Goal: Task Accomplishment & Management: Complete application form

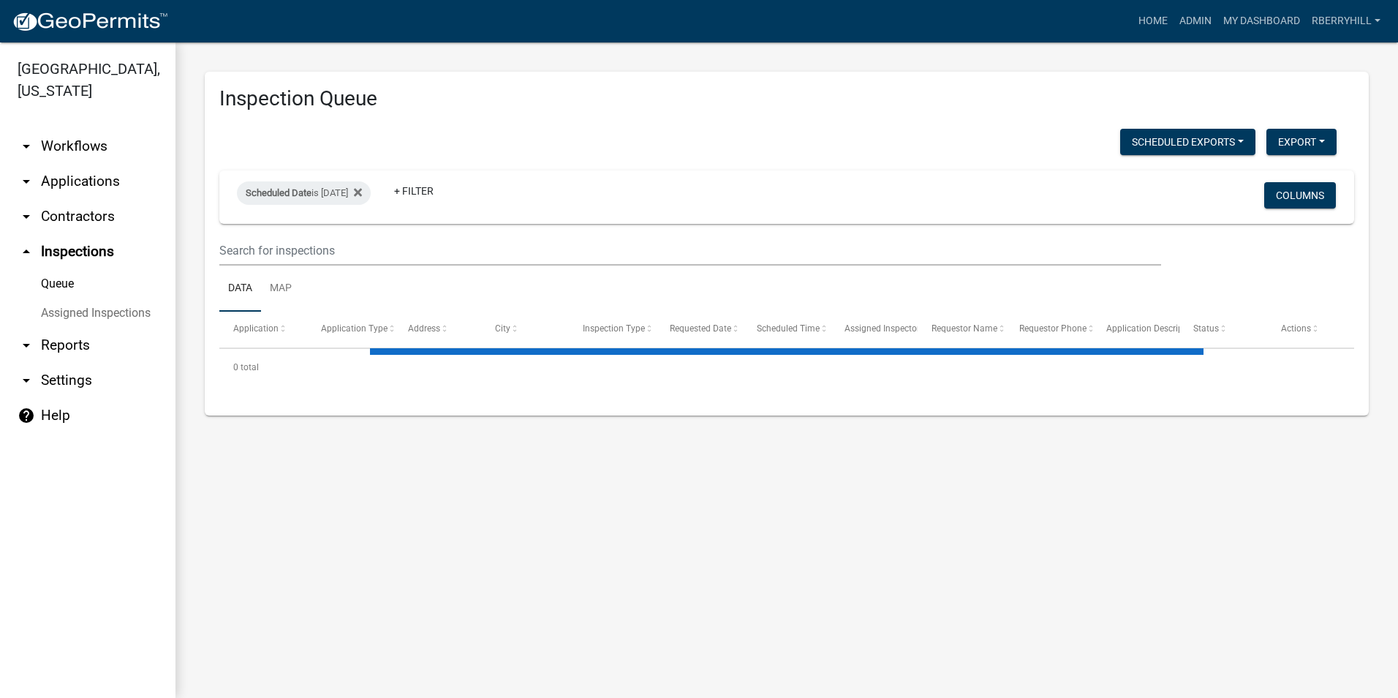
select select "1: 25"
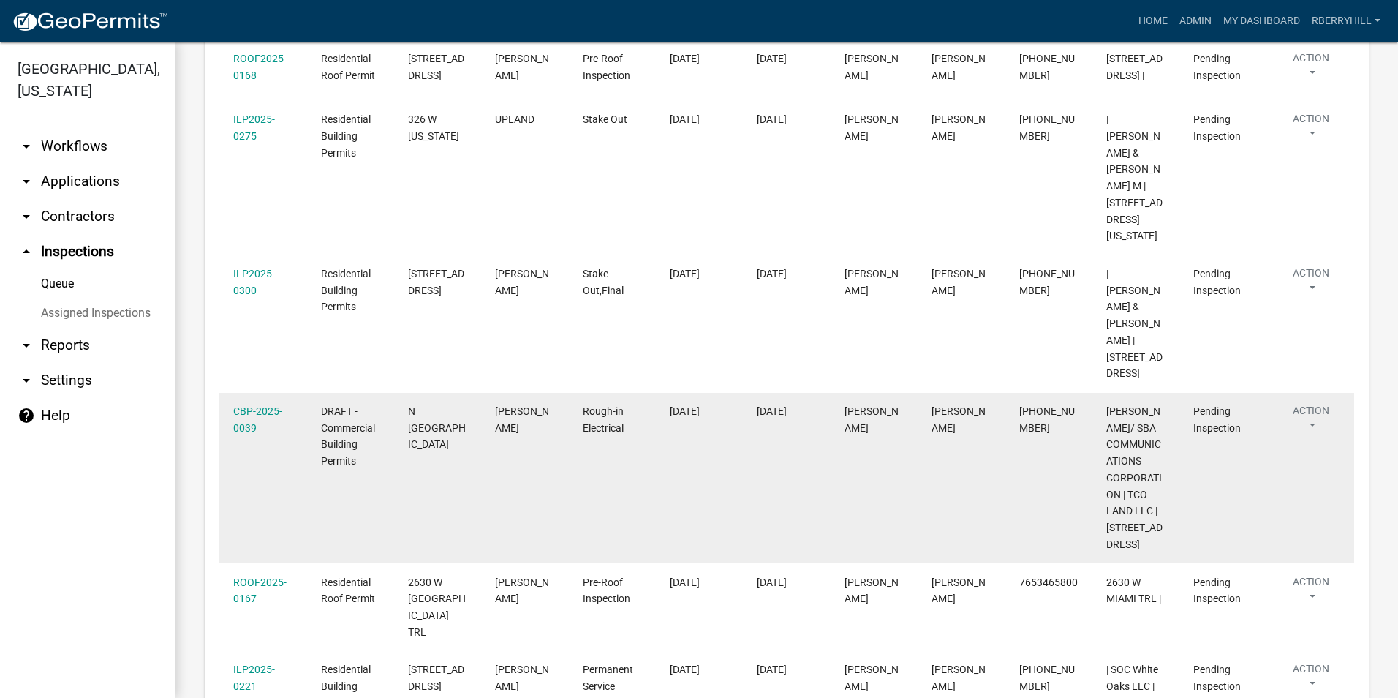
scroll to position [439, 0]
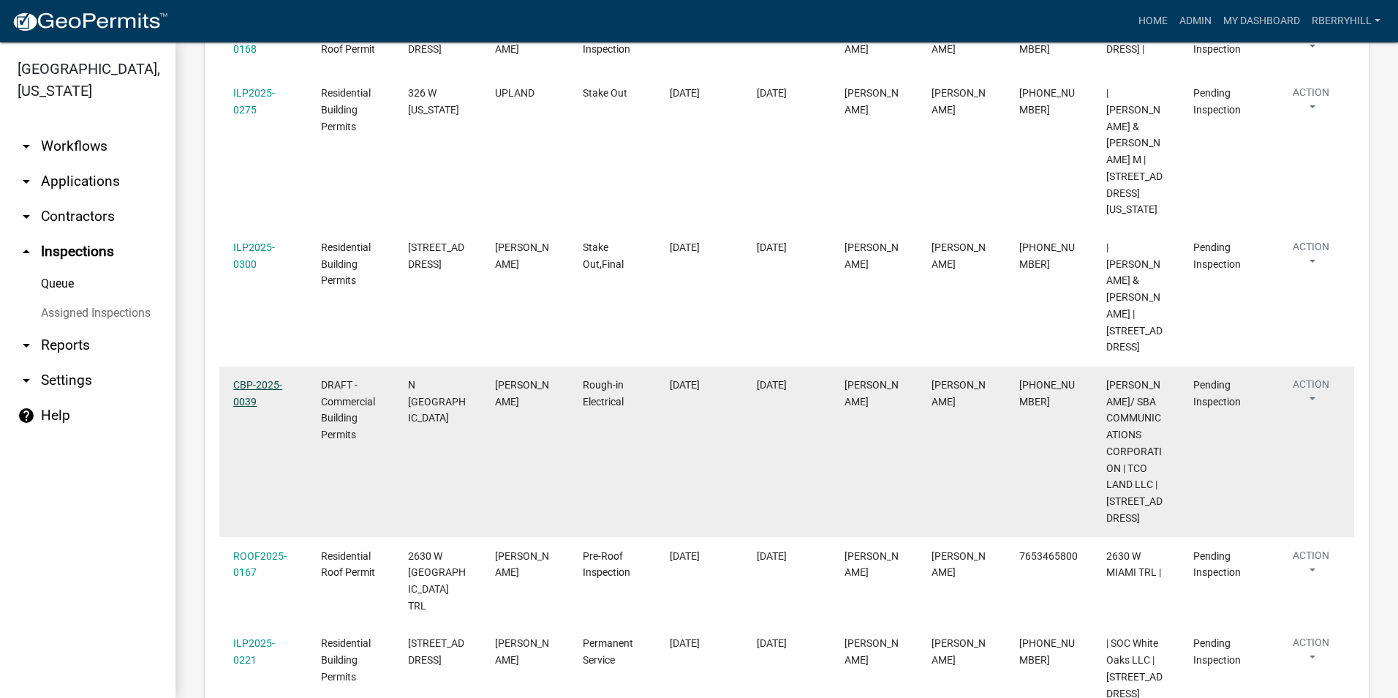
click at [265, 379] on link "CBP-2025-0039" at bounding box center [257, 393] width 49 height 29
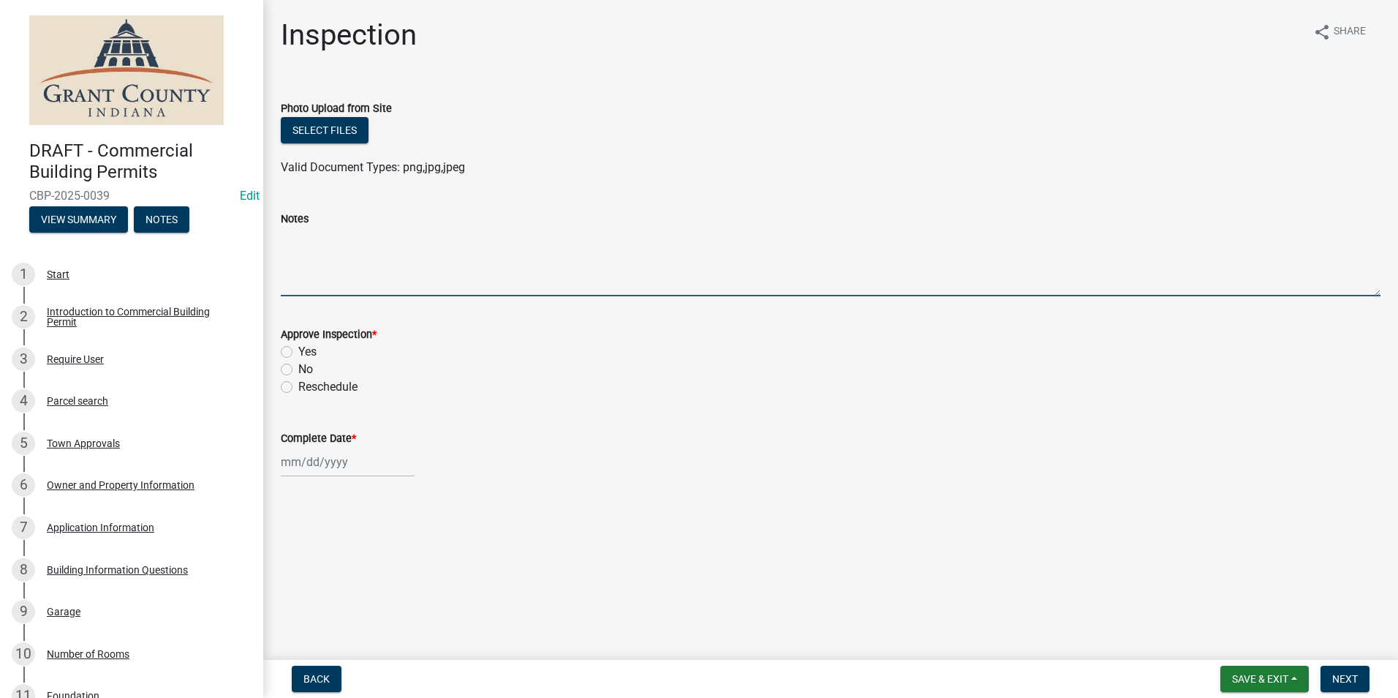
click at [290, 241] on textarea "Notes" at bounding box center [831, 261] width 1100 height 69
type textarea "Posted permit."
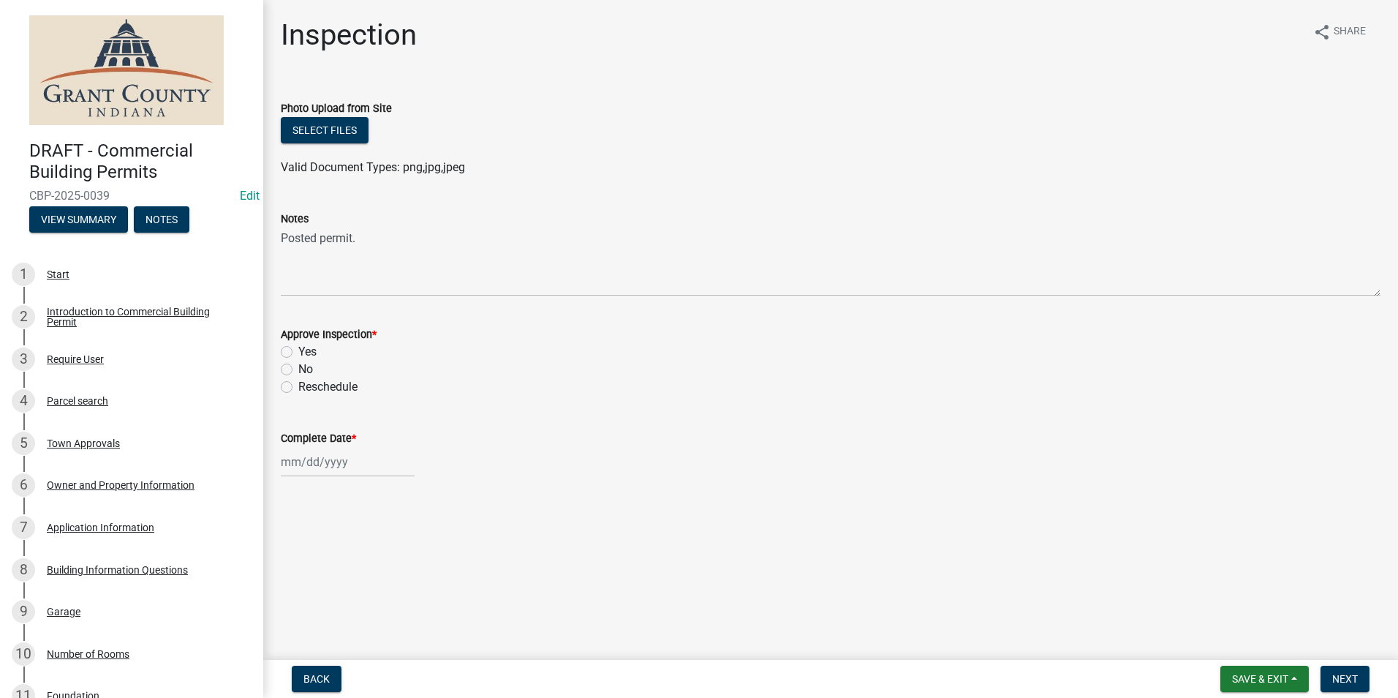
drag, startPoint x: 286, startPoint y: 355, endPoint x: 287, endPoint y: 374, distance: 19.8
click at [298, 357] on label "Yes" at bounding box center [307, 352] width 18 height 18
click at [298, 352] on input "Yes" at bounding box center [303, 348] width 10 height 10
radio input "true"
click at [320, 458] on div at bounding box center [348, 462] width 134 height 30
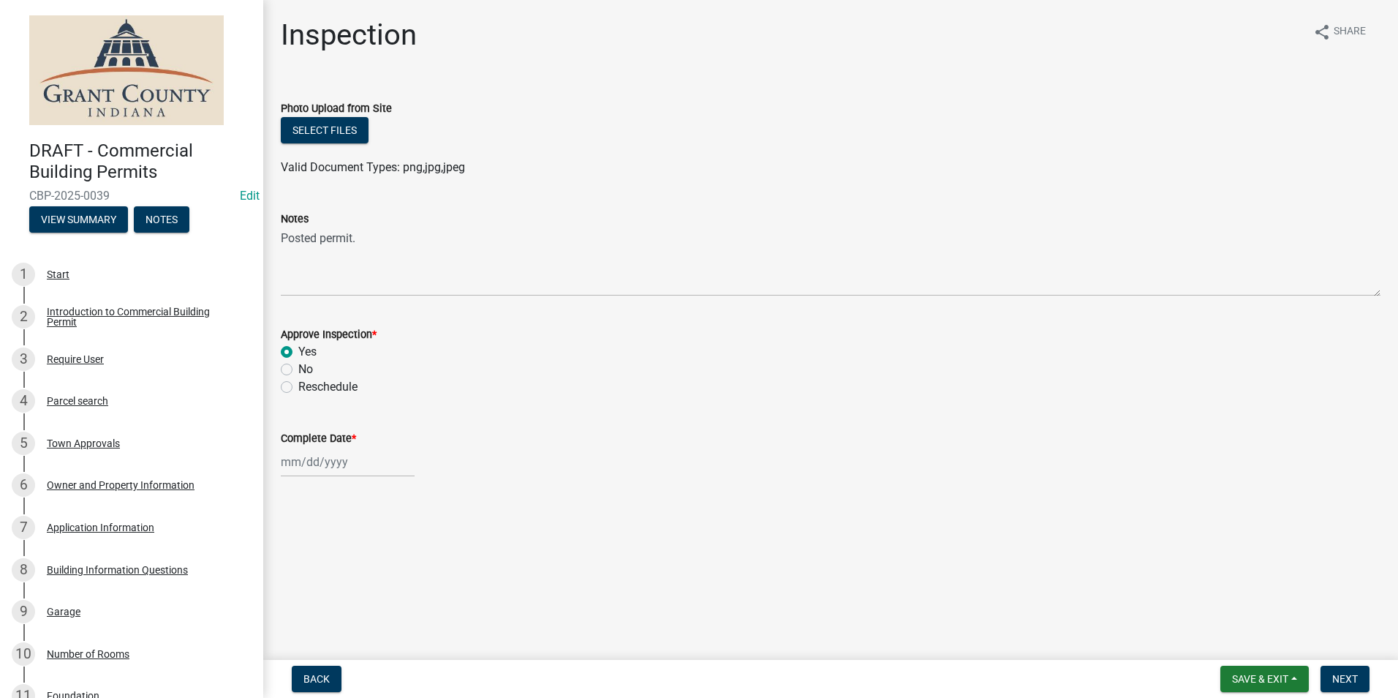
select select "10"
select select "2025"
drag, startPoint x: 344, startPoint y: 358, endPoint x: 350, endPoint y: 363, distance: 7.8
click at [344, 358] on div "15" at bounding box center [342, 360] width 23 height 23
type input "[DATE]"
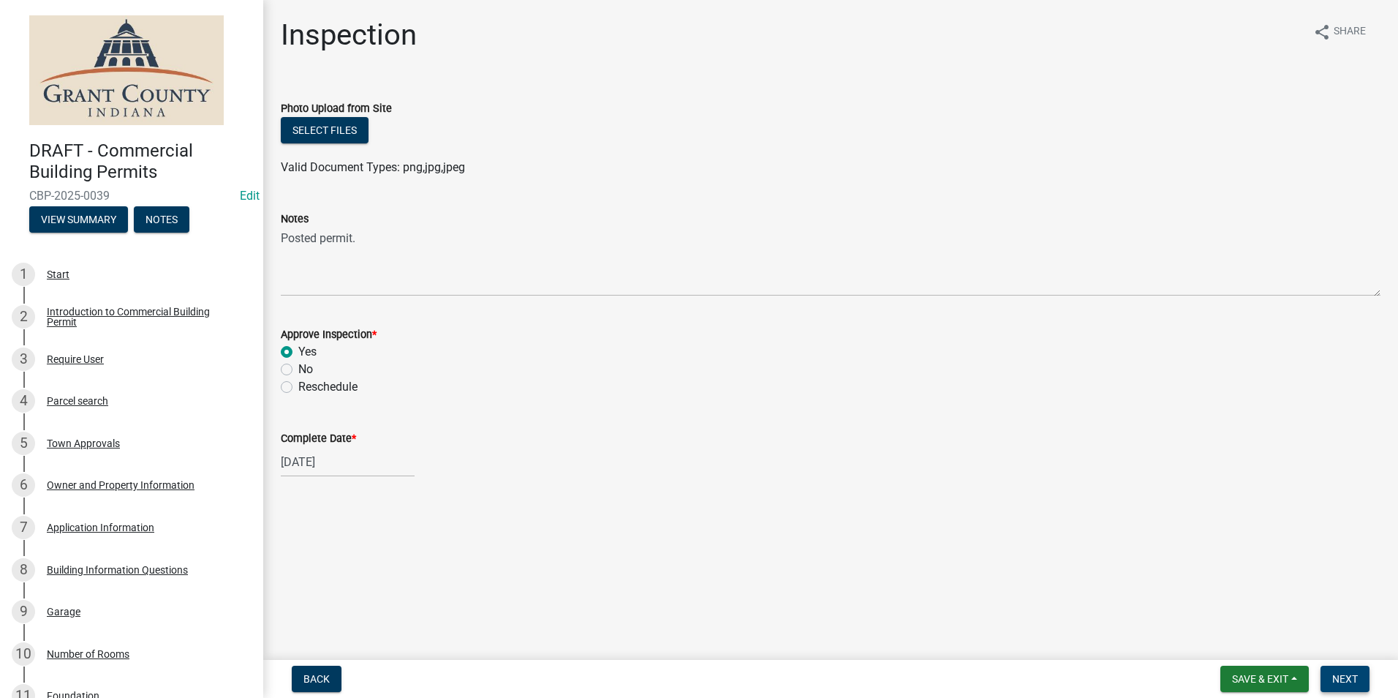
click at [1351, 680] on span "Next" at bounding box center [1345, 679] width 26 height 12
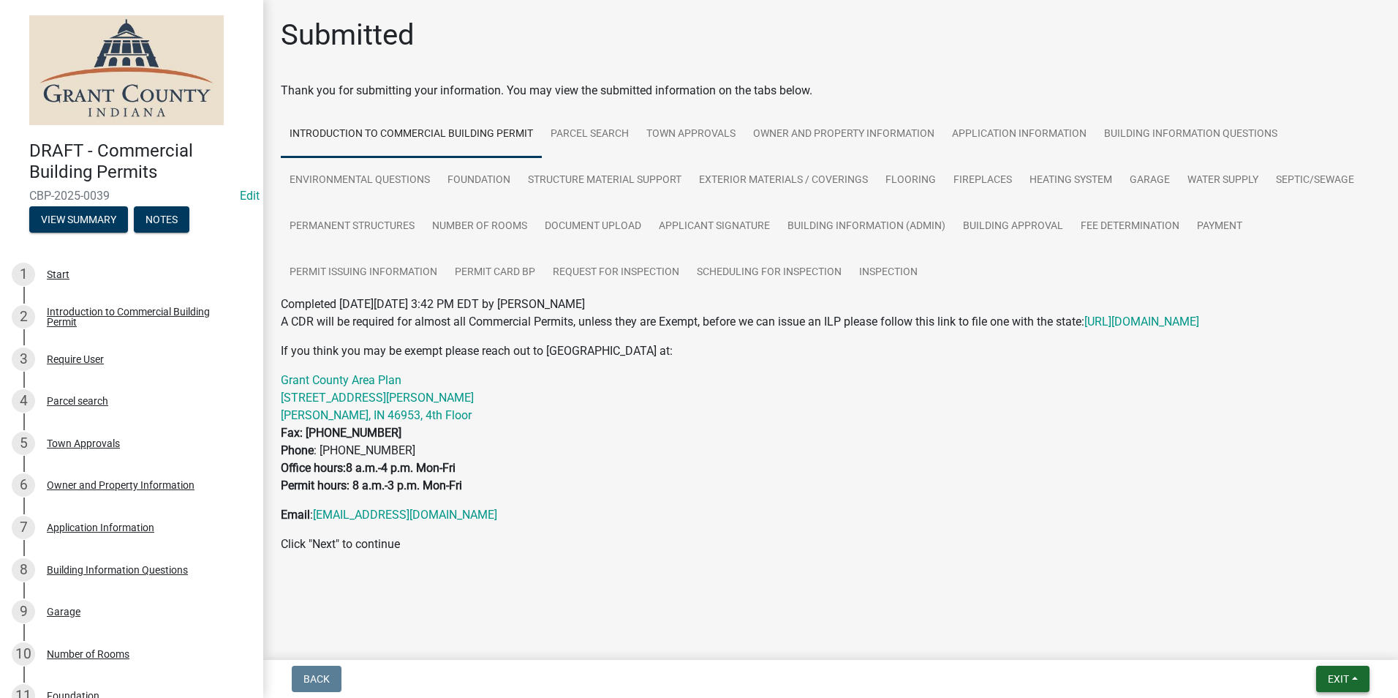
click at [1338, 668] on button "Exit" at bounding box center [1342, 678] width 53 height 26
click at [1334, 641] on button "Save & Exit" at bounding box center [1311, 640] width 117 height 35
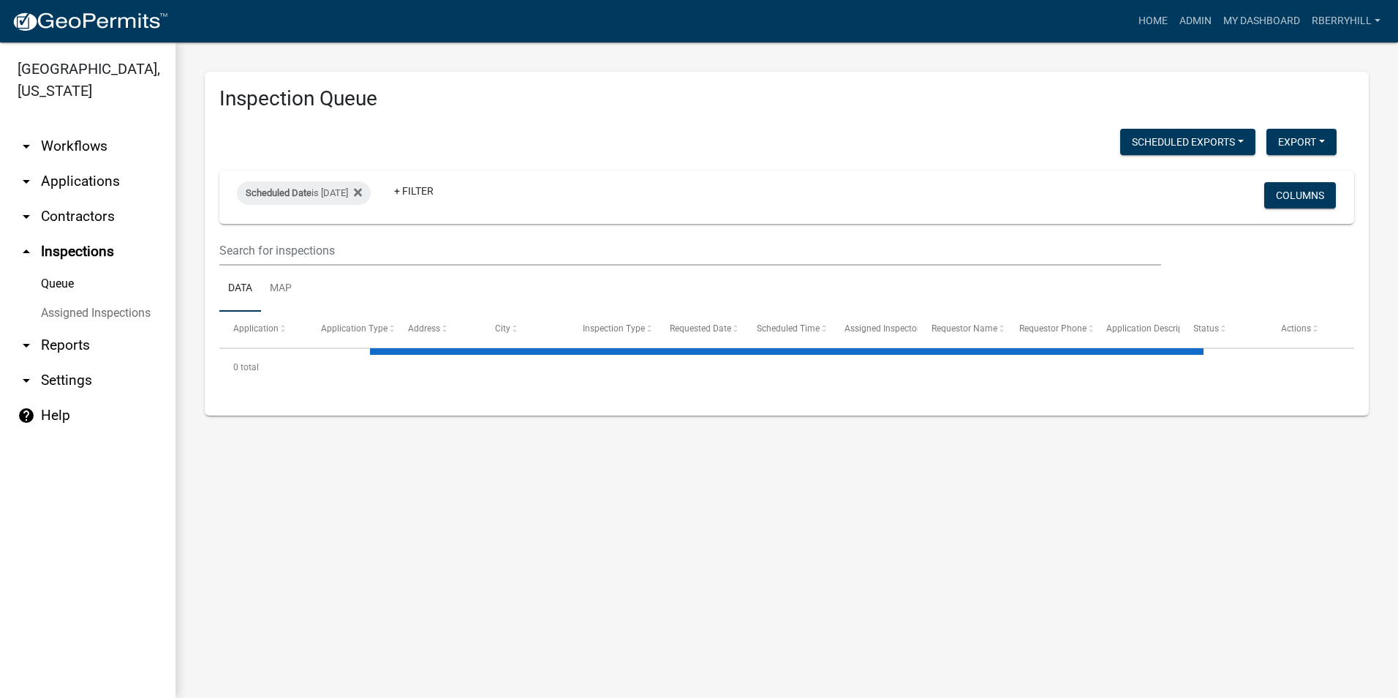
select select "1: 25"
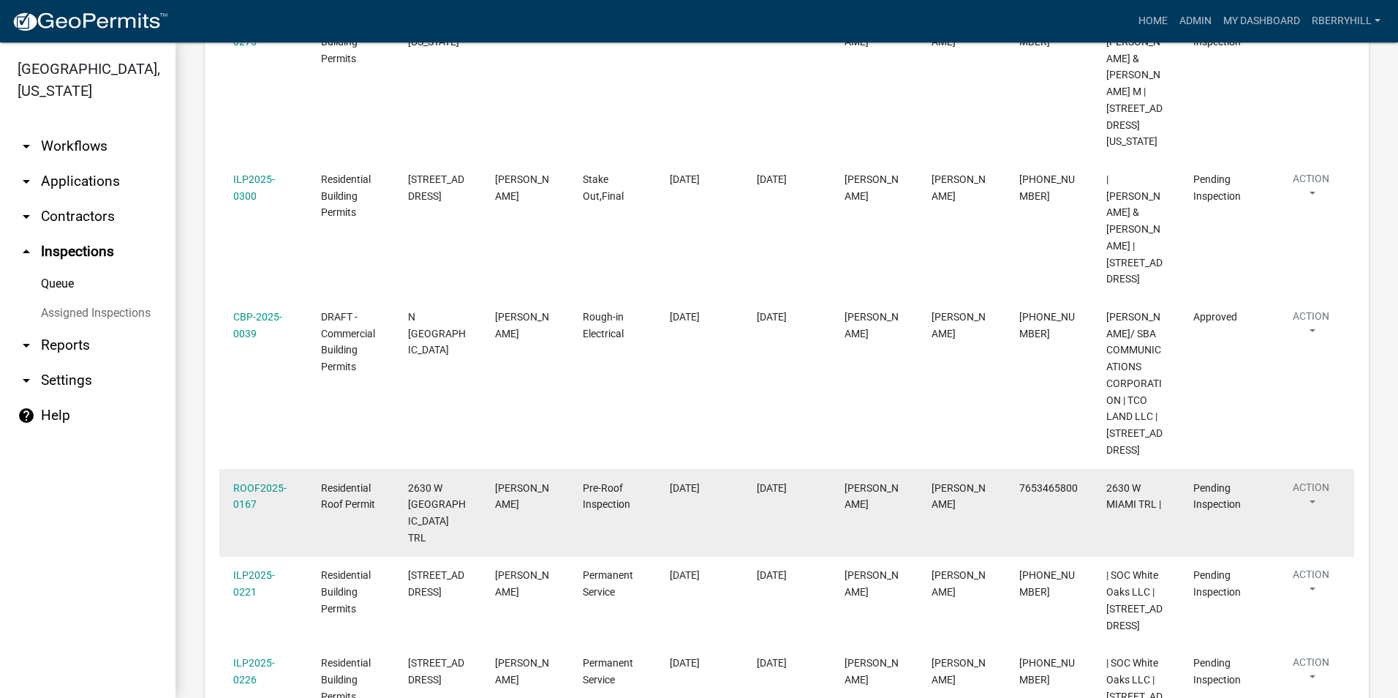
scroll to position [585, 0]
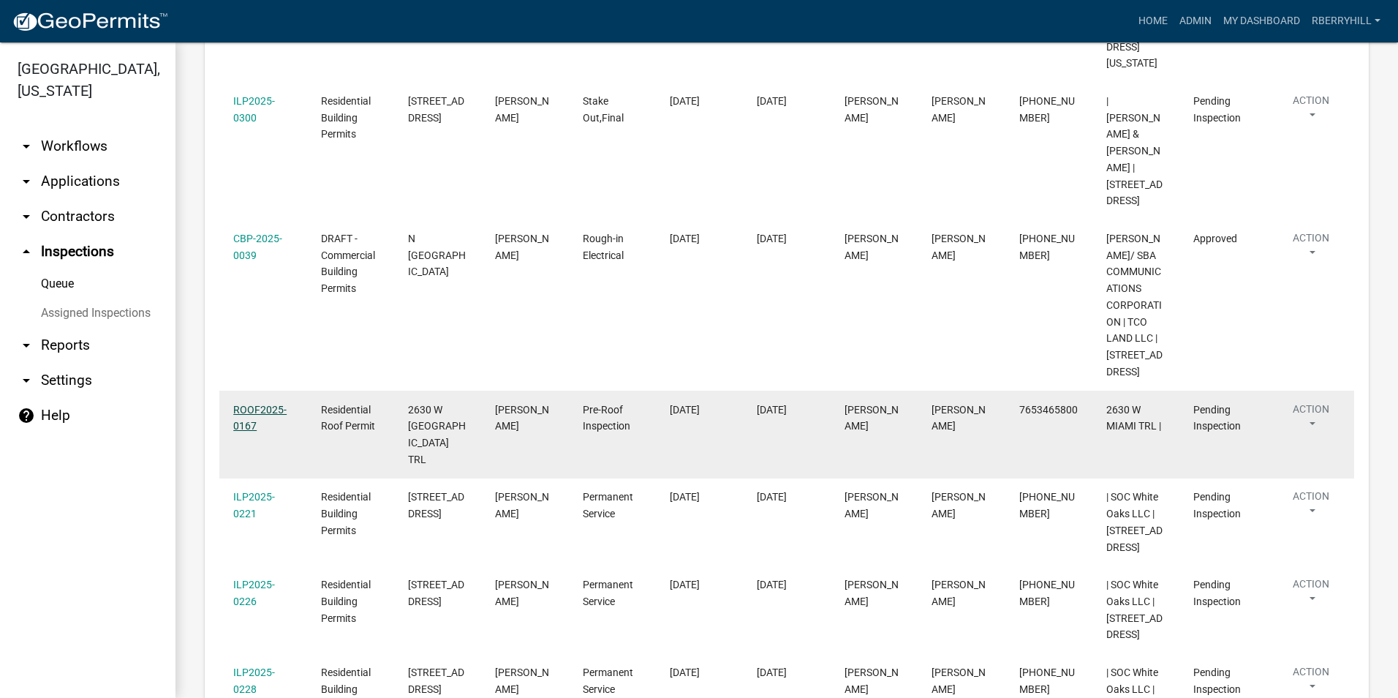
click at [271, 404] on link "ROOF2025-0167" at bounding box center [259, 418] width 53 height 29
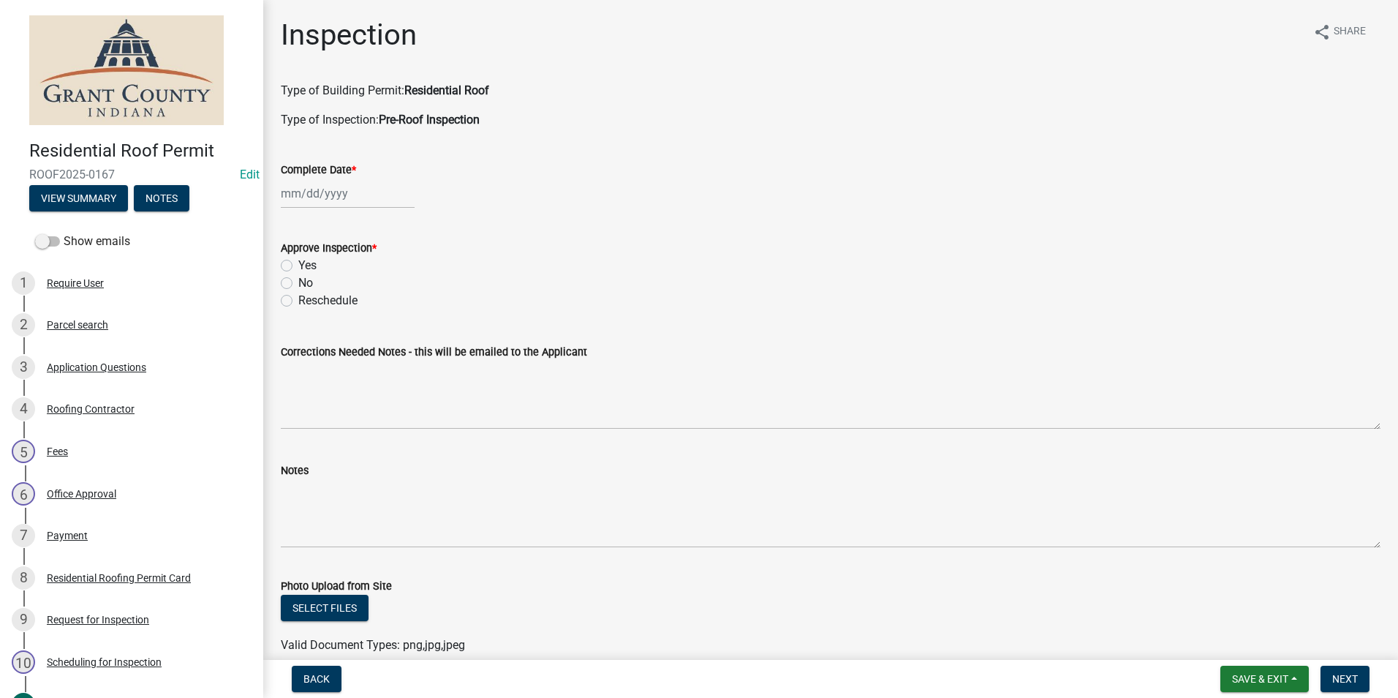
click at [309, 192] on div at bounding box center [348, 193] width 134 height 30
select select "10"
select select "2025"
drag, startPoint x: 338, startPoint y: 312, endPoint x: 332, endPoint y: 295, distance: 17.8
click at [338, 314] on div "15" at bounding box center [342, 317] width 23 height 23
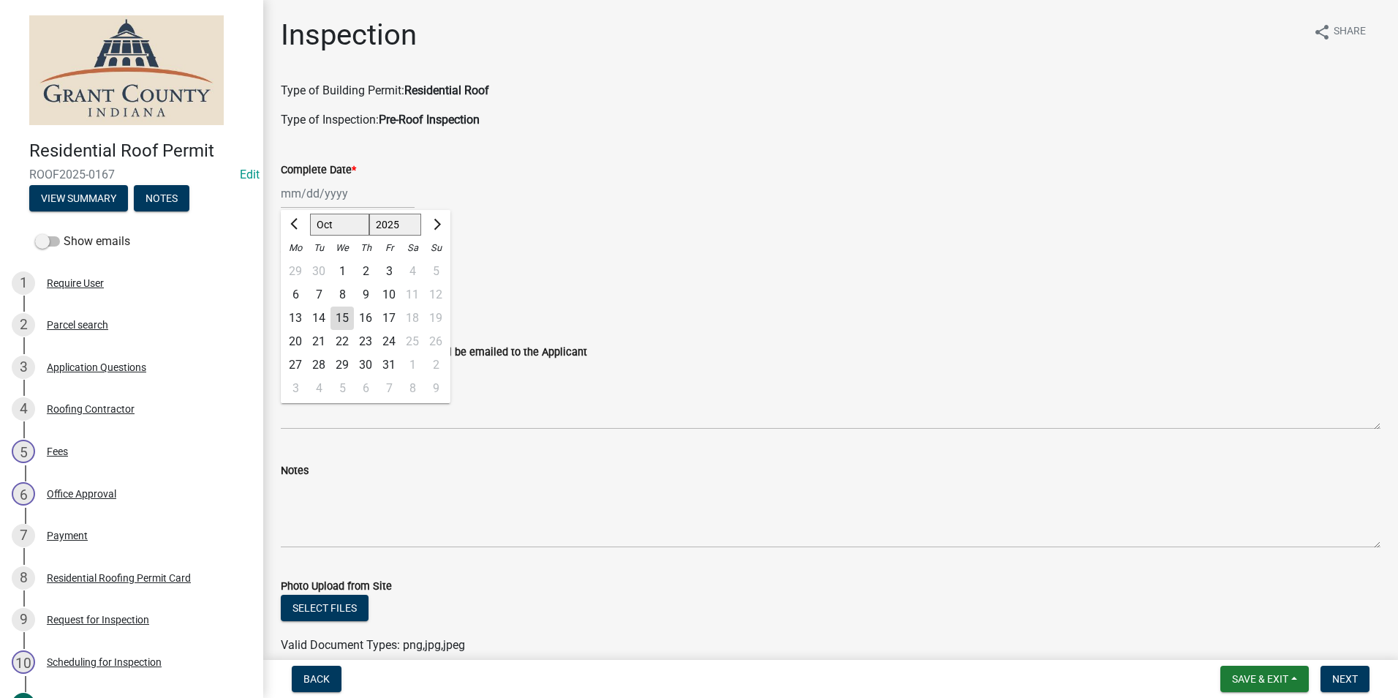
type input "[DATE]"
click at [298, 269] on label "Yes" at bounding box center [307, 266] width 18 height 18
click at [298, 266] on input "Yes" at bounding box center [303, 262] width 10 height 10
radio input "true"
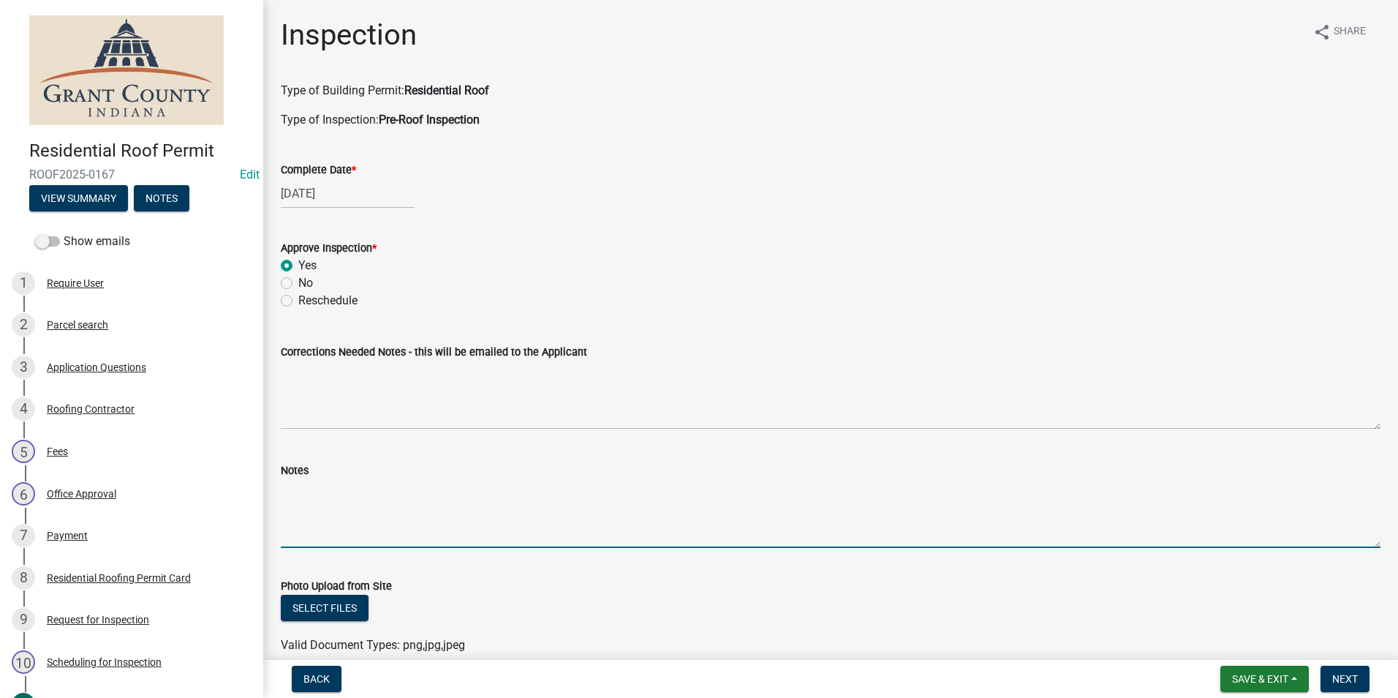
click at [294, 481] on textarea "Notes" at bounding box center [831, 513] width 1100 height 69
type textarea "1 Layer. No concerns."
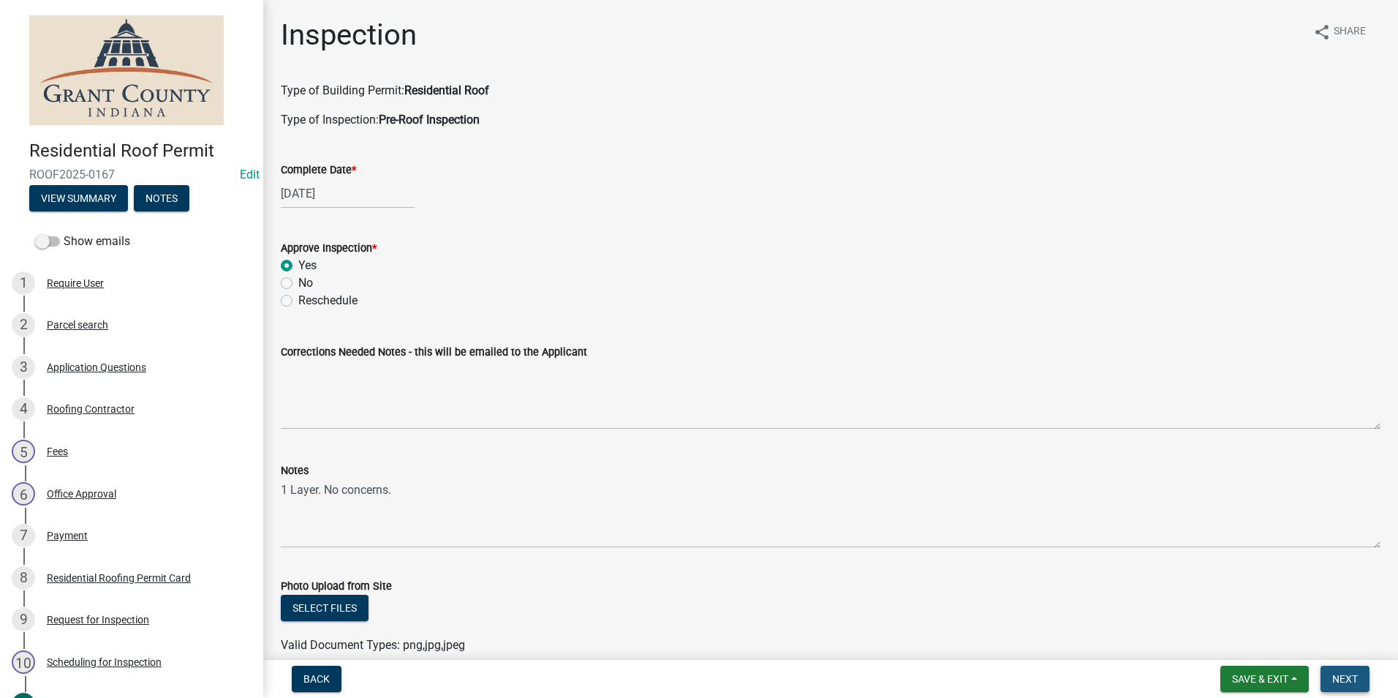
click at [1345, 673] on span "Next" at bounding box center [1345, 679] width 26 height 12
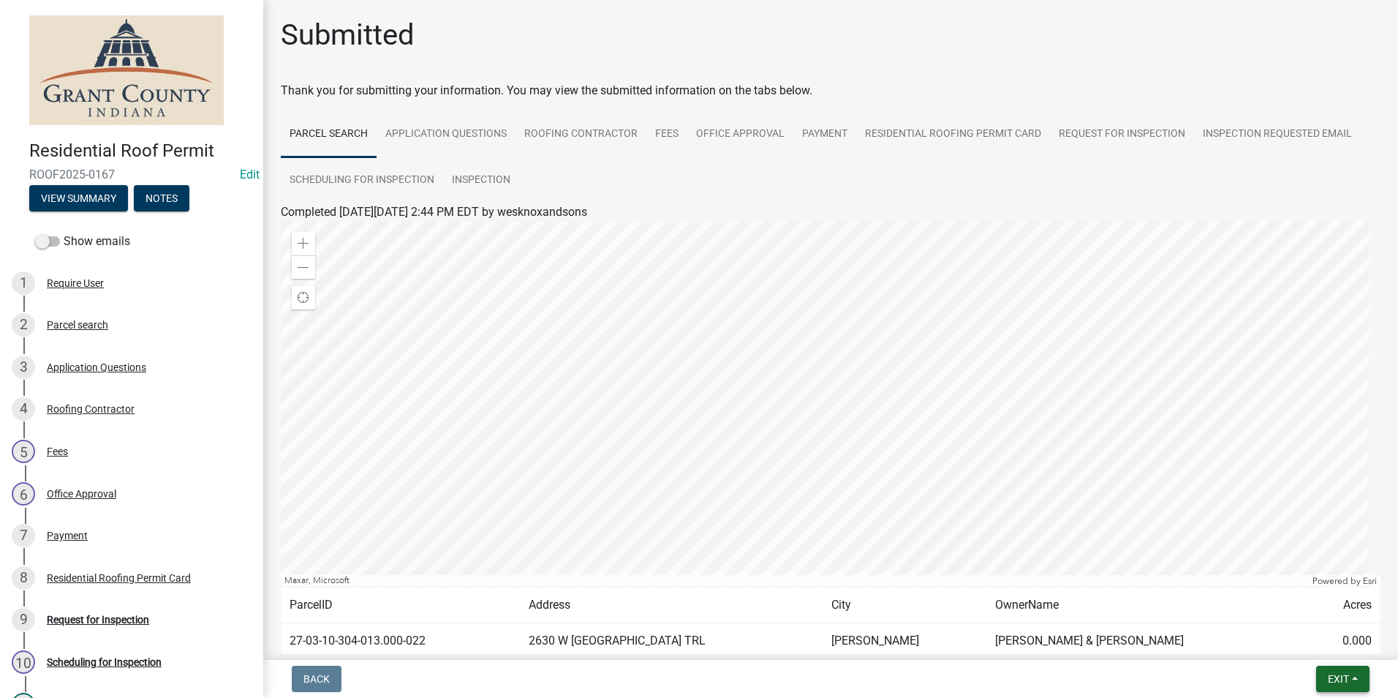
click at [1347, 682] on span "Exit" at bounding box center [1338, 679] width 21 height 12
click at [1322, 647] on button "Save & Exit" at bounding box center [1311, 640] width 117 height 35
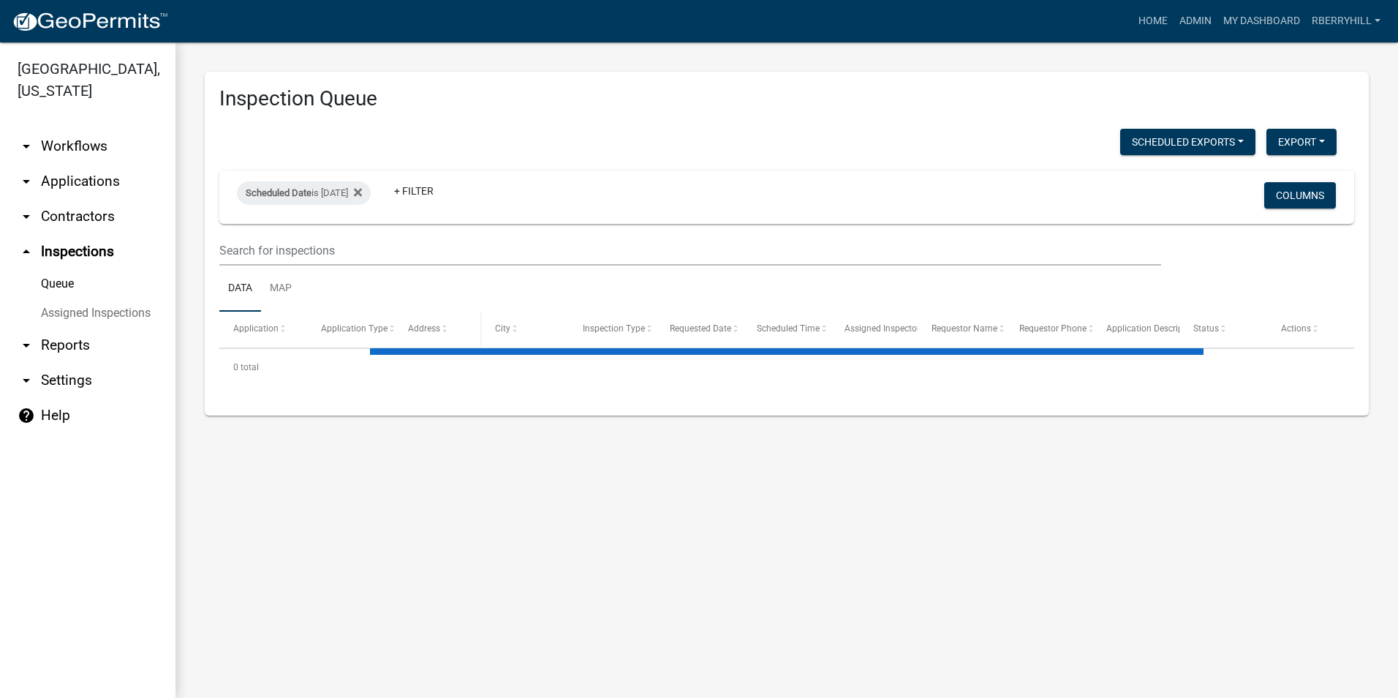
select select "1: 25"
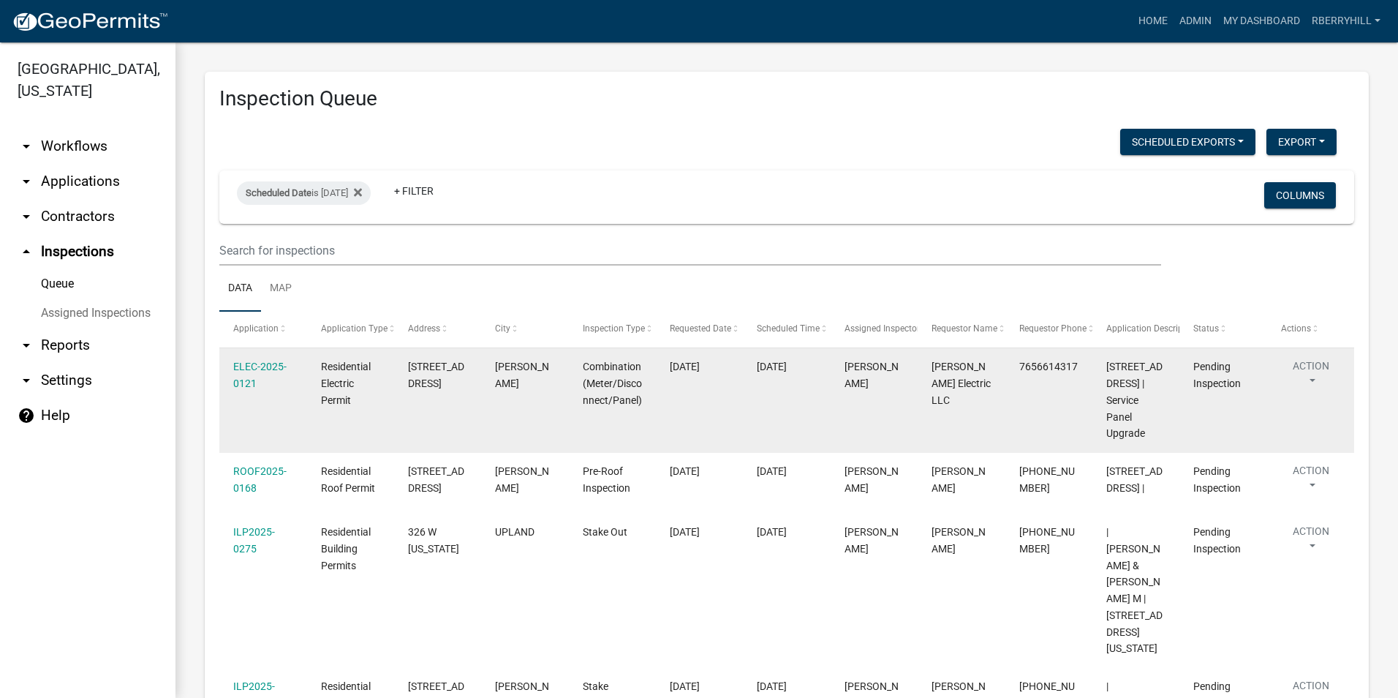
scroll to position [73, 0]
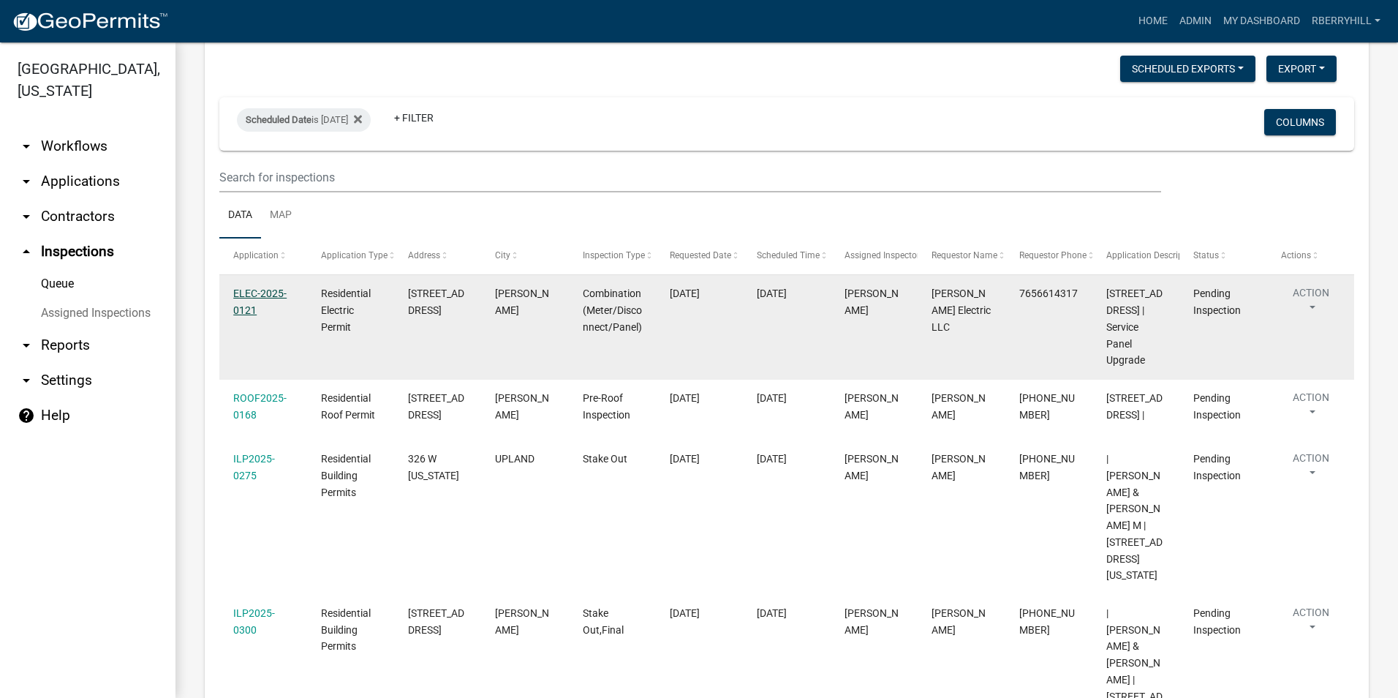
click at [257, 292] on link "ELEC-2025-0121" at bounding box center [259, 301] width 53 height 29
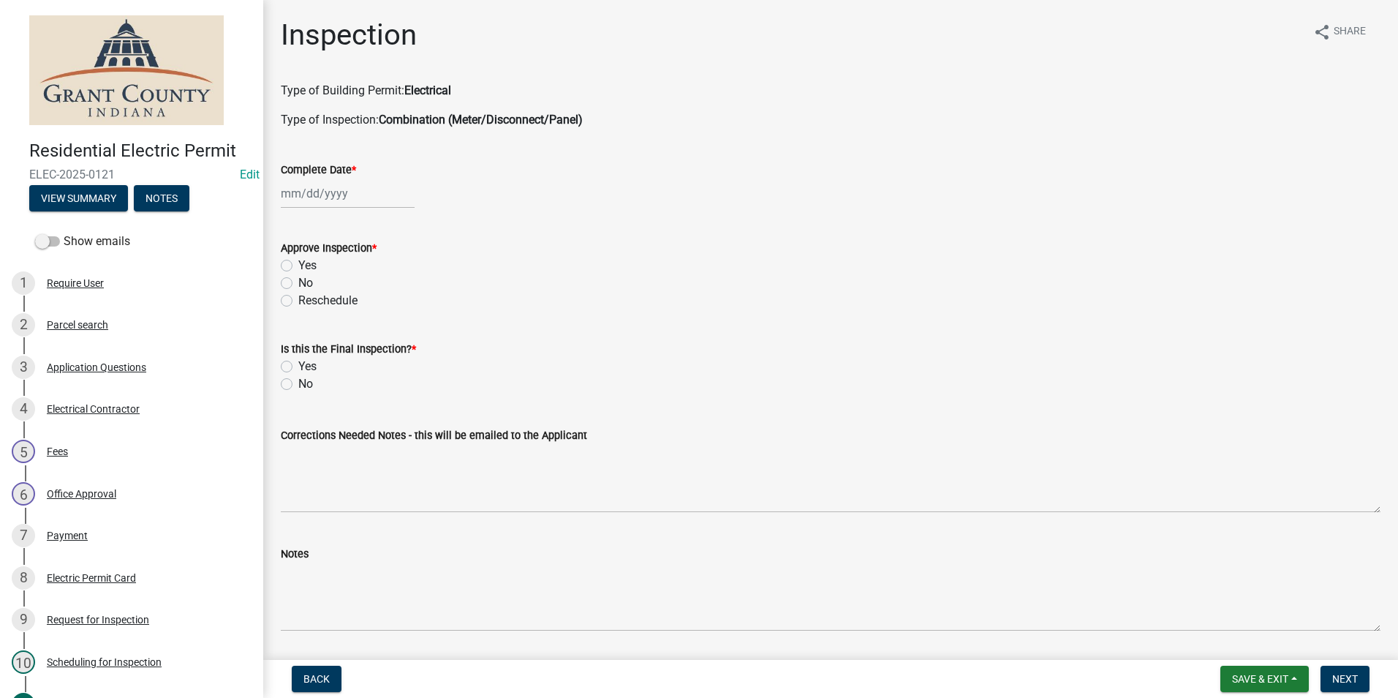
click at [318, 192] on div at bounding box center [348, 193] width 134 height 30
select select "10"
select select "2025"
type input "[DATE]"
click at [342, 316] on div "15" at bounding box center [342, 317] width 23 height 23
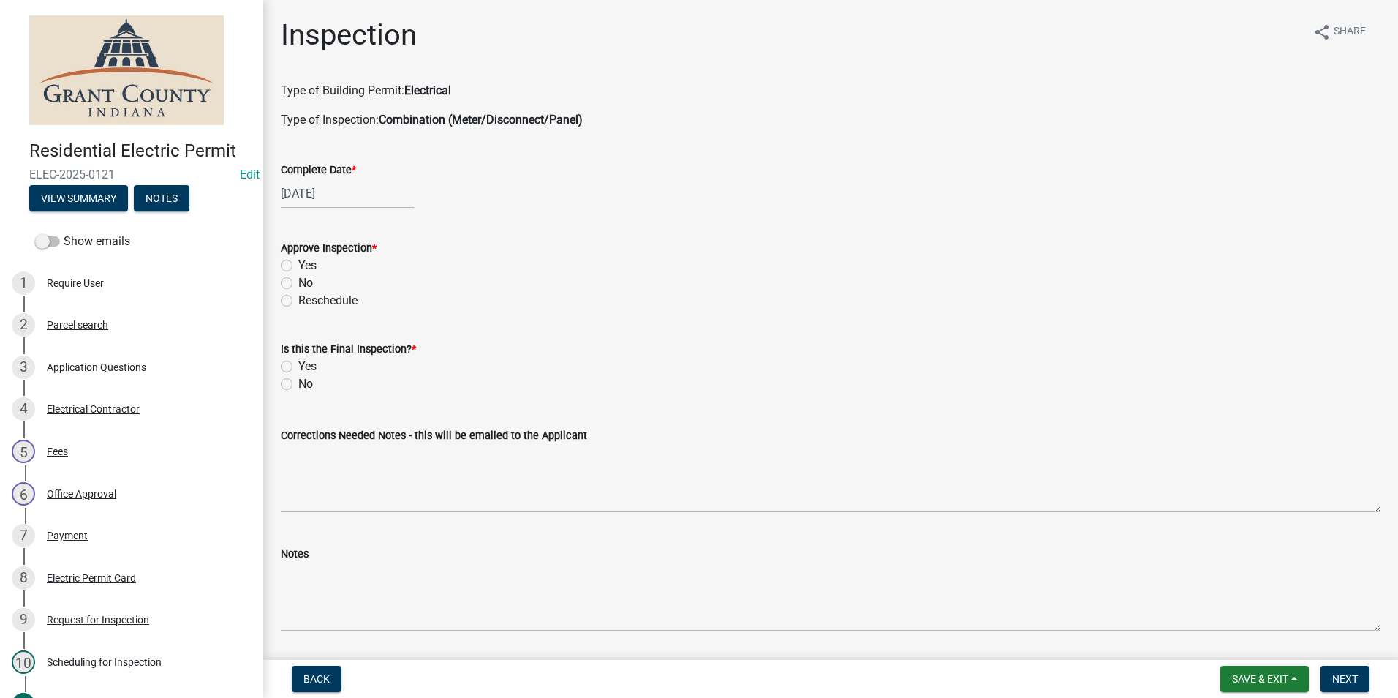
click at [298, 264] on label "Yes" at bounding box center [307, 266] width 18 height 18
click at [298, 264] on input "Yes" at bounding box center [303, 262] width 10 height 10
radio input "true"
click at [298, 369] on label "Yes" at bounding box center [307, 367] width 18 height 18
click at [298, 367] on input "Yes" at bounding box center [303, 363] width 10 height 10
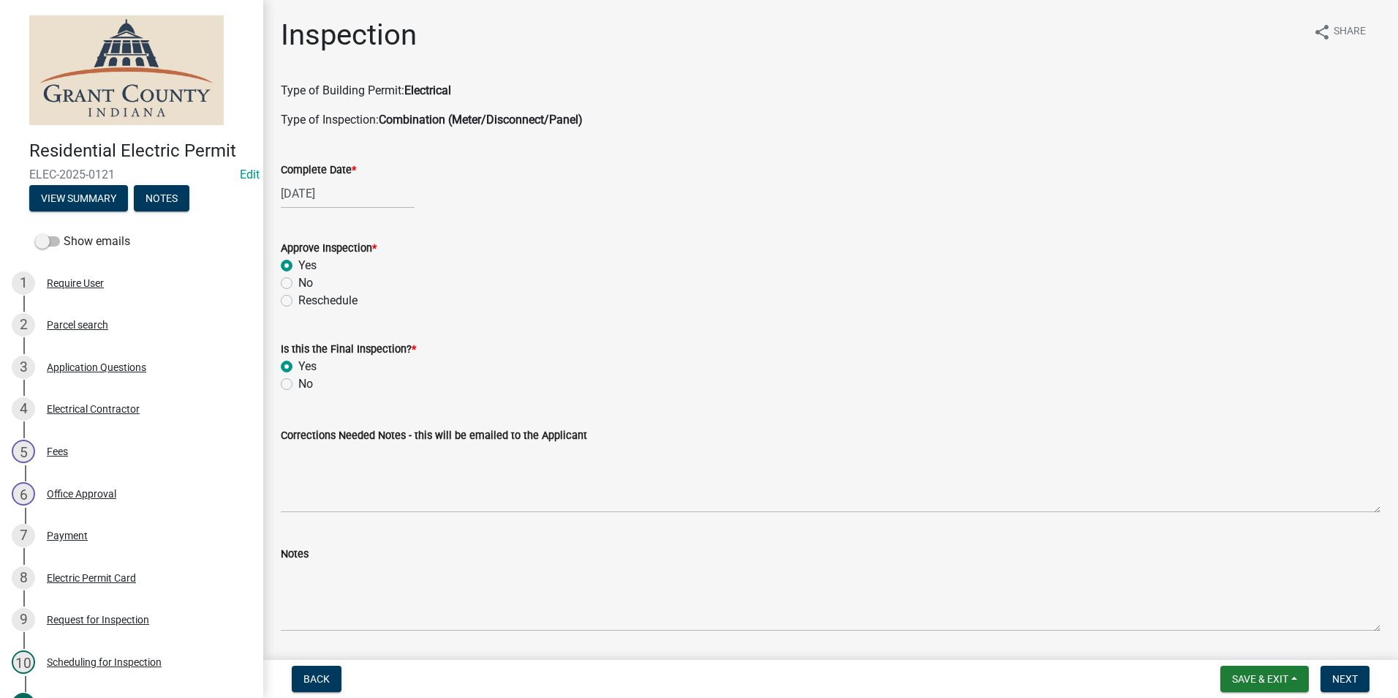
radio input "true"
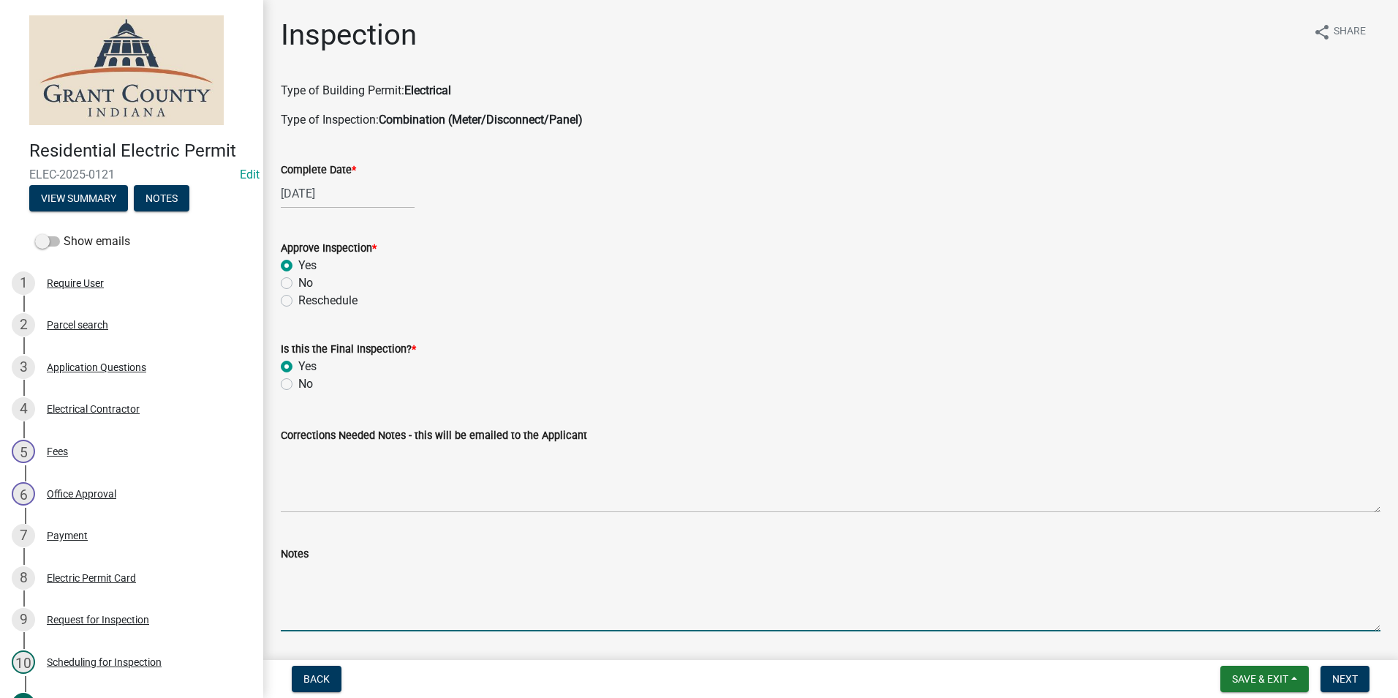
click at [295, 570] on textarea "Notes" at bounding box center [831, 596] width 1100 height 69
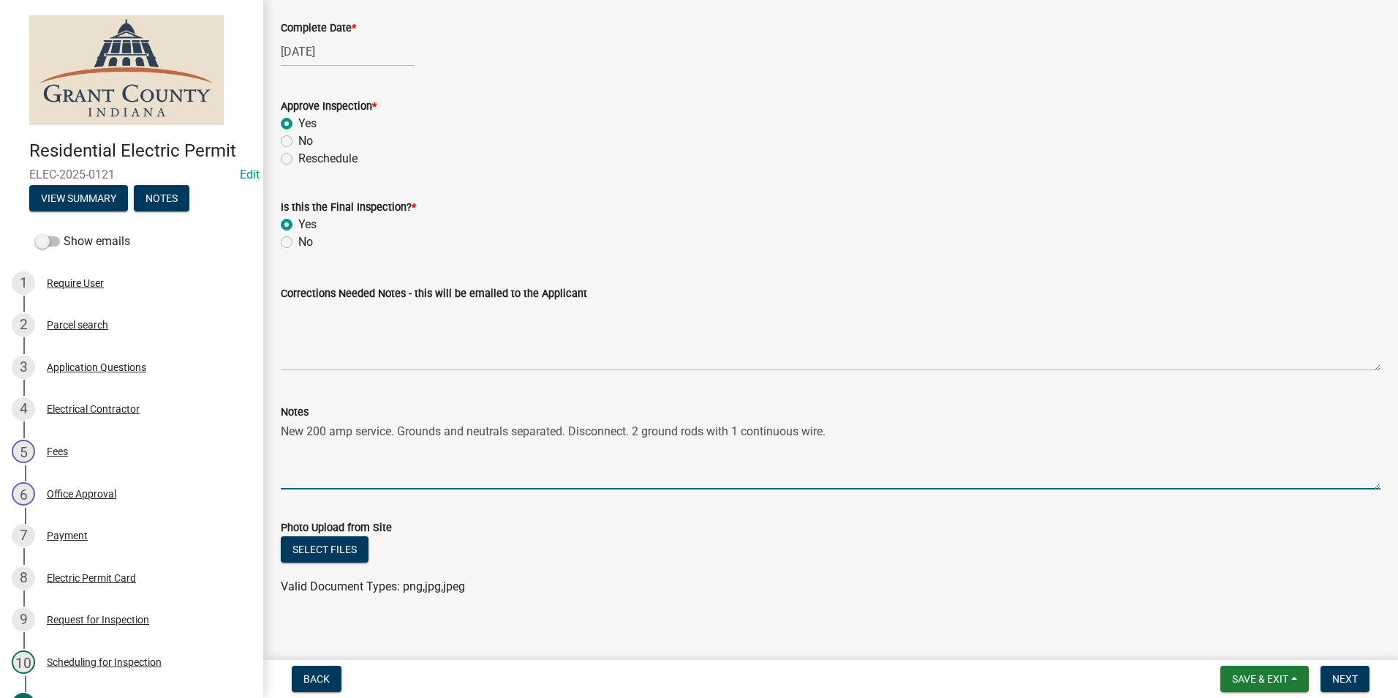
scroll to position [154, 0]
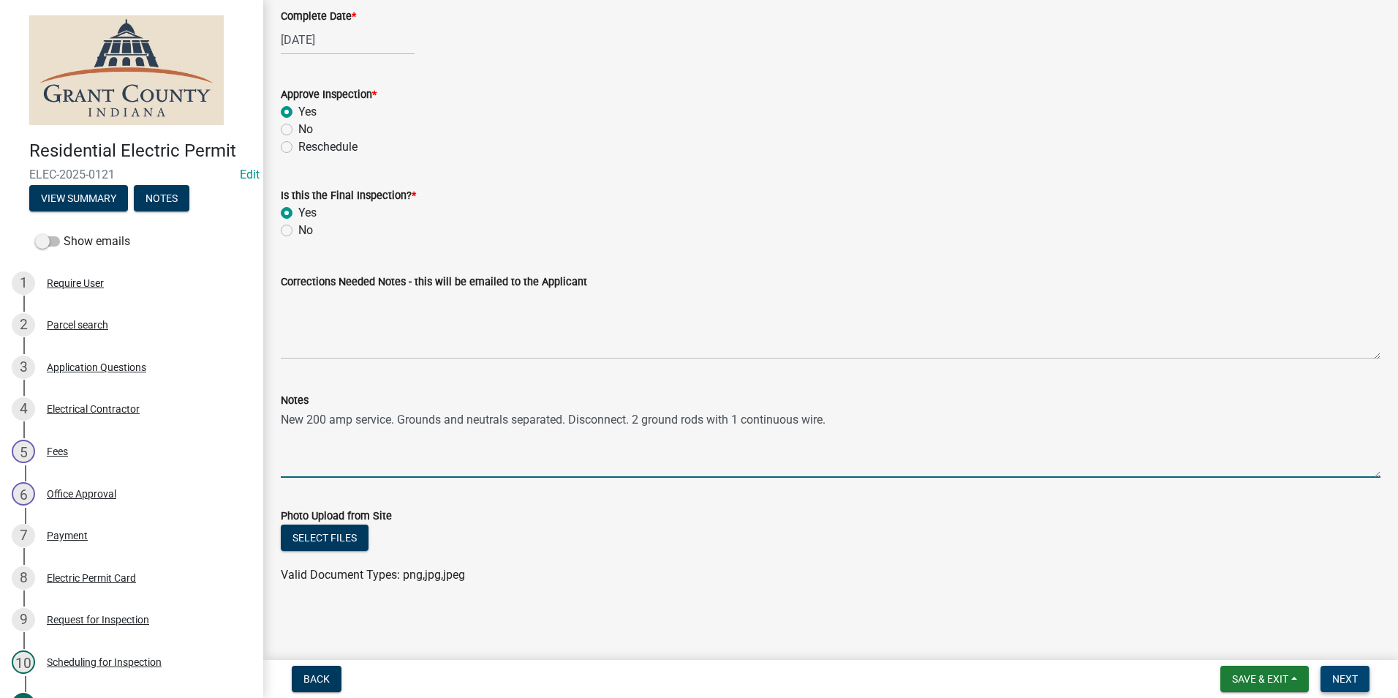
type textarea "New 200 amp service. Grounds and neutrals separated. Disconnect. 2 ground rods …"
click at [1337, 674] on span "Next" at bounding box center [1345, 679] width 26 height 12
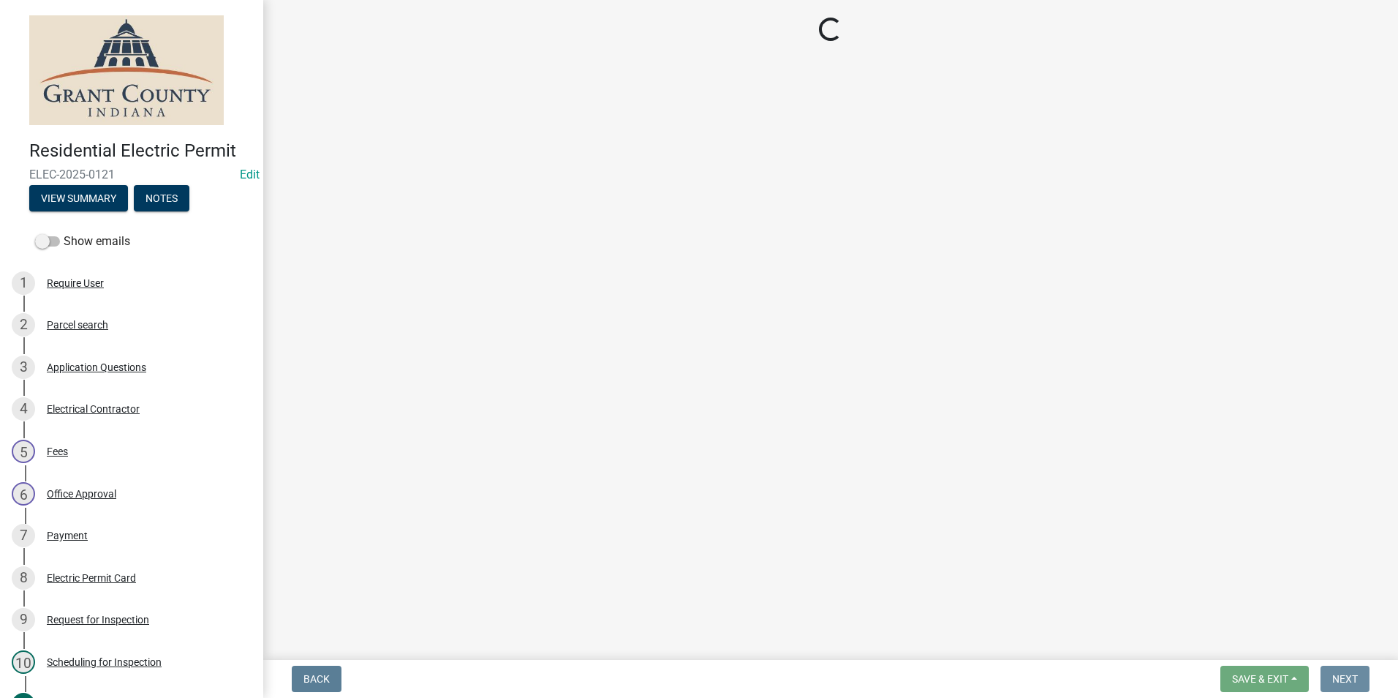
scroll to position [0, 0]
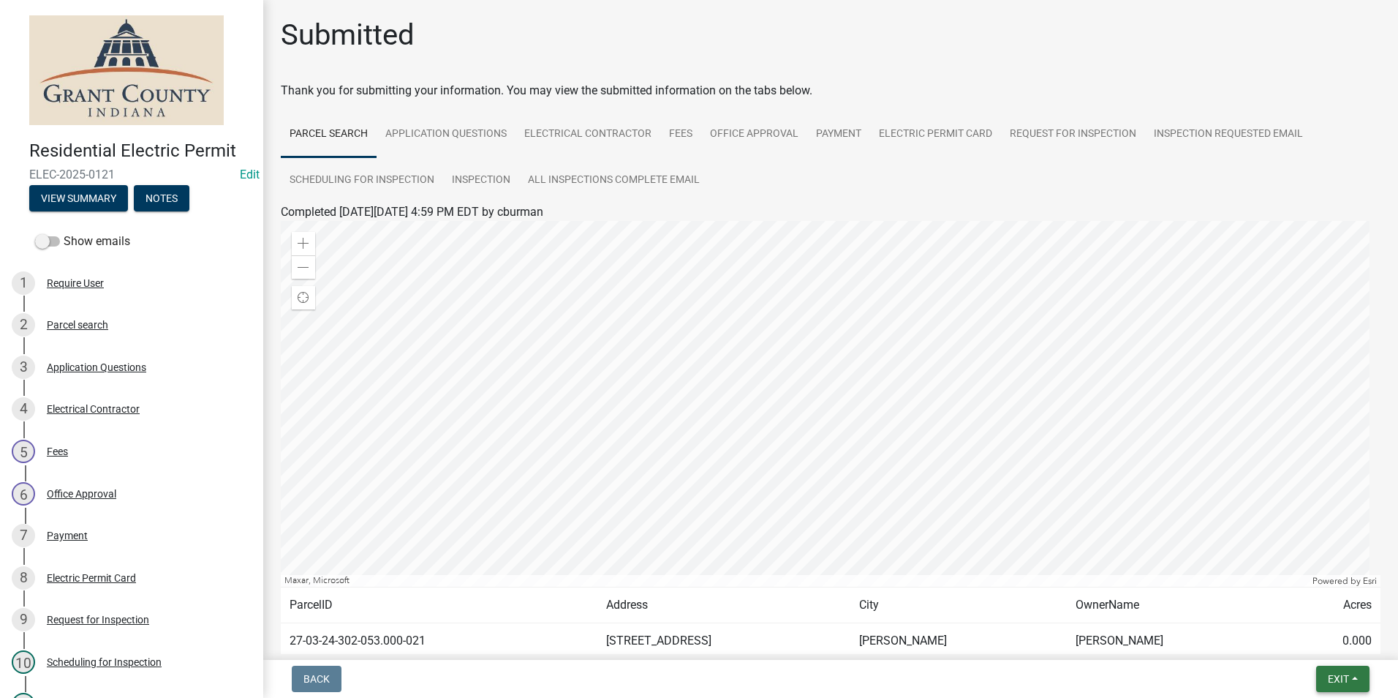
click at [1345, 683] on span "Exit" at bounding box center [1338, 679] width 21 height 12
click at [1310, 634] on button "Save & Exit" at bounding box center [1311, 640] width 117 height 35
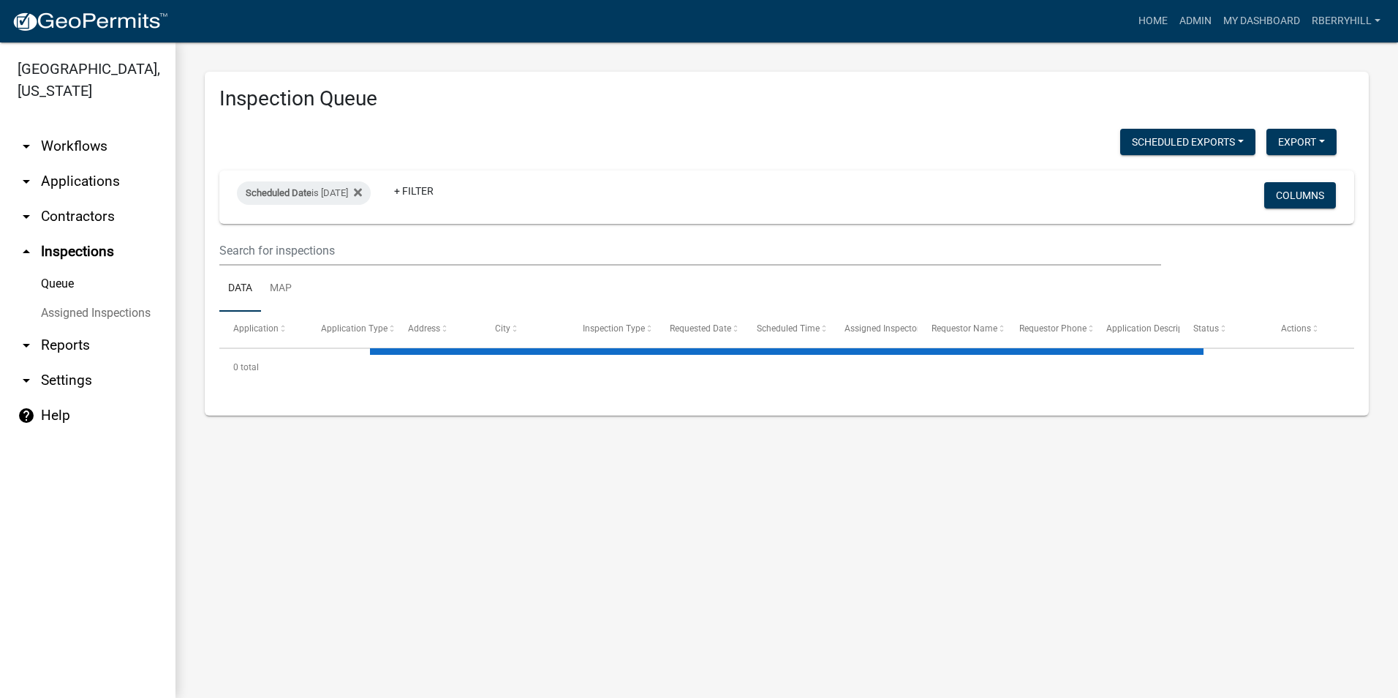
select select "1: 25"
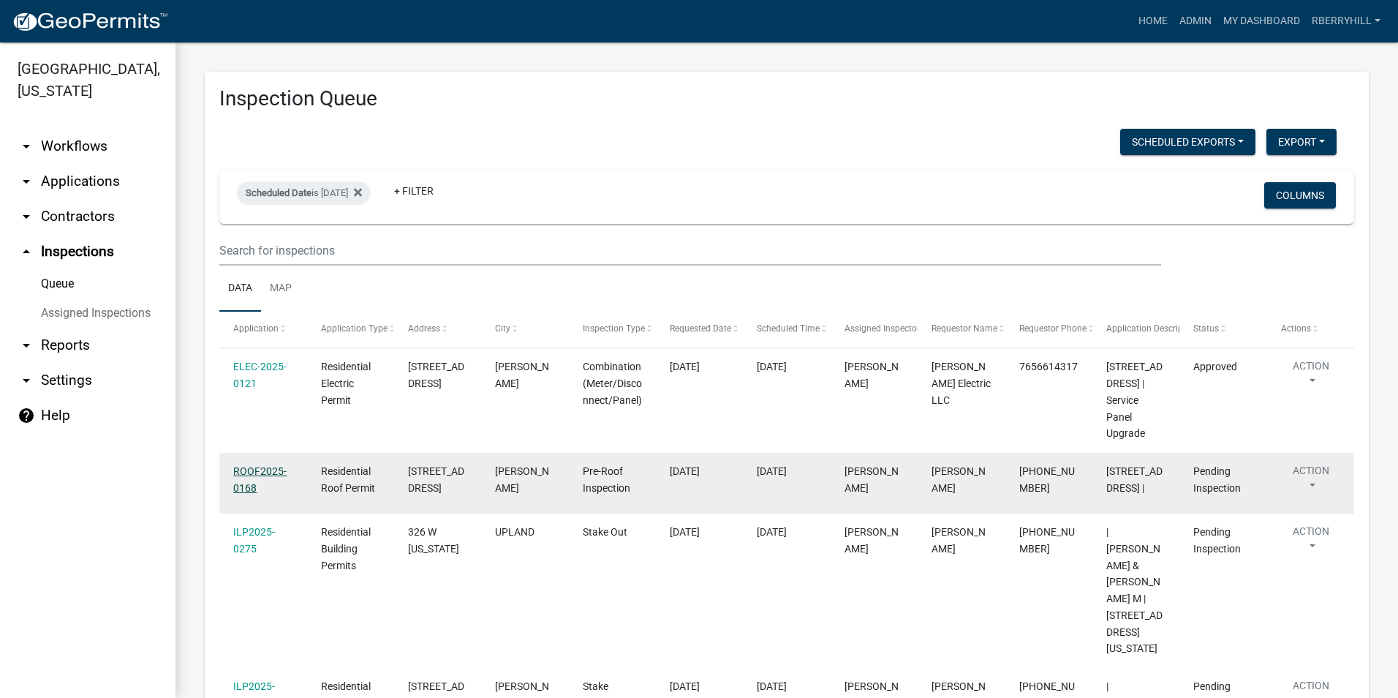
click at [263, 469] on link "ROOF2025-0168" at bounding box center [259, 479] width 53 height 29
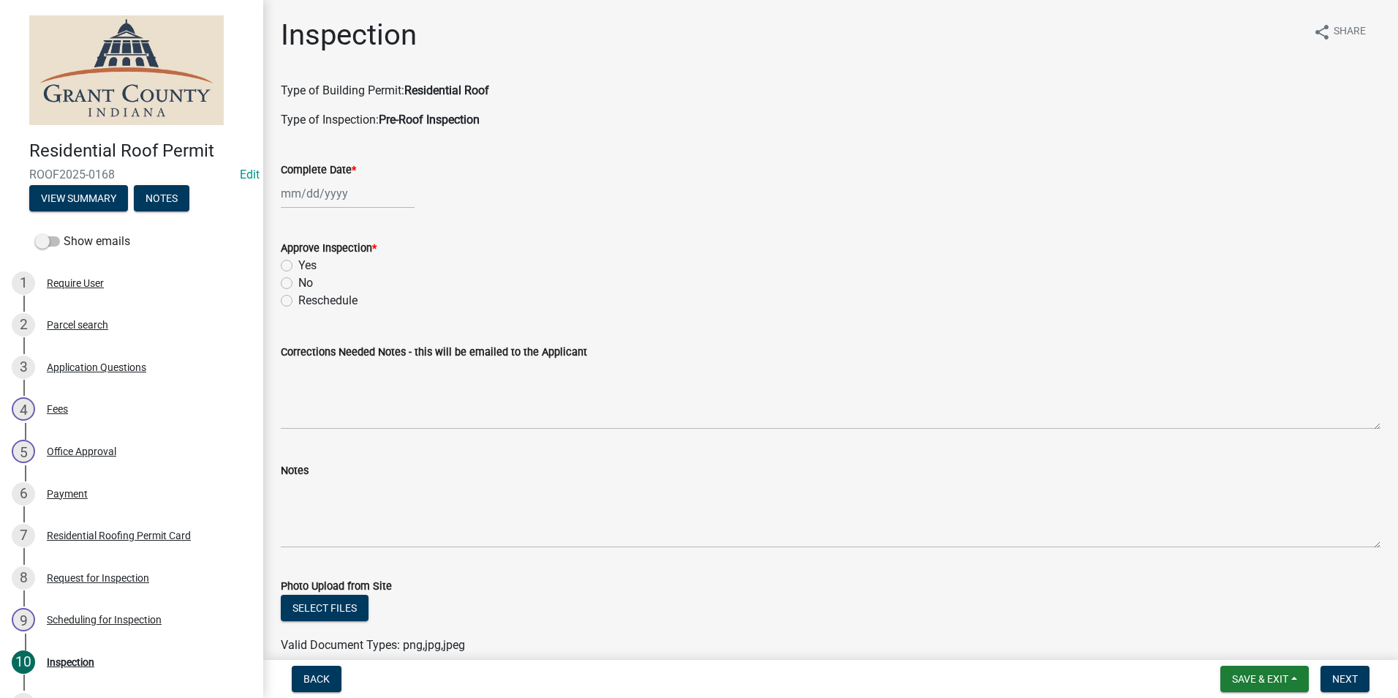
click at [307, 193] on div at bounding box center [348, 193] width 134 height 30
select select "10"
select select "2025"
click at [347, 315] on div "15" at bounding box center [342, 317] width 23 height 23
type input "[DATE]"
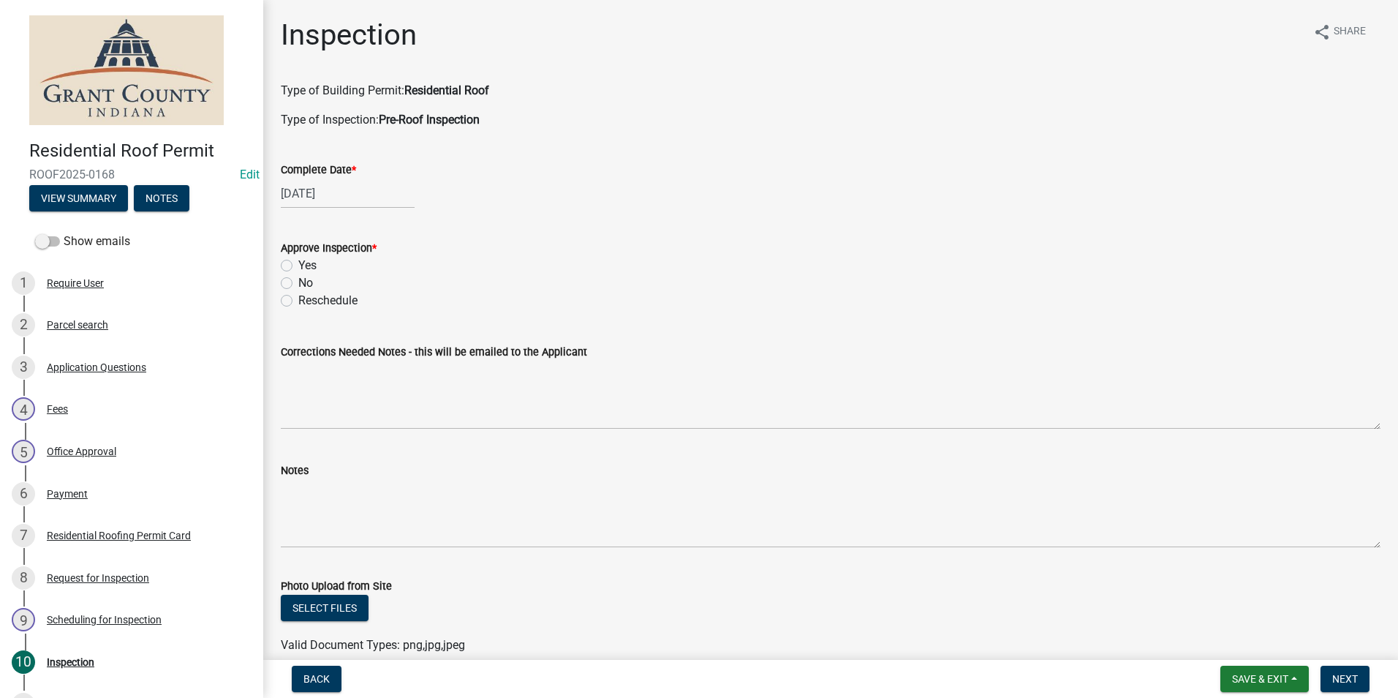
click at [298, 263] on label "Yes" at bounding box center [307, 266] width 18 height 18
click at [298, 263] on input "Yes" at bounding box center [303, 262] width 10 height 10
radio input "true"
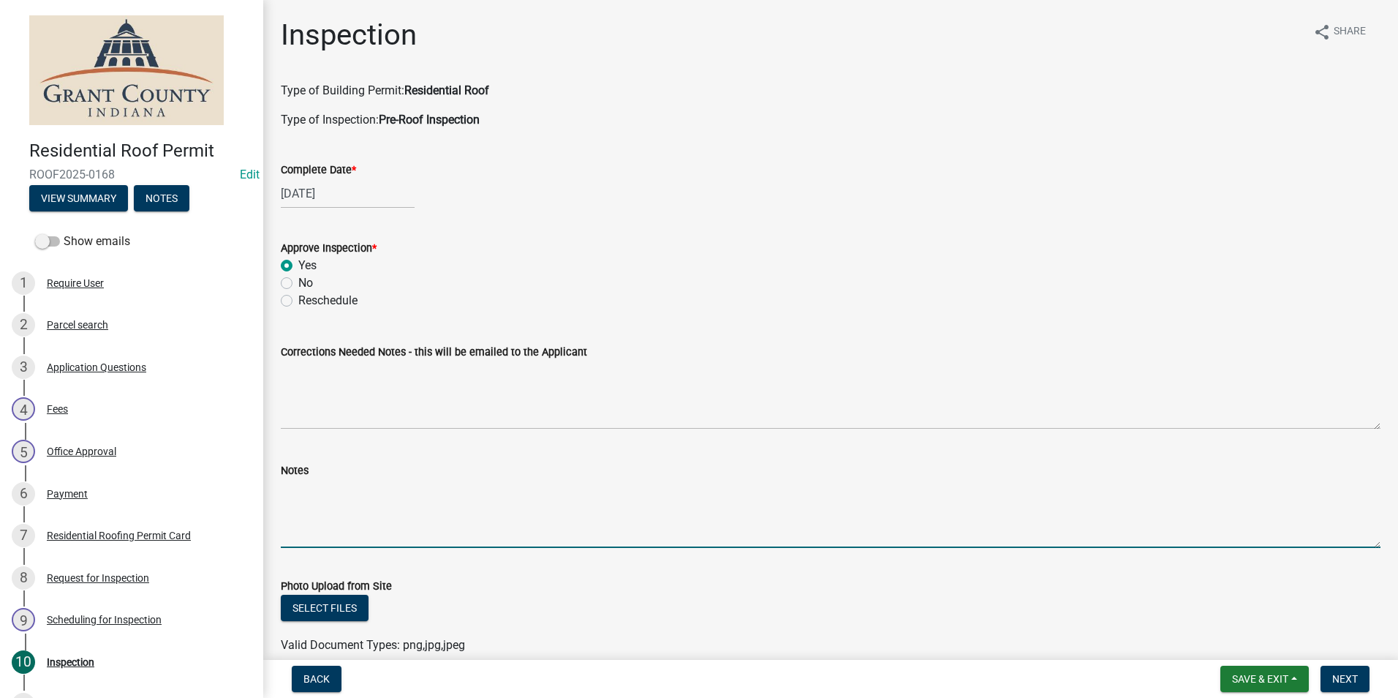
click at [290, 499] on textarea "Notes" at bounding box center [831, 513] width 1100 height 69
type textarea "1 Layer. No concerns."
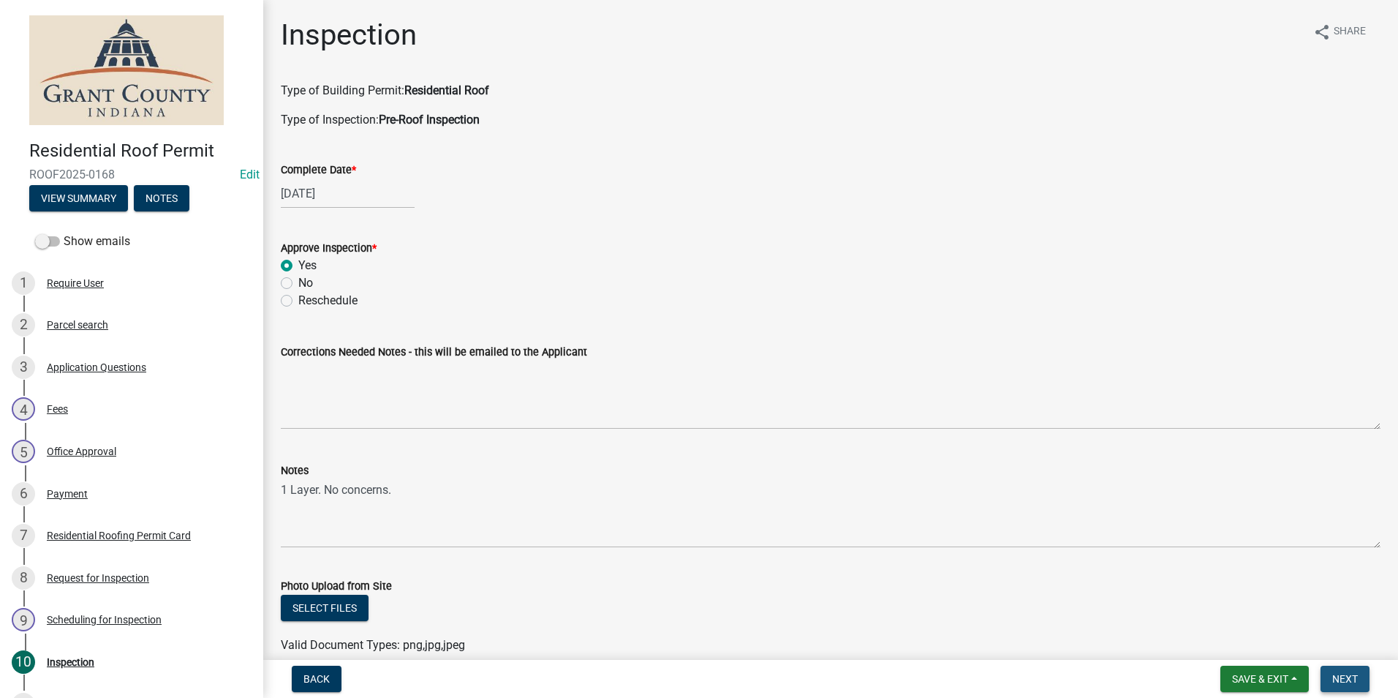
click at [1349, 678] on span "Next" at bounding box center [1345, 679] width 26 height 12
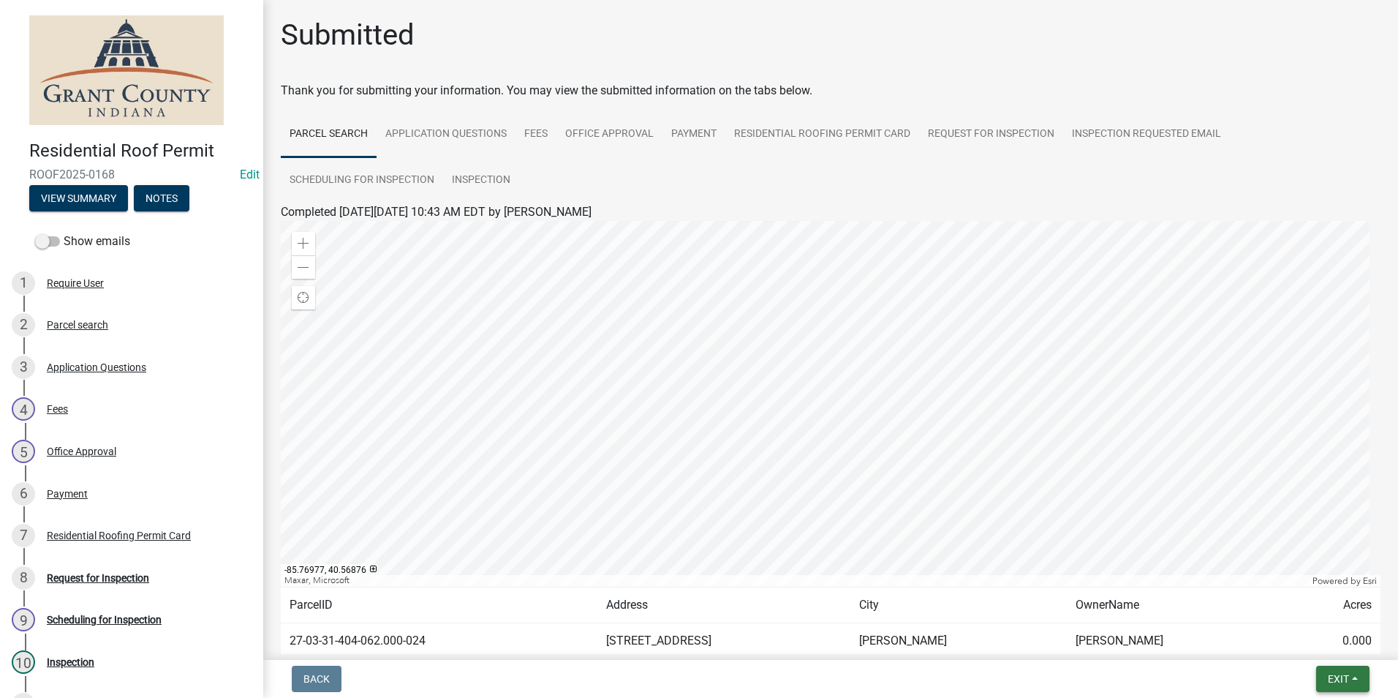
click at [1347, 681] on span "Exit" at bounding box center [1338, 679] width 21 height 12
click at [1325, 643] on button "Save & Exit" at bounding box center [1311, 640] width 117 height 35
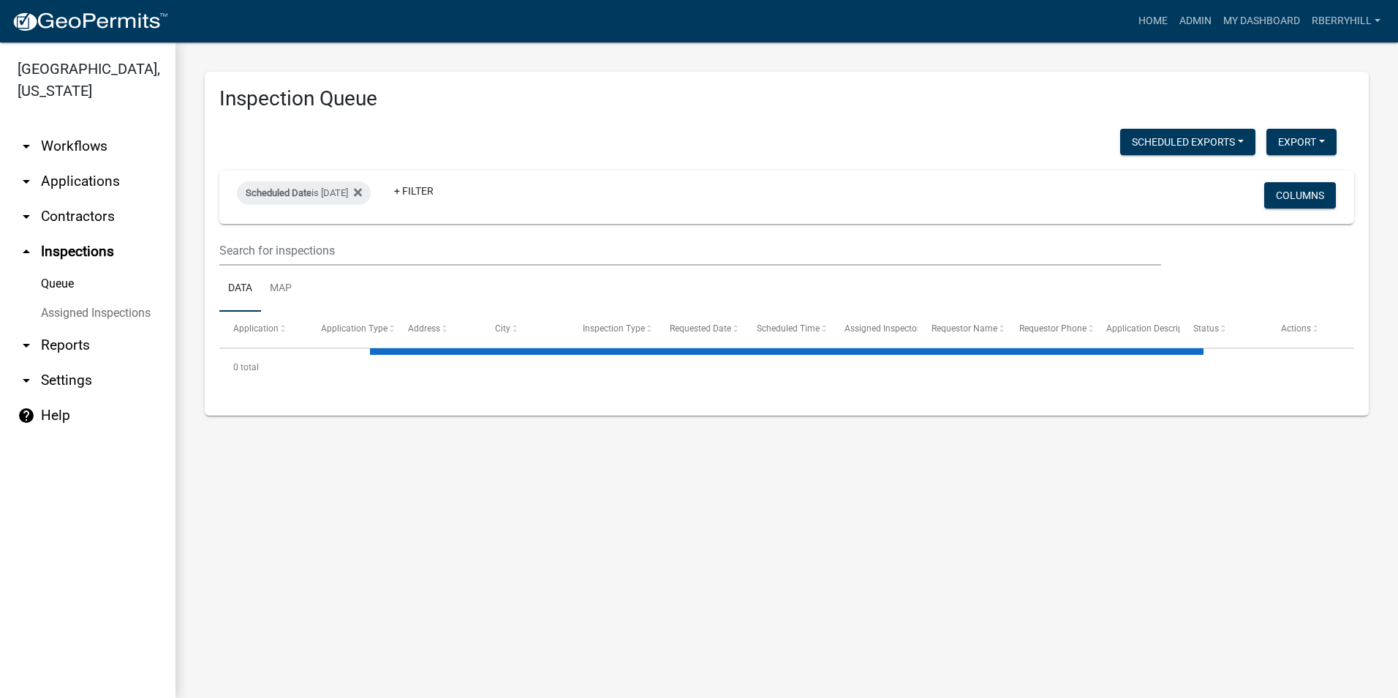
select select "1: 25"
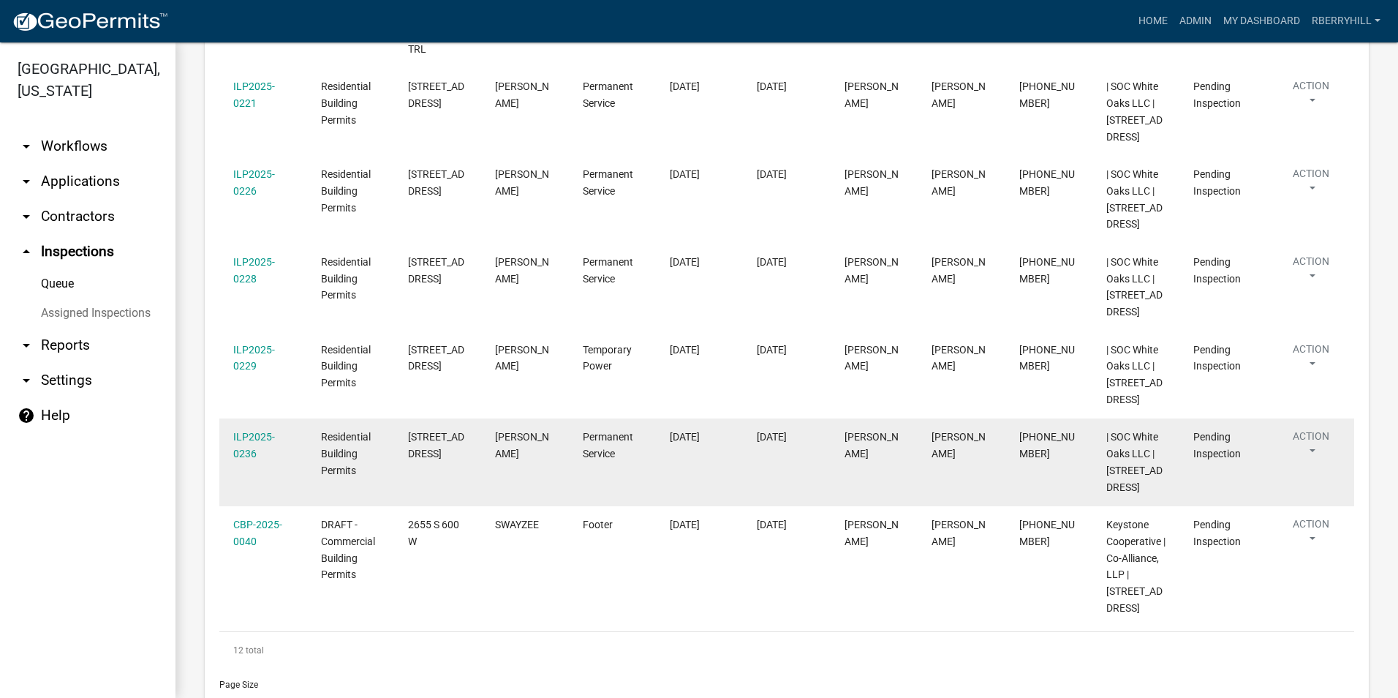
scroll to position [1024, 0]
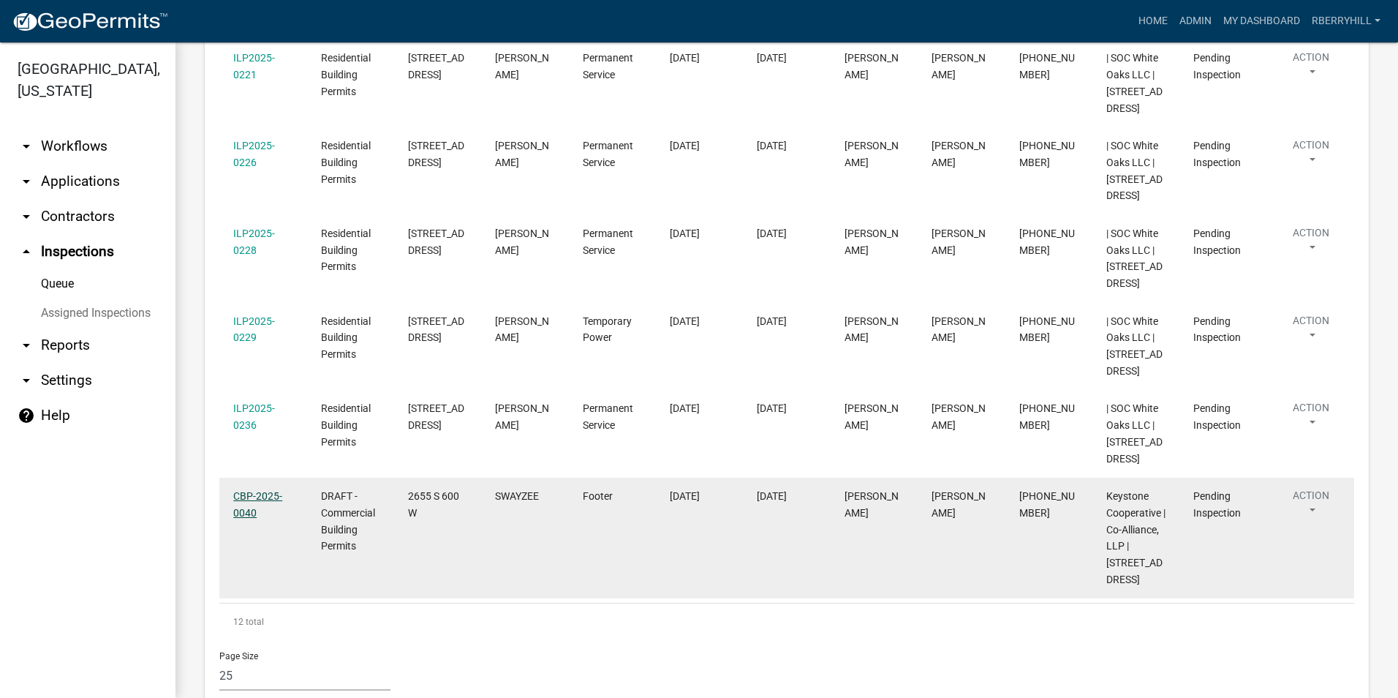
click at [265, 518] on link "CBP-2025-0040" at bounding box center [257, 504] width 49 height 29
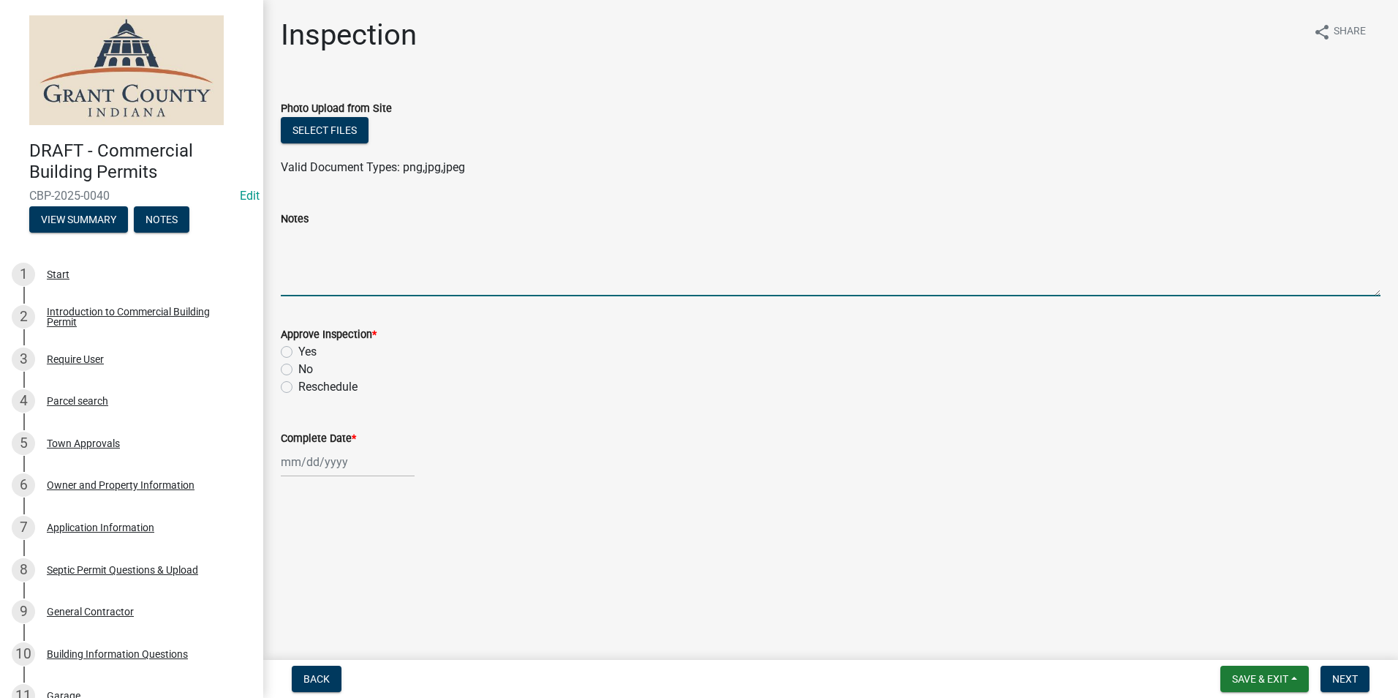
click at [298, 248] on textarea "Notes" at bounding box center [831, 261] width 1100 height 69
type textarea "Setbacks meet."
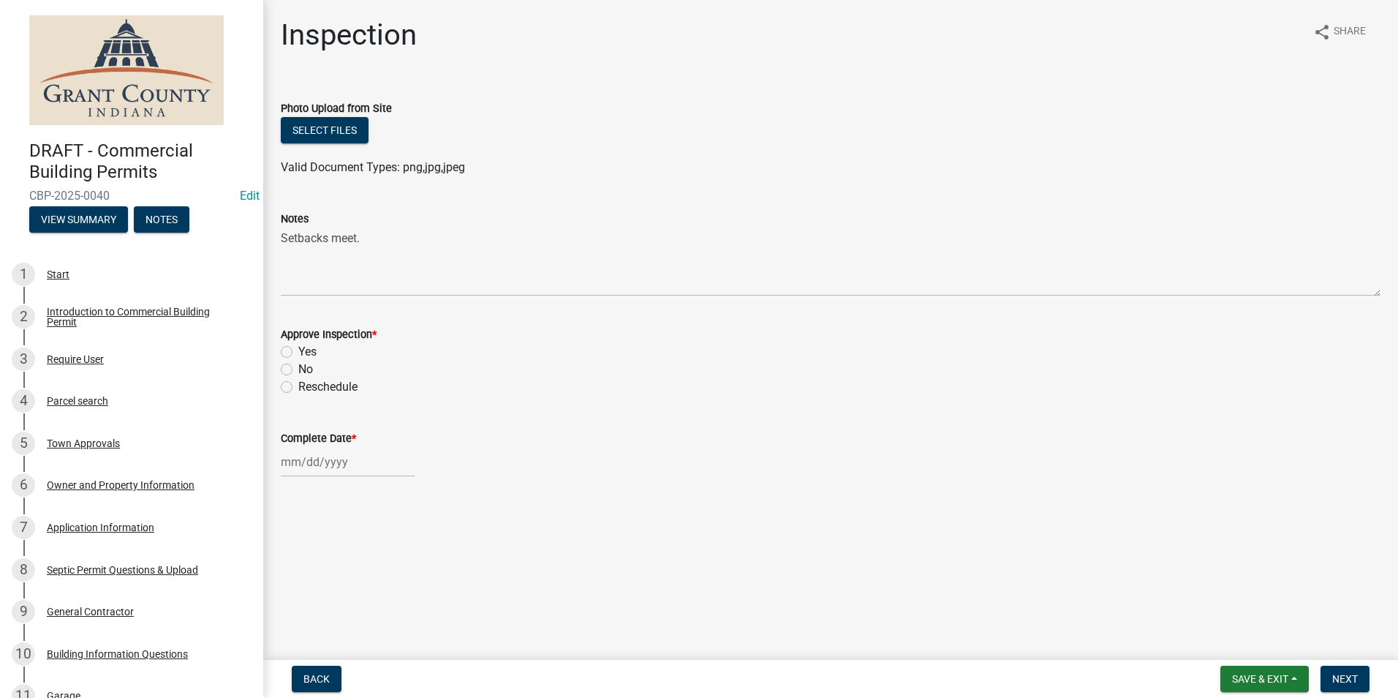
drag, startPoint x: 287, startPoint y: 354, endPoint x: 299, endPoint y: 468, distance: 114.7
click at [298, 354] on label "Yes" at bounding box center [307, 352] width 18 height 18
click at [298, 352] on input "Yes" at bounding box center [303, 348] width 10 height 10
radio input "true"
click at [304, 461] on div at bounding box center [348, 462] width 134 height 30
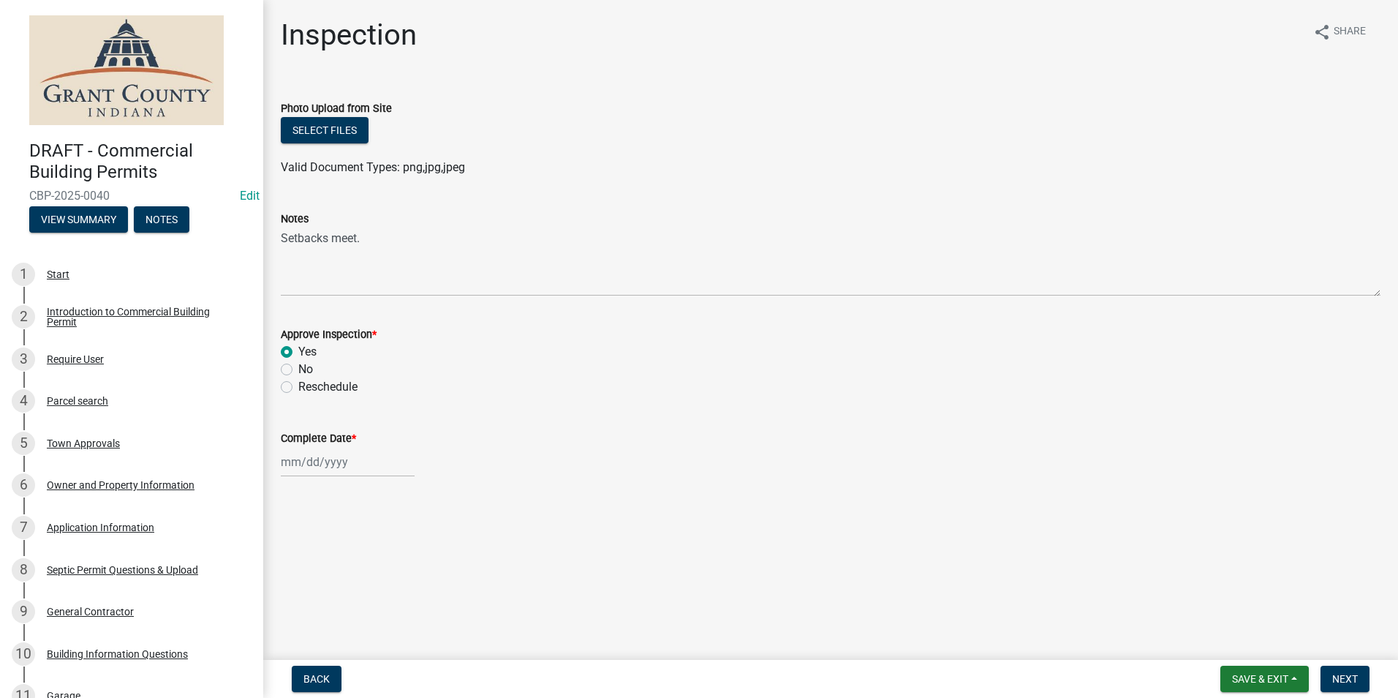
select select "10"
select select "2025"
click at [343, 363] on div "15" at bounding box center [342, 360] width 23 height 23
type input "[DATE]"
click at [1350, 679] on span "Next" at bounding box center [1345, 679] width 26 height 12
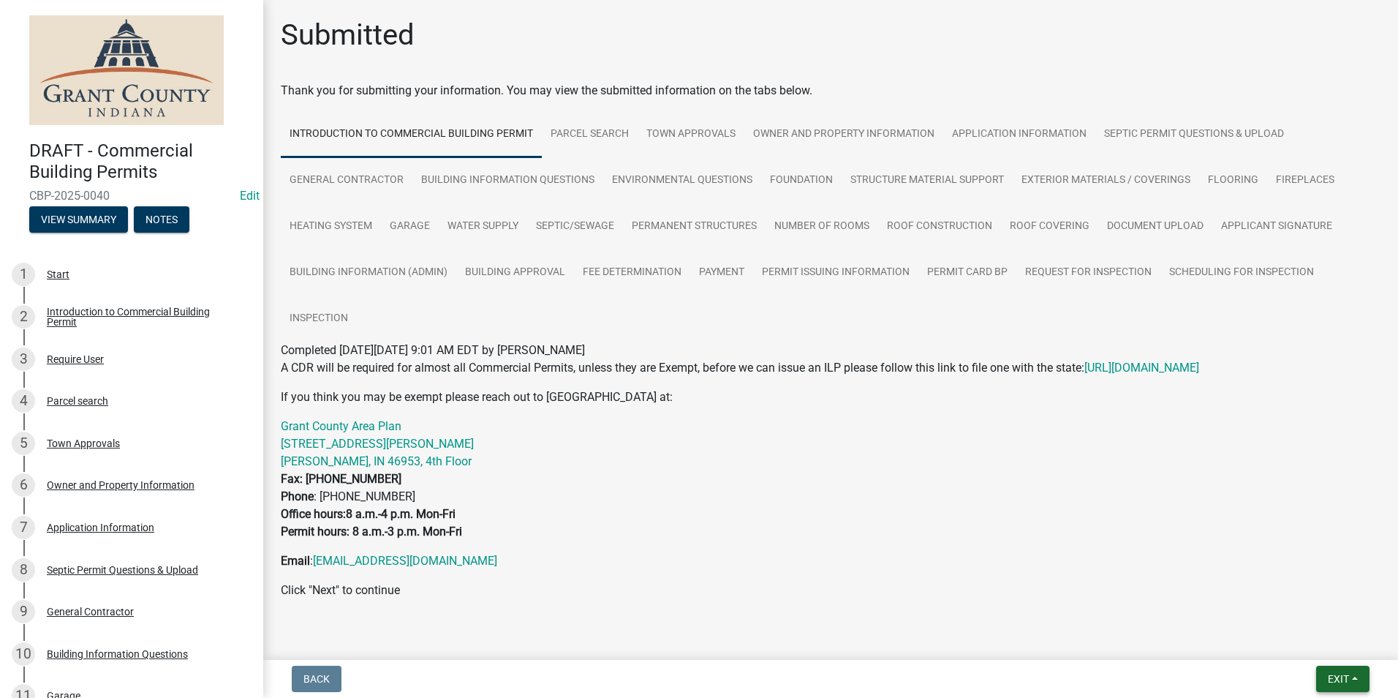
click at [1343, 682] on span "Exit" at bounding box center [1338, 679] width 21 height 12
click at [1310, 640] on button "Save & Exit" at bounding box center [1311, 640] width 117 height 35
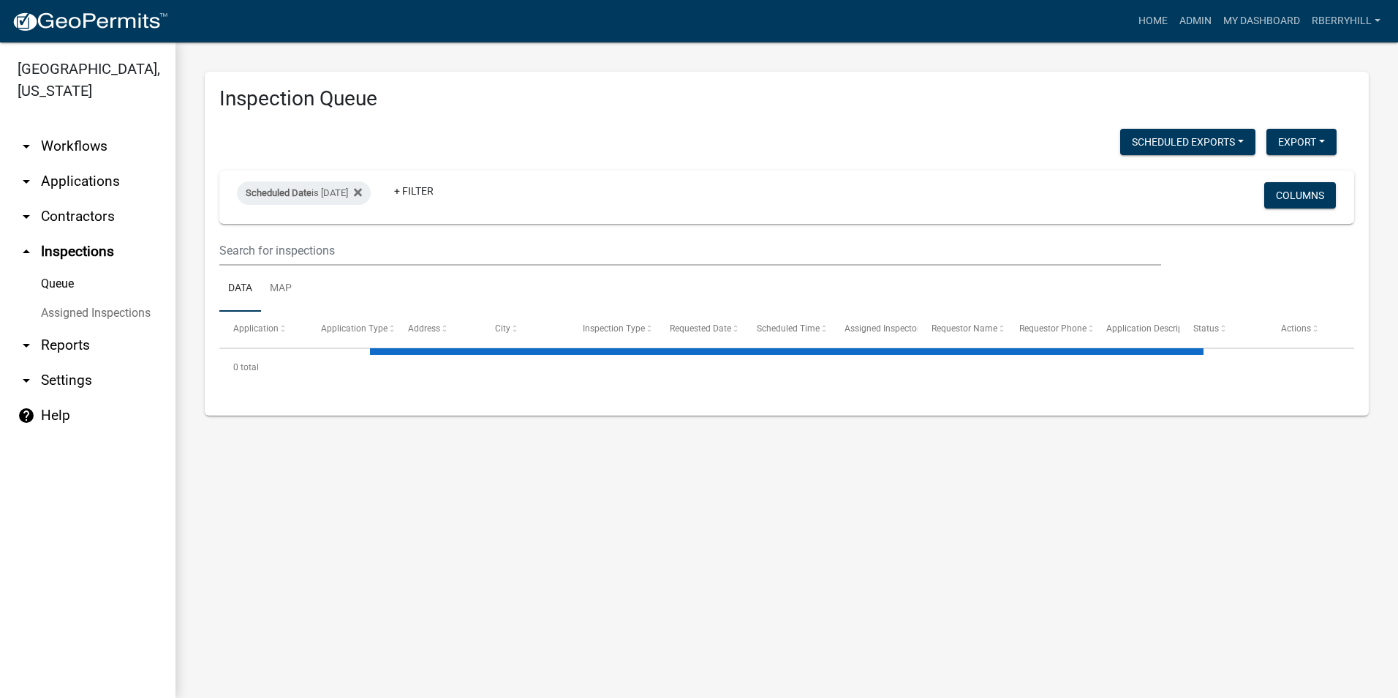
select select "1: 25"
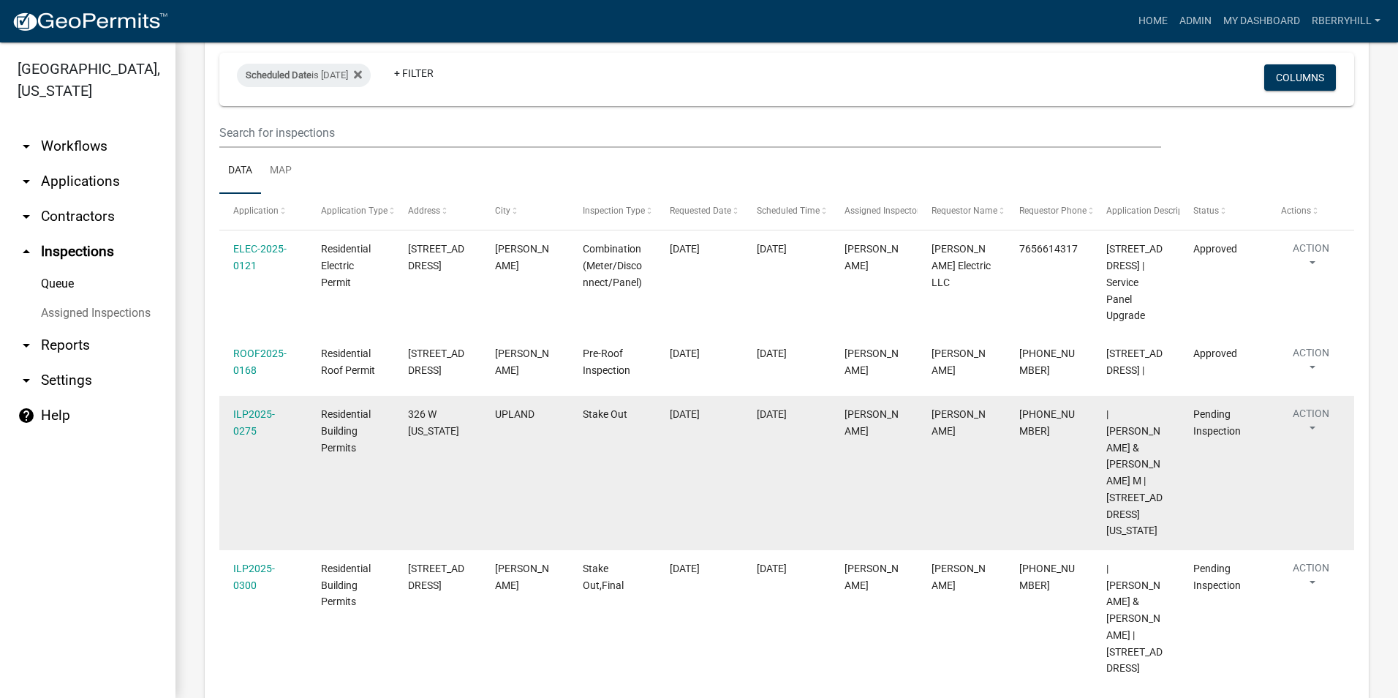
scroll to position [146, 0]
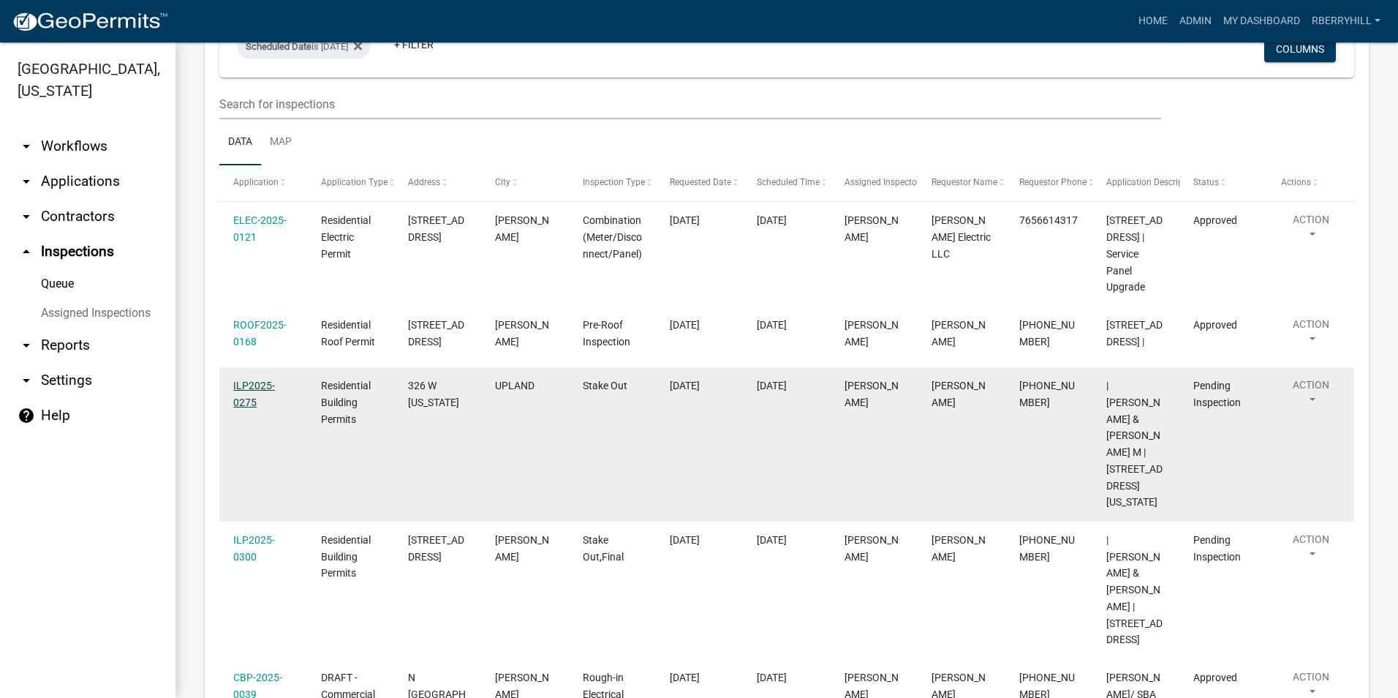
click at [257, 396] on link "ILP2025-0275" at bounding box center [254, 394] width 42 height 29
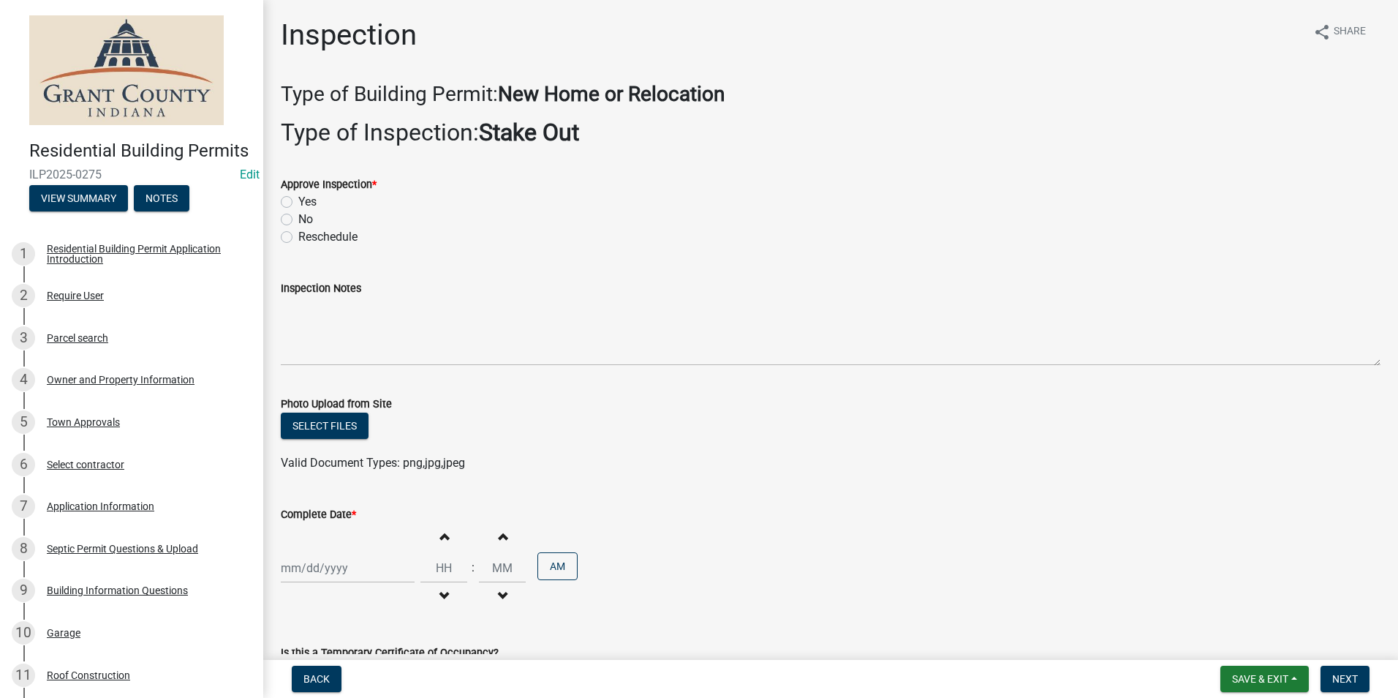
click at [298, 201] on label "Yes" at bounding box center [307, 202] width 18 height 18
click at [298, 201] on input "Yes" at bounding box center [303, 198] width 10 height 10
radio input "true"
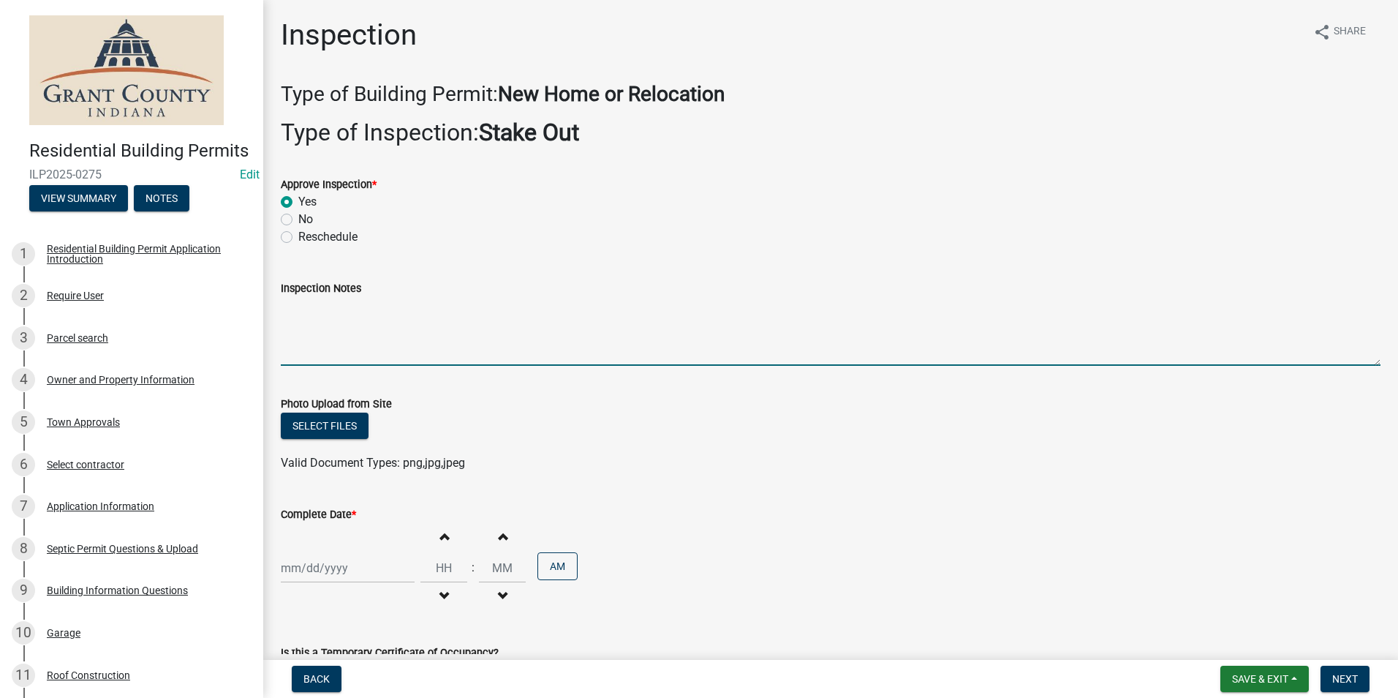
click at [290, 310] on textarea "Inspection Notes" at bounding box center [831, 331] width 1100 height 69
type textarea "Setbacks meet. Width and depth meet per pictures."
click at [324, 574] on div at bounding box center [348, 568] width 134 height 30
select select "10"
select select "2025"
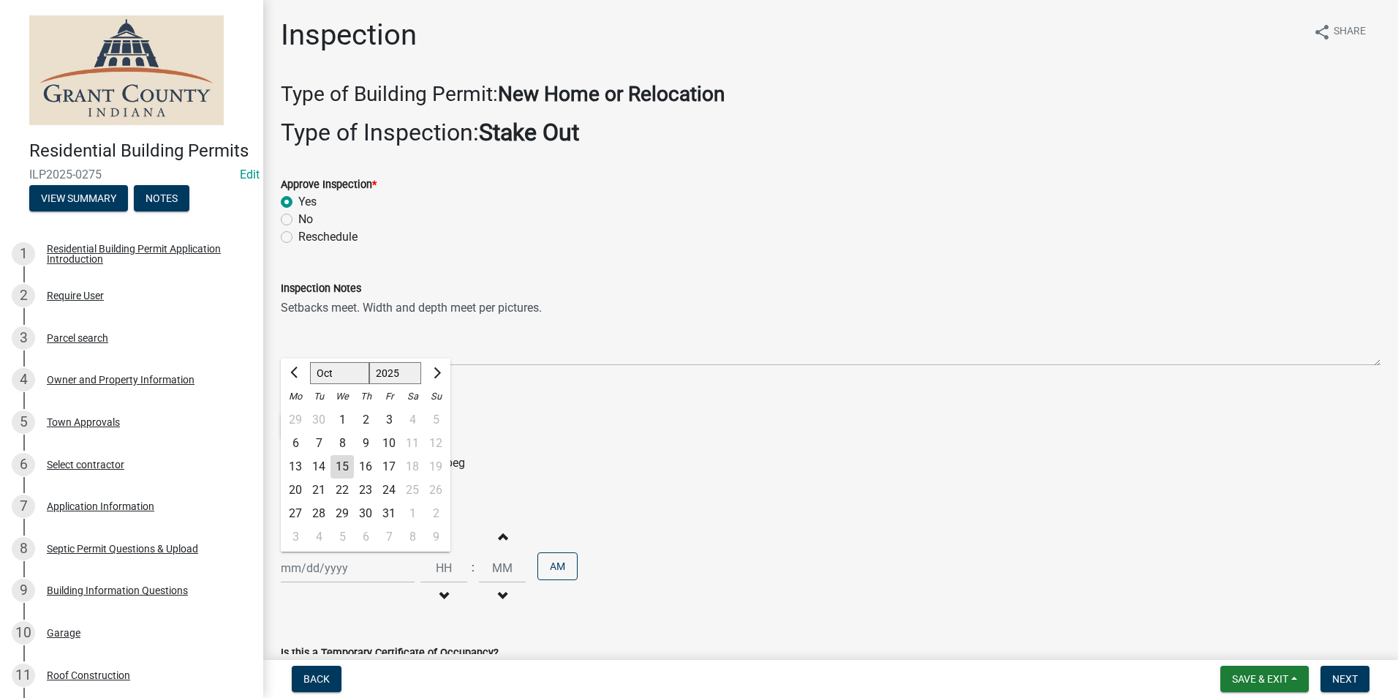
click at [345, 466] on div "15" at bounding box center [342, 466] width 23 height 23
type input "[DATE]"
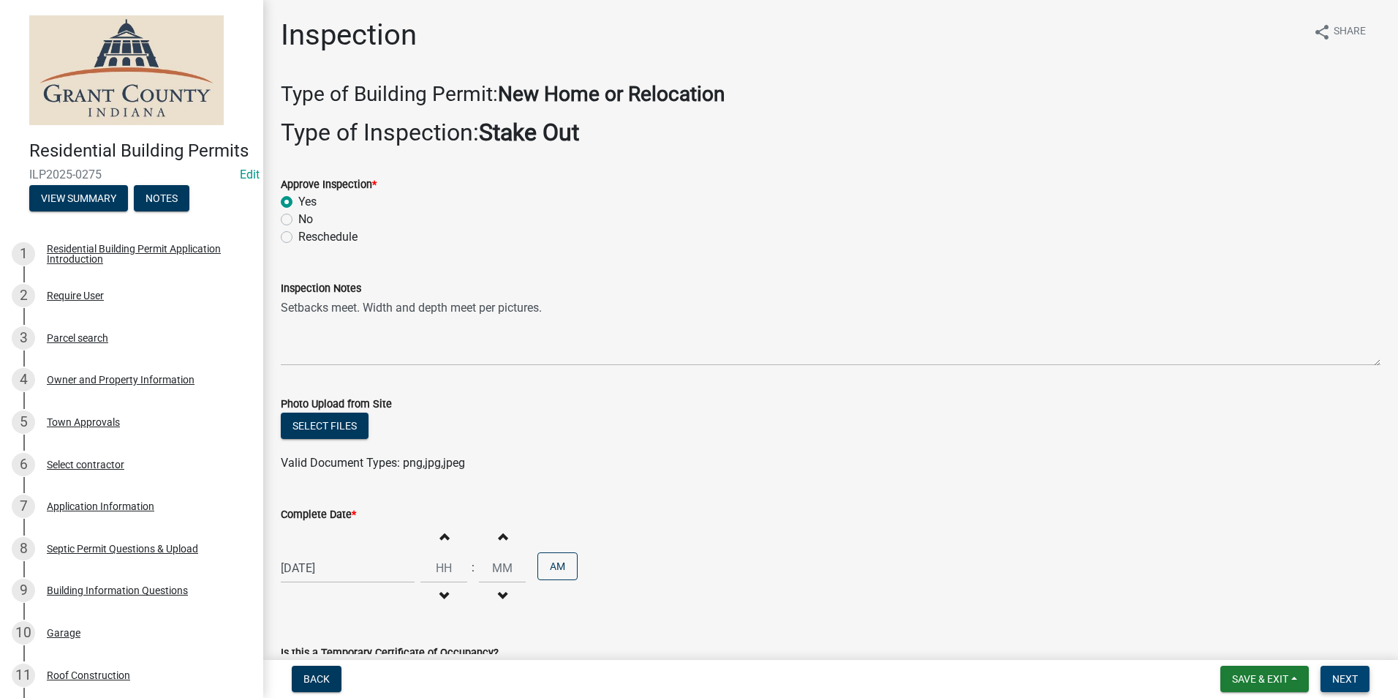
click at [1340, 676] on span "Next" at bounding box center [1345, 679] width 26 height 12
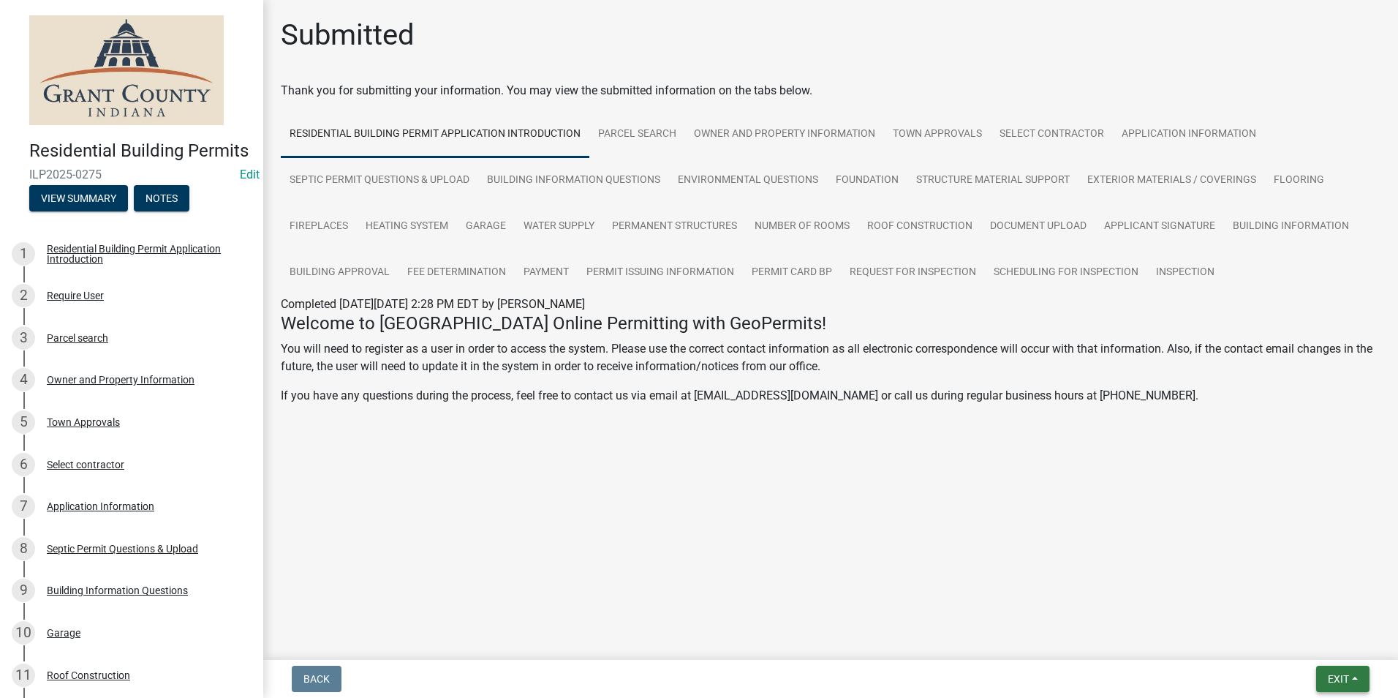
click at [1347, 676] on span "Exit" at bounding box center [1338, 679] width 21 height 12
click at [1291, 639] on button "Save & Exit" at bounding box center [1311, 640] width 117 height 35
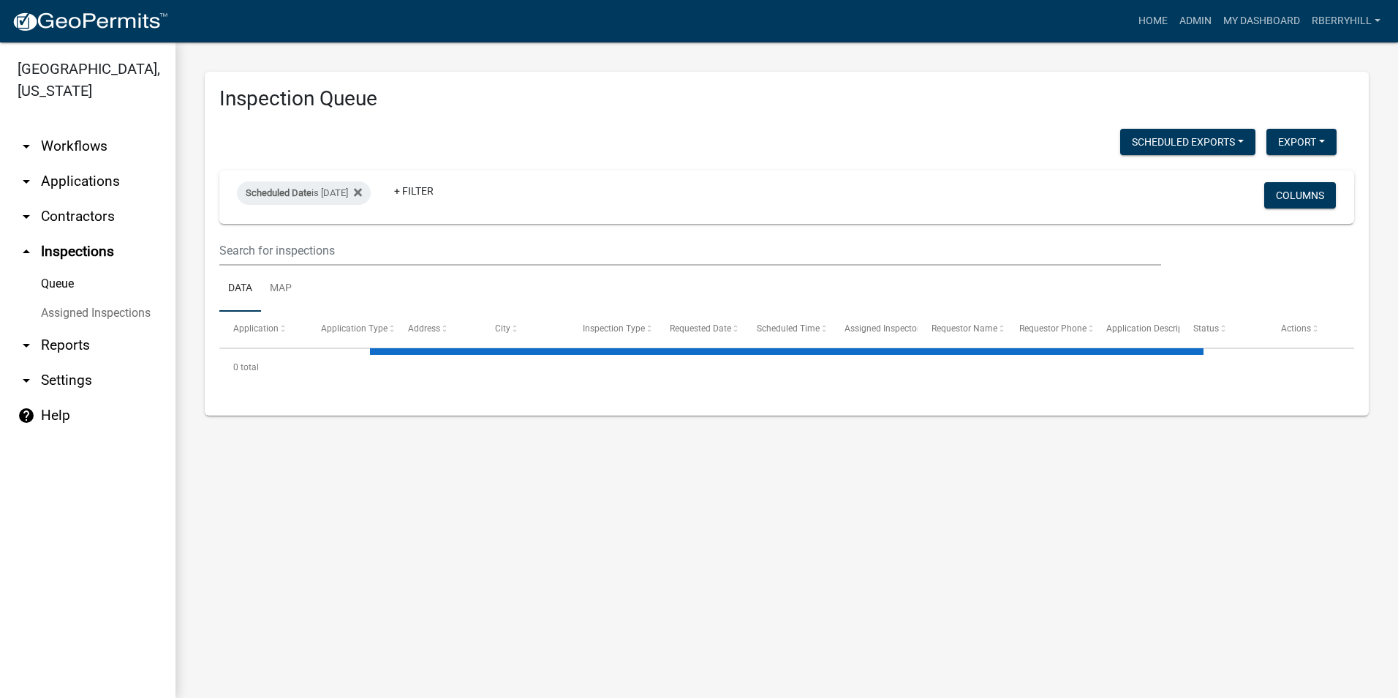
select select "1: 25"
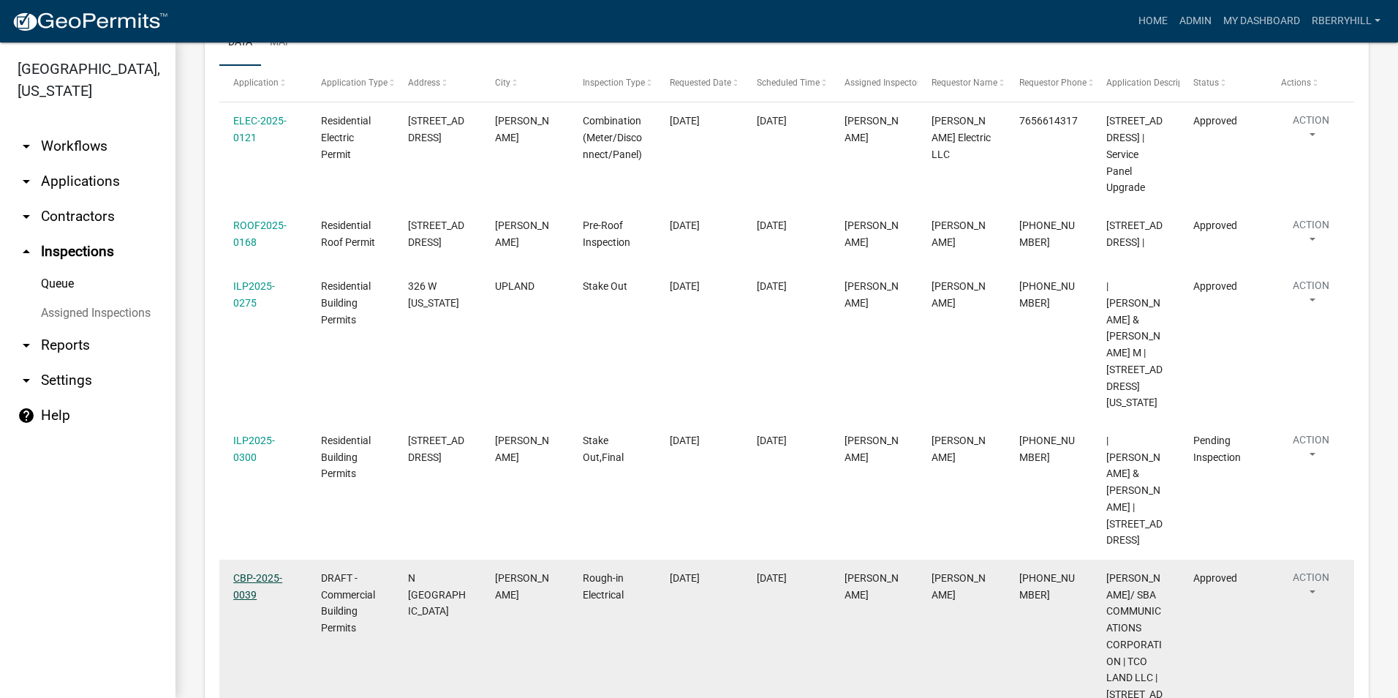
scroll to position [292, 0]
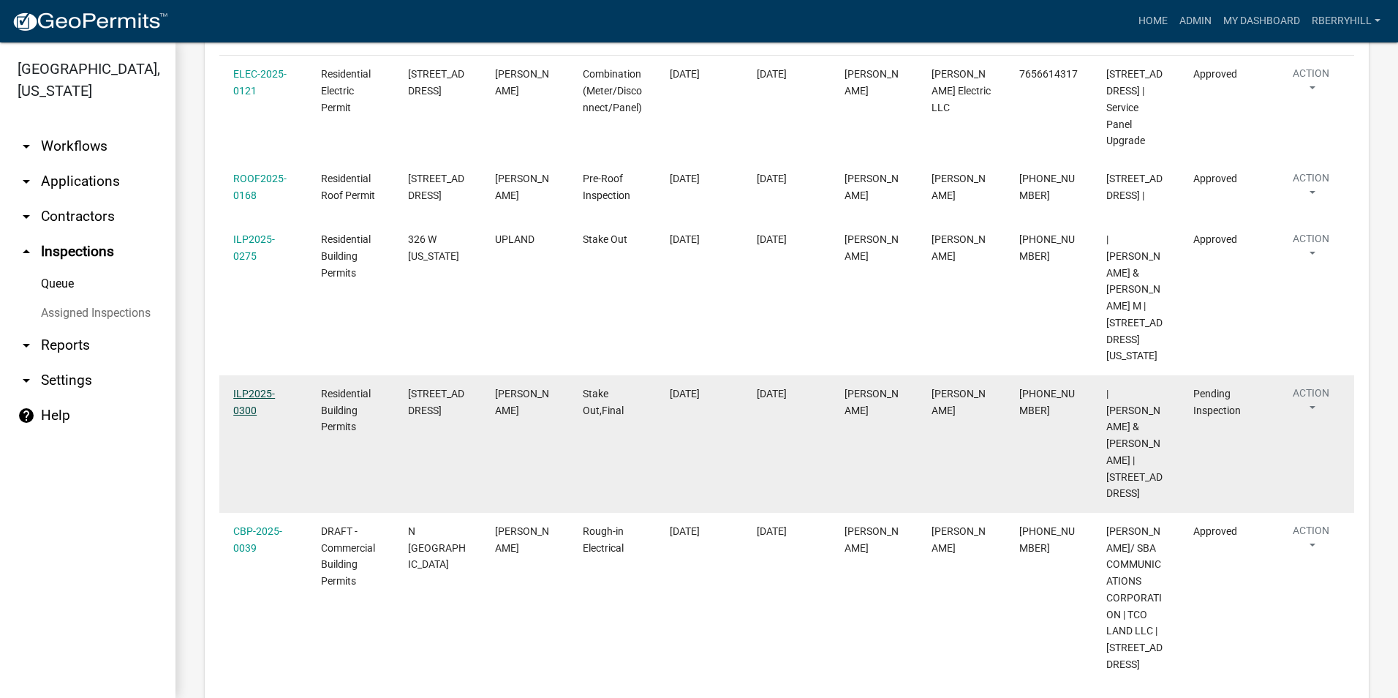
click at [252, 388] on link "ILP2025-0300" at bounding box center [254, 402] width 42 height 29
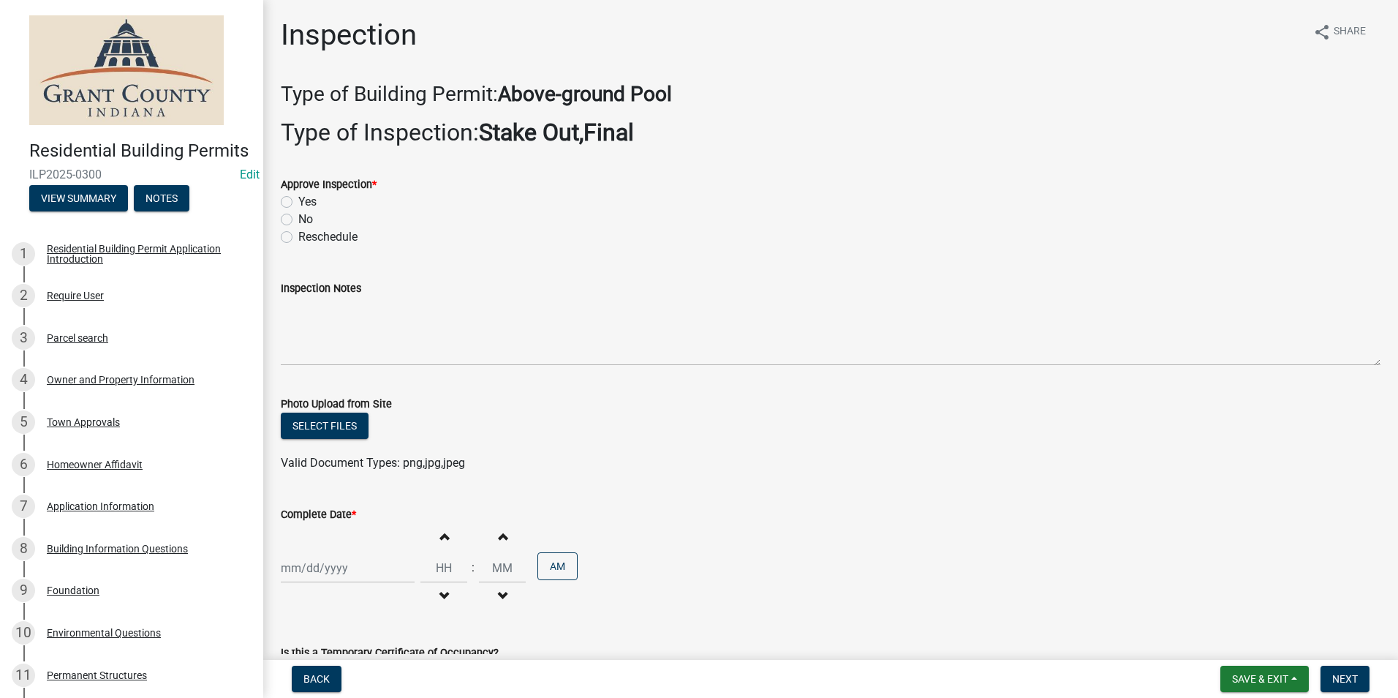
click at [298, 203] on label "Yes" at bounding box center [307, 202] width 18 height 18
click at [298, 203] on input "Yes" at bounding box center [303, 198] width 10 height 10
radio input "true"
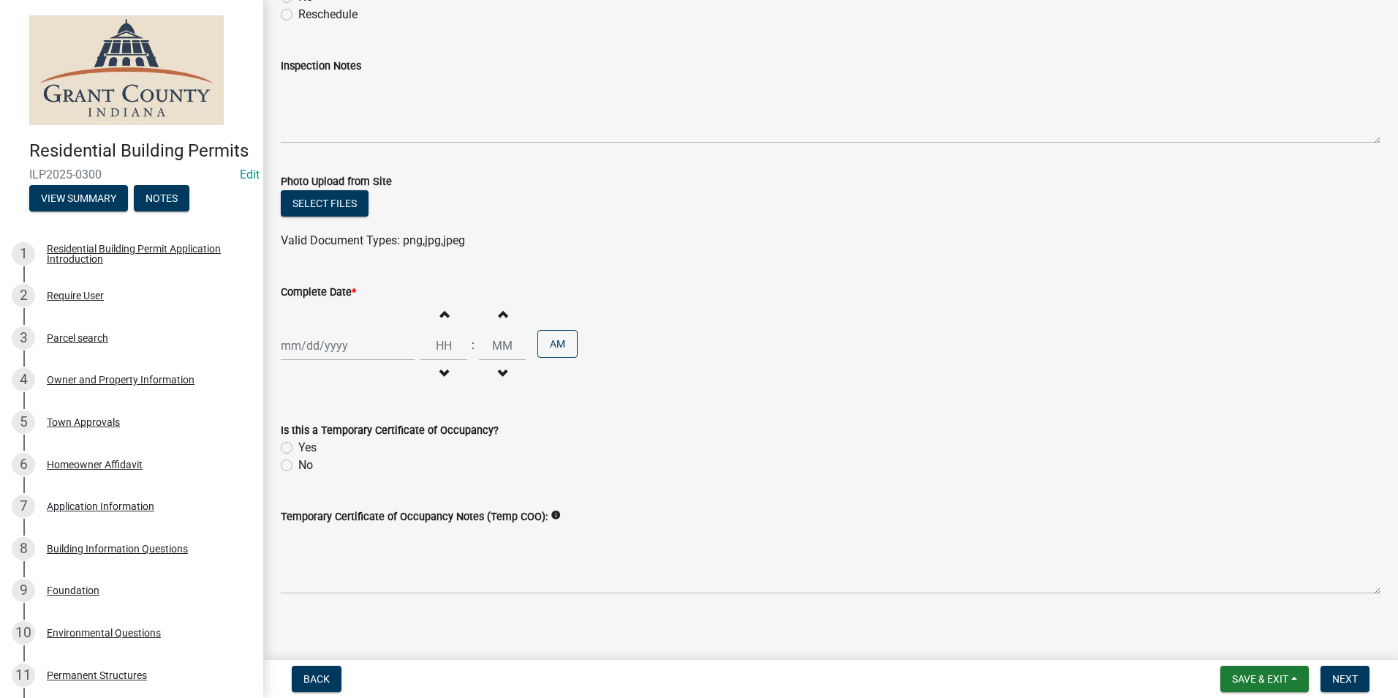
scroll to position [231, 0]
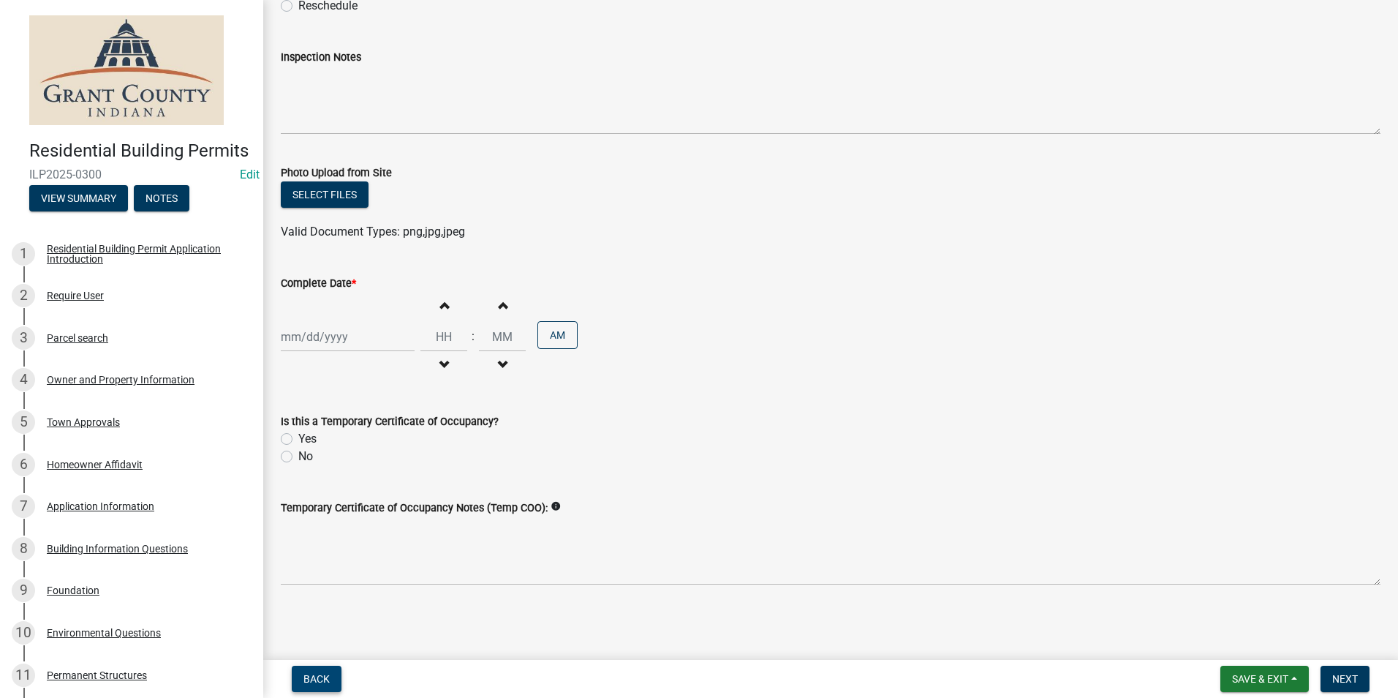
drag, startPoint x: 314, startPoint y: 676, endPoint x: 321, endPoint y: 649, distance: 28.7
click at [314, 673] on span "Back" at bounding box center [316, 679] width 26 height 12
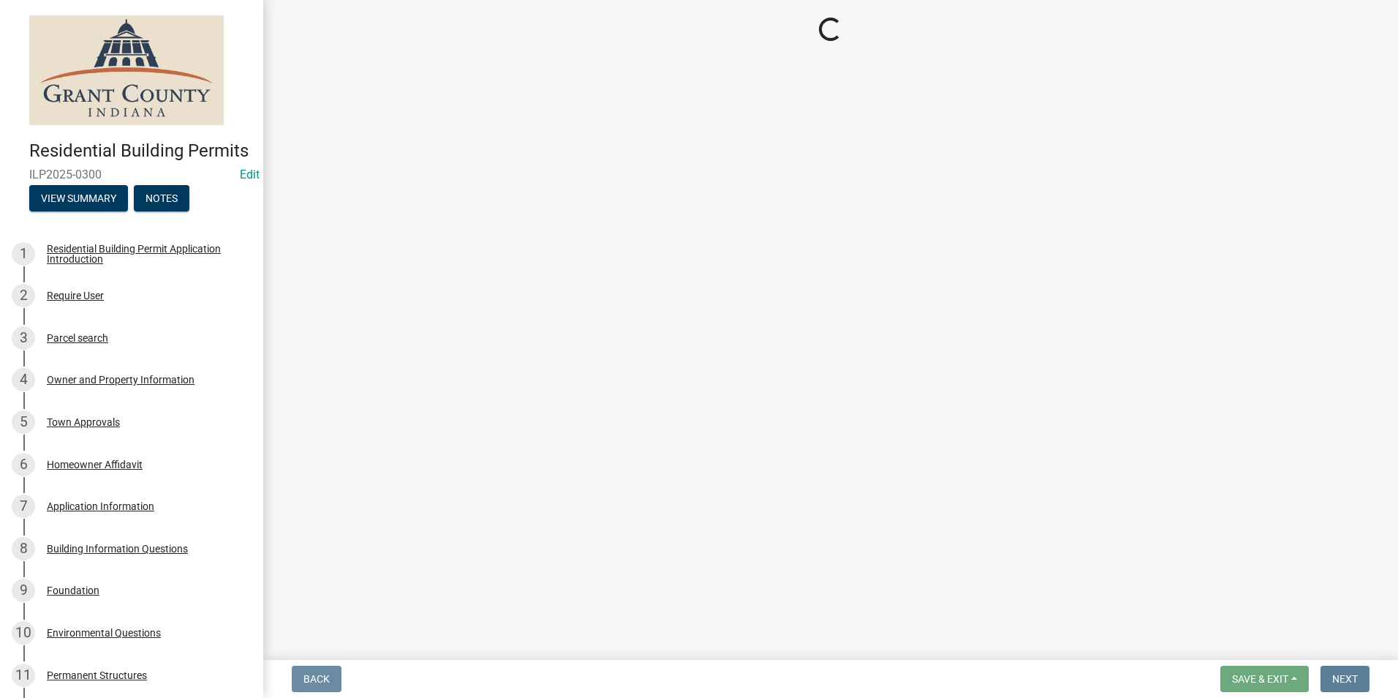
scroll to position [0, 0]
select select "d7f9a44a-d2ea-4d3c-83b3-1aa71c950bd5"
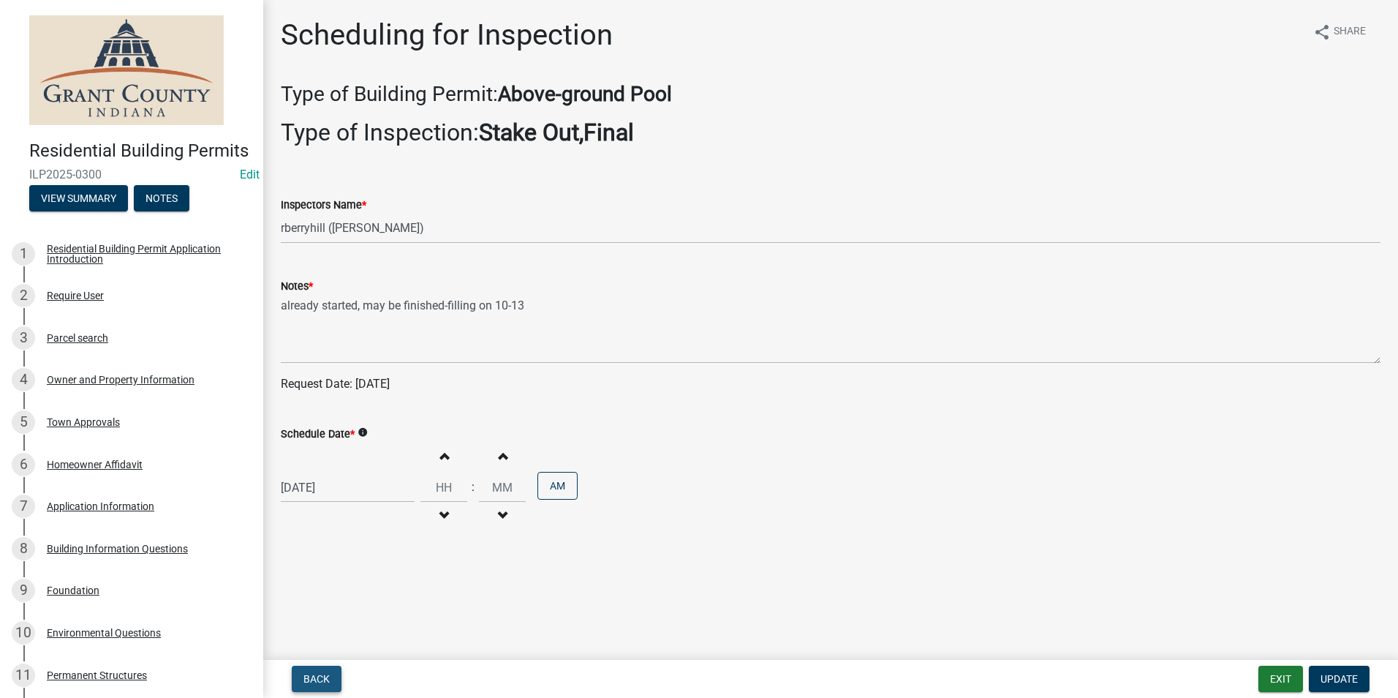
click at [310, 681] on span "Back" at bounding box center [316, 679] width 26 height 12
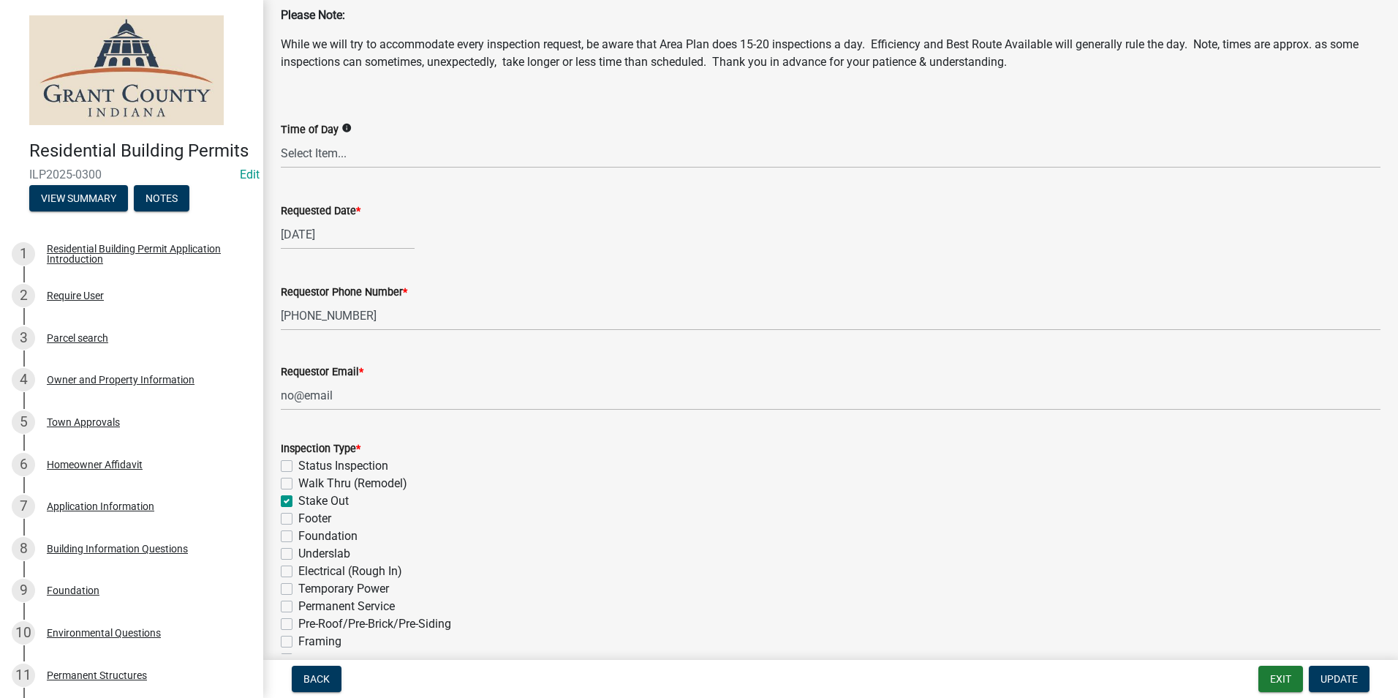
scroll to position [146, 0]
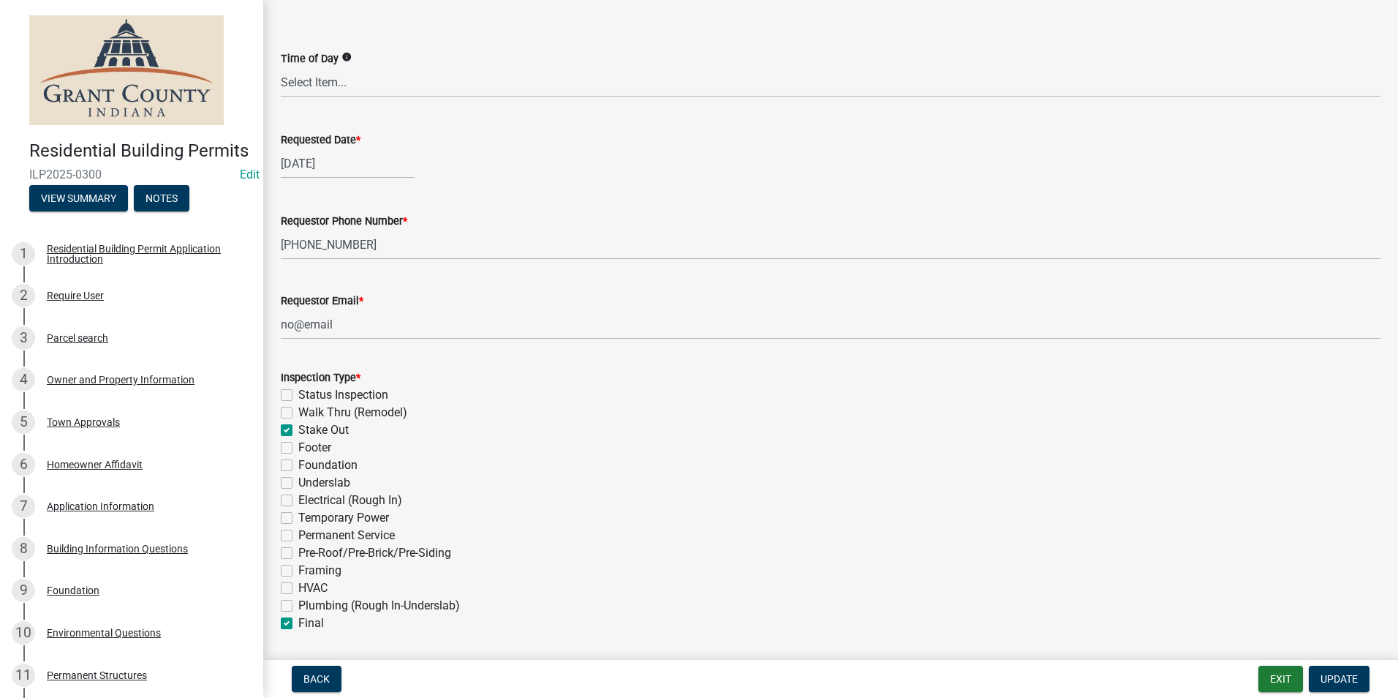
click at [298, 627] on label "Final" at bounding box center [311, 623] width 26 height 18
click at [298, 624] on input "Final" at bounding box center [303, 619] width 10 height 10
checkbox input "false"
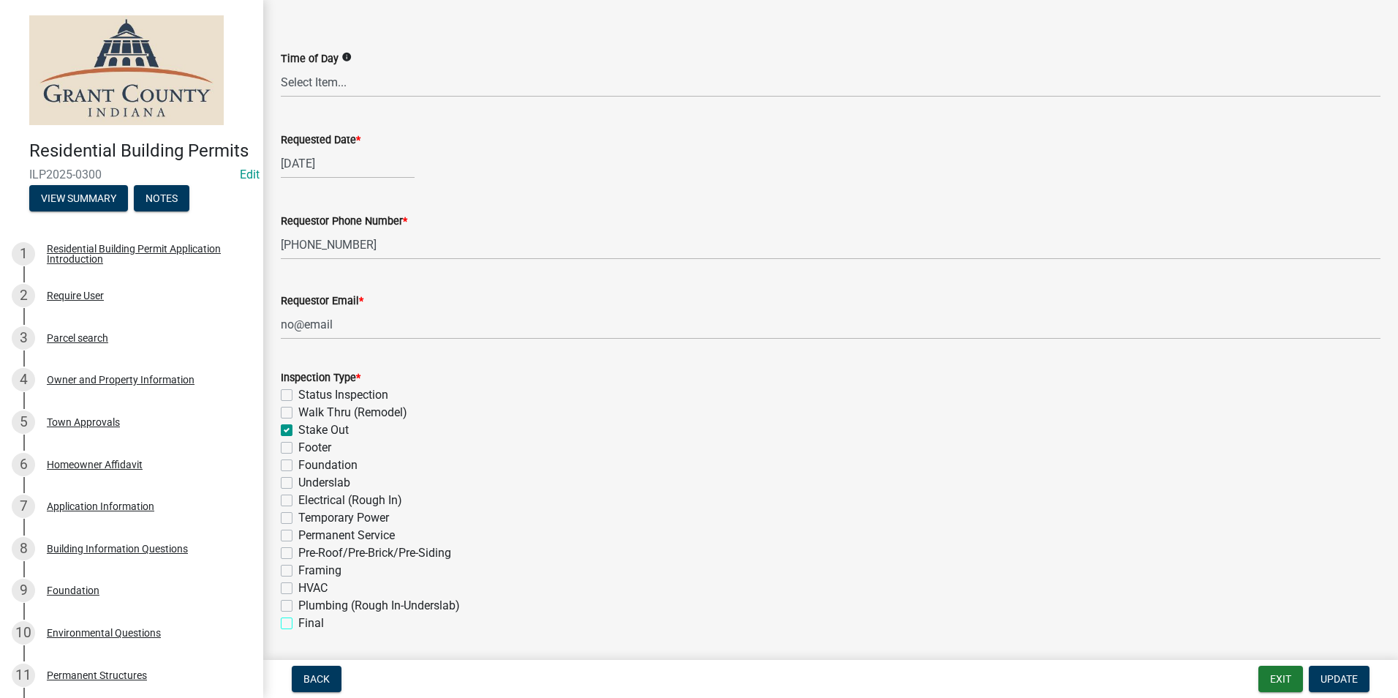
checkbox input "true"
checkbox input "false"
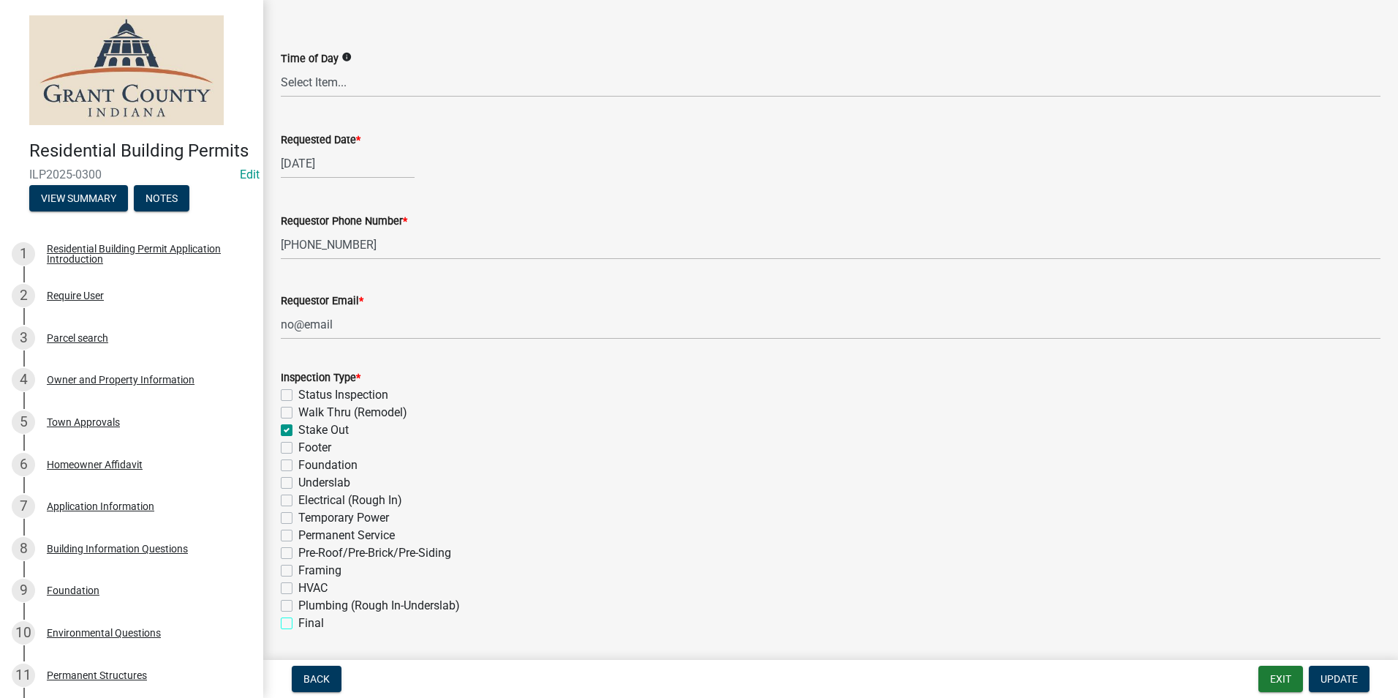
checkbox input "false"
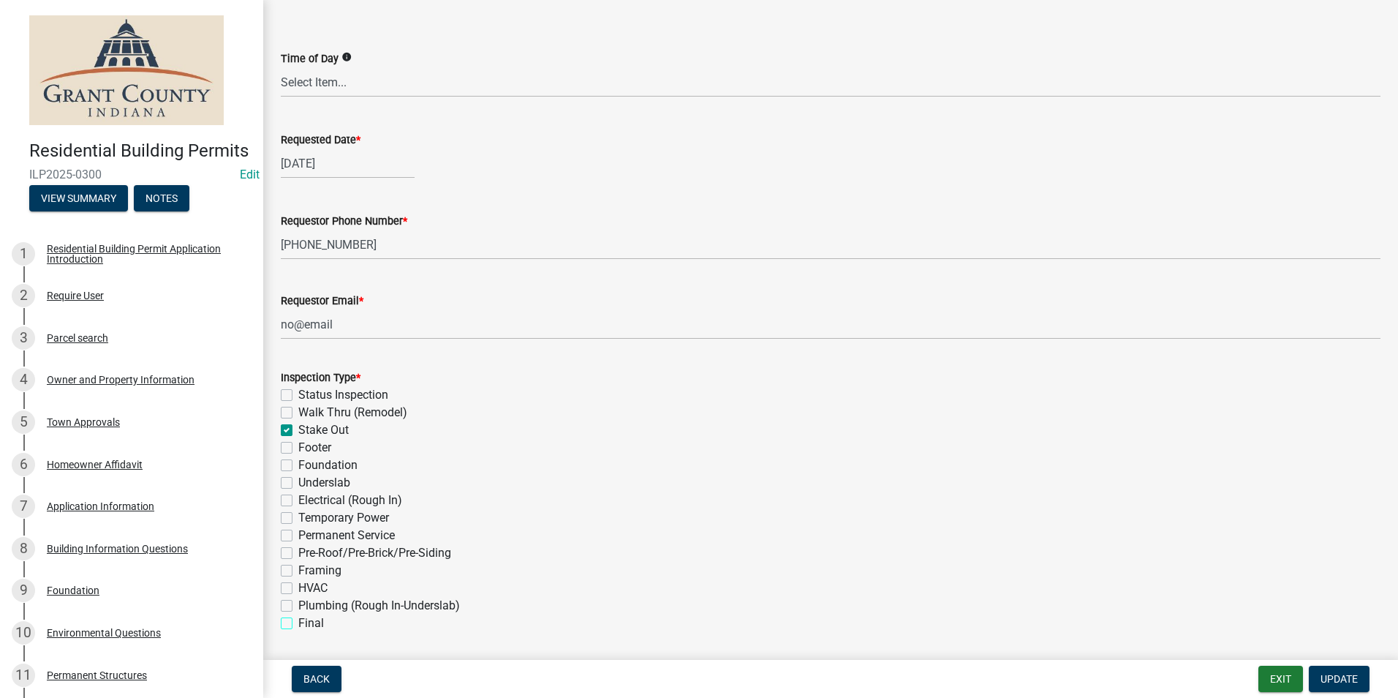
checkbox input "false"
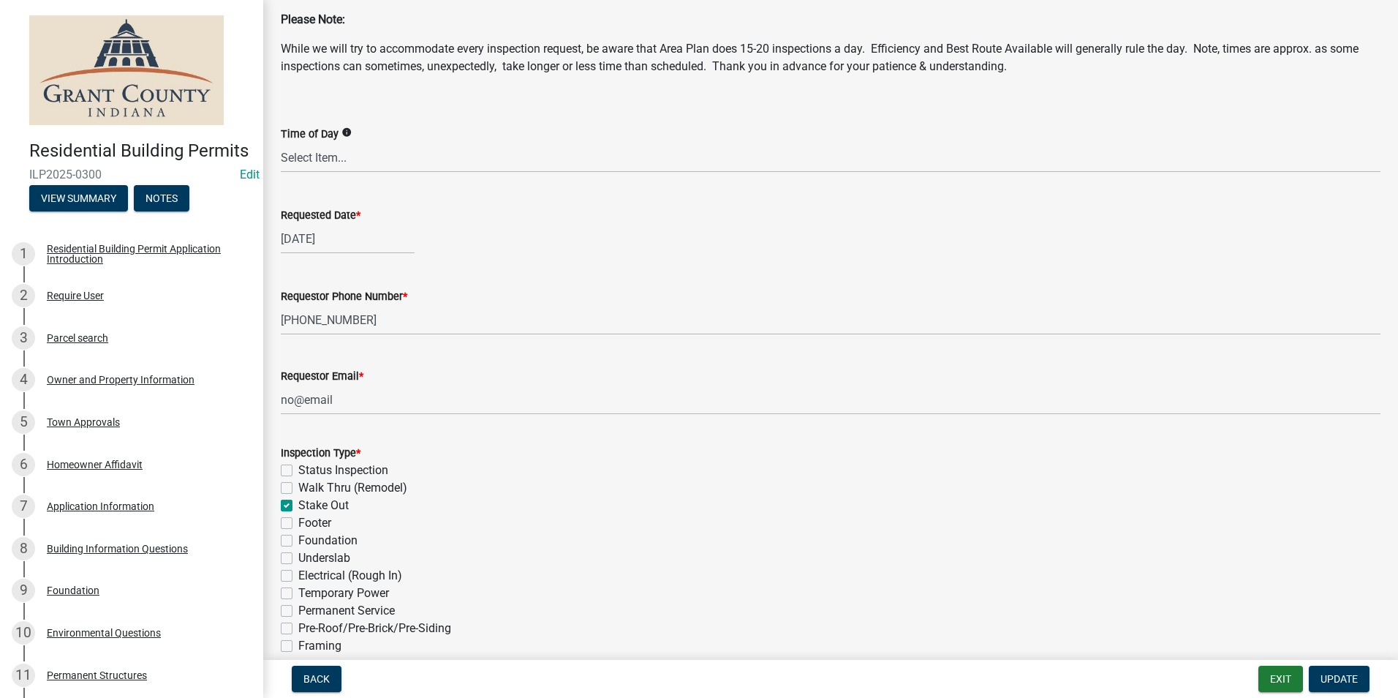
scroll to position [0, 0]
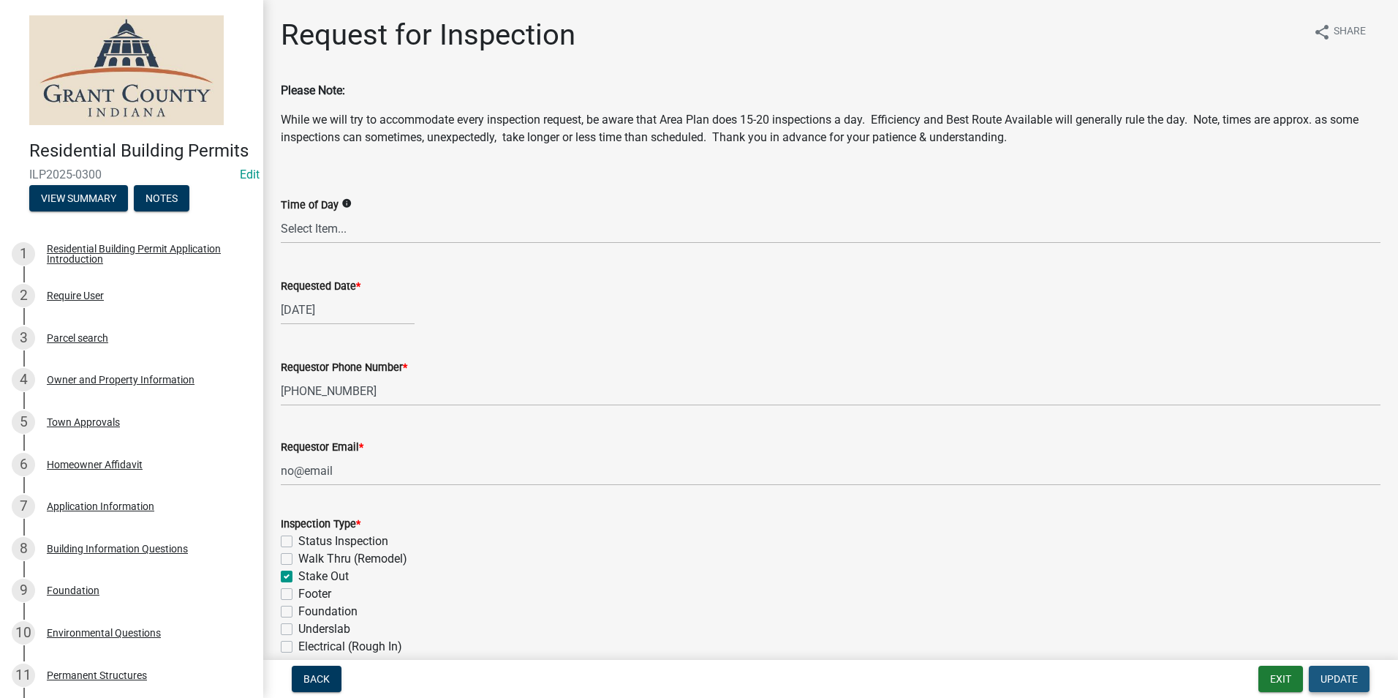
click at [1356, 682] on span "Update" at bounding box center [1339, 679] width 37 height 12
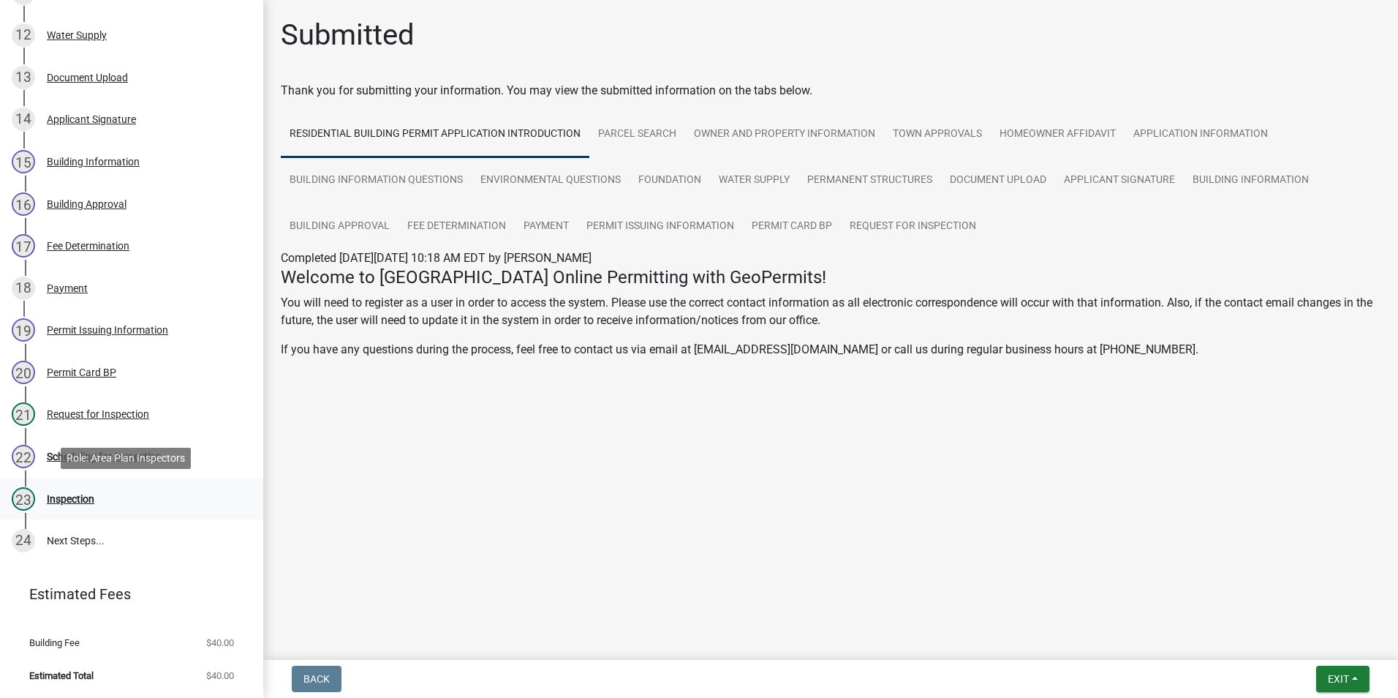
scroll to position [703, 0]
click at [76, 497] on div "Inspection" at bounding box center [71, 499] width 48 height 10
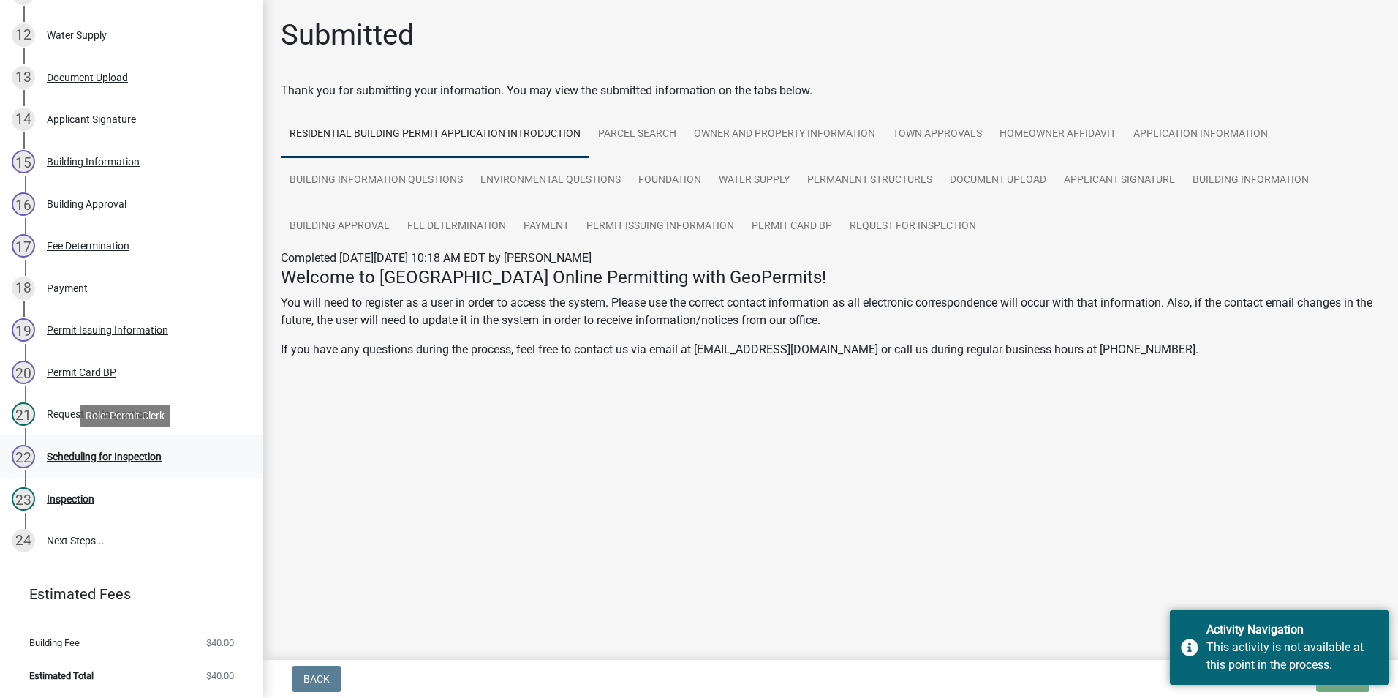
click at [125, 451] on div "22 Scheduling for Inspection" at bounding box center [126, 456] width 228 height 23
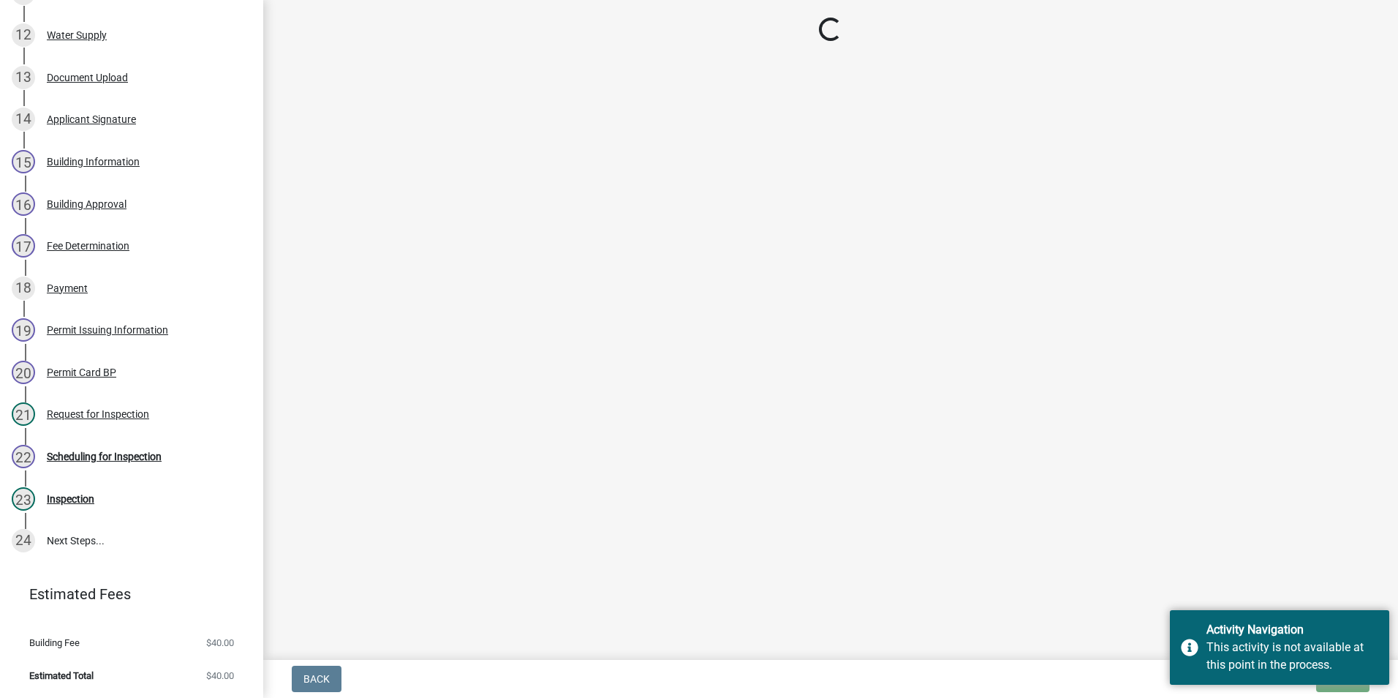
select select "d7f9a44a-d2ea-4d3c-83b3-1aa71c950bd5"
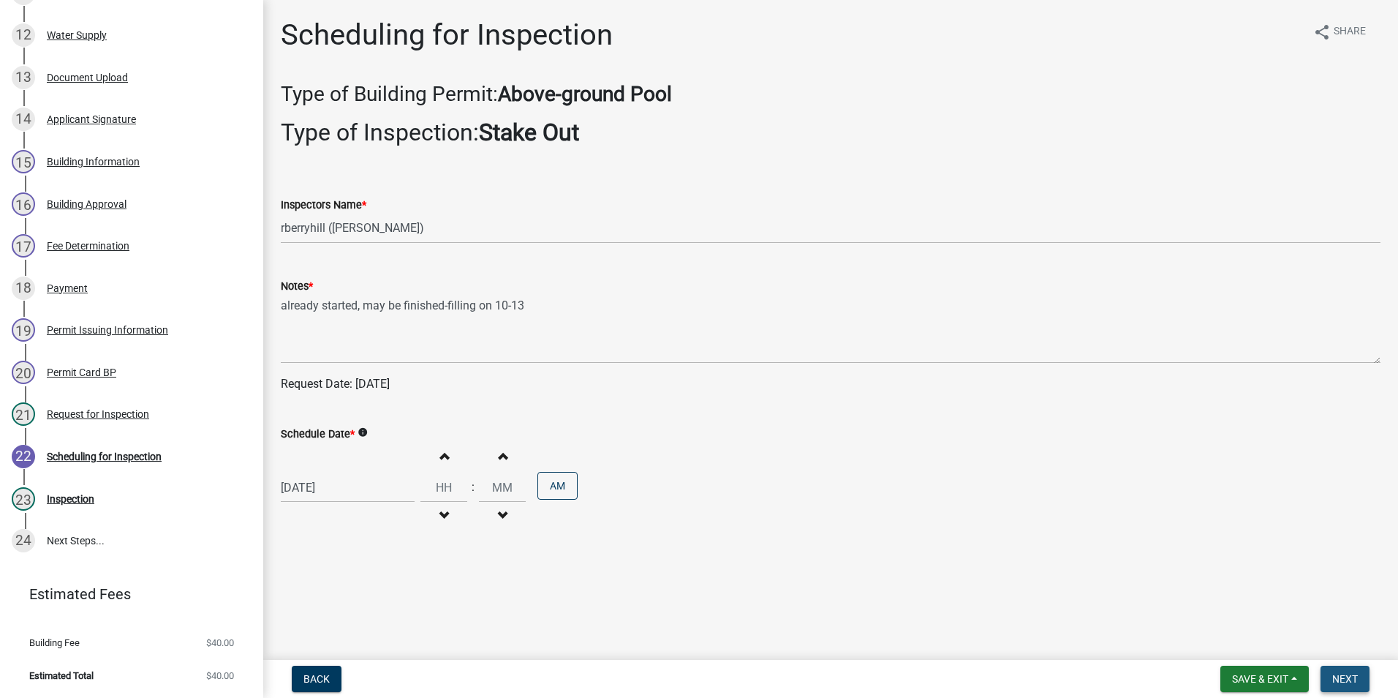
click at [1340, 673] on span "Next" at bounding box center [1345, 679] width 26 height 12
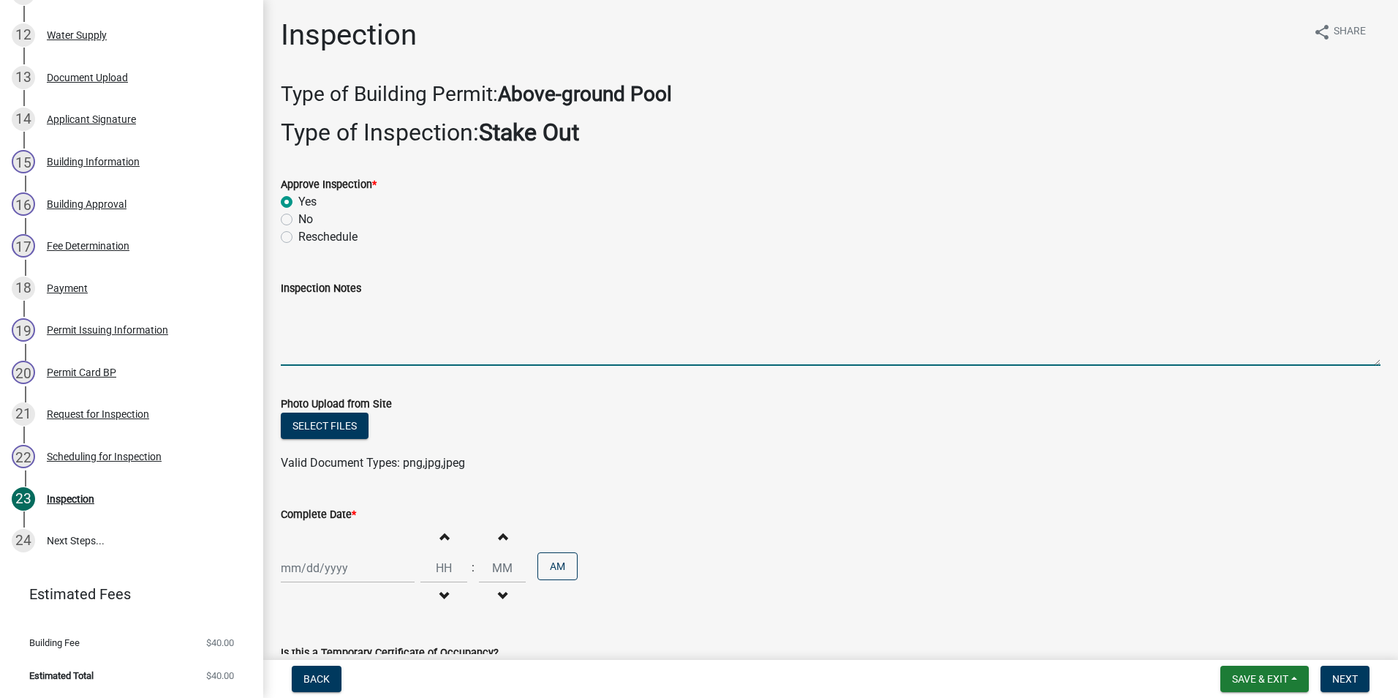
click at [299, 334] on textarea "Inspection Notes" at bounding box center [831, 331] width 1100 height 69
type textarea "Setbacks meet. Pool in place. No electric yet."
select select "10"
select select "2025"
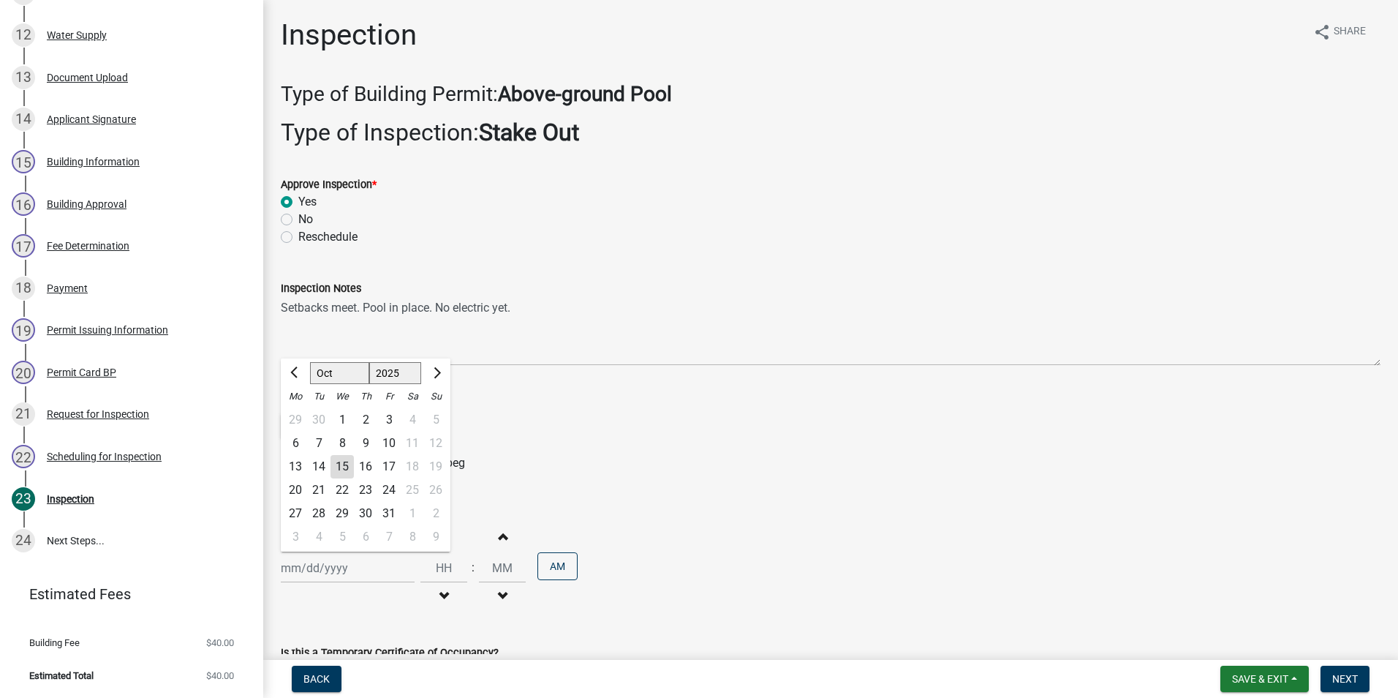
drag, startPoint x: 338, startPoint y: 570, endPoint x: 338, endPoint y: 562, distance: 8.0
click at [338, 569] on div "[PERSON_NAME] Feb Mar Apr [PERSON_NAME][DATE] Oct Nov [DATE] 1526 1527 1528 152…" at bounding box center [348, 568] width 134 height 30
click at [342, 459] on div "15" at bounding box center [342, 466] width 23 height 23
type input "[DATE]"
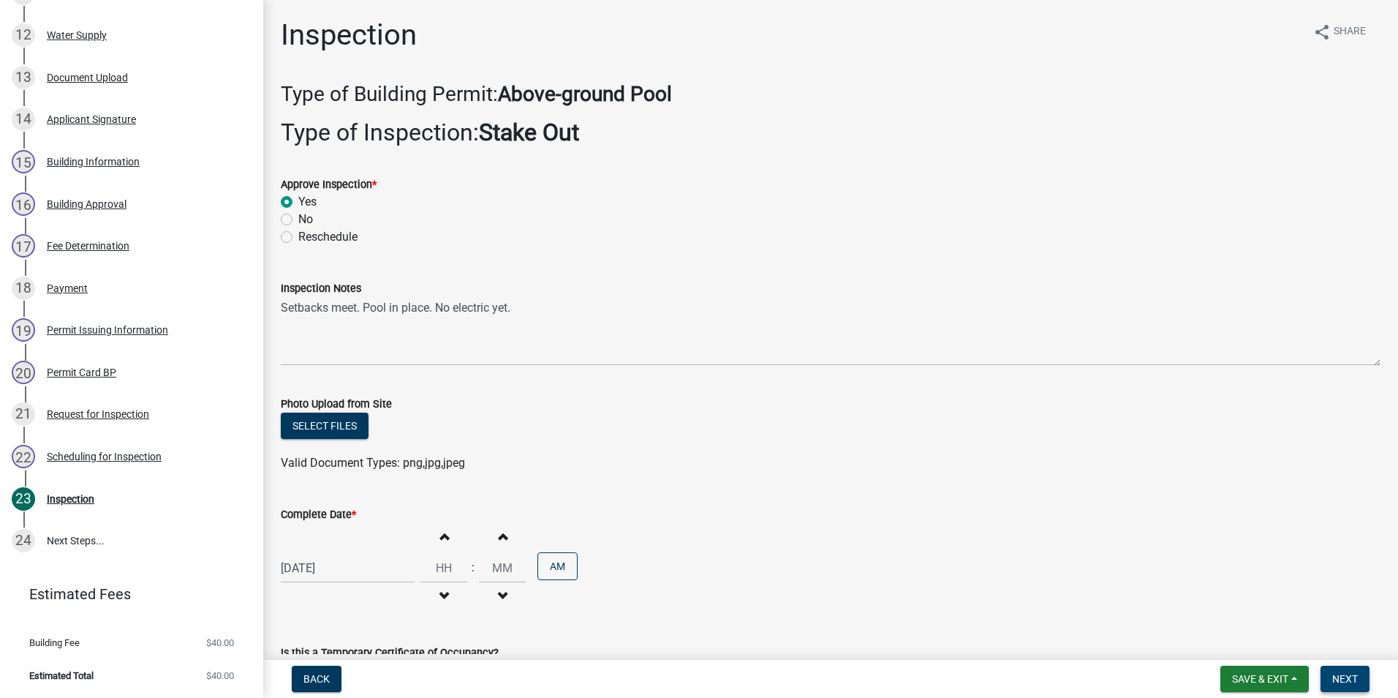
click at [1355, 679] on span "Next" at bounding box center [1345, 679] width 26 height 12
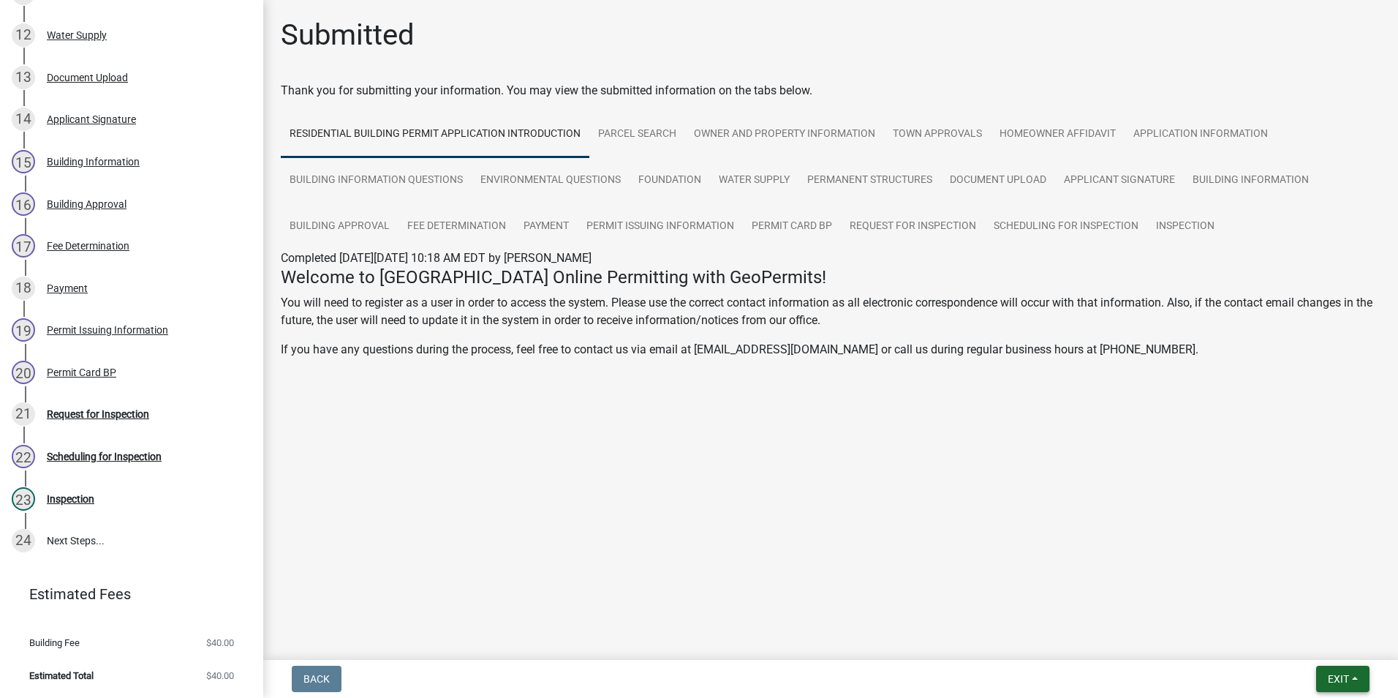
click at [1339, 674] on span "Exit" at bounding box center [1338, 679] width 21 height 12
click at [1324, 640] on button "Save & Exit" at bounding box center [1311, 640] width 117 height 35
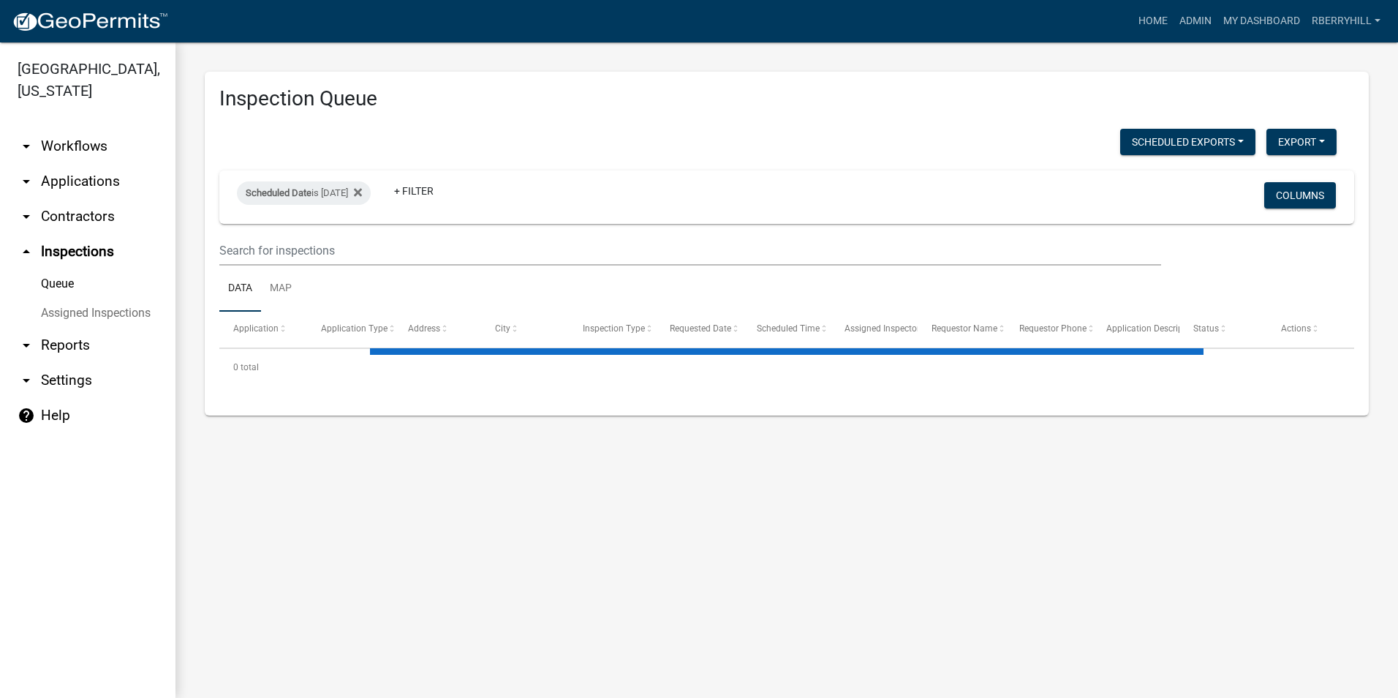
select select "1: 25"
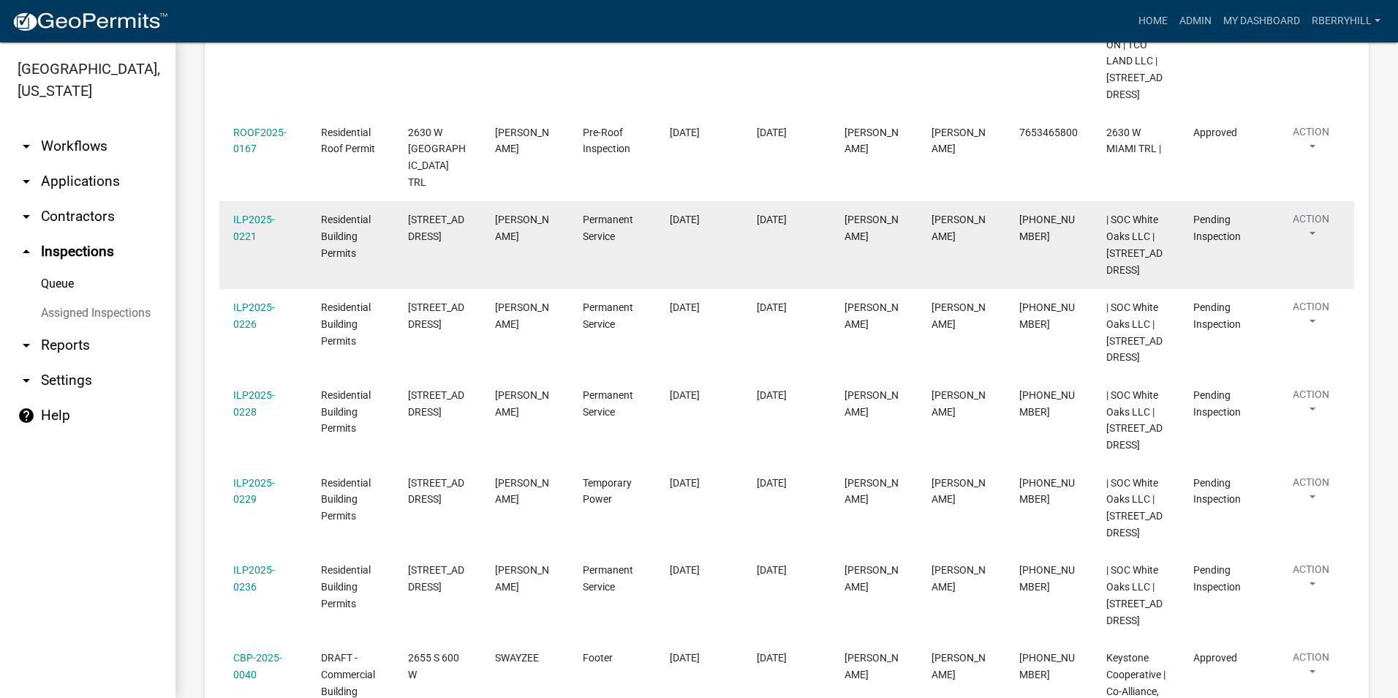
scroll to position [877, 0]
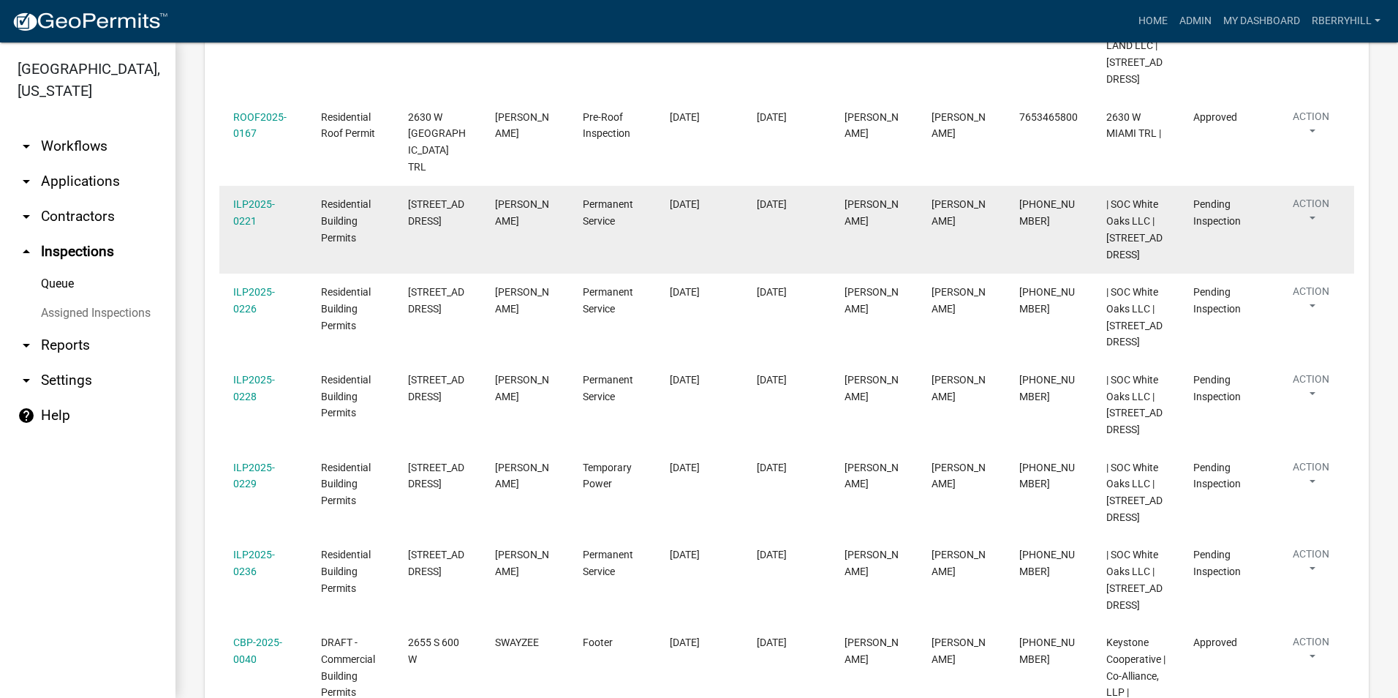
click at [252, 196] on div "ILP2025-0221" at bounding box center [262, 213] width 59 height 34
click at [250, 198] on link "ILP2025-0221" at bounding box center [254, 212] width 42 height 29
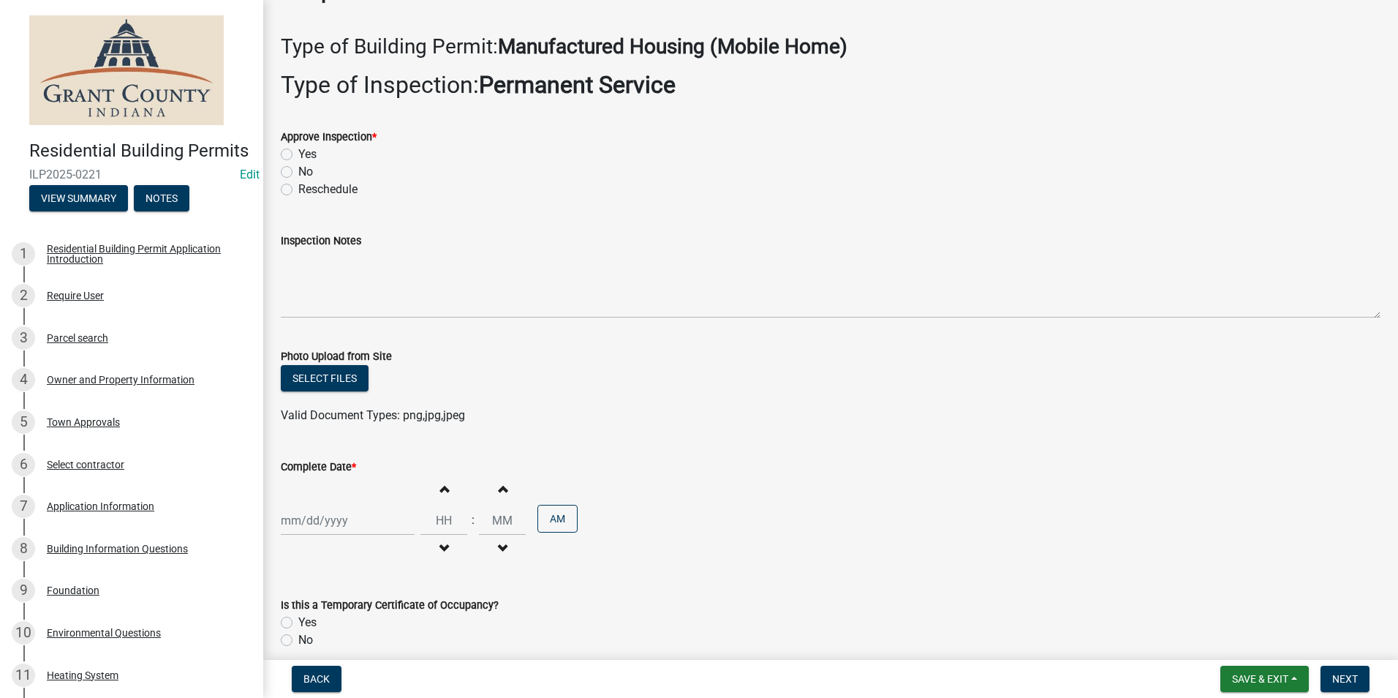
scroll to position [73, 0]
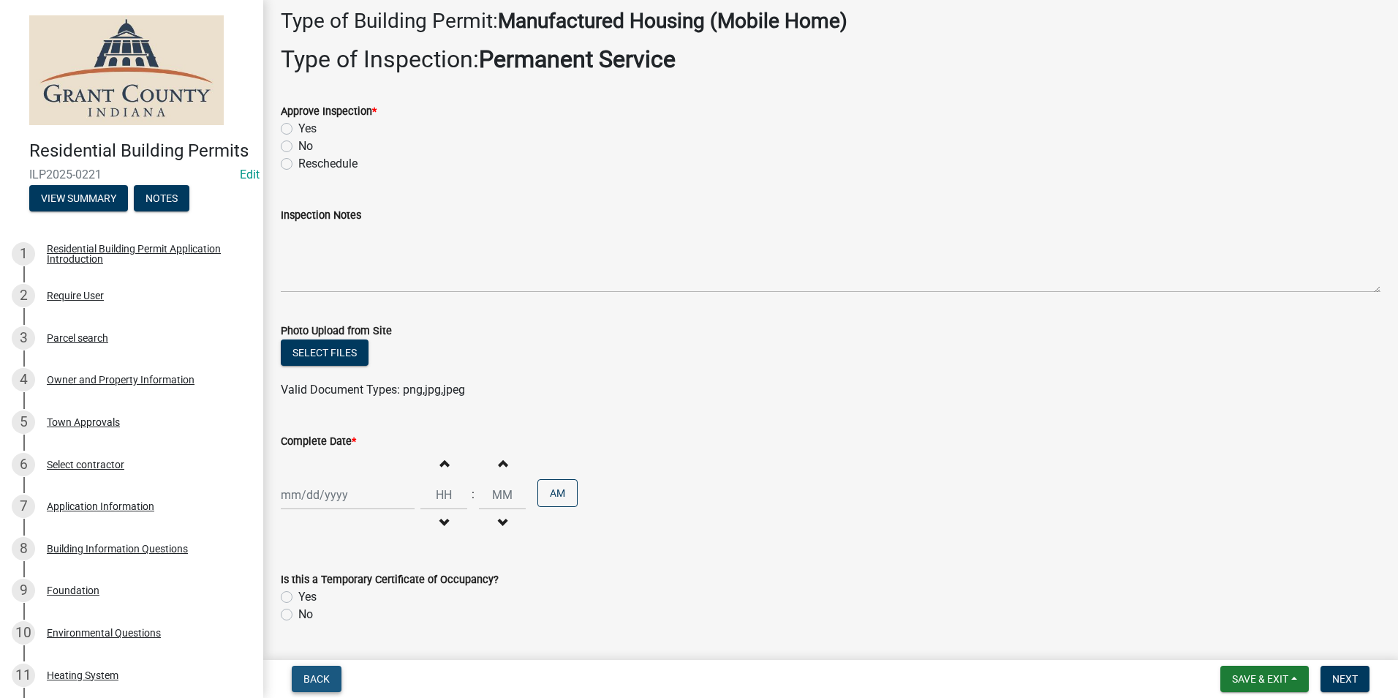
click at [297, 682] on button "Back" at bounding box center [317, 678] width 50 height 26
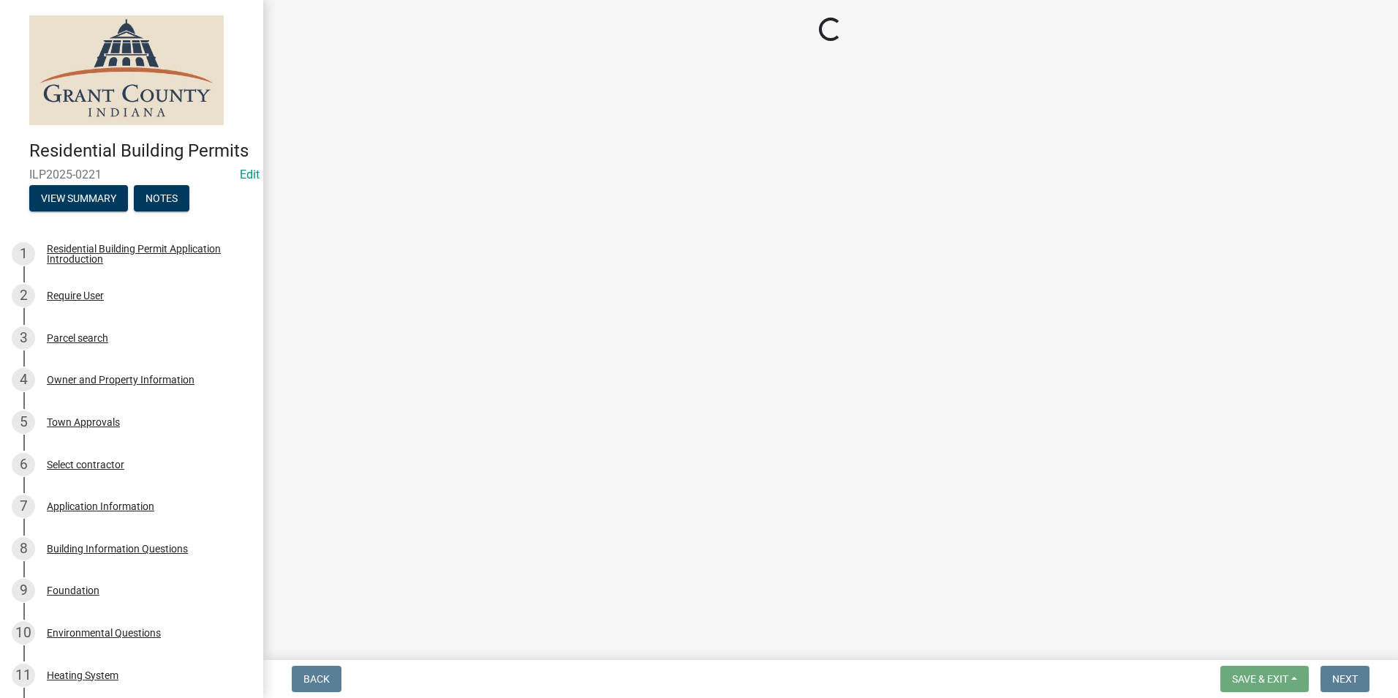
select select "d7f9a44a-d2ea-4d3c-83b3-1aa71c950bd5"
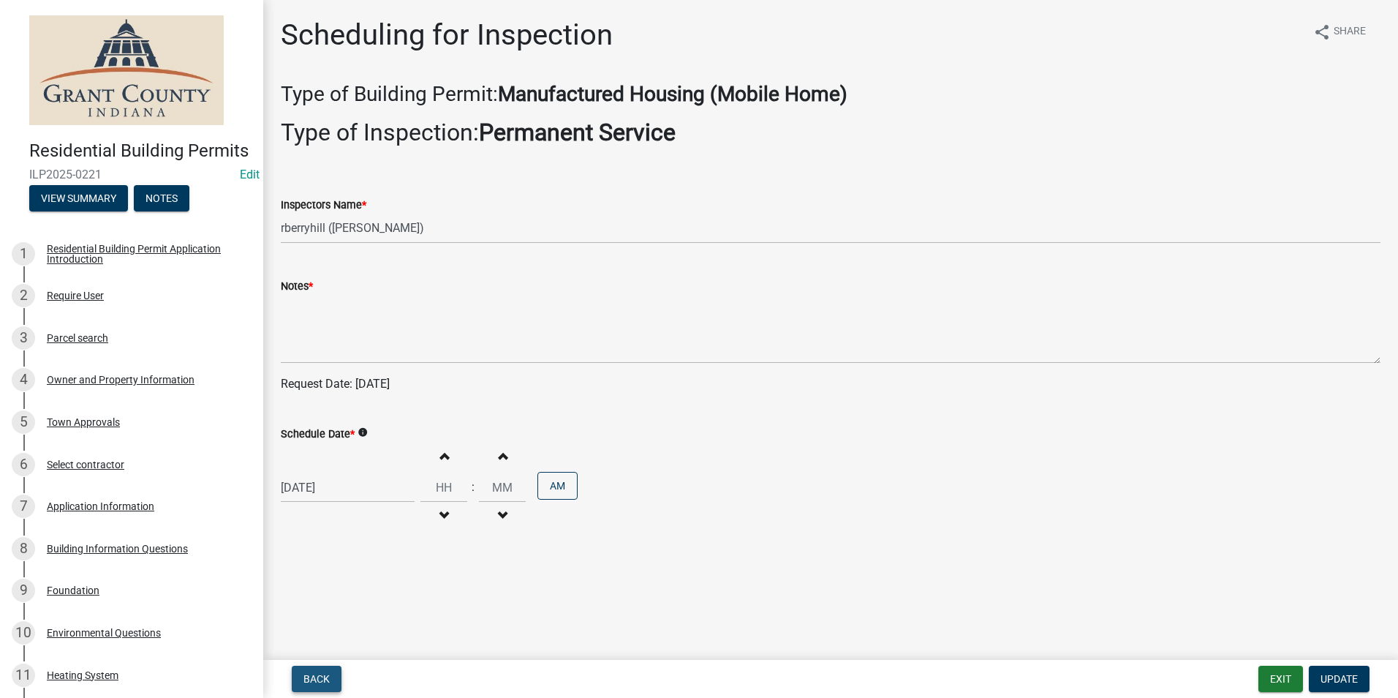
click at [302, 682] on button "Back" at bounding box center [317, 678] width 50 height 26
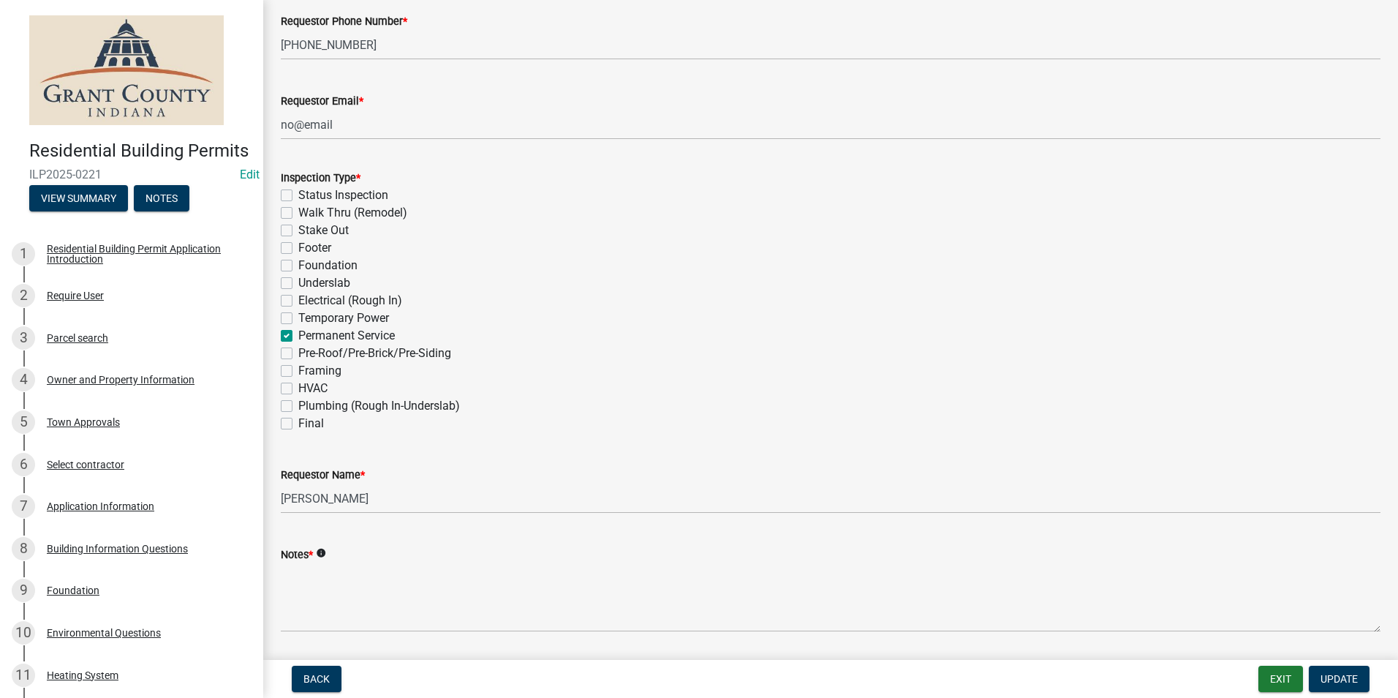
scroll to position [366, 0]
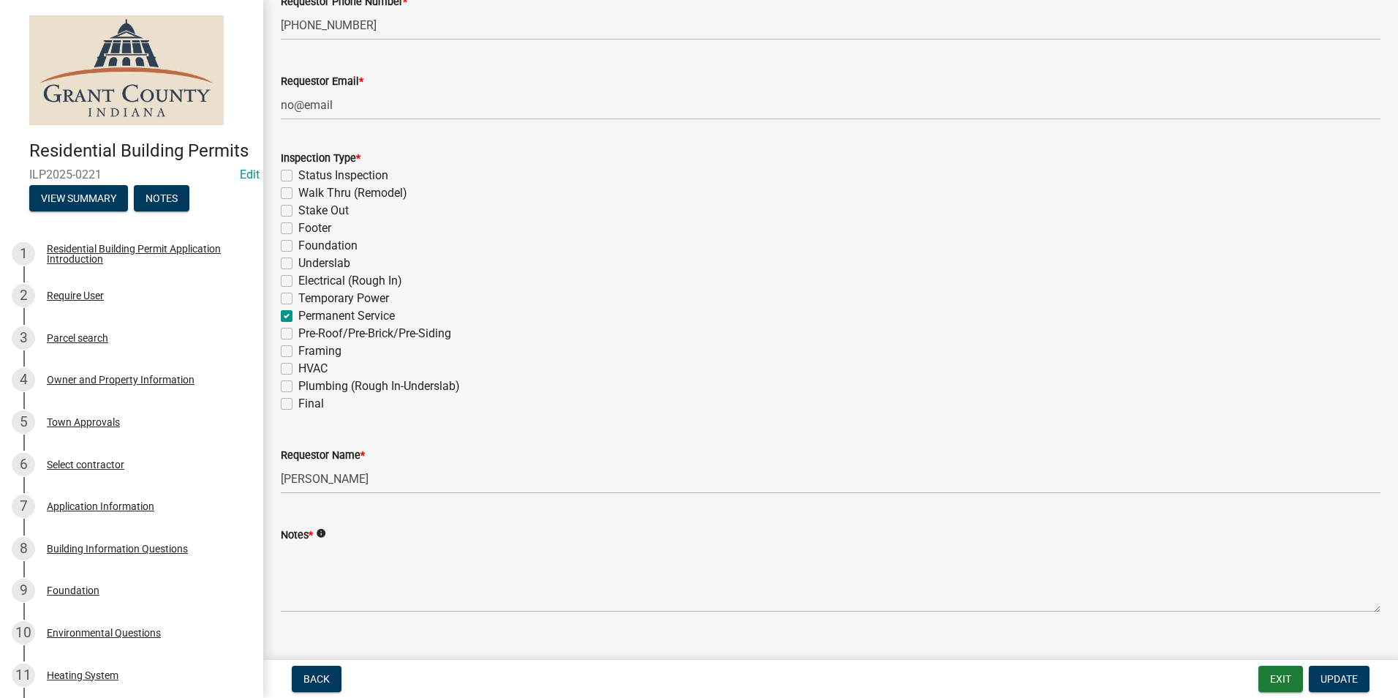
click at [298, 230] on label "Footer" at bounding box center [314, 228] width 33 height 18
click at [298, 229] on input "Footer" at bounding box center [303, 224] width 10 height 10
checkbox input "true"
checkbox input "false"
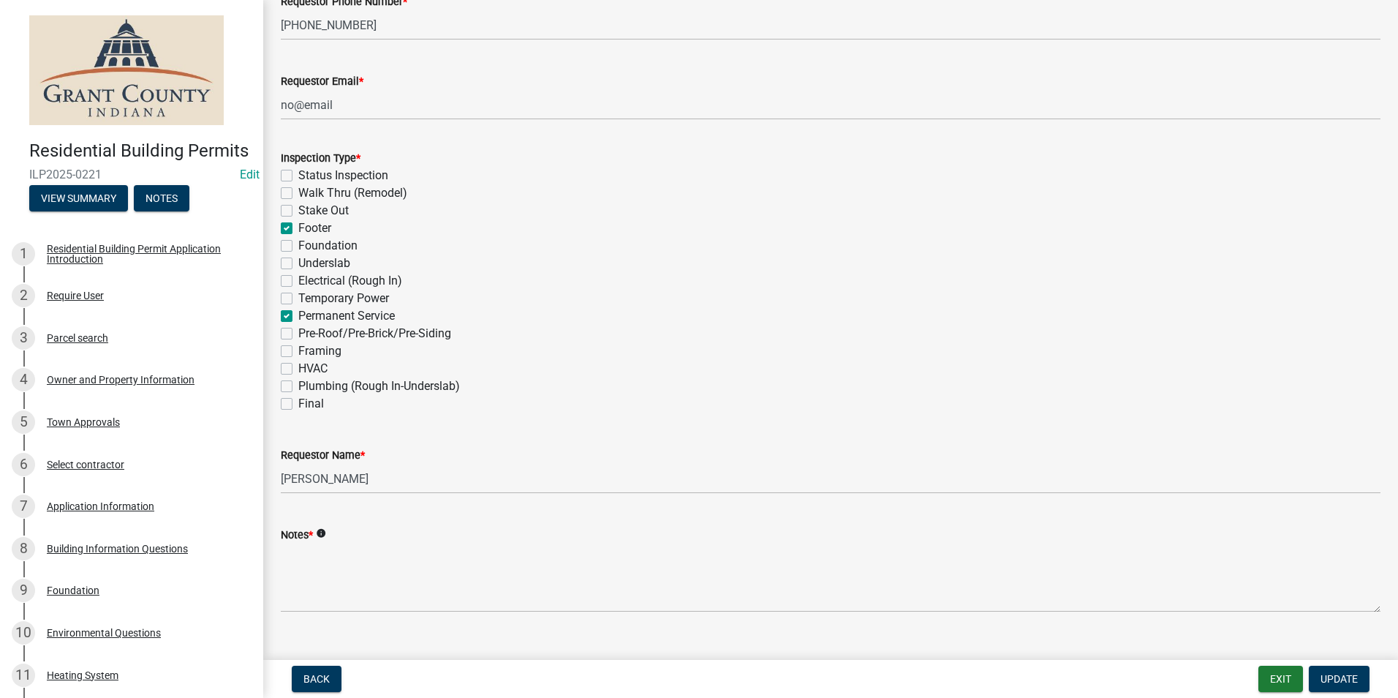
checkbox input "false"
checkbox input "true"
checkbox input "false"
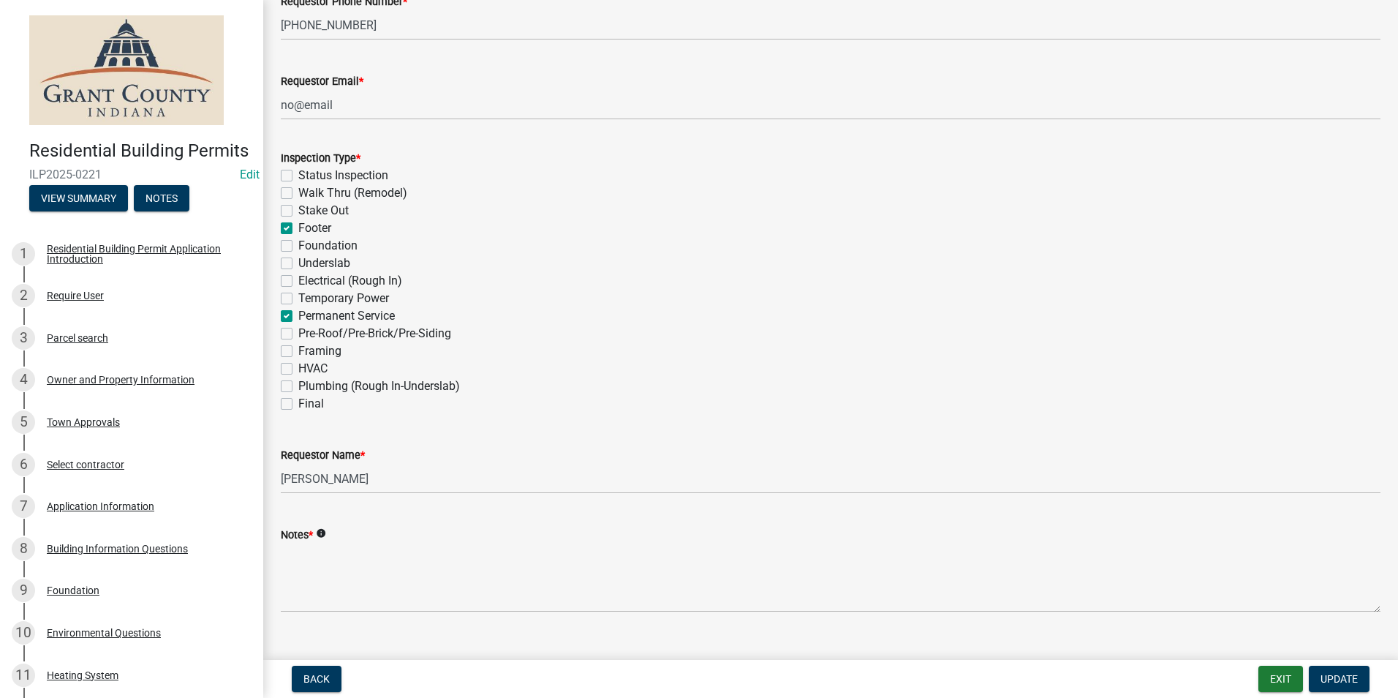
checkbox input "false"
checkbox input "true"
checkbox input "false"
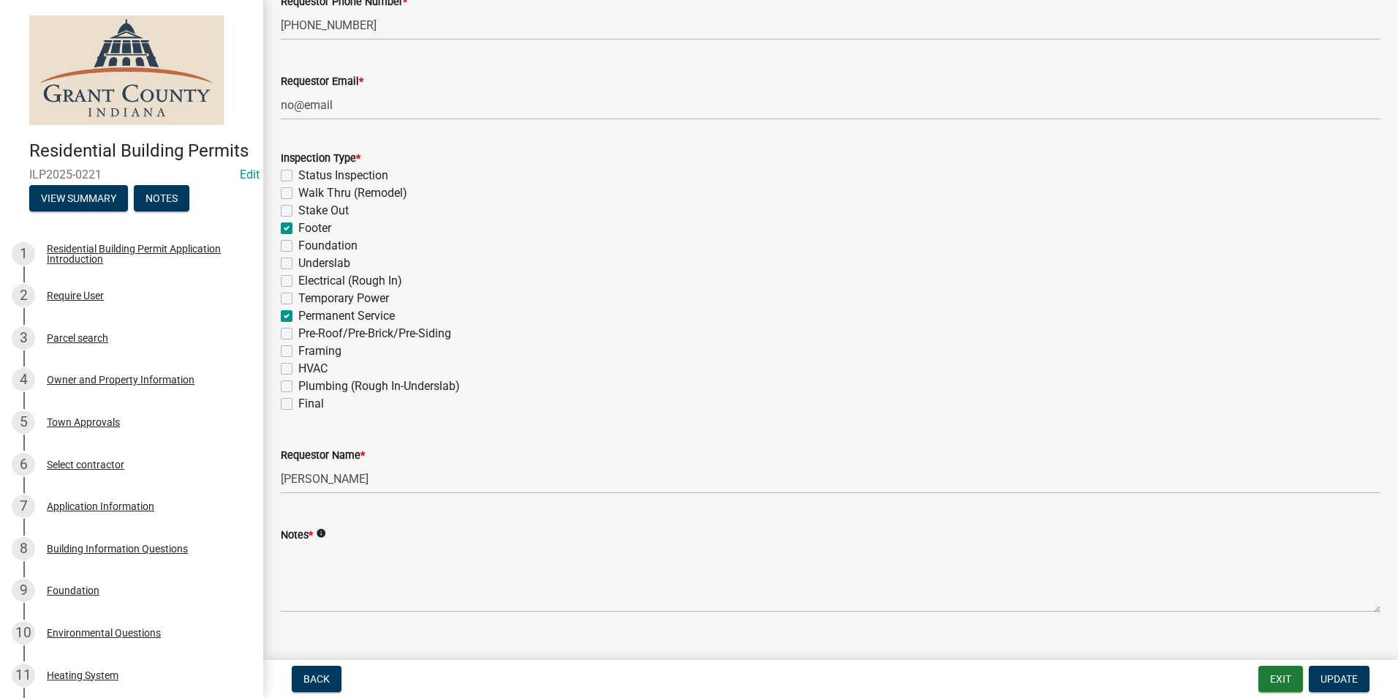
checkbox input "false"
click at [1336, 676] on span "Update" at bounding box center [1339, 679] width 37 height 12
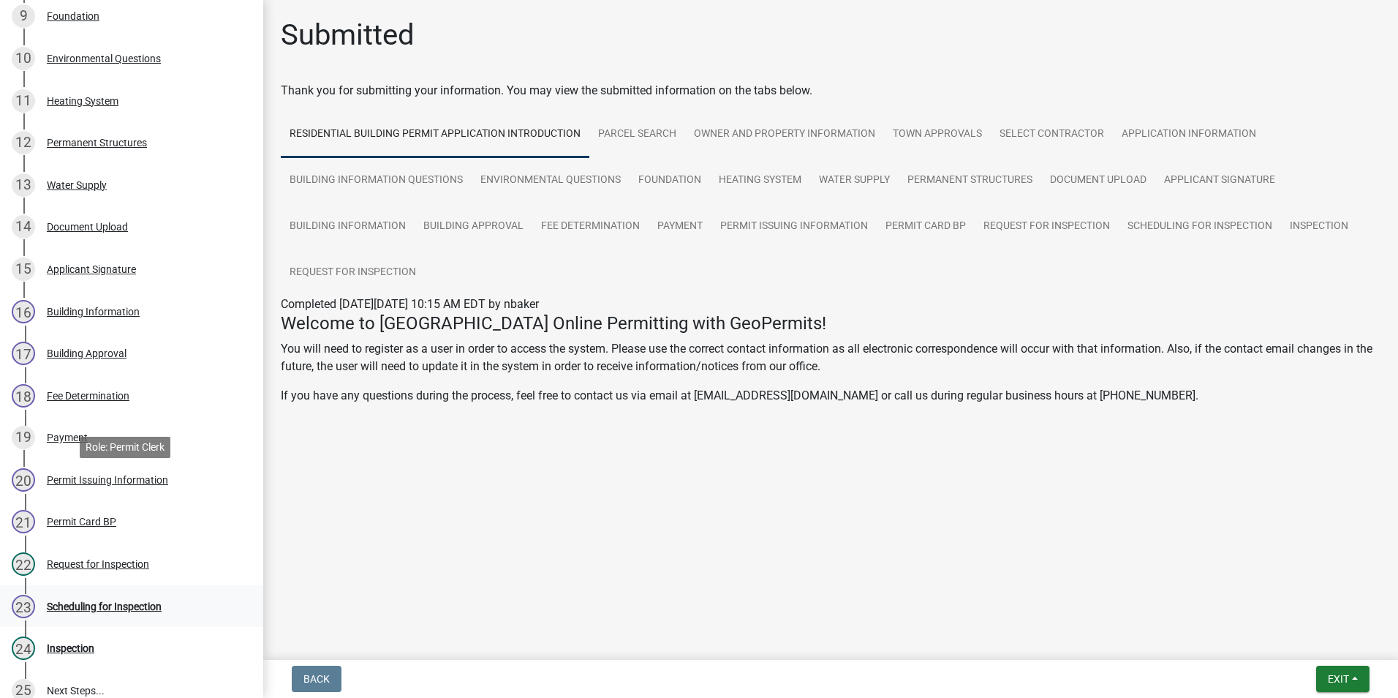
scroll to position [585, 0]
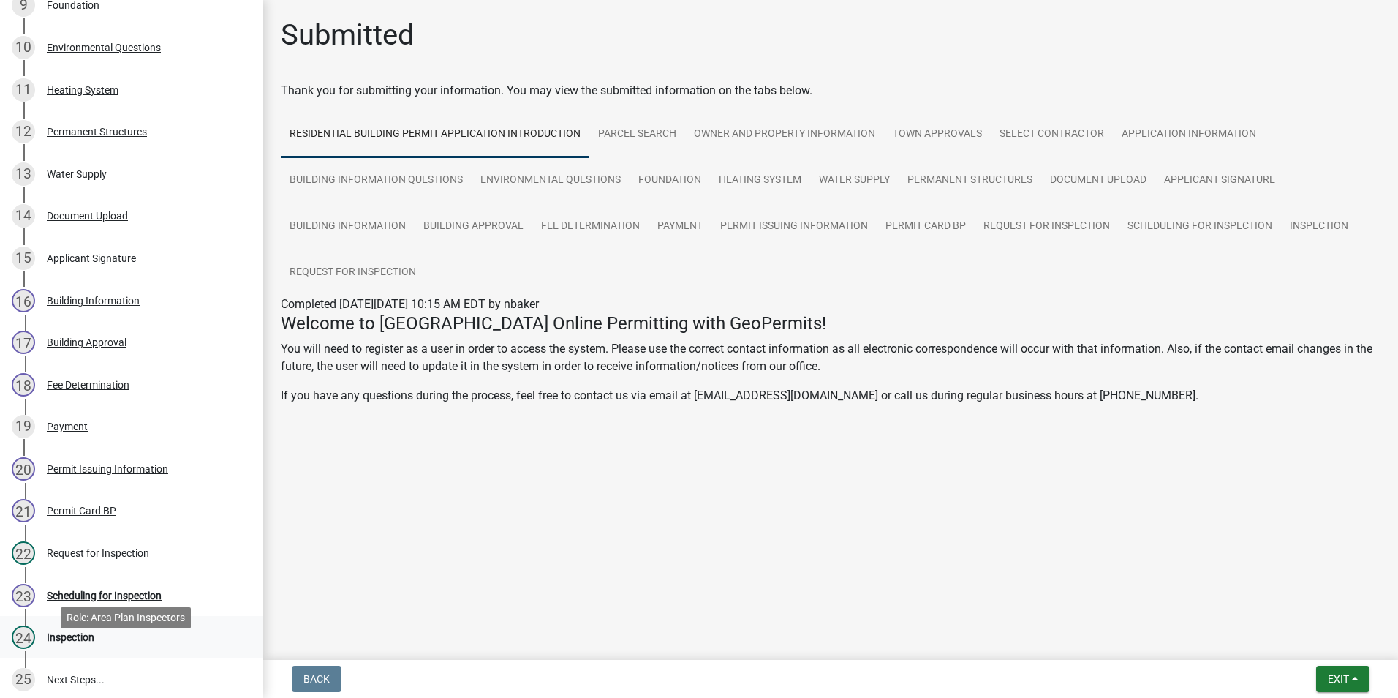
click at [58, 642] on div "Inspection" at bounding box center [71, 637] width 48 height 10
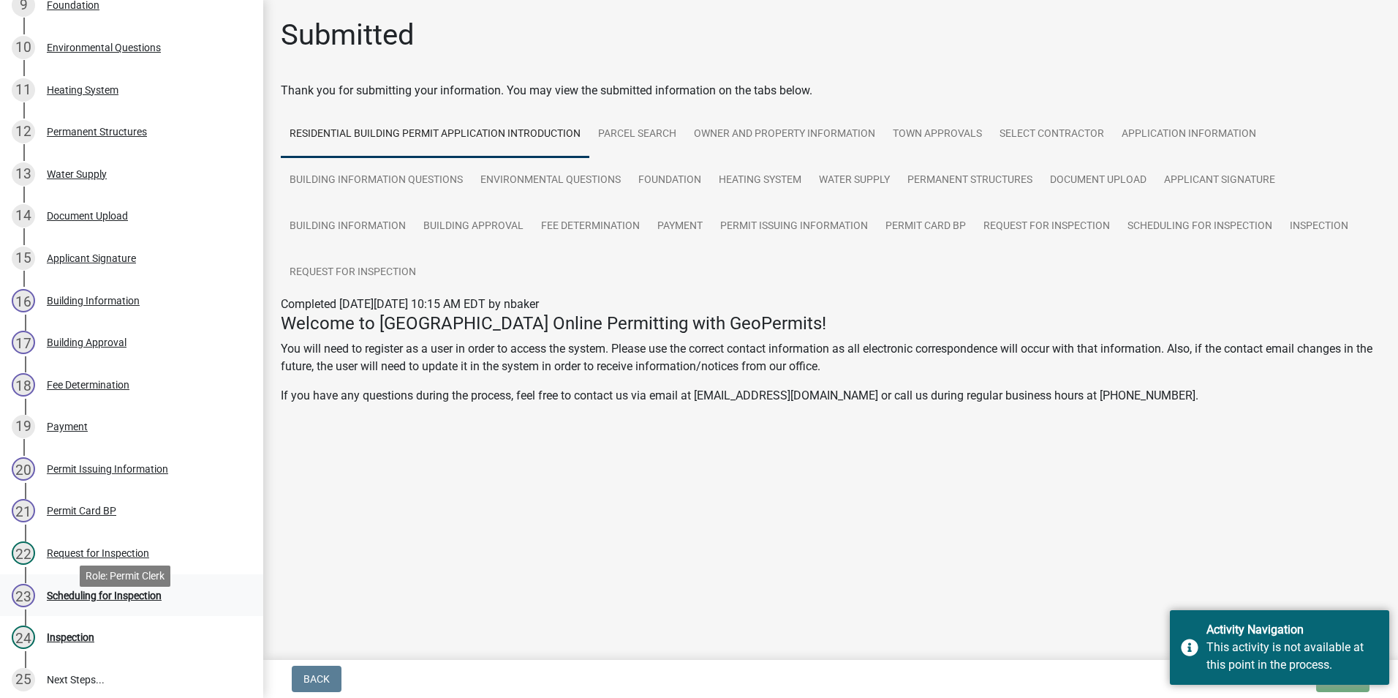
click at [113, 600] on div "Scheduling for Inspection" at bounding box center [104, 595] width 115 height 10
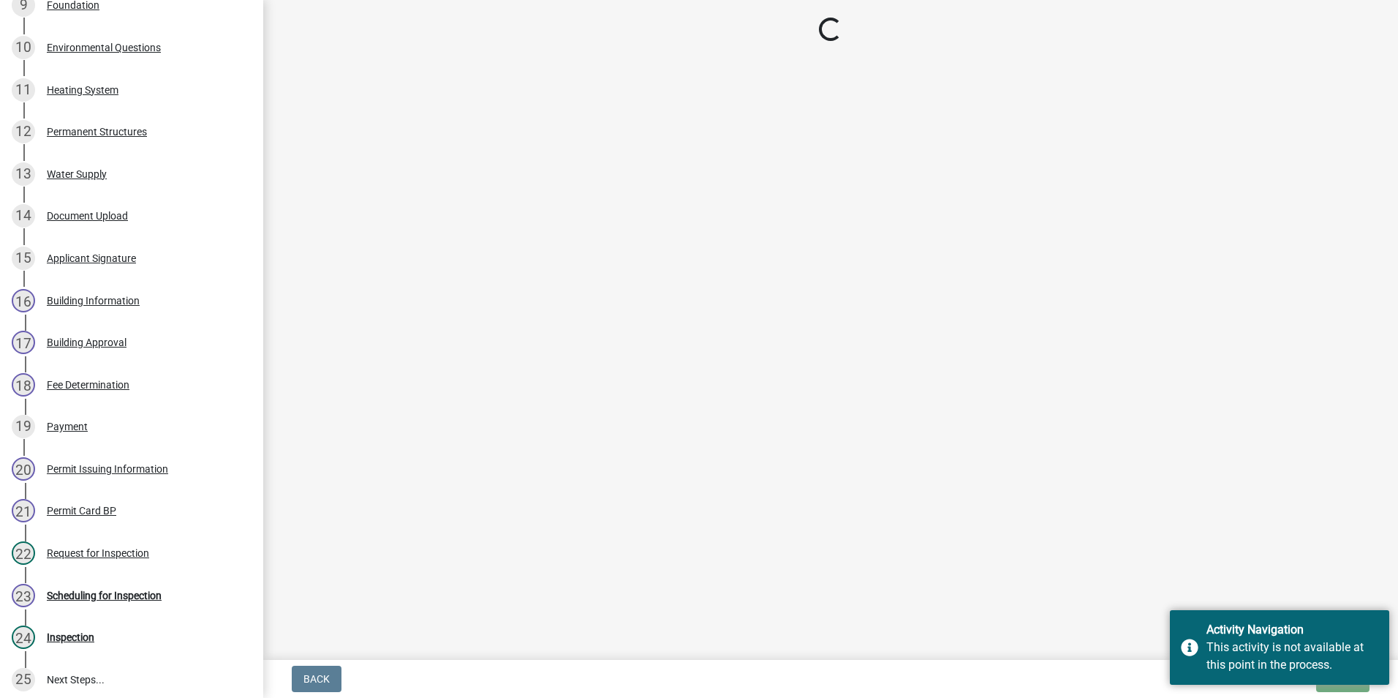
select select "d7f9a44a-d2ea-4d3c-83b3-1aa71c950bd5"
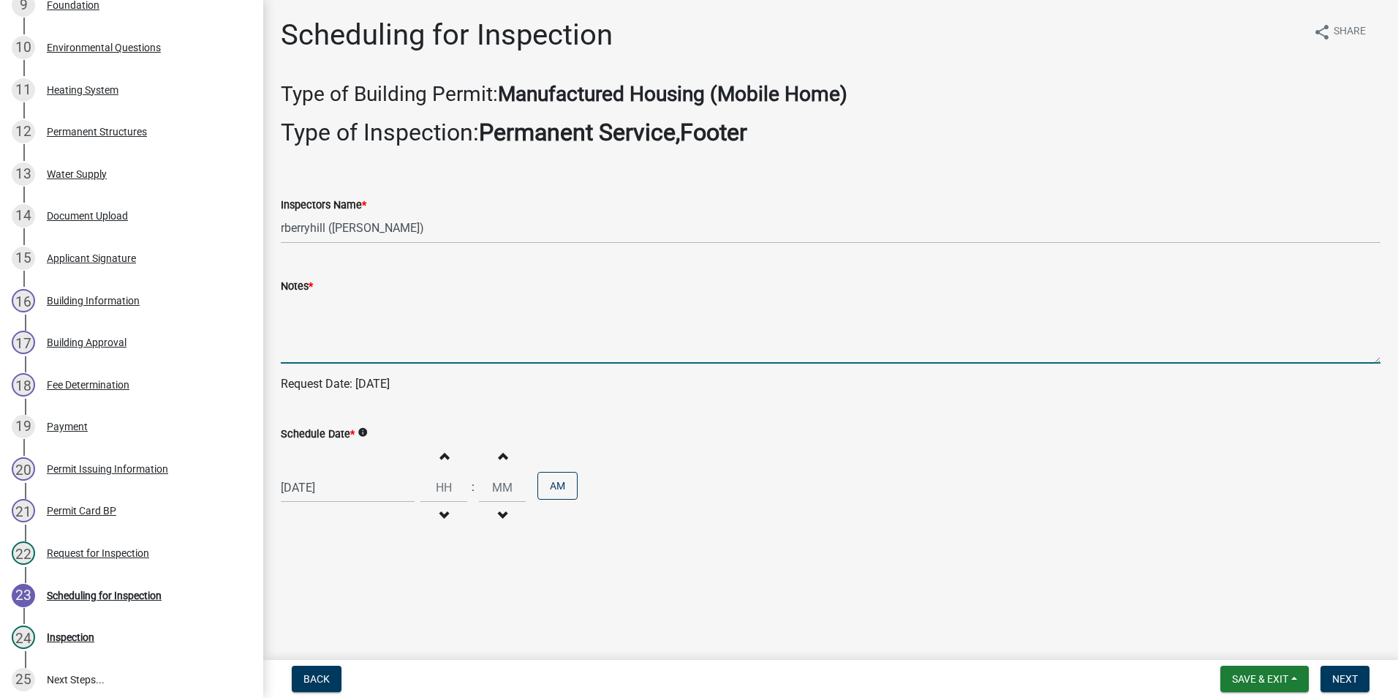
click at [301, 320] on textarea "Notes *" at bounding box center [831, 329] width 1100 height 69
type textarea "n/a"
click at [1343, 674] on span "Next" at bounding box center [1345, 679] width 26 height 12
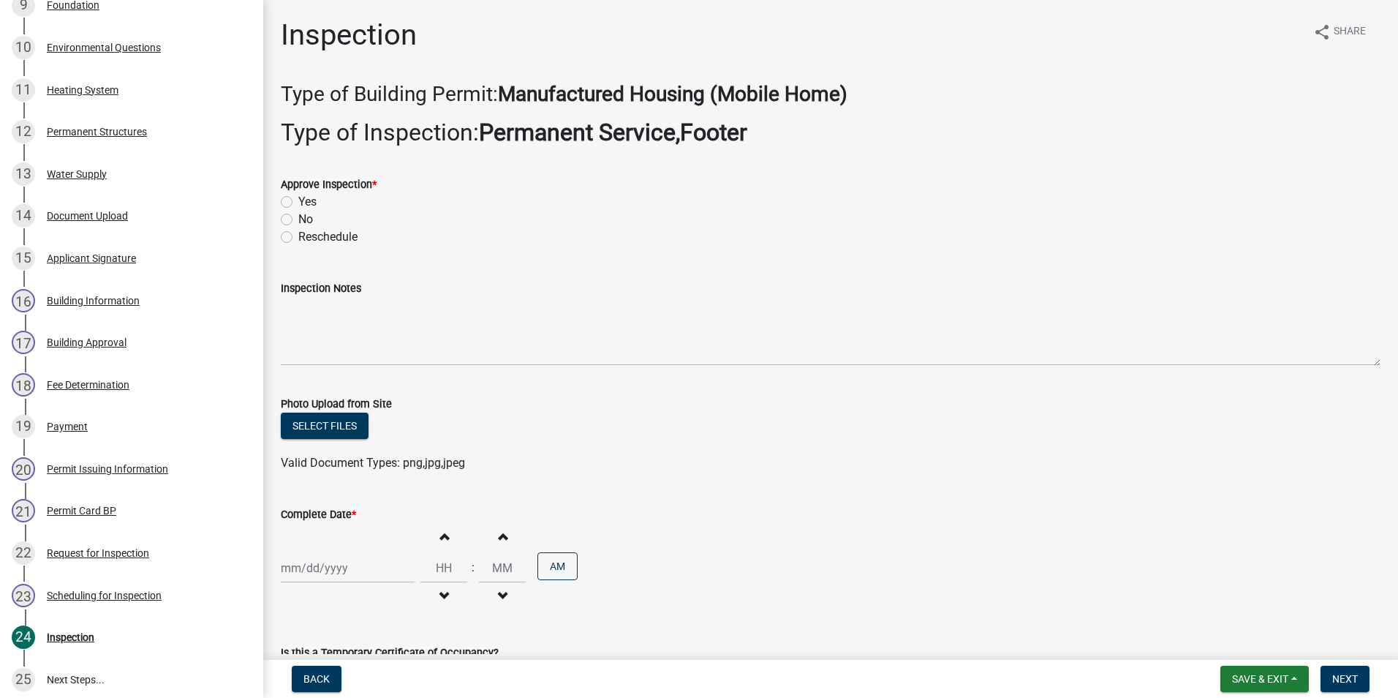
click at [298, 201] on label "Yes" at bounding box center [307, 202] width 18 height 18
click at [298, 201] on input "Yes" at bounding box center [303, 198] width 10 height 10
radio input "true"
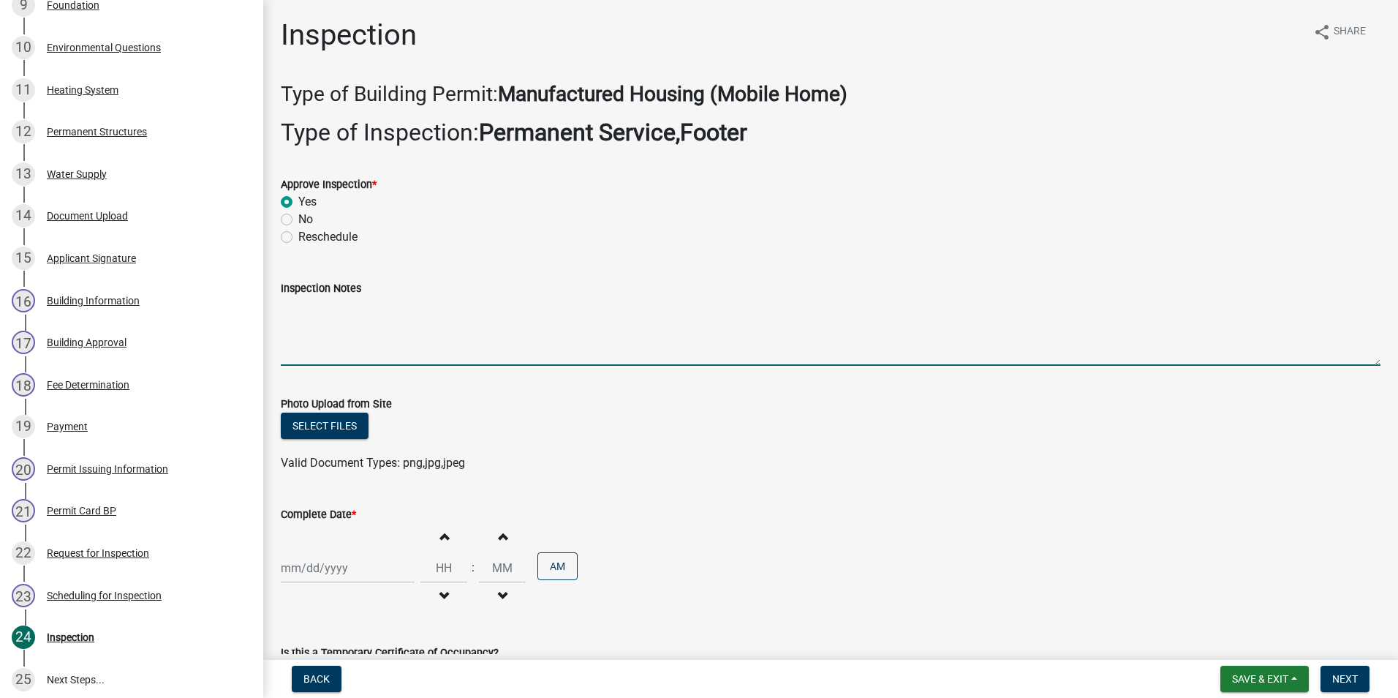
click at [293, 321] on textarea "Inspection Notes" at bounding box center [831, 331] width 1100 height 69
type textarea "Width and depth meet code requirement. Meter base disconnect combo. 2 ground ro…"
select select "10"
select select "2025"
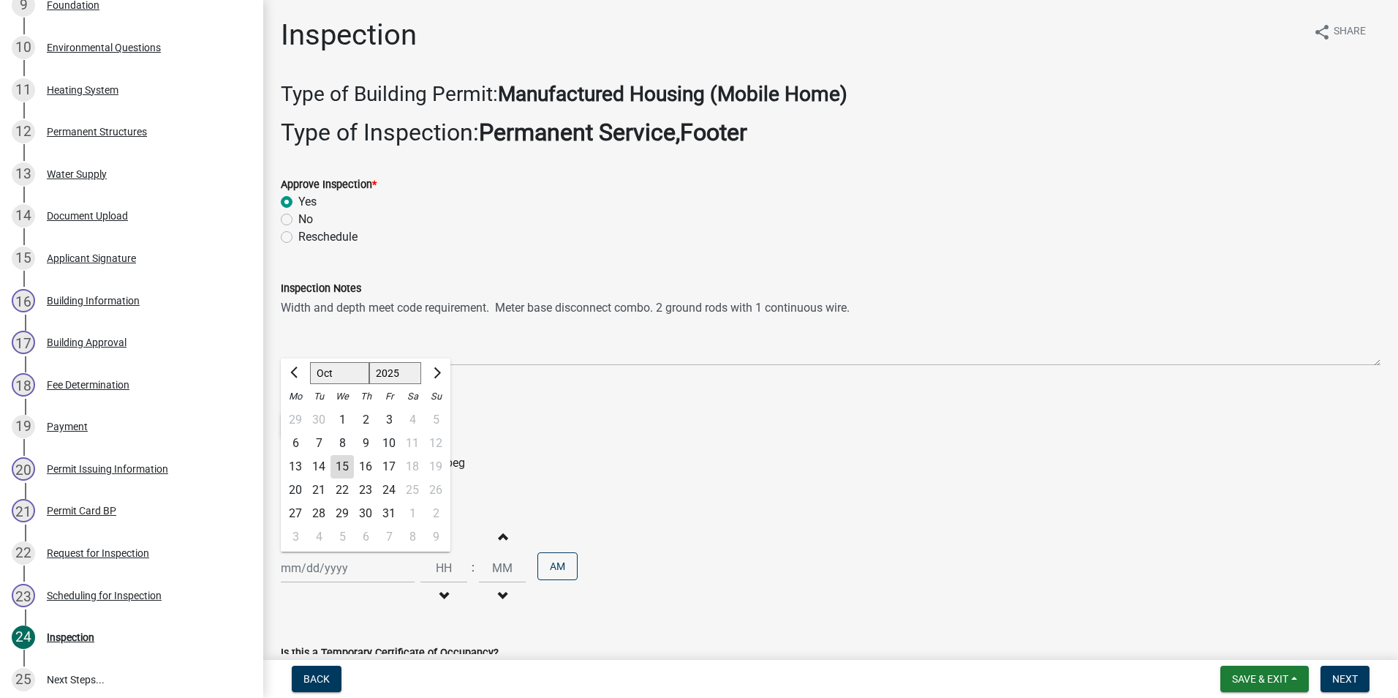
click at [317, 569] on div "[PERSON_NAME] Feb Mar Apr [PERSON_NAME][DATE] Oct Nov [DATE] 1526 1527 1528 152…" at bounding box center [348, 568] width 134 height 30
drag, startPoint x: 341, startPoint y: 465, endPoint x: 504, endPoint y: 561, distance: 189.1
click at [341, 467] on div "15" at bounding box center [342, 466] width 23 height 23
type input "[DATE]"
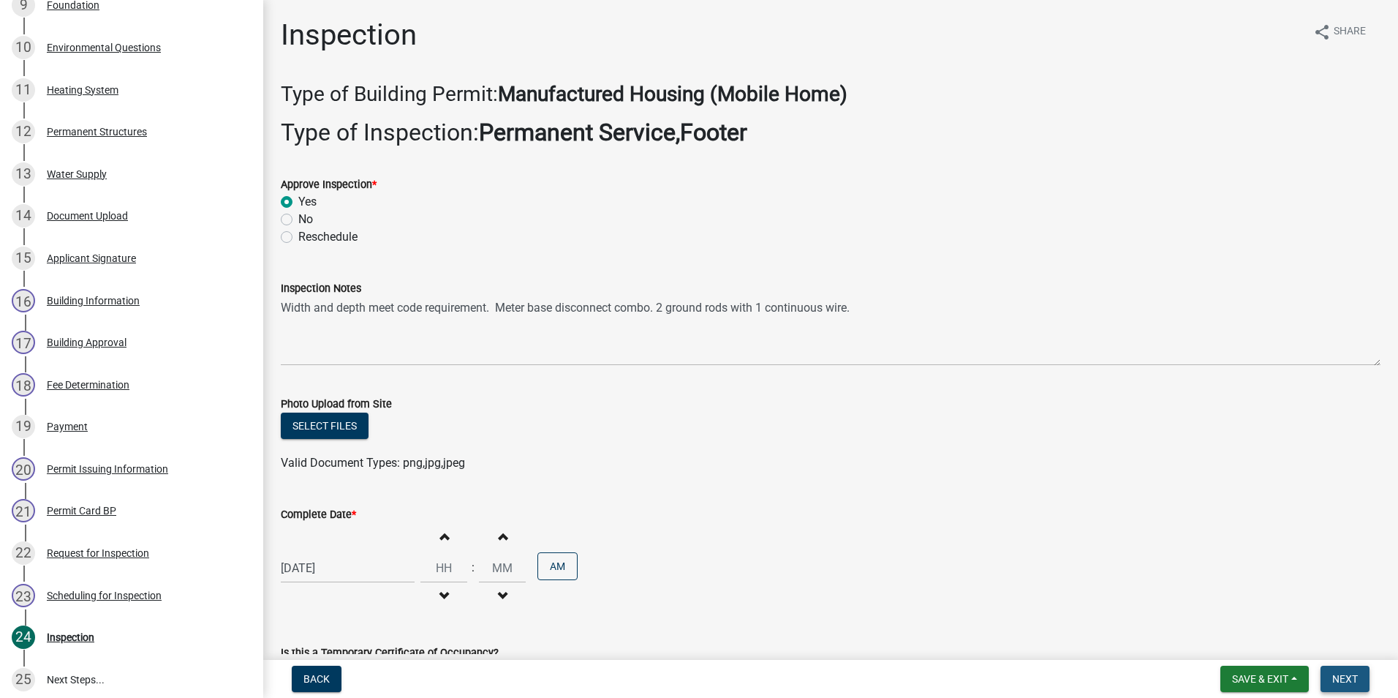
click at [1351, 683] on span "Next" at bounding box center [1345, 679] width 26 height 12
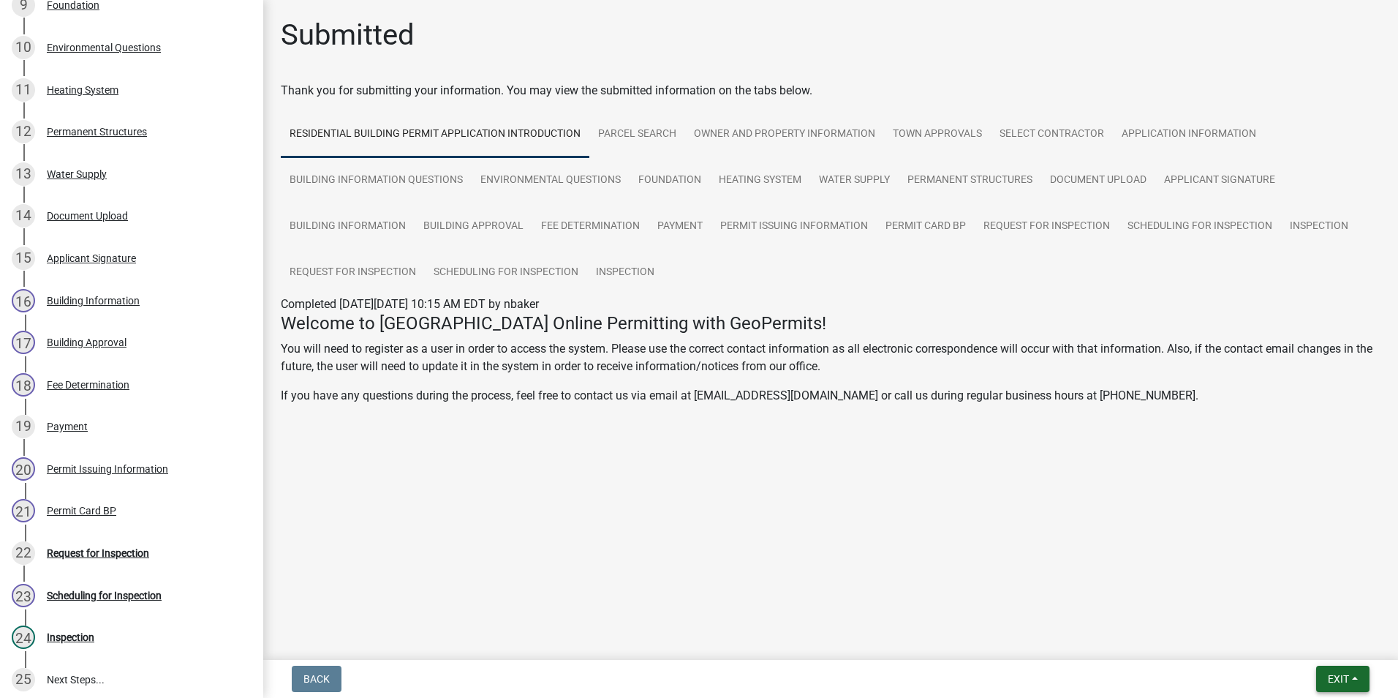
click at [1337, 676] on span "Exit" at bounding box center [1338, 679] width 21 height 12
click at [1326, 657] on button "Save & Exit" at bounding box center [1311, 640] width 117 height 35
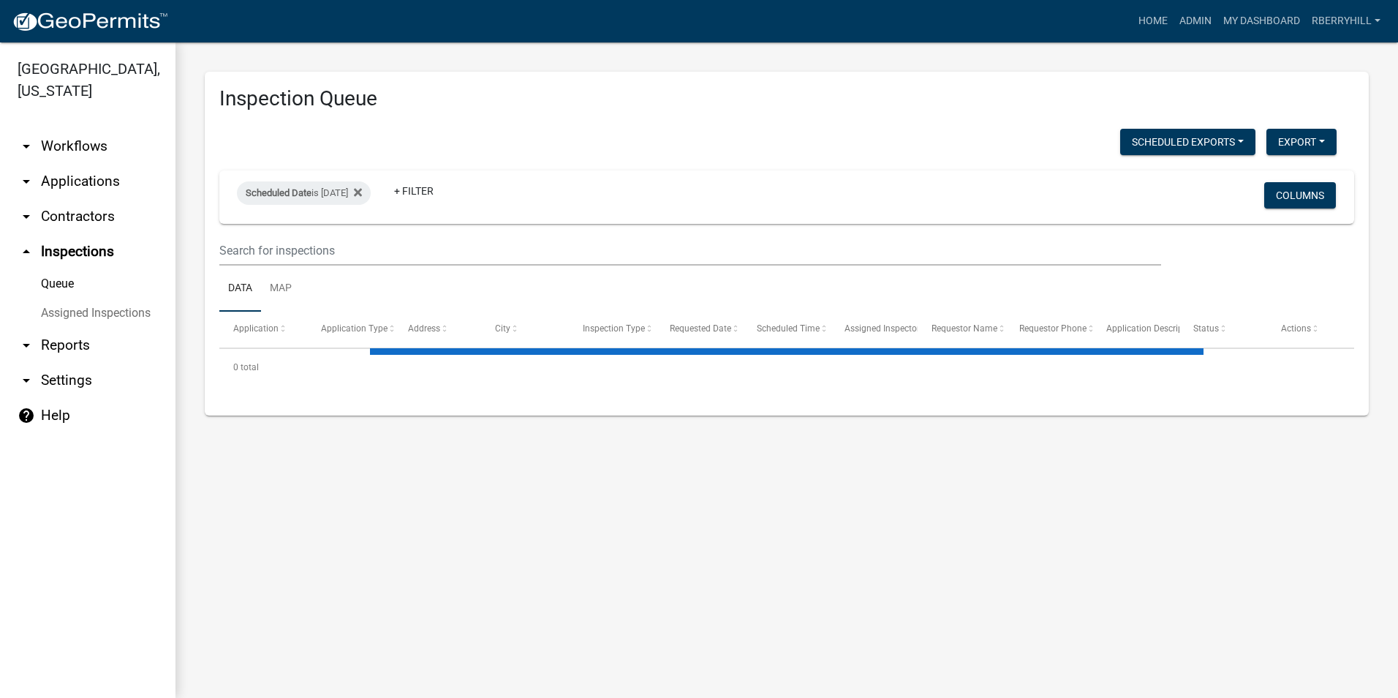
select select "1: 25"
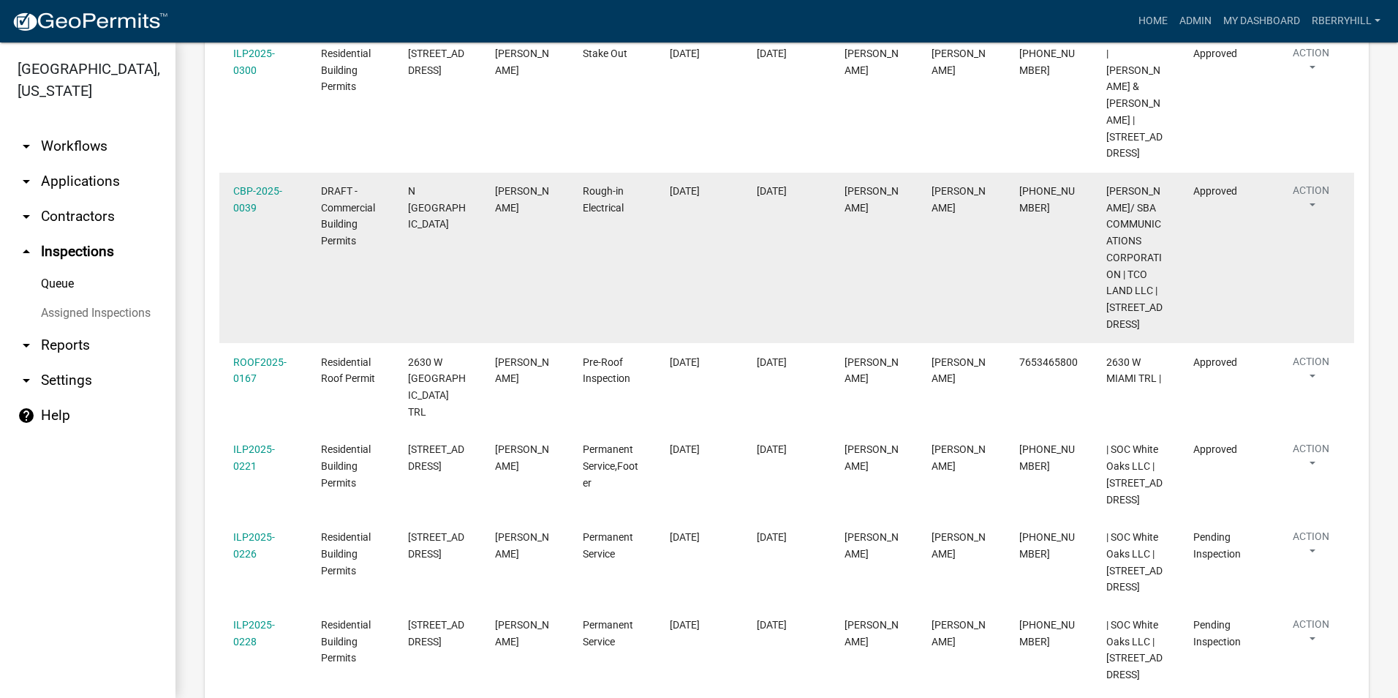
scroll to position [658, 0]
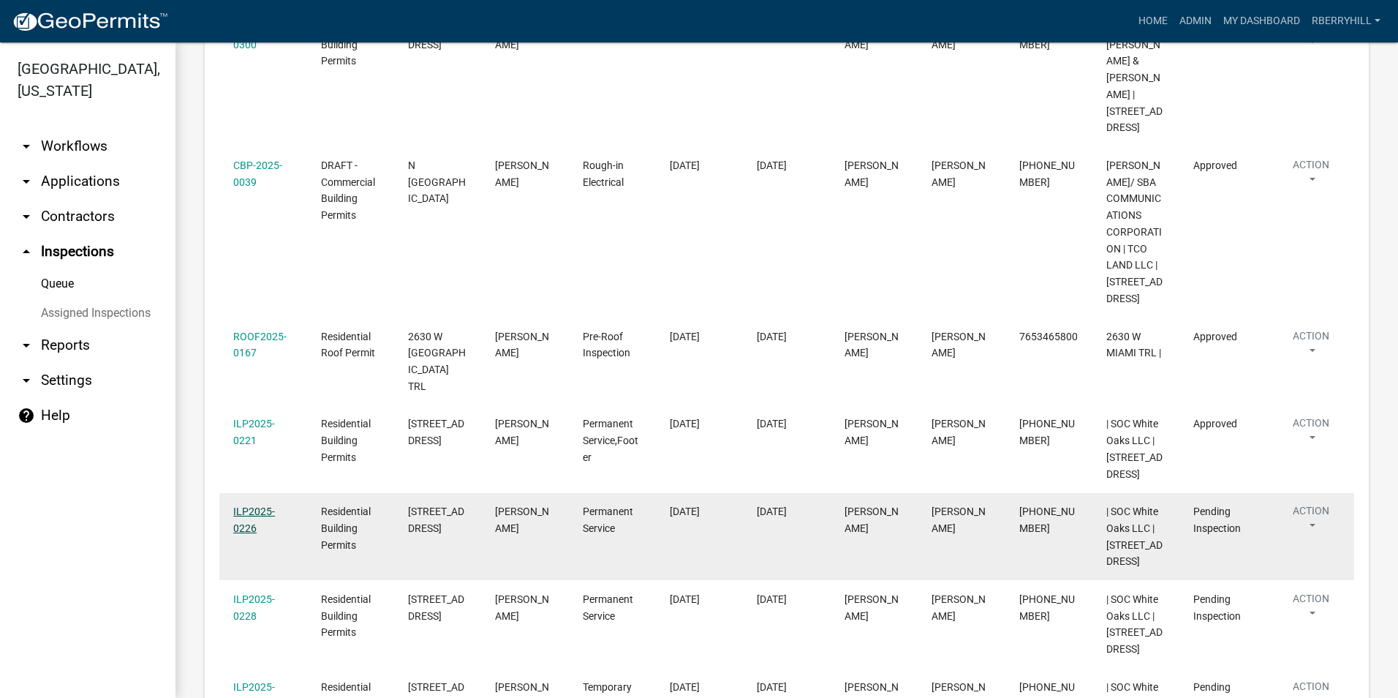
click at [261, 505] on link "ILP2025-0226" at bounding box center [254, 519] width 42 height 29
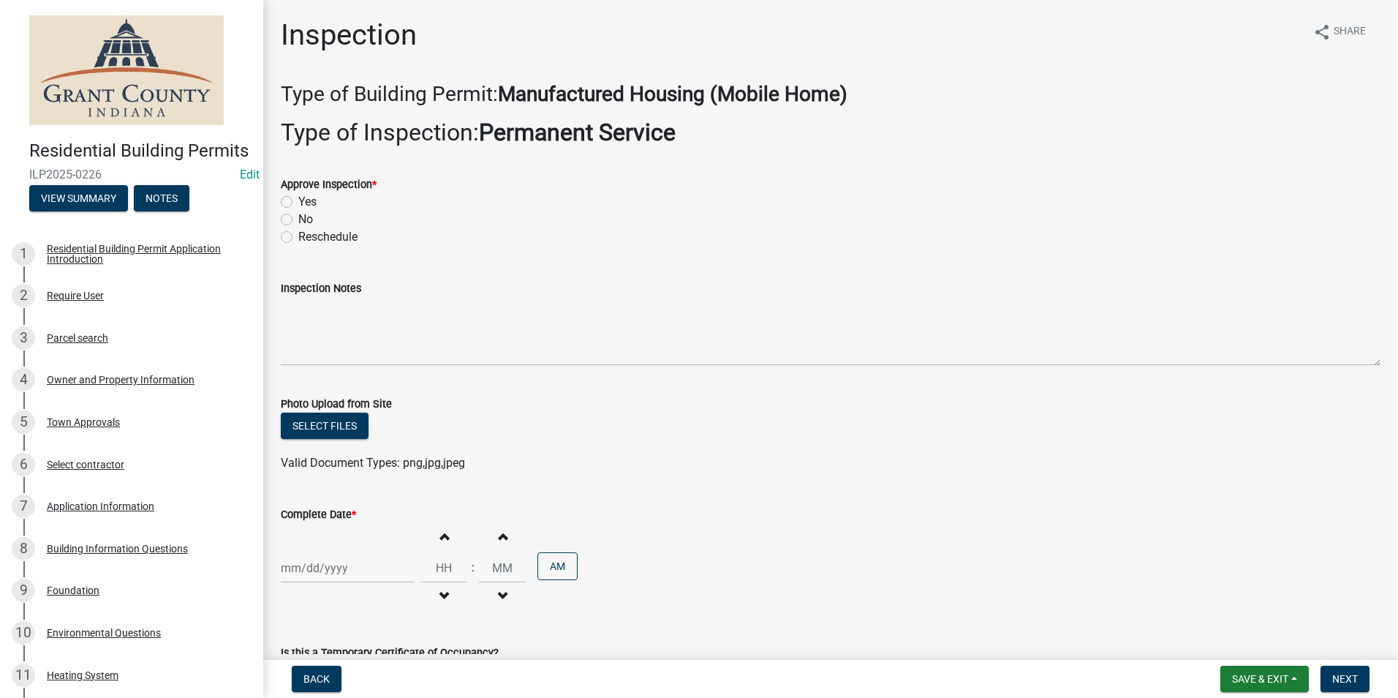
click at [298, 206] on label "Yes" at bounding box center [307, 202] width 18 height 18
click at [298, 203] on input "Yes" at bounding box center [303, 198] width 10 height 10
radio input "true"
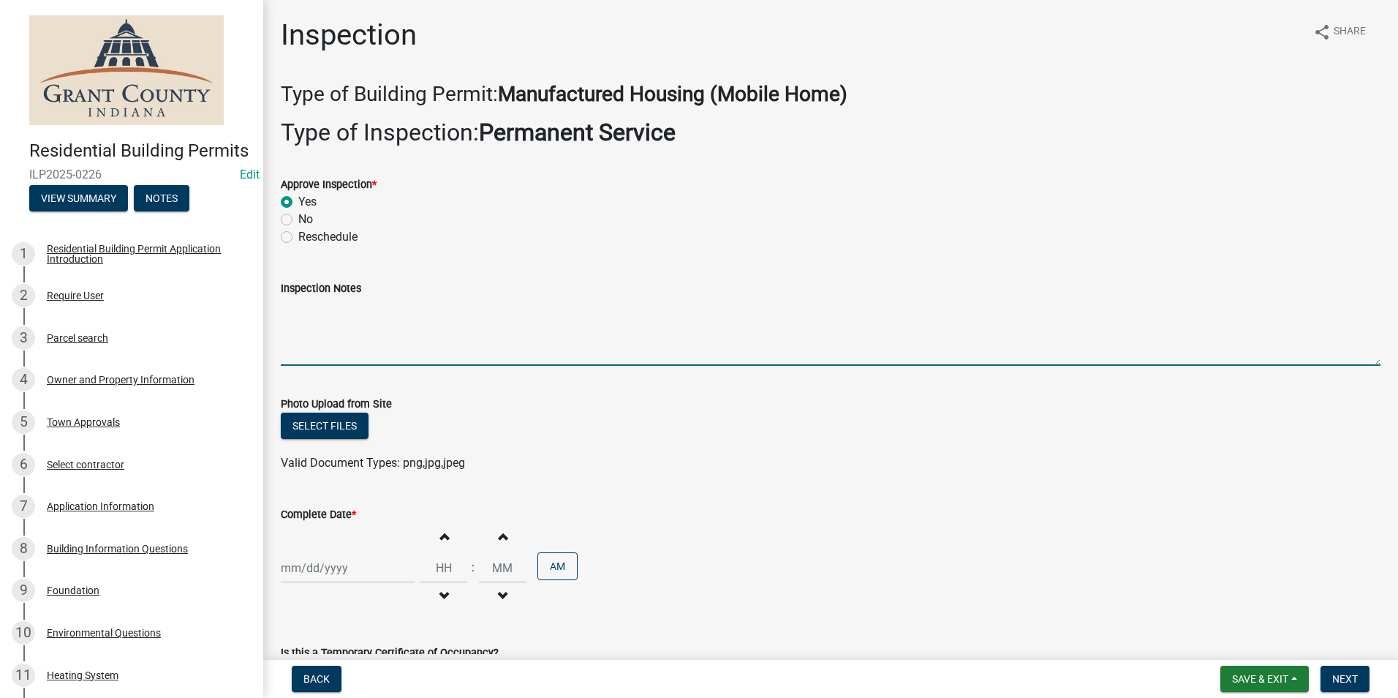
click at [287, 305] on textarea "Inspection Notes" at bounding box center [831, 331] width 1100 height 69
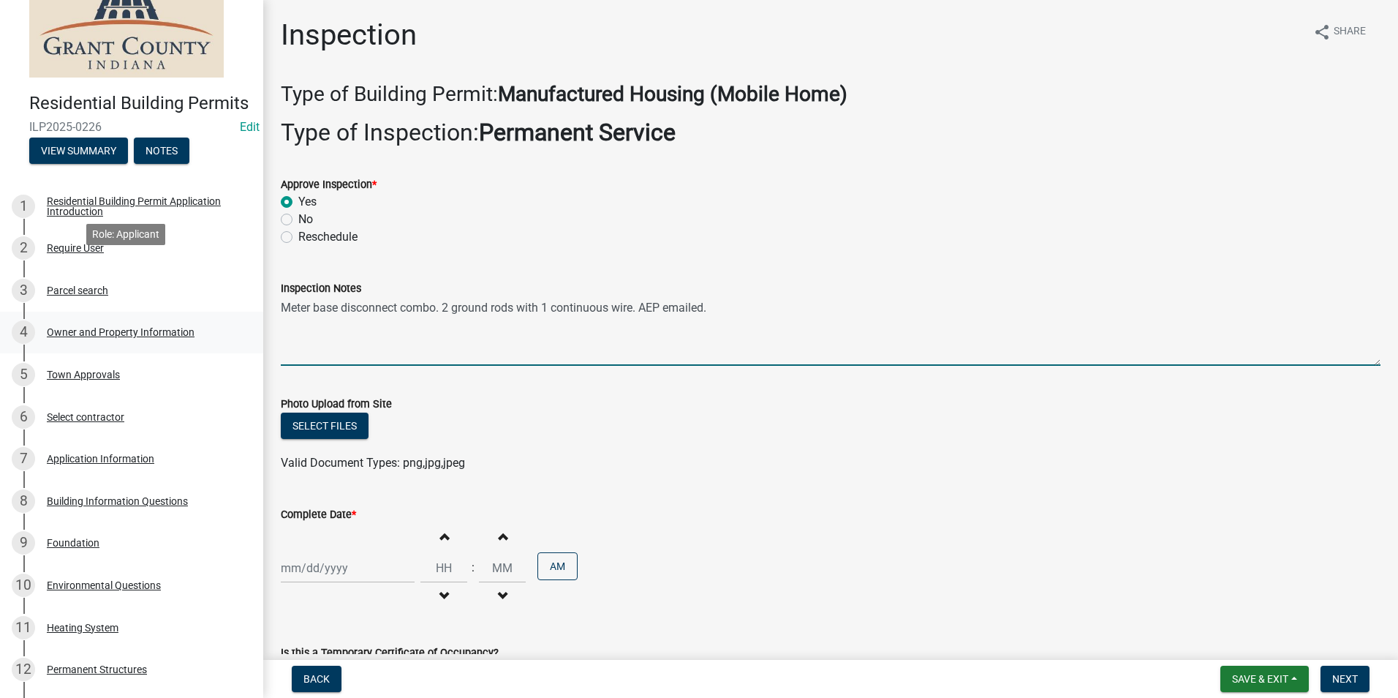
scroll to position [73, 0]
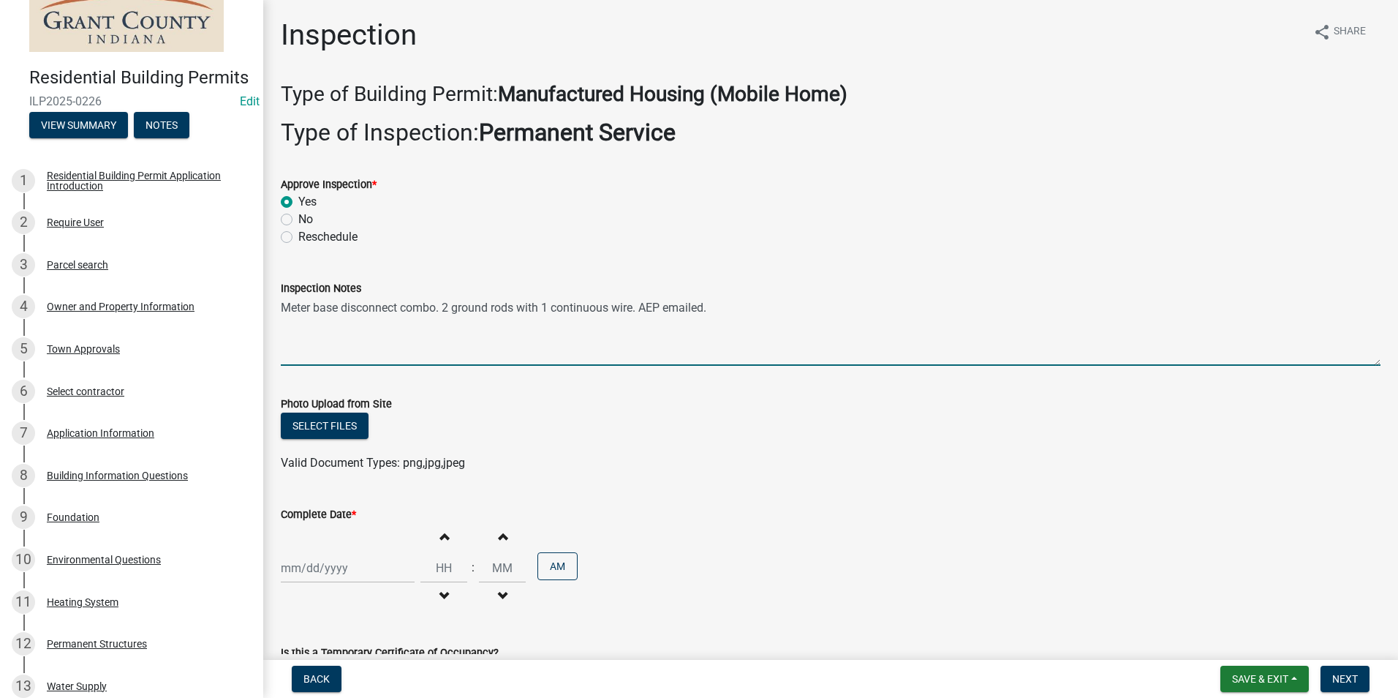
type textarea "Meter base disconnect combo. 2 ground rods with 1 continuous wire. AEP emailed."
select select "10"
select select "2025"
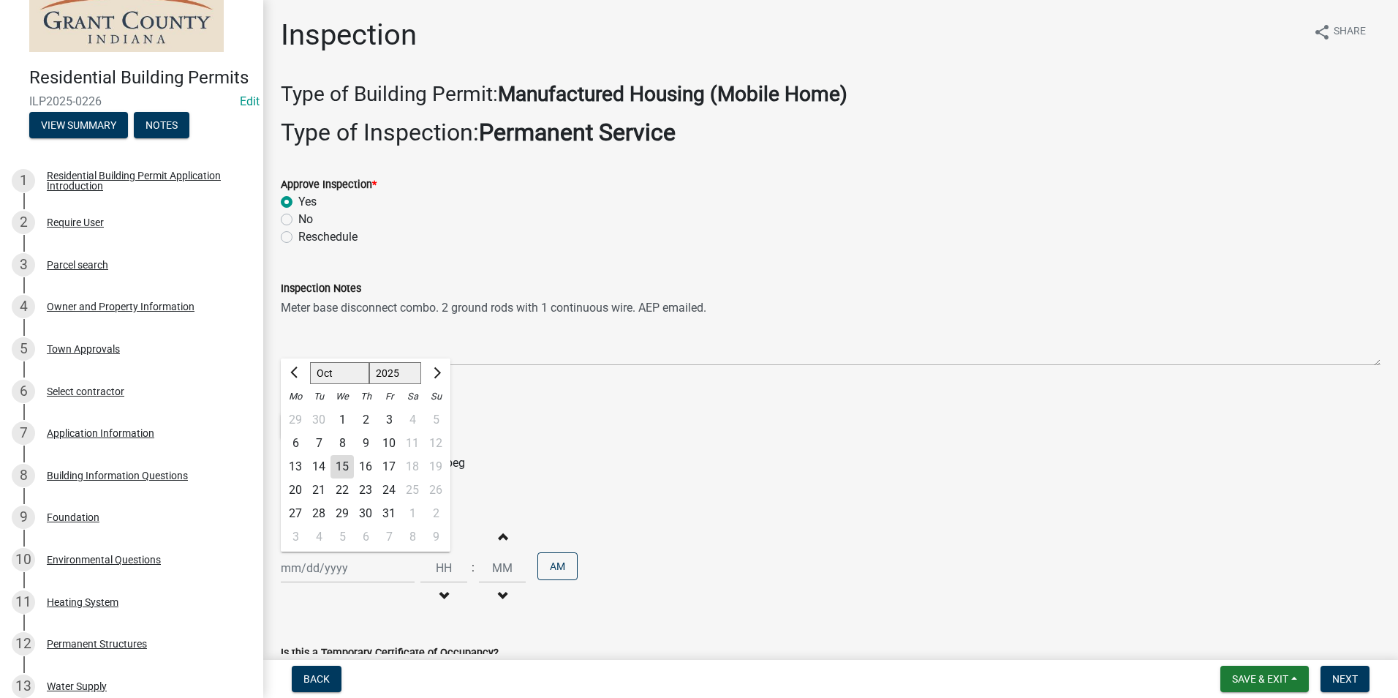
drag, startPoint x: 313, startPoint y: 567, endPoint x: 309, endPoint y: 543, distance: 24.4
click at [312, 567] on div "[PERSON_NAME] Feb Mar Apr [PERSON_NAME][DATE] Oct Nov [DATE] 1526 1527 1528 152…" at bounding box center [348, 568] width 134 height 30
drag, startPoint x: 344, startPoint y: 468, endPoint x: 516, endPoint y: 503, distance: 175.4
click at [351, 467] on div "15" at bounding box center [342, 466] width 23 height 23
type input "[DATE]"
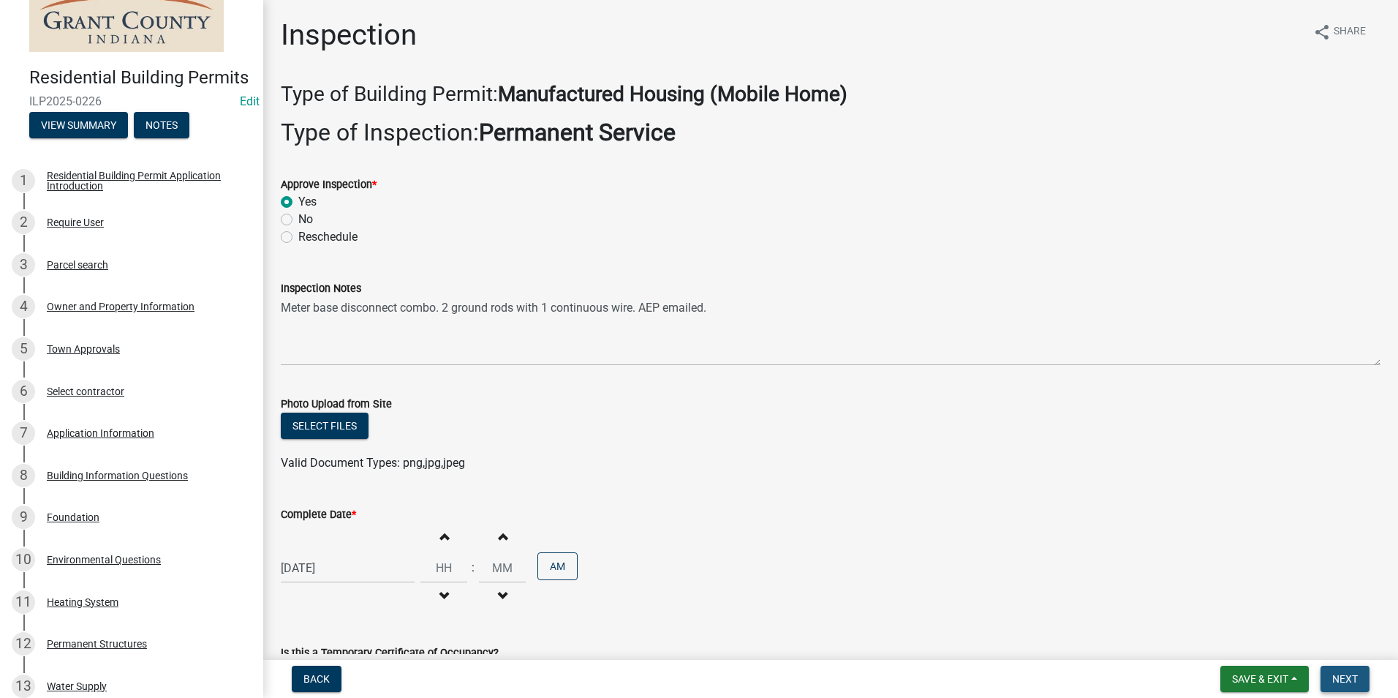
click at [1342, 675] on span "Next" at bounding box center [1345, 679] width 26 height 12
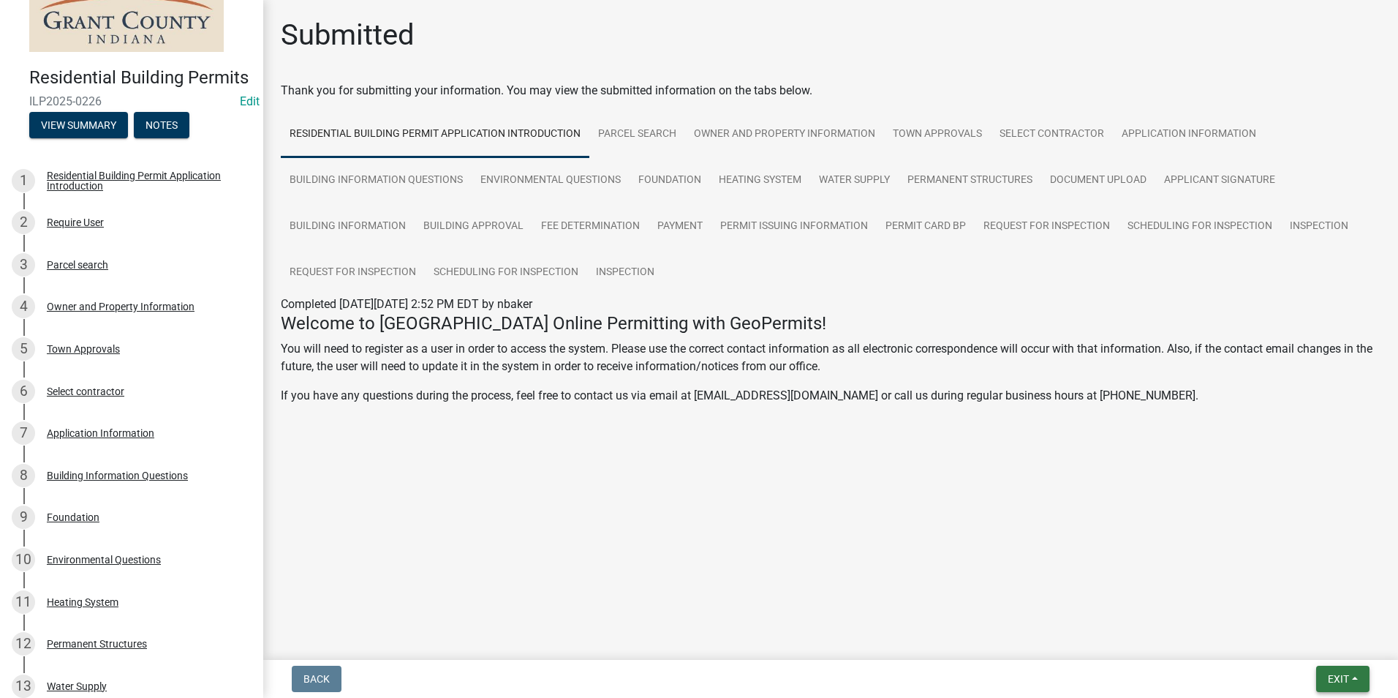
click at [1340, 673] on span "Exit" at bounding box center [1338, 679] width 21 height 12
click at [1331, 652] on button "Save & Exit" at bounding box center [1311, 640] width 117 height 35
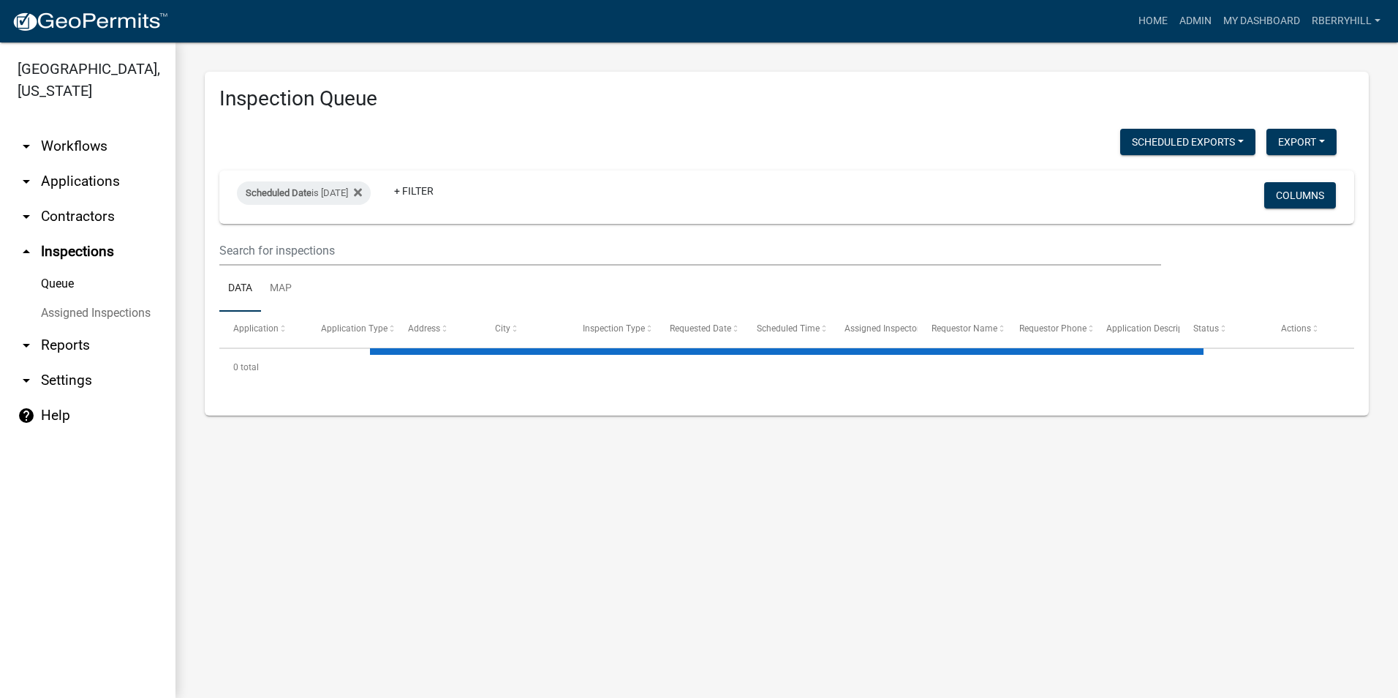
select select "1: 25"
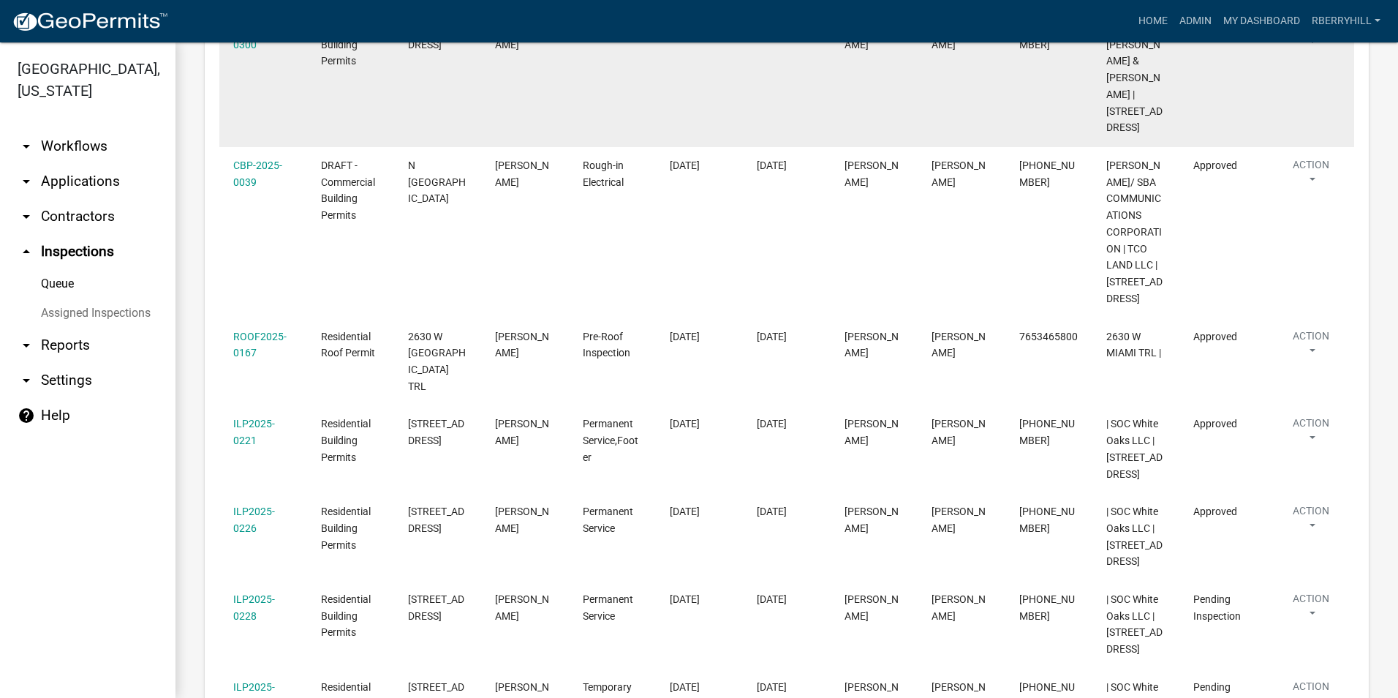
scroll to position [731, 0]
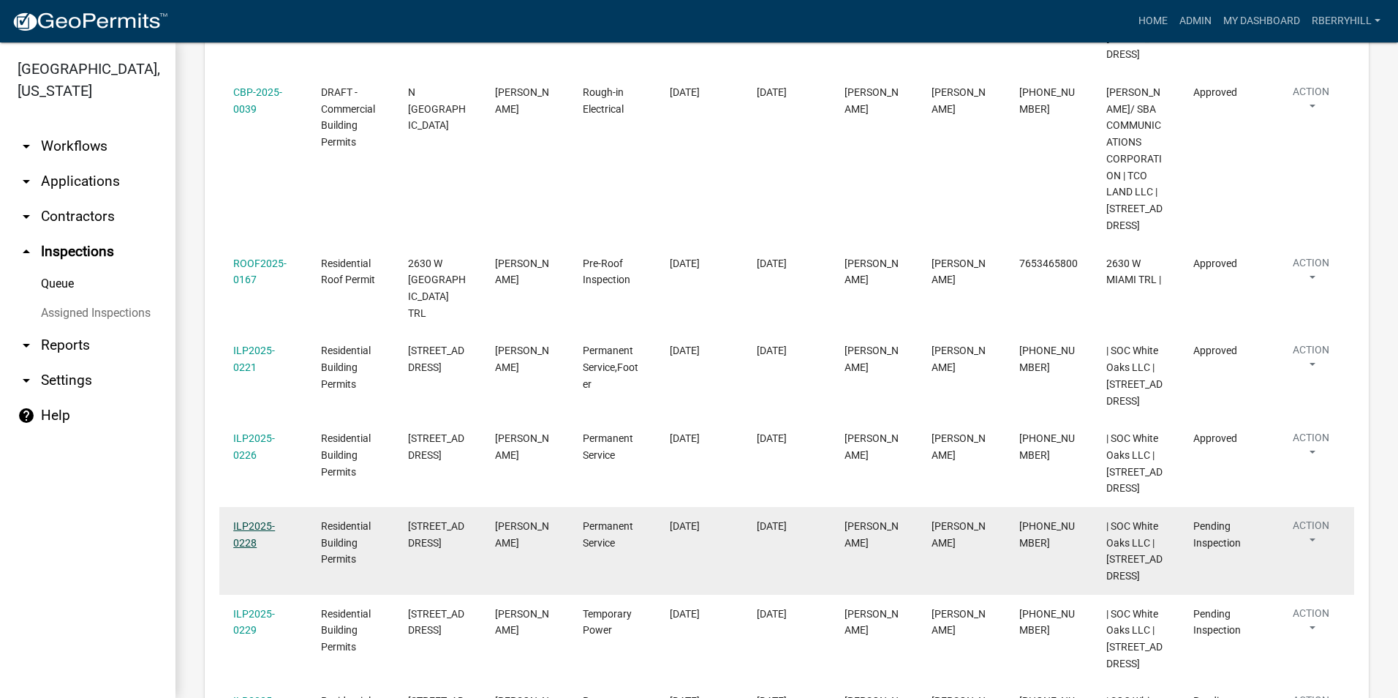
click at [257, 520] on link "ILP2025-0228" at bounding box center [254, 534] width 42 height 29
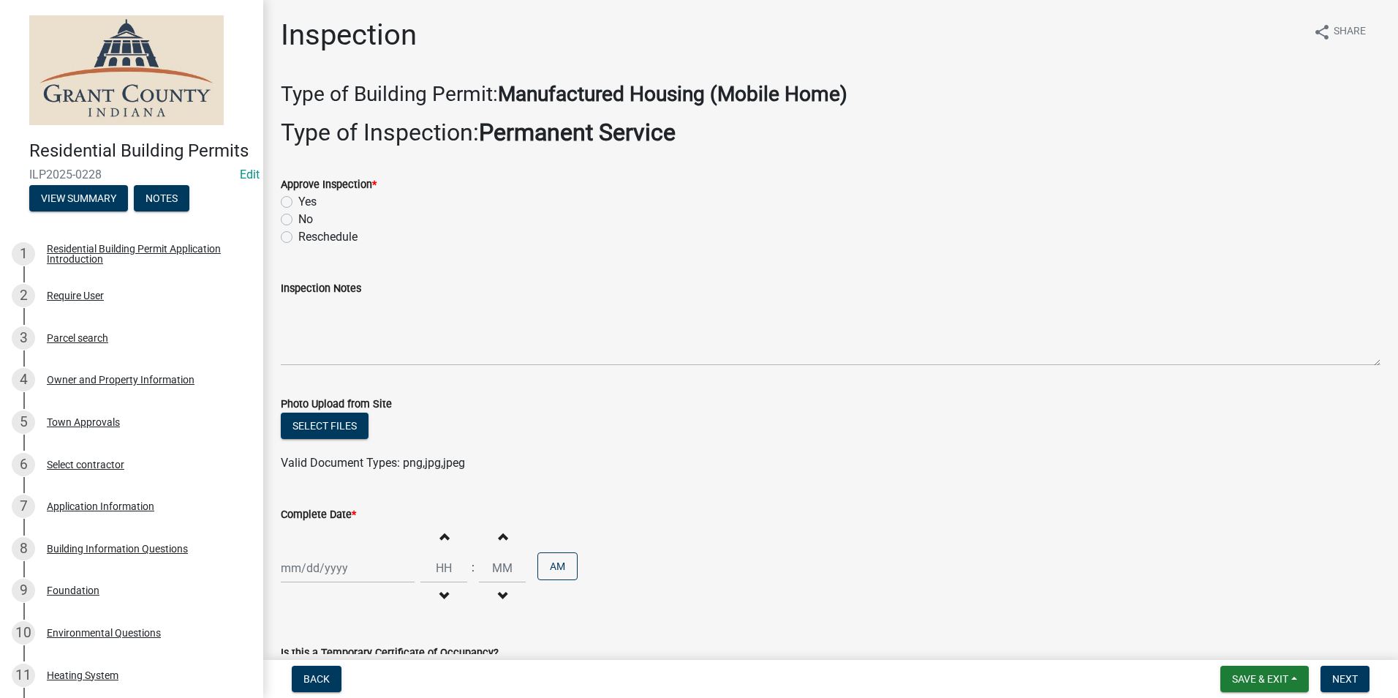
click at [298, 200] on label "Yes" at bounding box center [307, 202] width 18 height 18
click at [298, 200] on input "Yes" at bounding box center [303, 198] width 10 height 10
radio input "true"
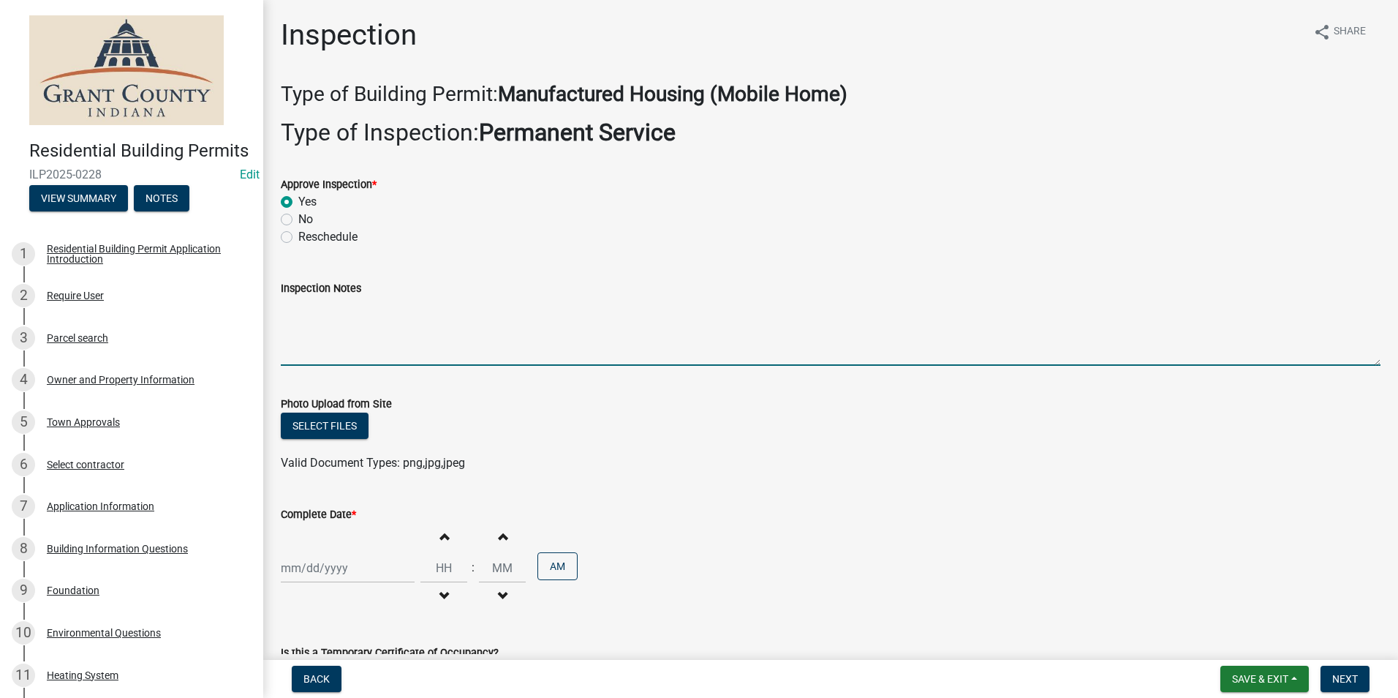
click at [301, 316] on textarea "Inspection Notes" at bounding box center [831, 331] width 1100 height 69
click at [287, 314] on textarea "Inspection Notes" at bounding box center [831, 331] width 1100 height 69
type textarea "Meter base disconnect combo. 2 ground rods with 1 continuous wire. AEP emailed."
select select "10"
select select "2025"
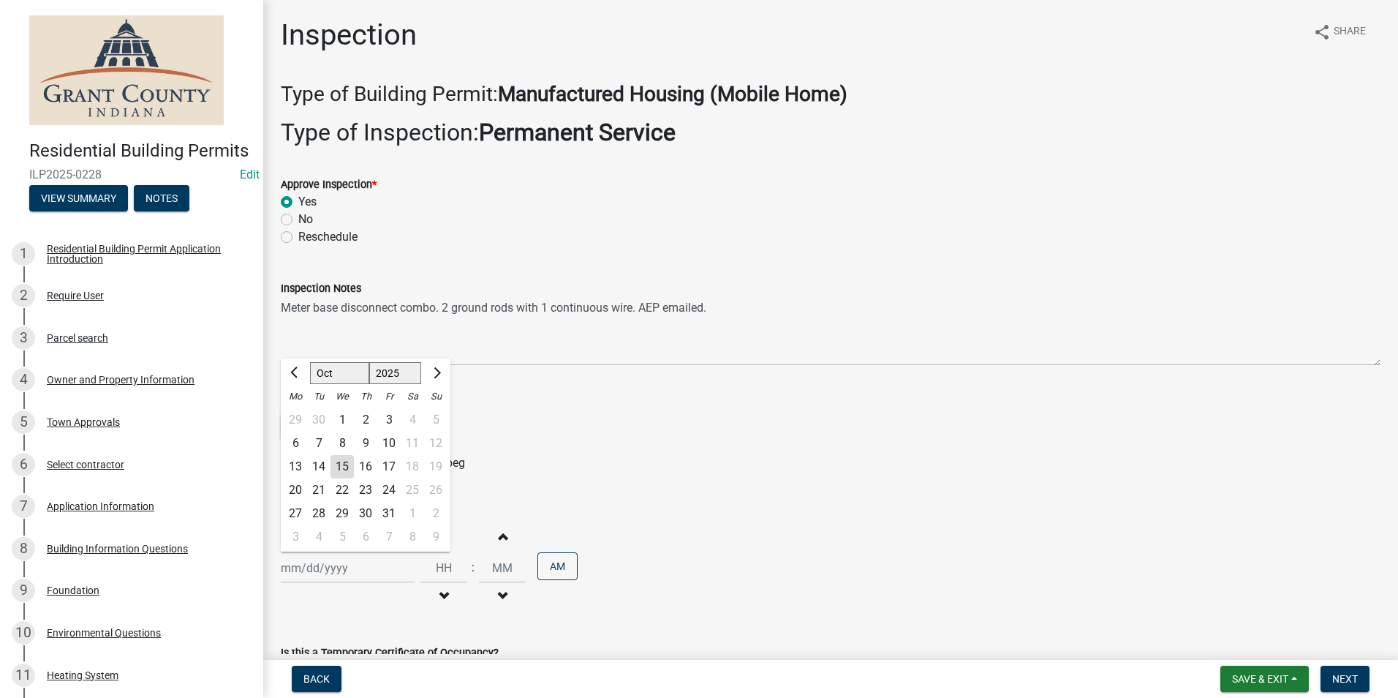
drag, startPoint x: 303, startPoint y: 574, endPoint x: 306, endPoint y: 548, distance: 26.4
click at [303, 574] on div "[PERSON_NAME] Feb Mar Apr [PERSON_NAME][DATE] Oct Nov [DATE] 1526 1527 1528 152…" at bounding box center [348, 568] width 134 height 30
click at [342, 468] on div "15" at bounding box center [342, 466] width 23 height 23
type input "[DATE]"
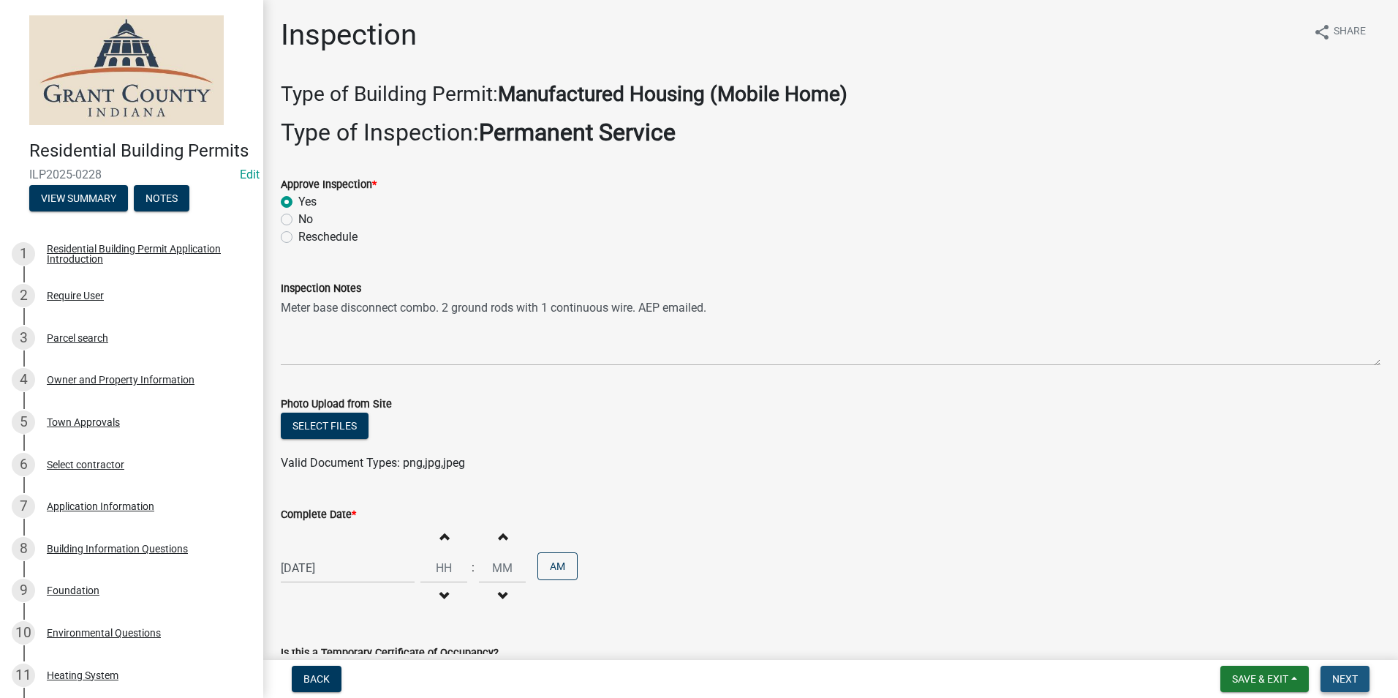
click at [1353, 682] on span "Next" at bounding box center [1345, 679] width 26 height 12
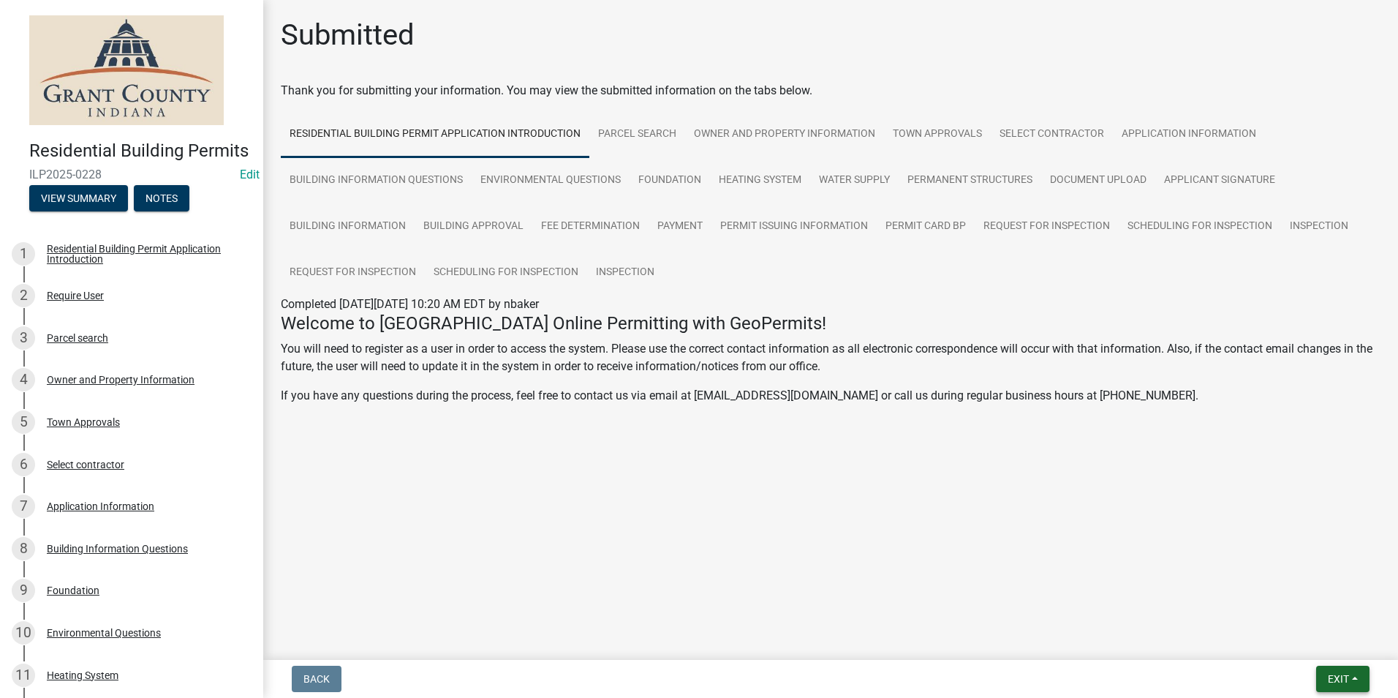
click at [1353, 682] on button "Exit" at bounding box center [1342, 678] width 53 height 26
click at [1286, 641] on button "Save & Exit" at bounding box center [1311, 640] width 117 height 35
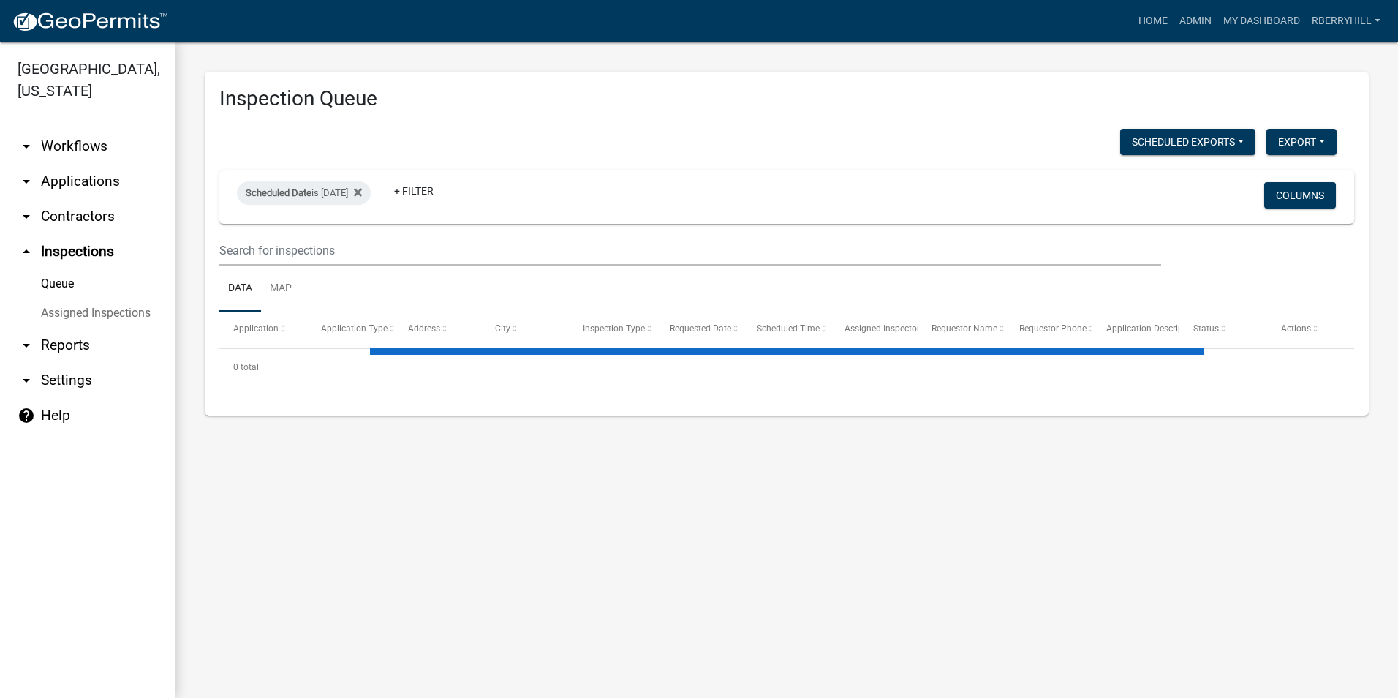
select select "1: 25"
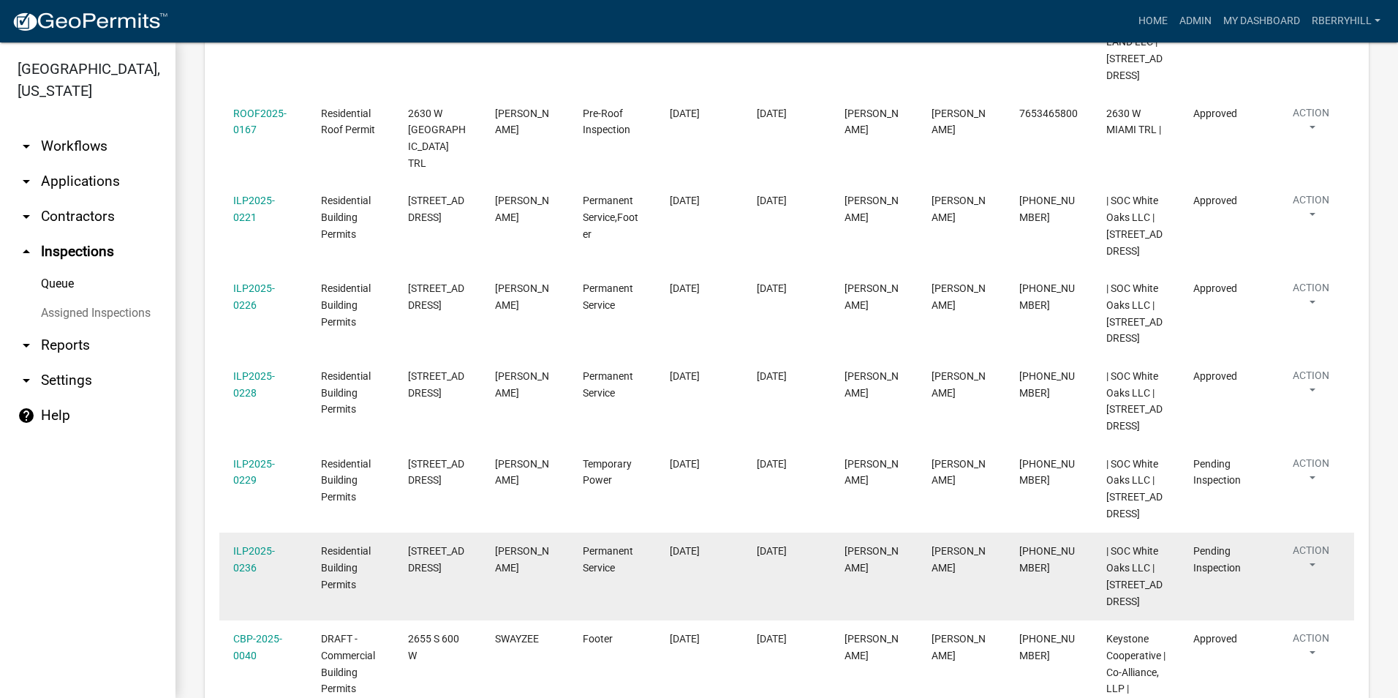
scroll to position [951, 0]
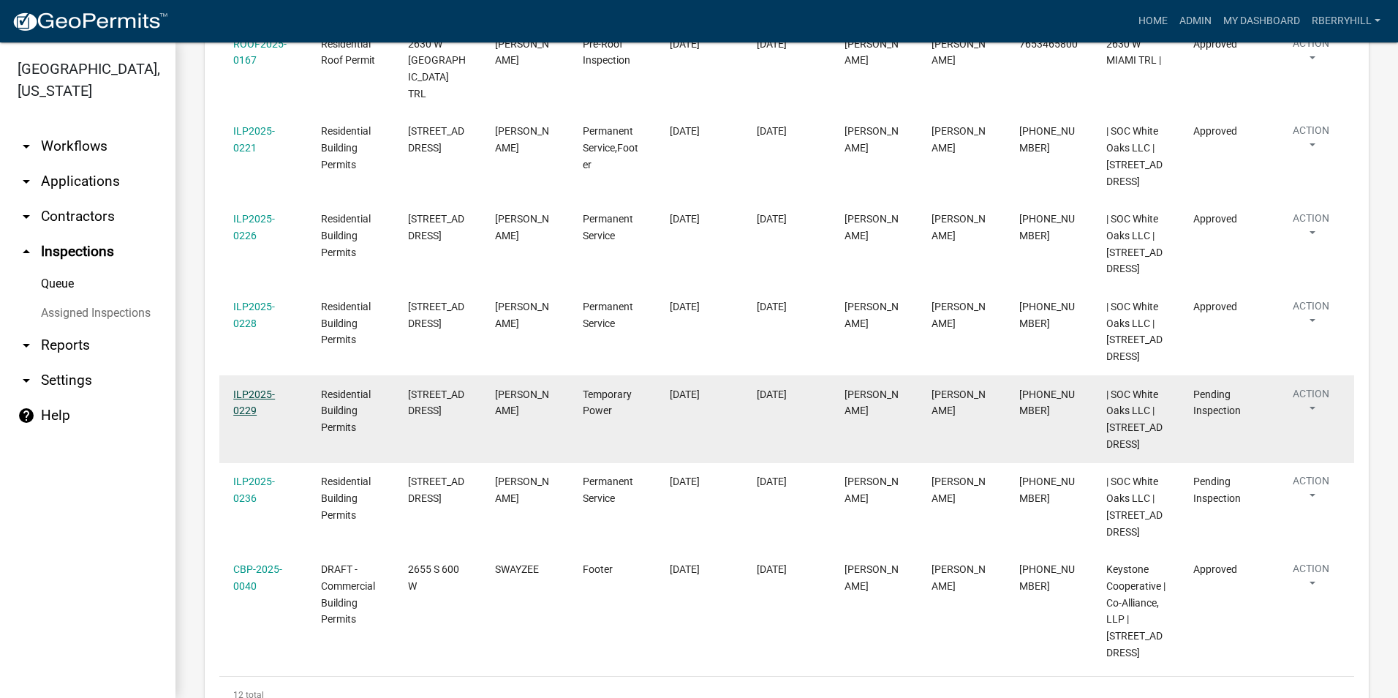
click at [256, 396] on link "ILP2025-0229" at bounding box center [254, 402] width 42 height 29
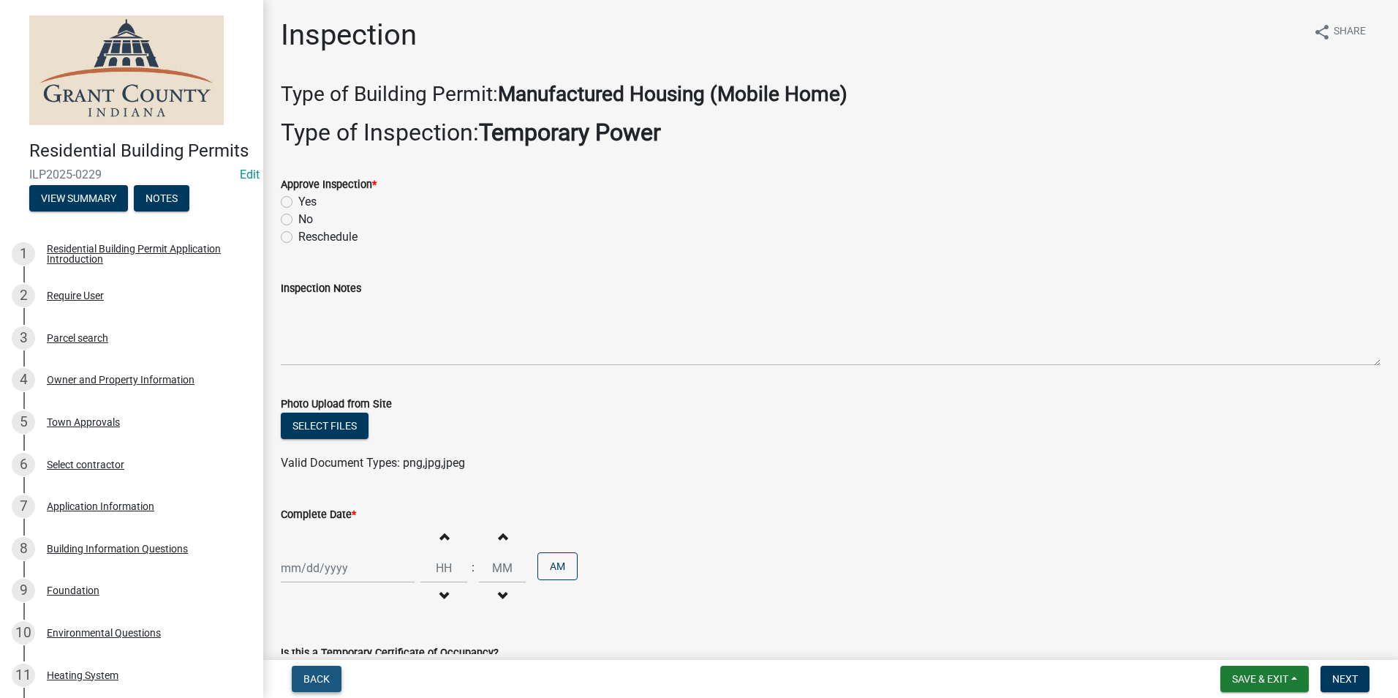
drag, startPoint x: 320, startPoint y: 682, endPoint x: 320, endPoint y: 666, distance: 16.1
click at [320, 680] on span "Back" at bounding box center [316, 679] width 26 height 12
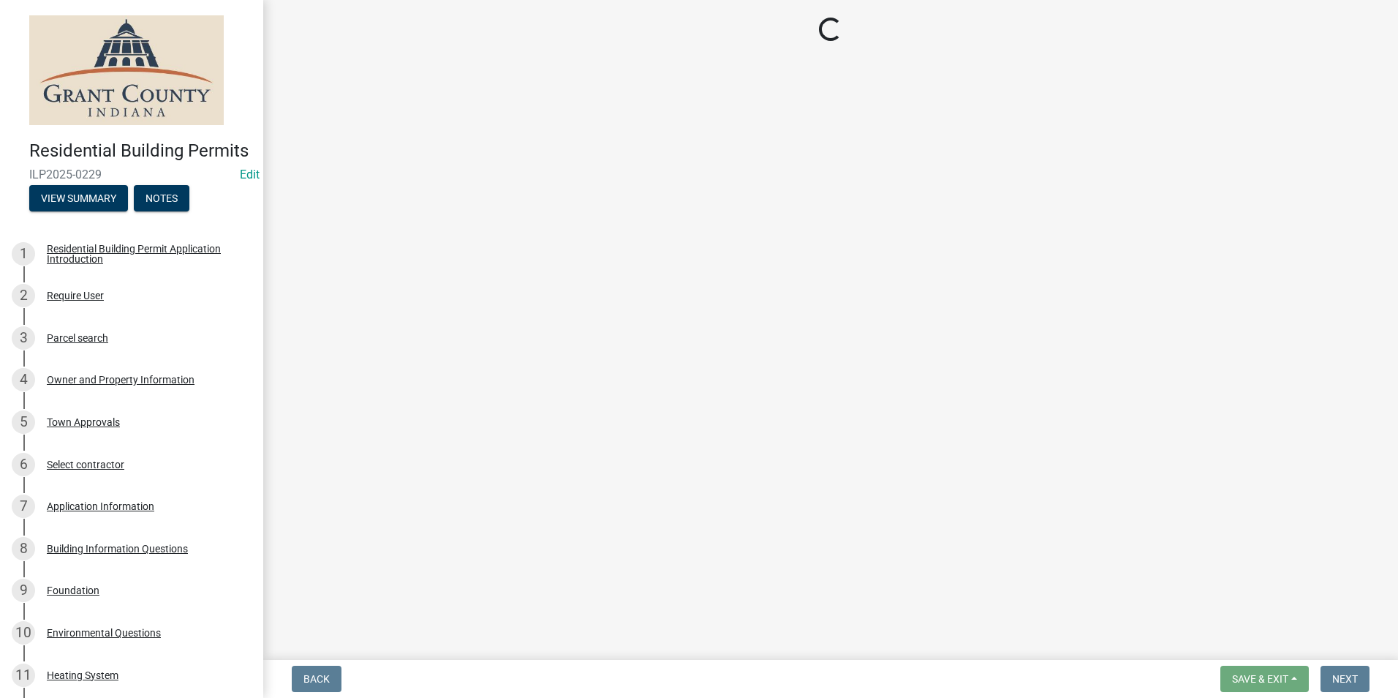
select select "d7f9a44a-d2ea-4d3c-83b3-1aa71c950bd5"
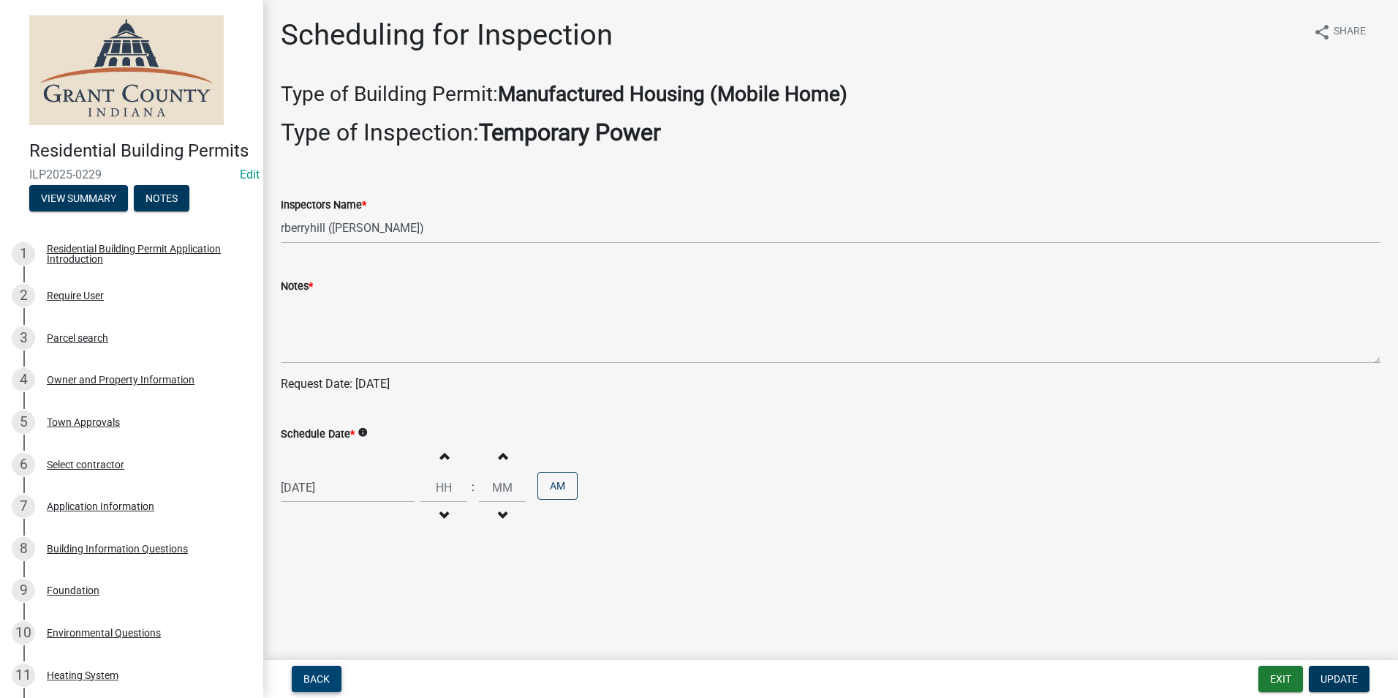
click at [327, 680] on span "Back" at bounding box center [316, 679] width 26 height 12
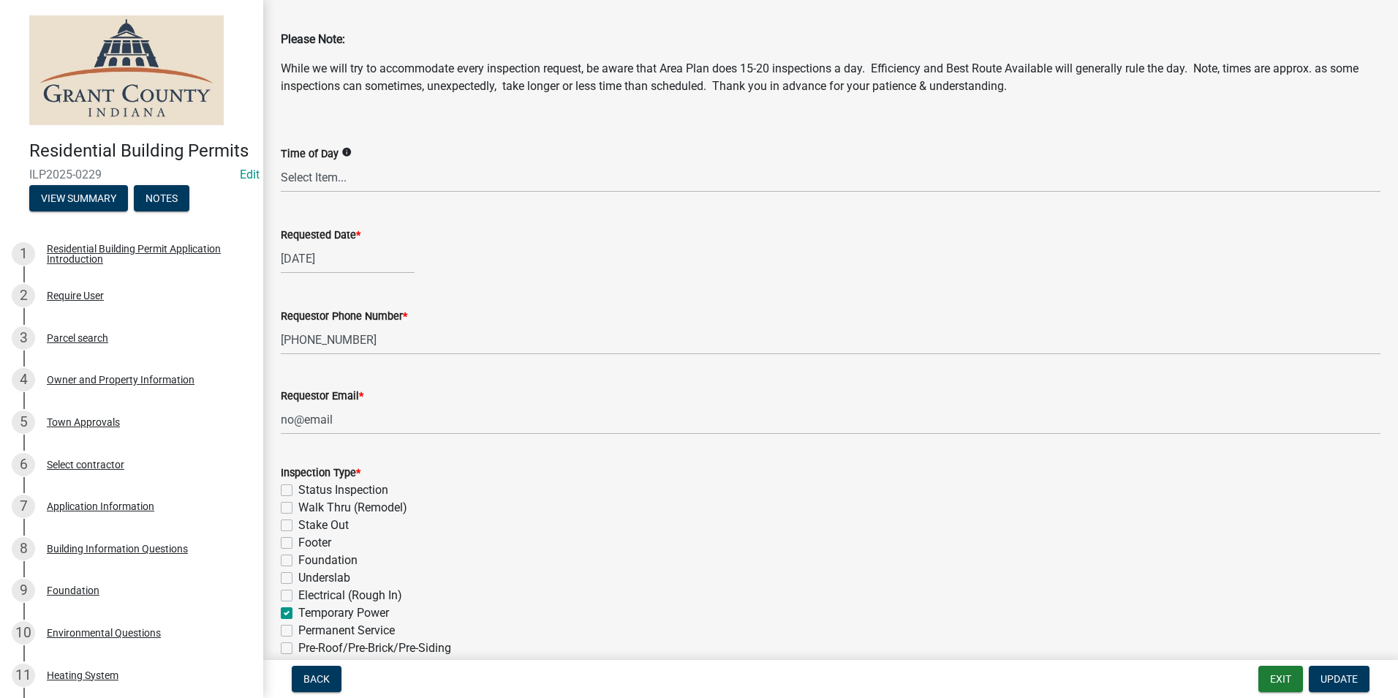
scroll to position [292, 0]
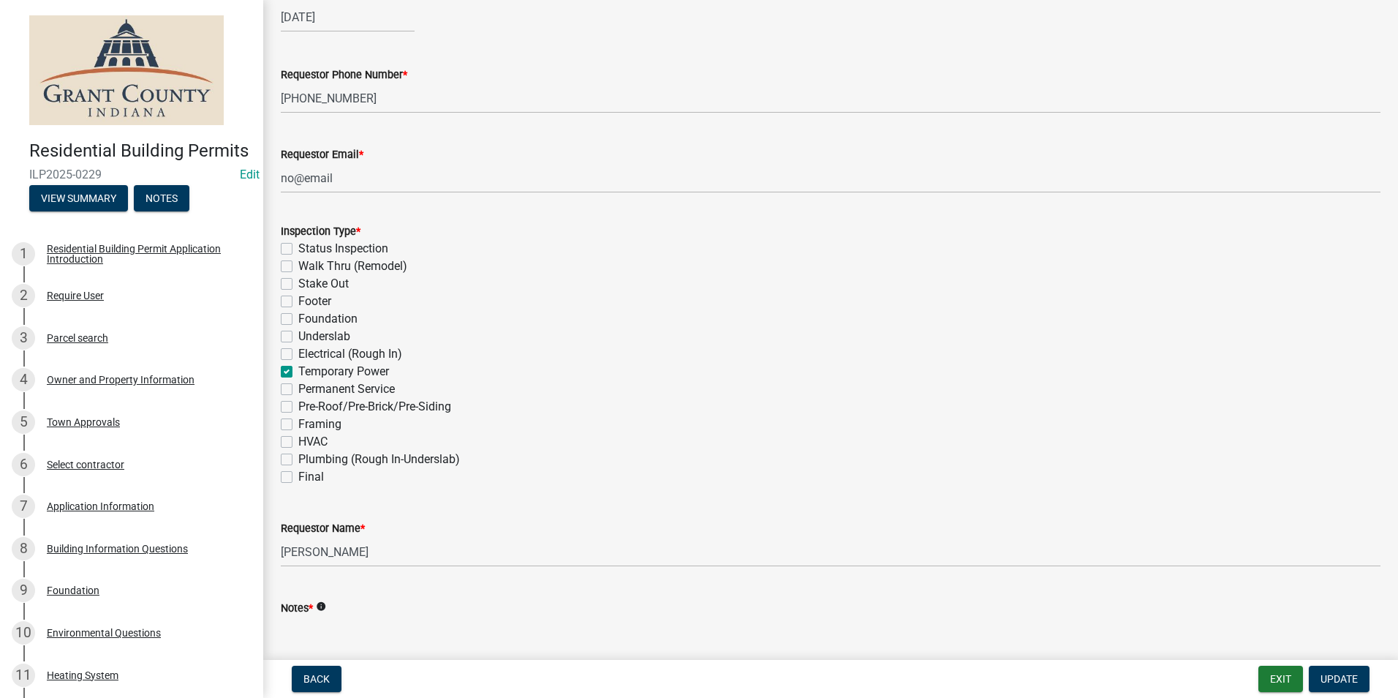
click at [298, 371] on label "Temporary Power" at bounding box center [343, 372] width 91 height 18
click at [298, 371] on input "Temporary Power" at bounding box center [303, 368] width 10 height 10
checkbox input "false"
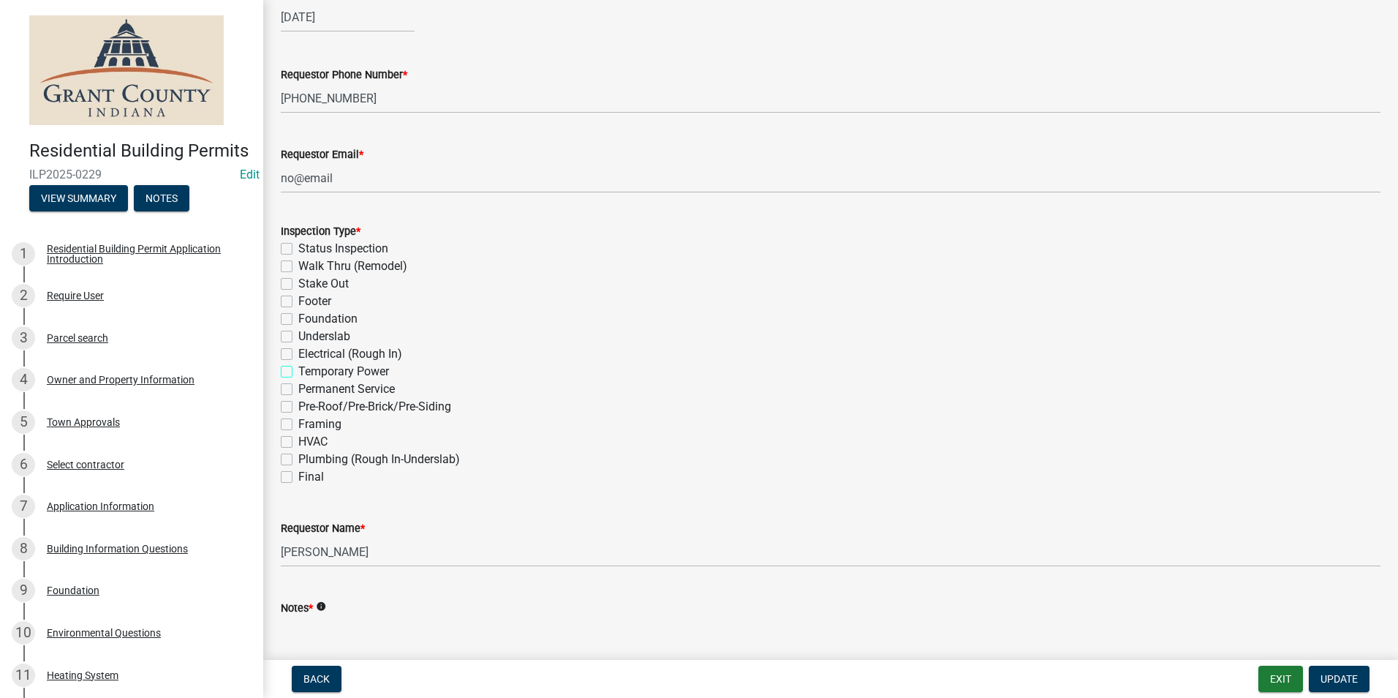
checkbox input "false"
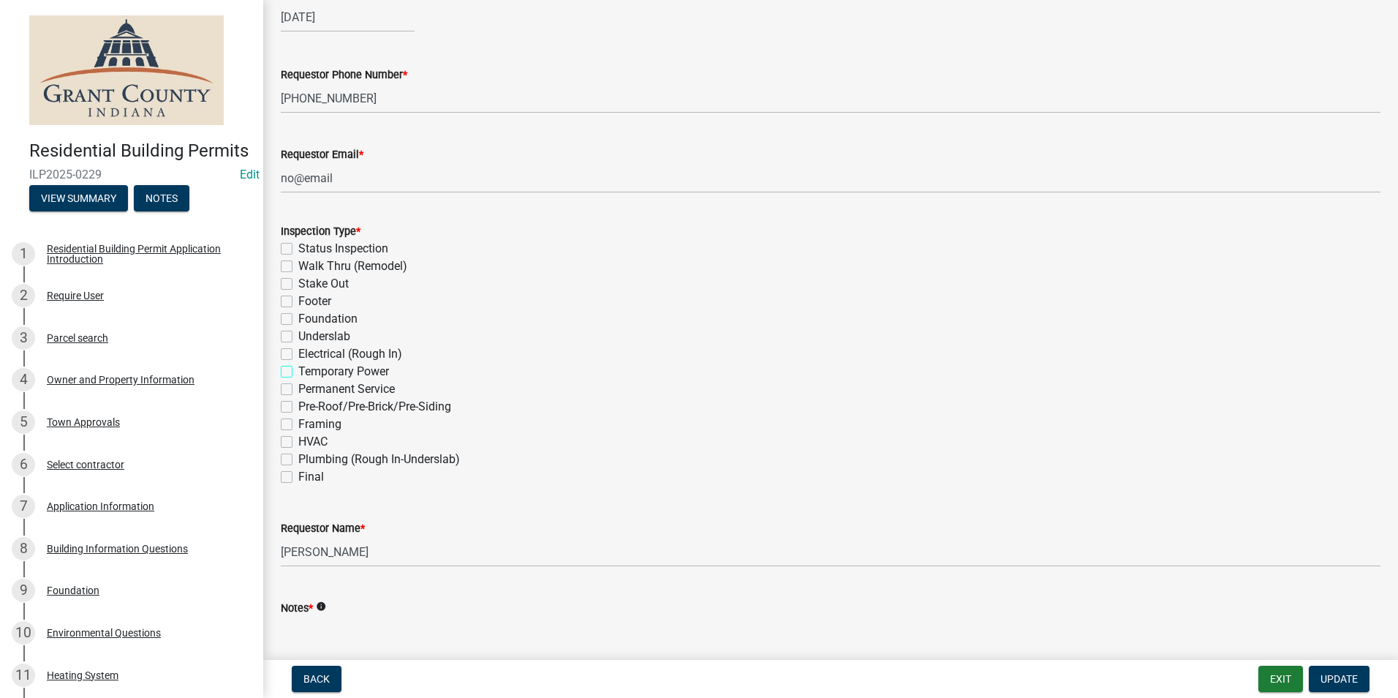
checkbox input "false"
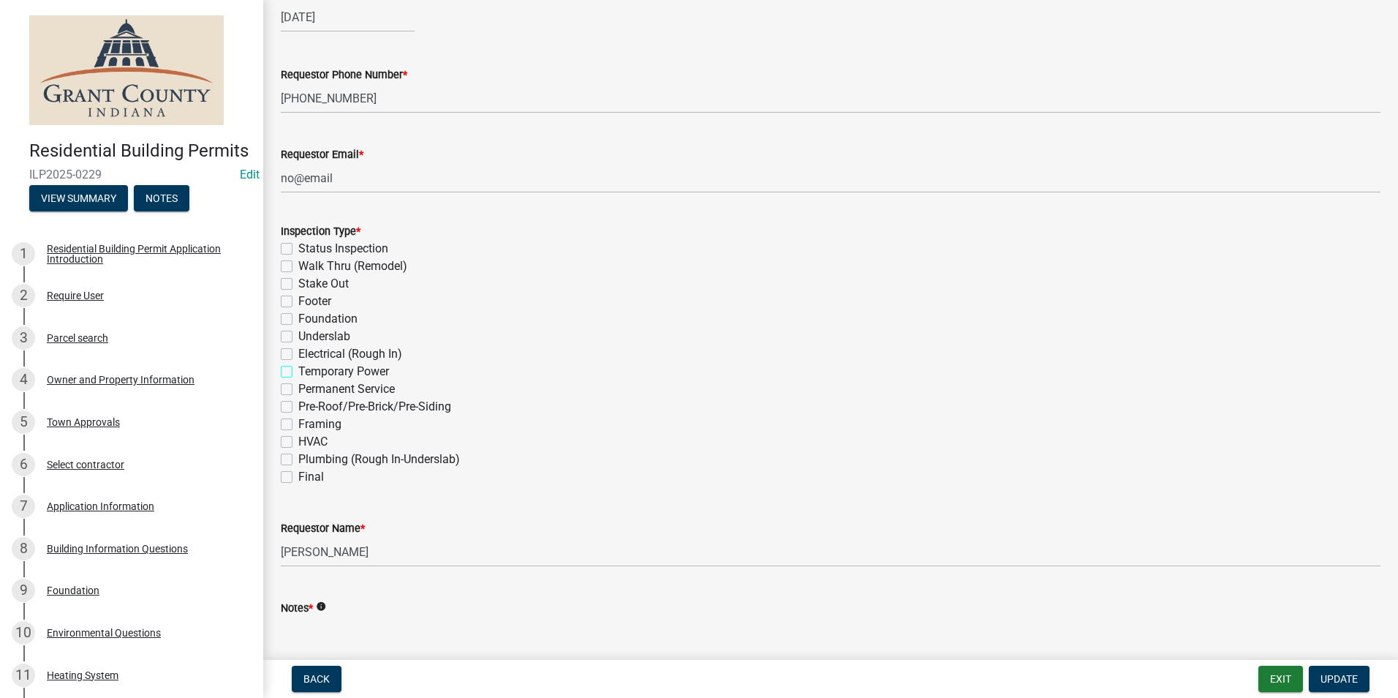
checkbox input "false"
click at [298, 389] on label "Permanent Service" at bounding box center [346, 389] width 97 height 18
click at [298, 389] on input "Permanent Service" at bounding box center [303, 385] width 10 height 10
checkbox input "true"
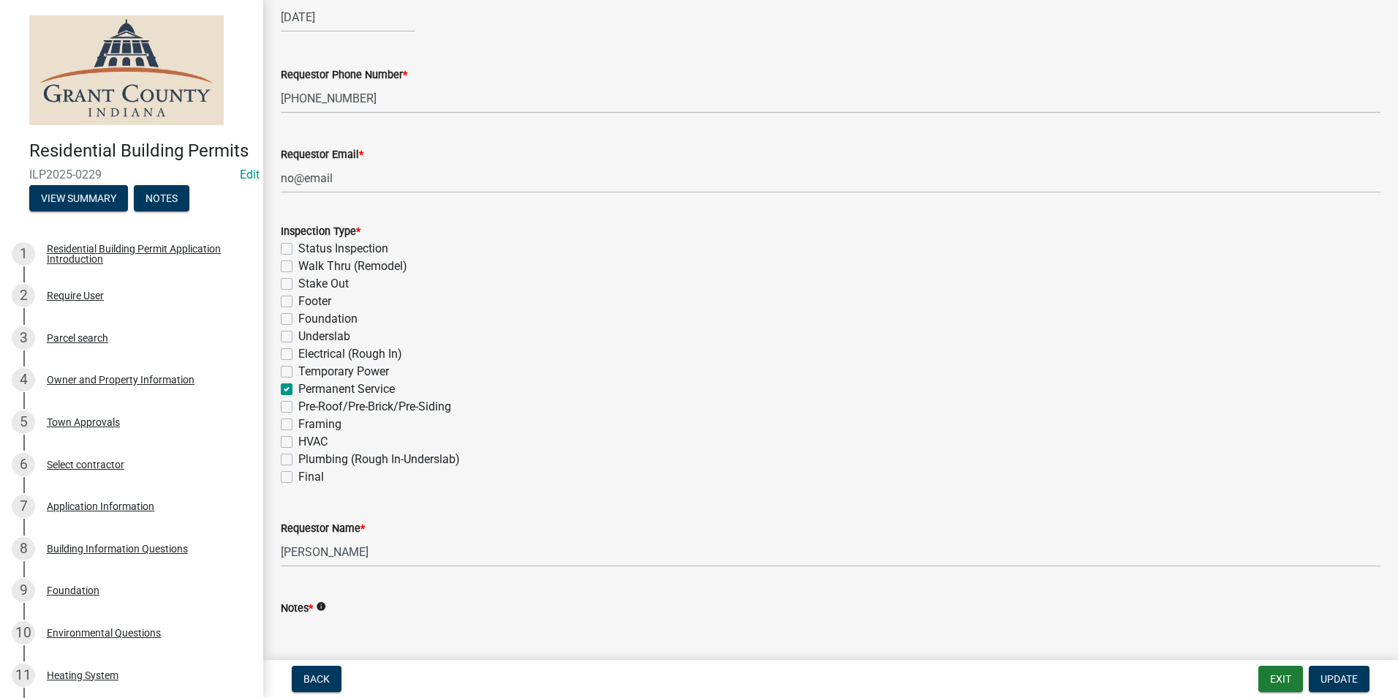
checkbox input "false"
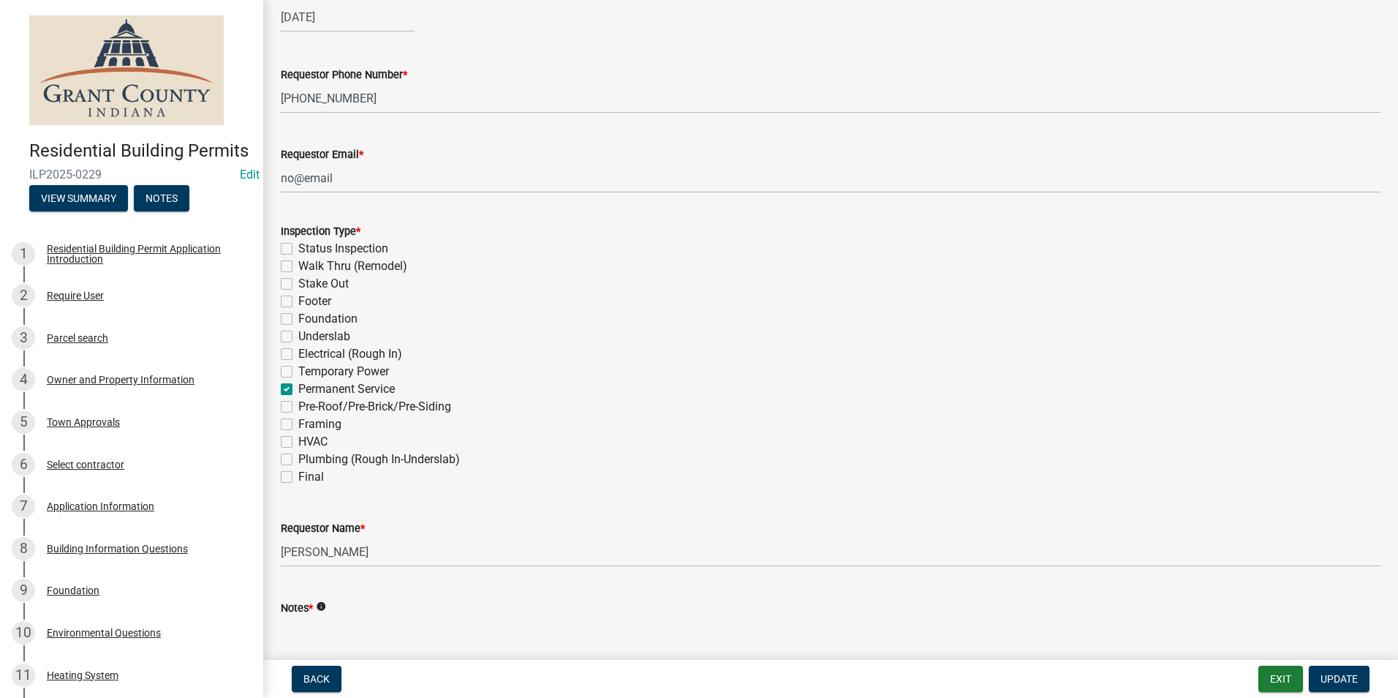
checkbox input "false"
checkbox input "true"
checkbox input "false"
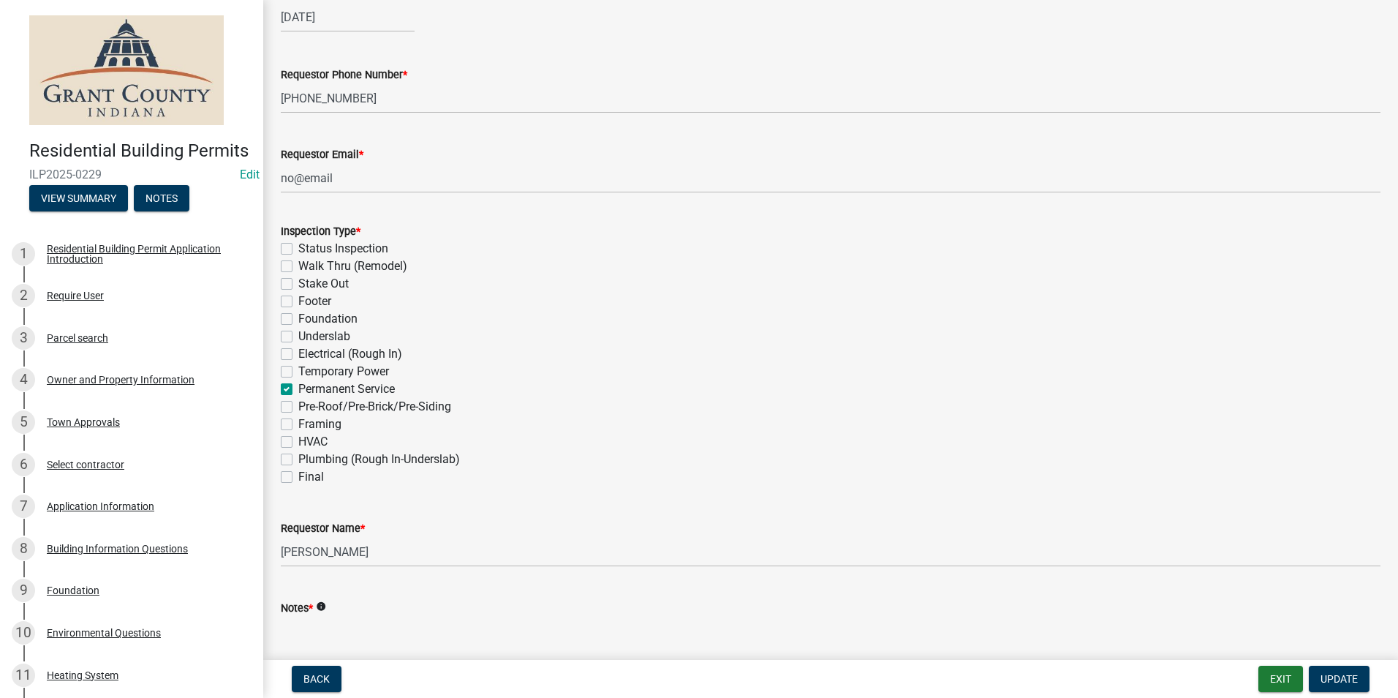
checkbox input "false"
click at [324, 637] on textarea "Notes *" at bounding box center [831, 650] width 1100 height 69
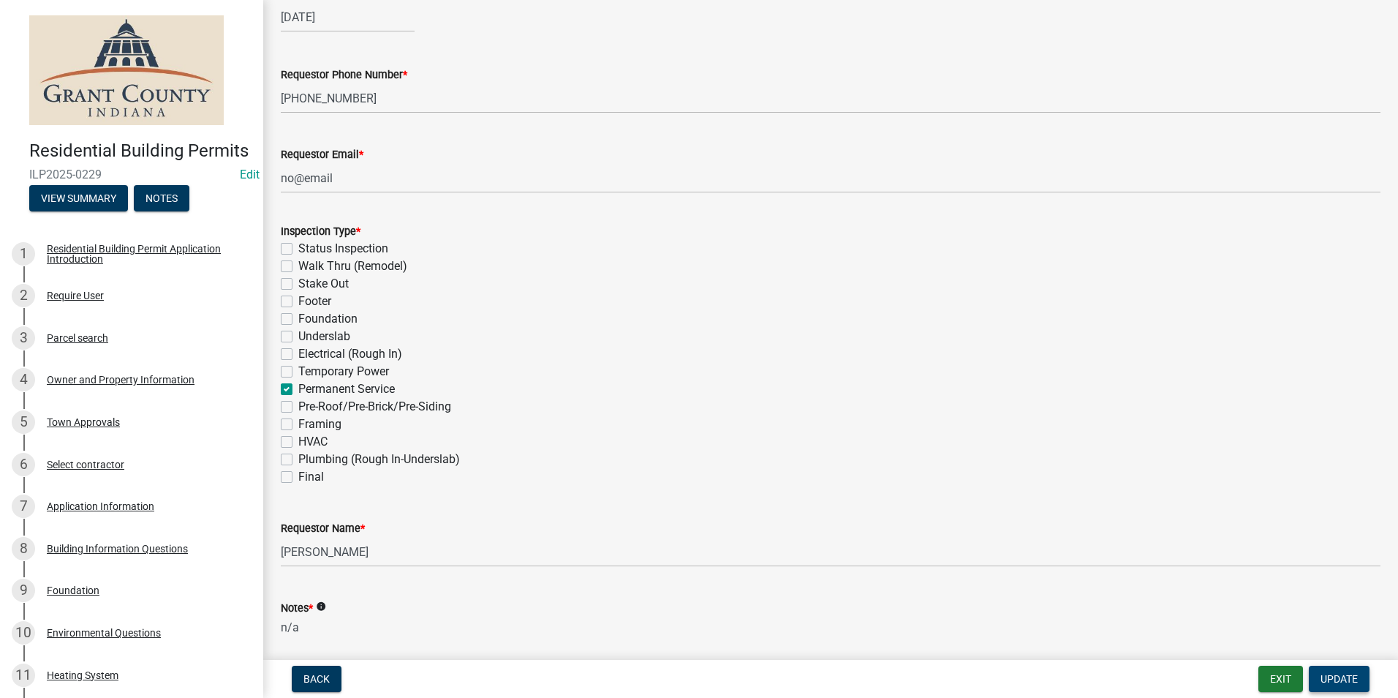
type textarea "n/a"
click at [1340, 686] on button "Update" at bounding box center [1339, 678] width 61 height 26
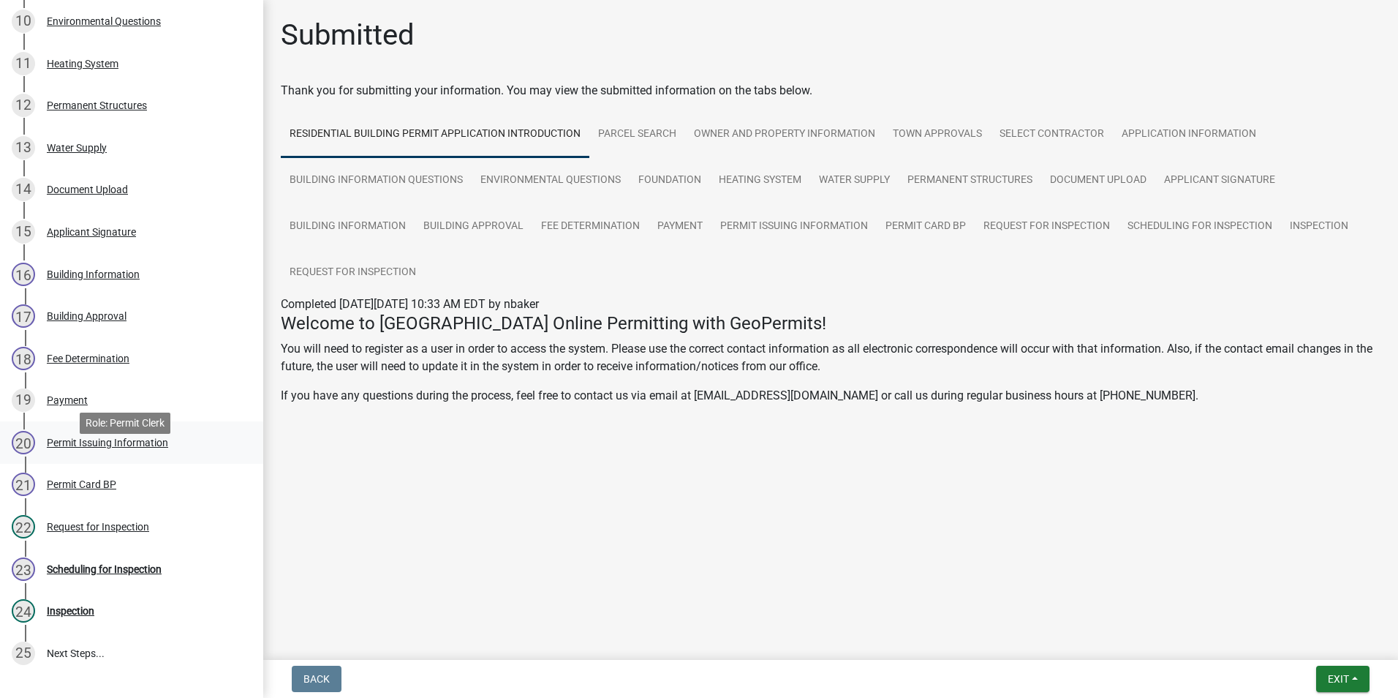
scroll to position [744, 0]
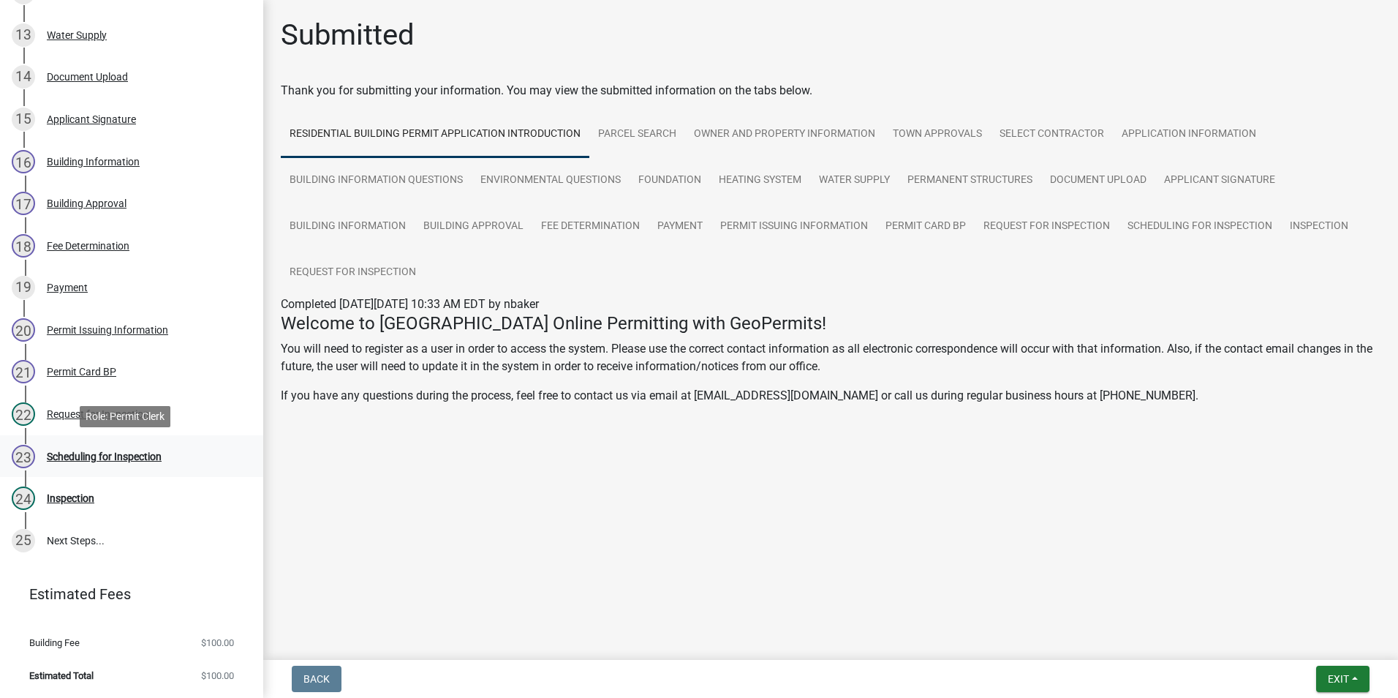
click at [108, 456] on div "Scheduling for Inspection" at bounding box center [104, 456] width 115 height 10
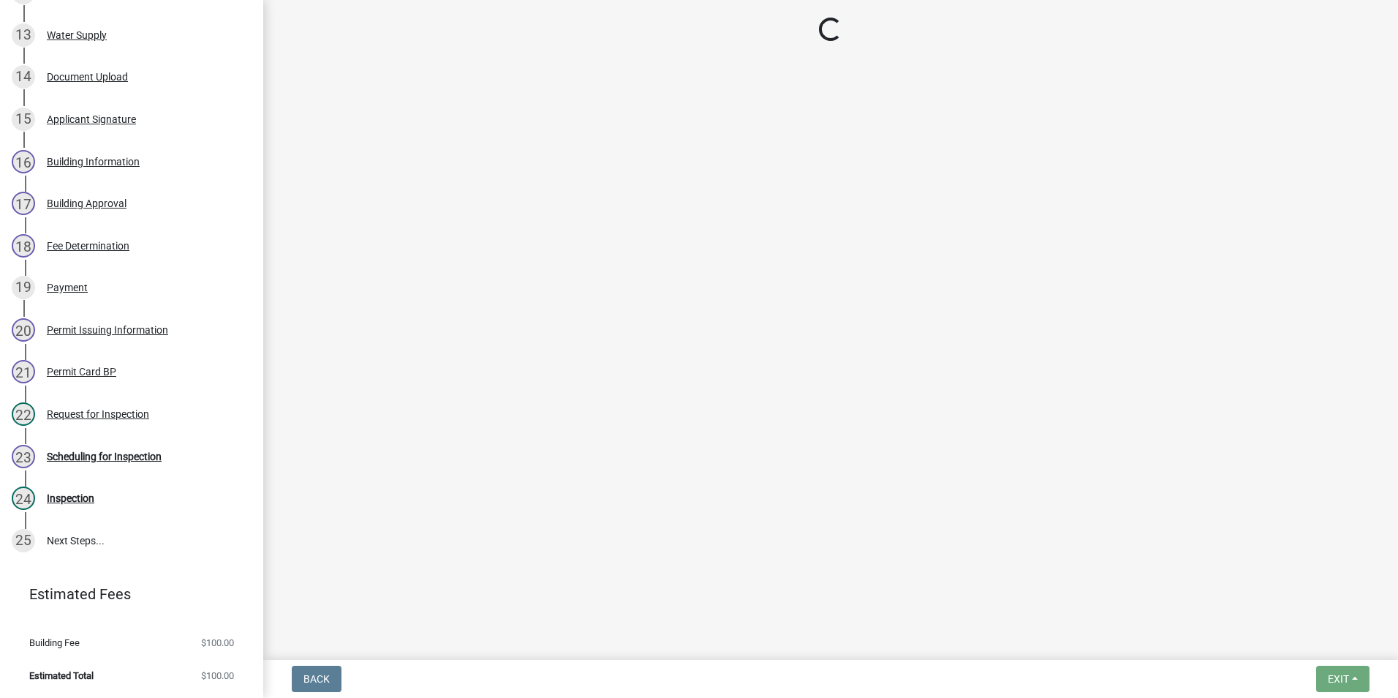
select select "d7f9a44a-d2ea-4d3c-83b3-1aa71c950bd5"
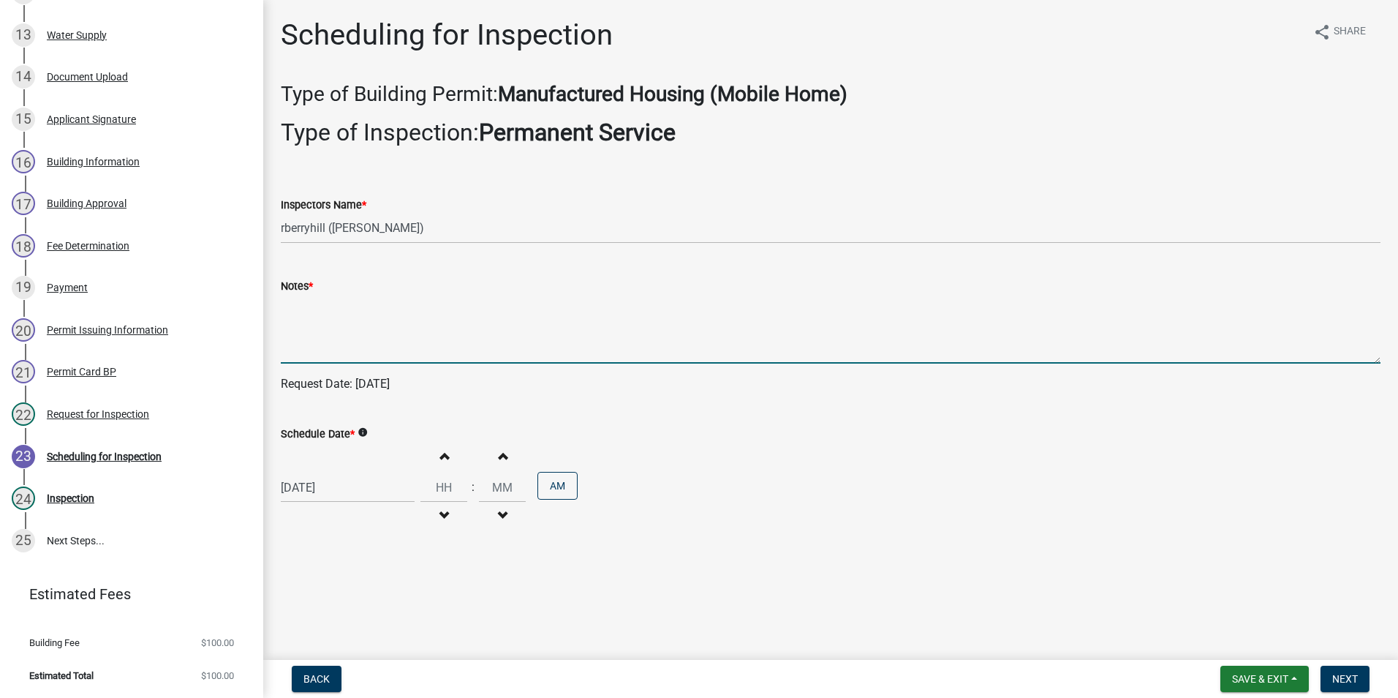
click at [306, 317] on textarea "Notes *" at bounding box center [831, 329] width 1100 height 69
type textarea "n/a"
click at [1345, 682] on span "Next" at bounding box center [1345, 679] width 26 height 12
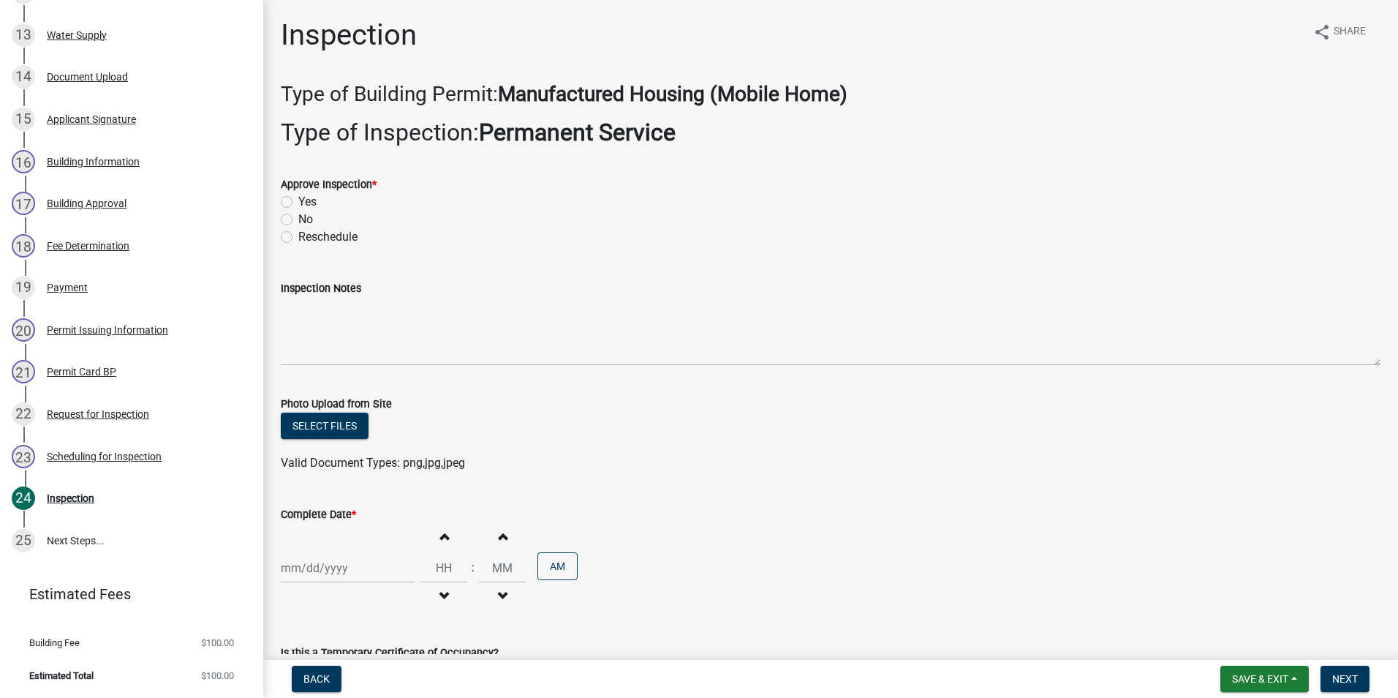
click at [298, 200] on label "Yes" at bounding box center [307, 202] width 18 height 18
click at [298, 200] on input "Yes" at bounding box center [303, 198] width 10 height 10
radio input "true"
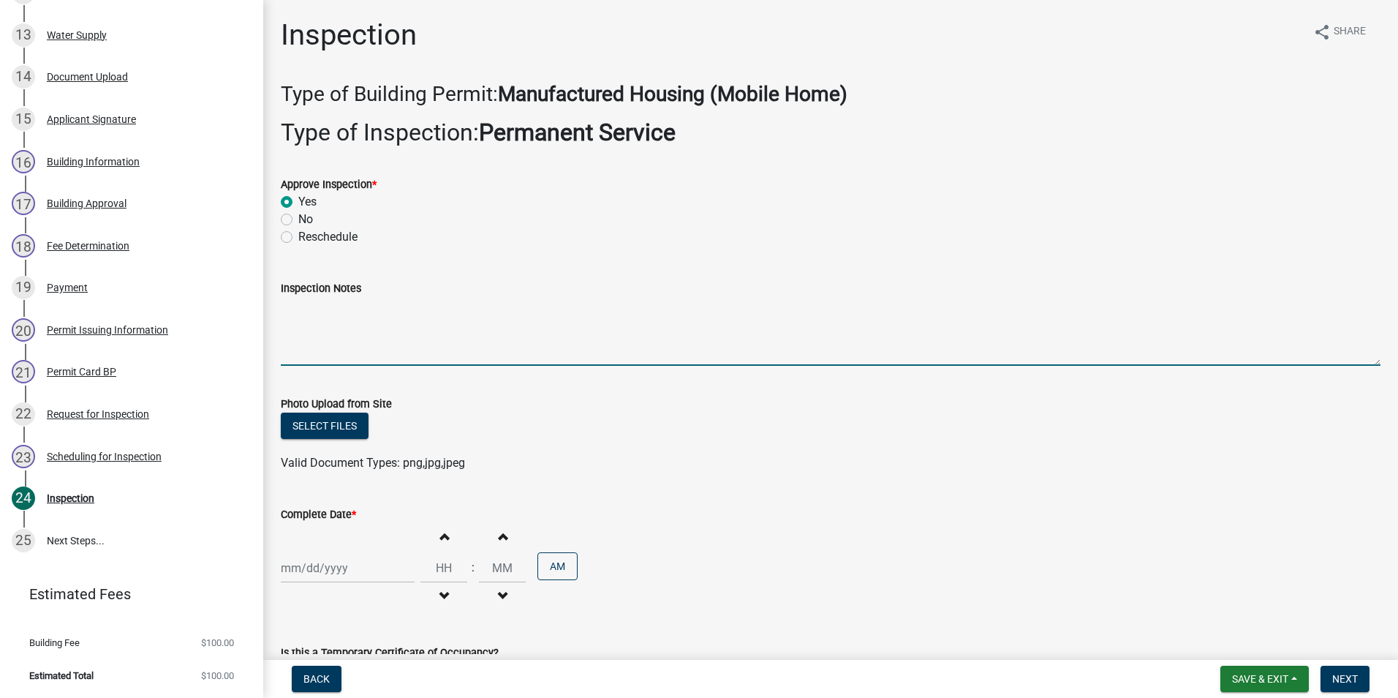
click at [298, 308] on textarea "Inspection Notes" at bounding box center [831, 331] width 1100 height 69
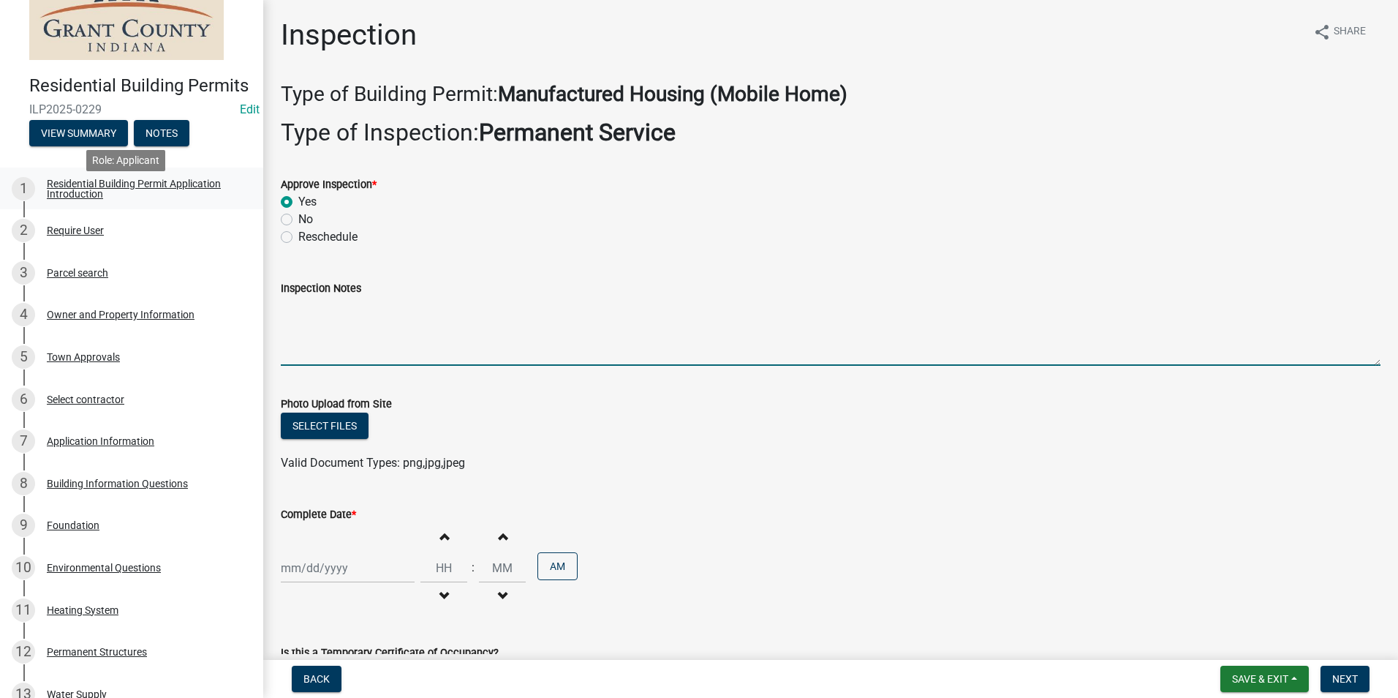
scroll to position [0, 0]
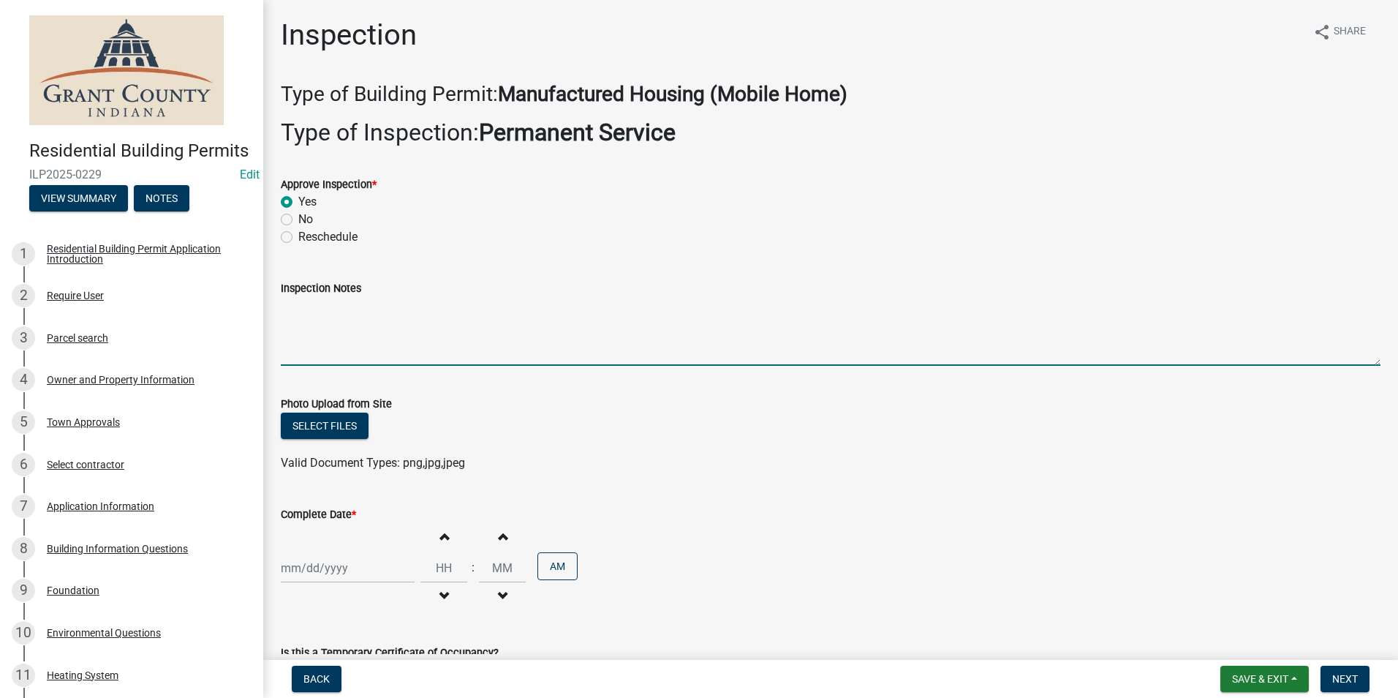
click at [284, 307] on textarea "Inspection Notes" at bounding box center [831, 331] width 1100 height 69
type textarea "Meter base disconnect combo. 2 ground rods with 1 continuous wire. AEP emailed."
click at [322, 570] on div at bounding box center [348, 568] width 134 height 30
select select "10"
select select "2025"
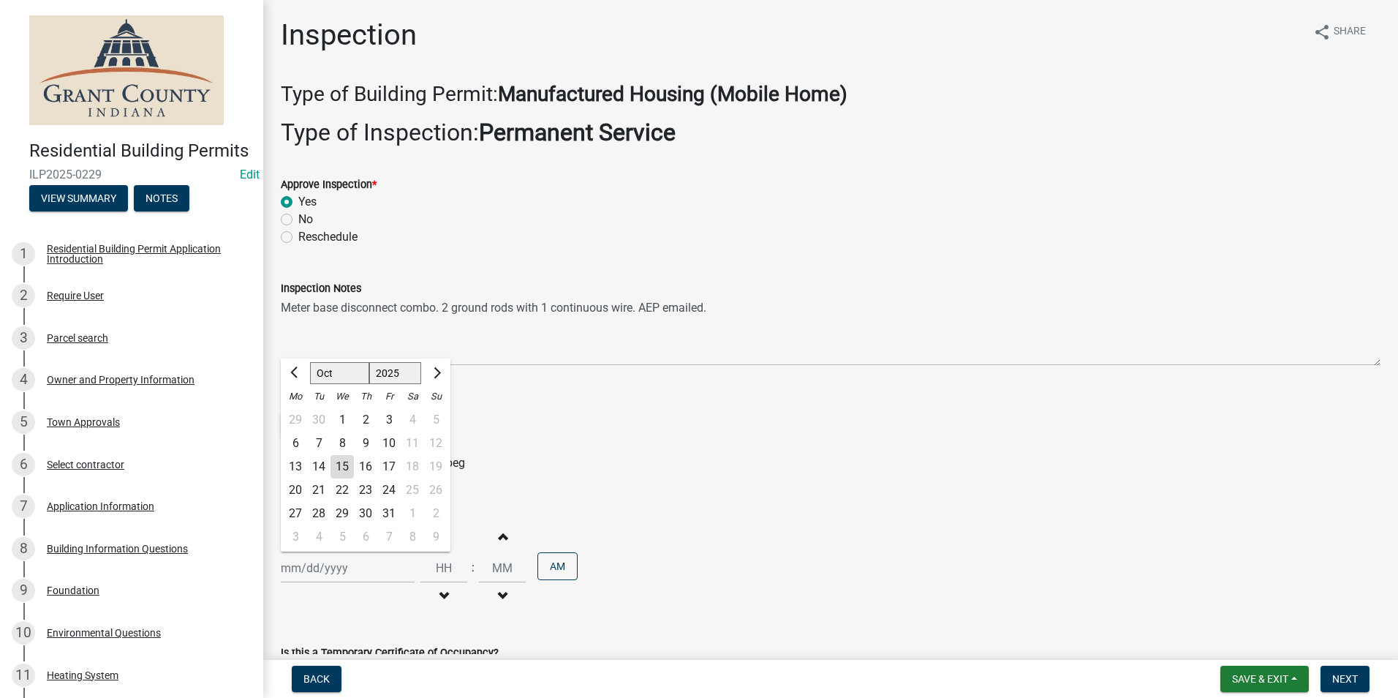
click at [341, 468] on div "15" at bounding box center [342, 466] width 23 height 23
type input "[DATE]"
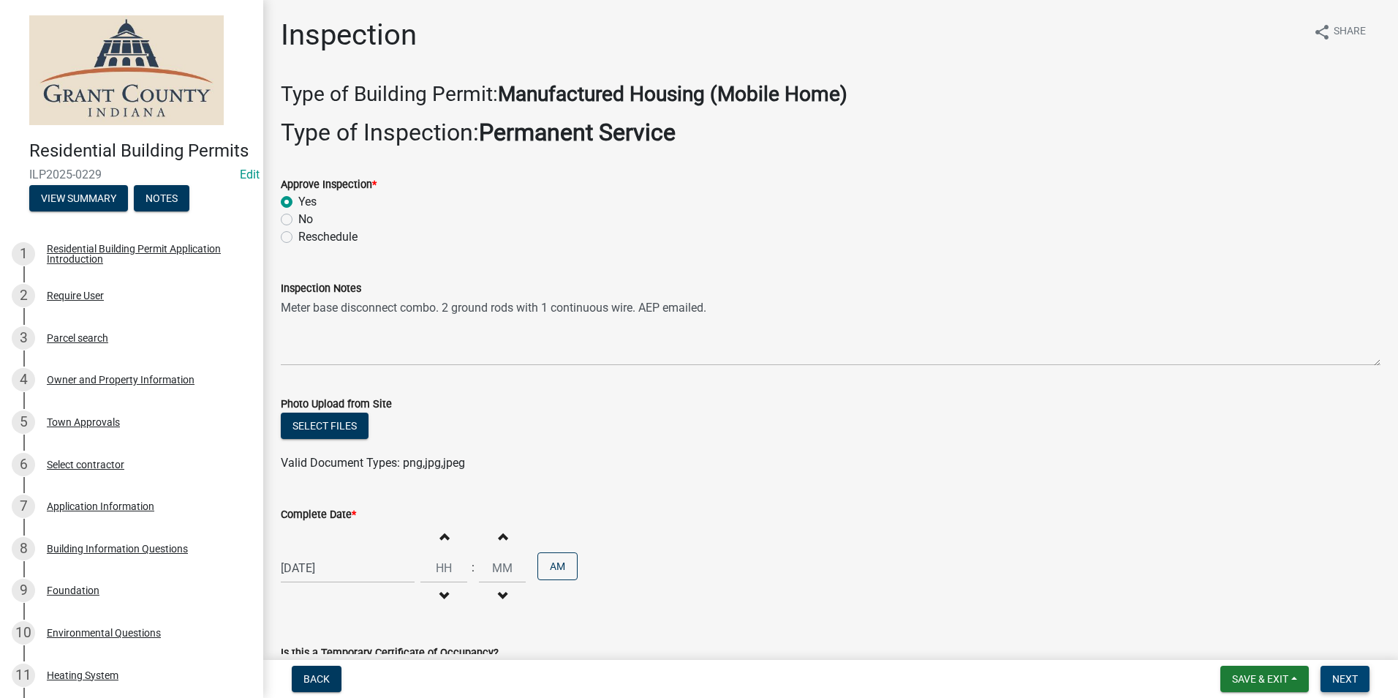
click at [1338, 679] on span "Next" at bounding box center [1345, 679] width 26 height 12
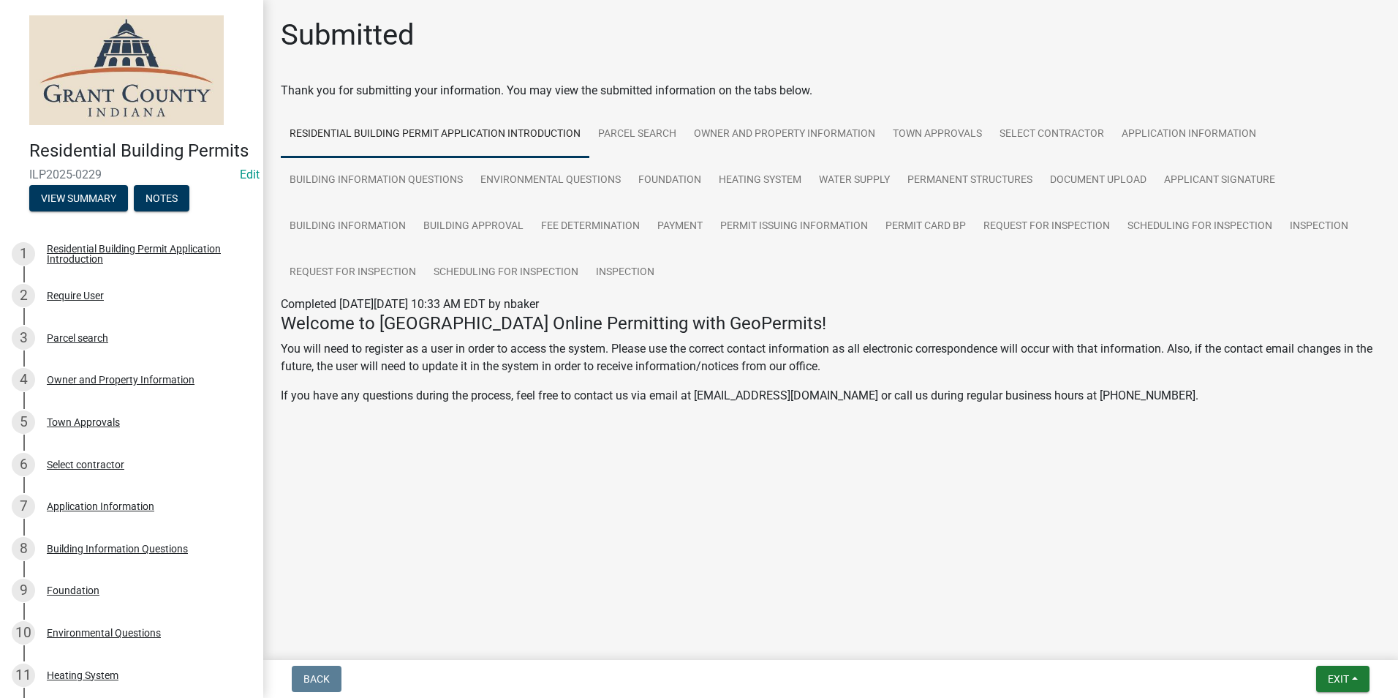
click at [1329, 665] on nav "Back Exit Save Save & Exit" at bounding box center [830, 679] width 1135 height 38
click at [1332, 677] on span "Exit" at bounding box center [1338, 679] width 21 height 12
click at [1322, 648] on button "Save & Exit" at bounding box center [1311, 640] width 117 height 35
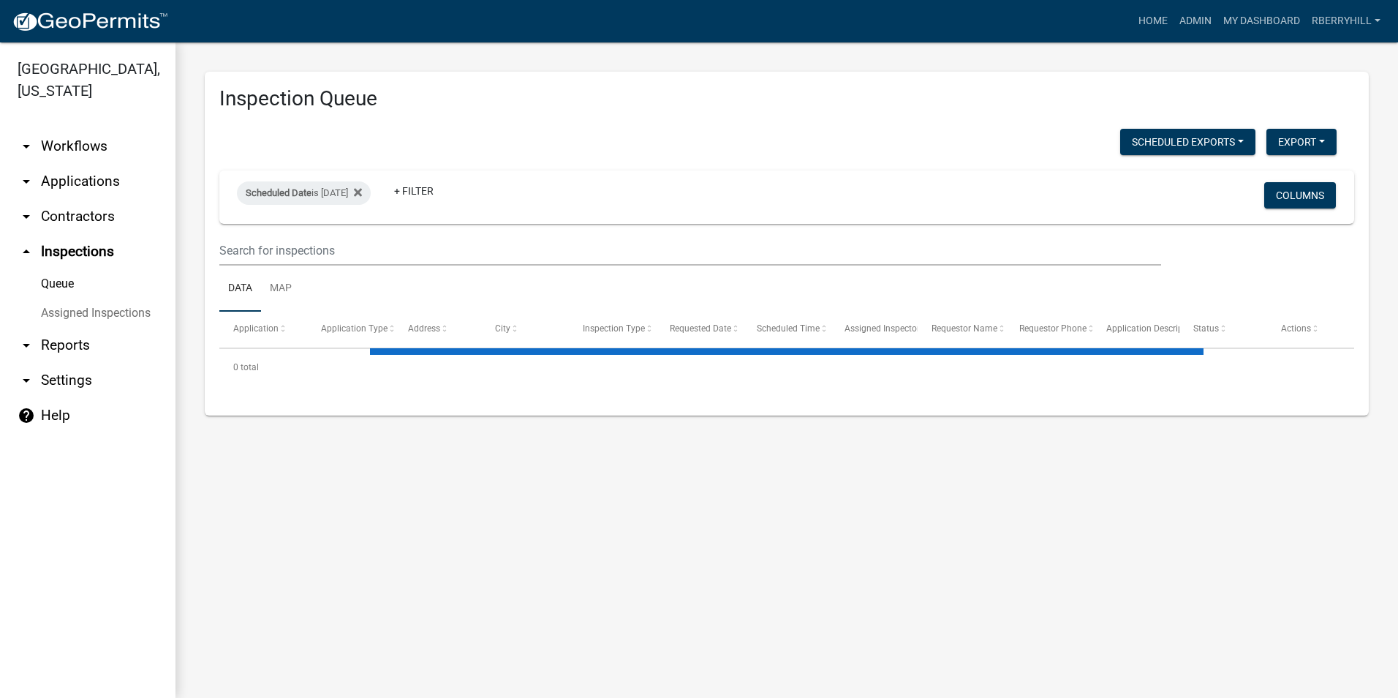
select select "1: 25"
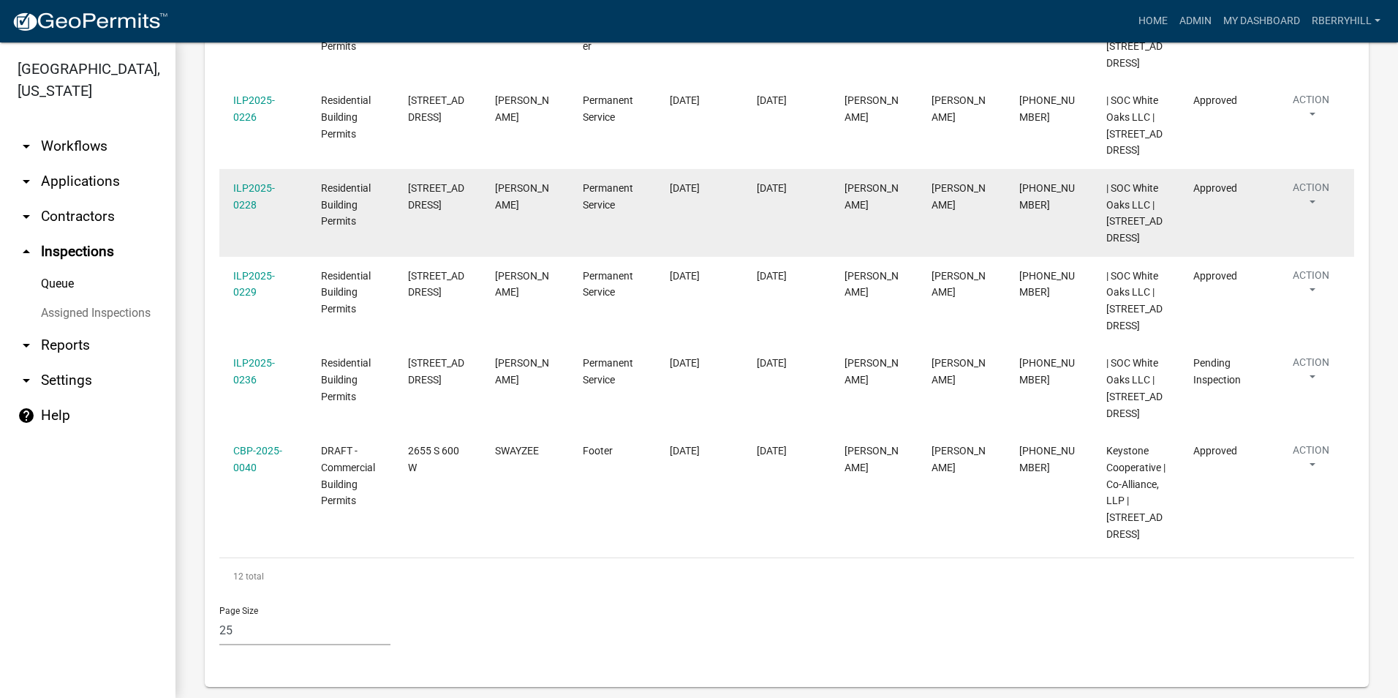
scroll to position [1097, 0]
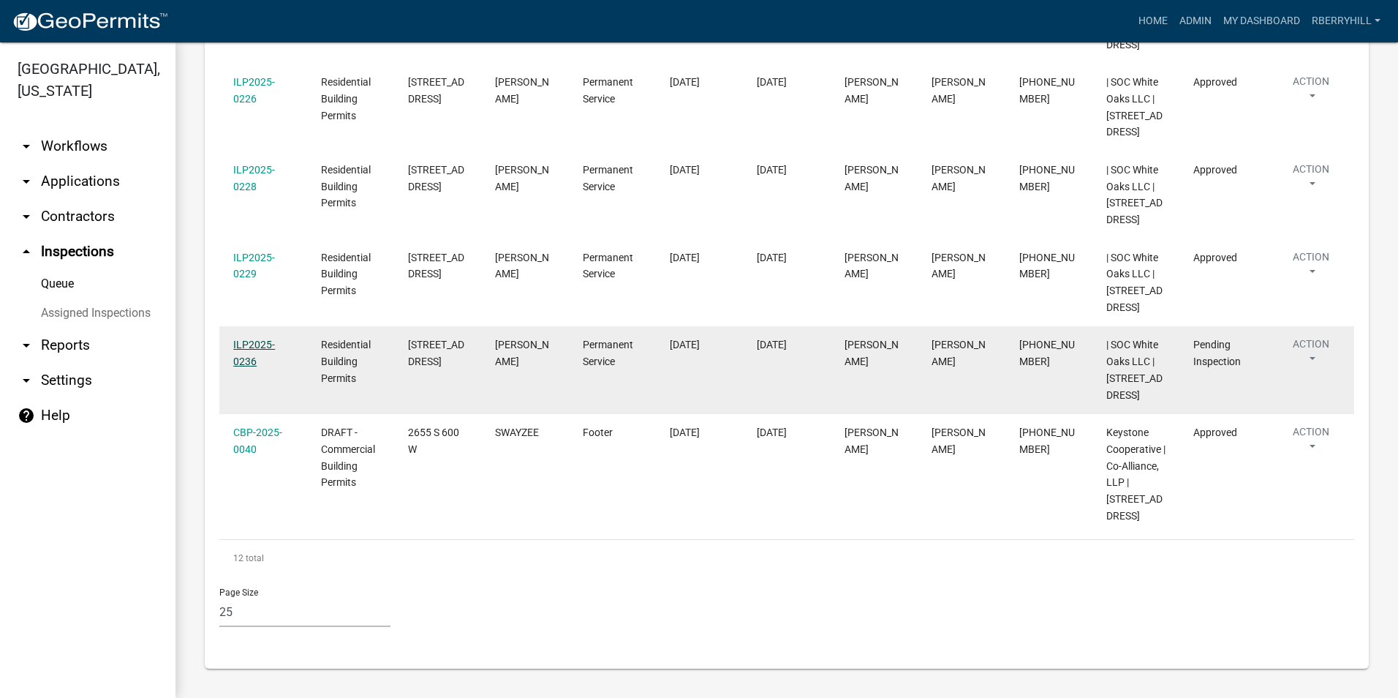
click at [249, 350] on link "ILP2025-0236" at bounding box center [254, 353] width 42 height 29
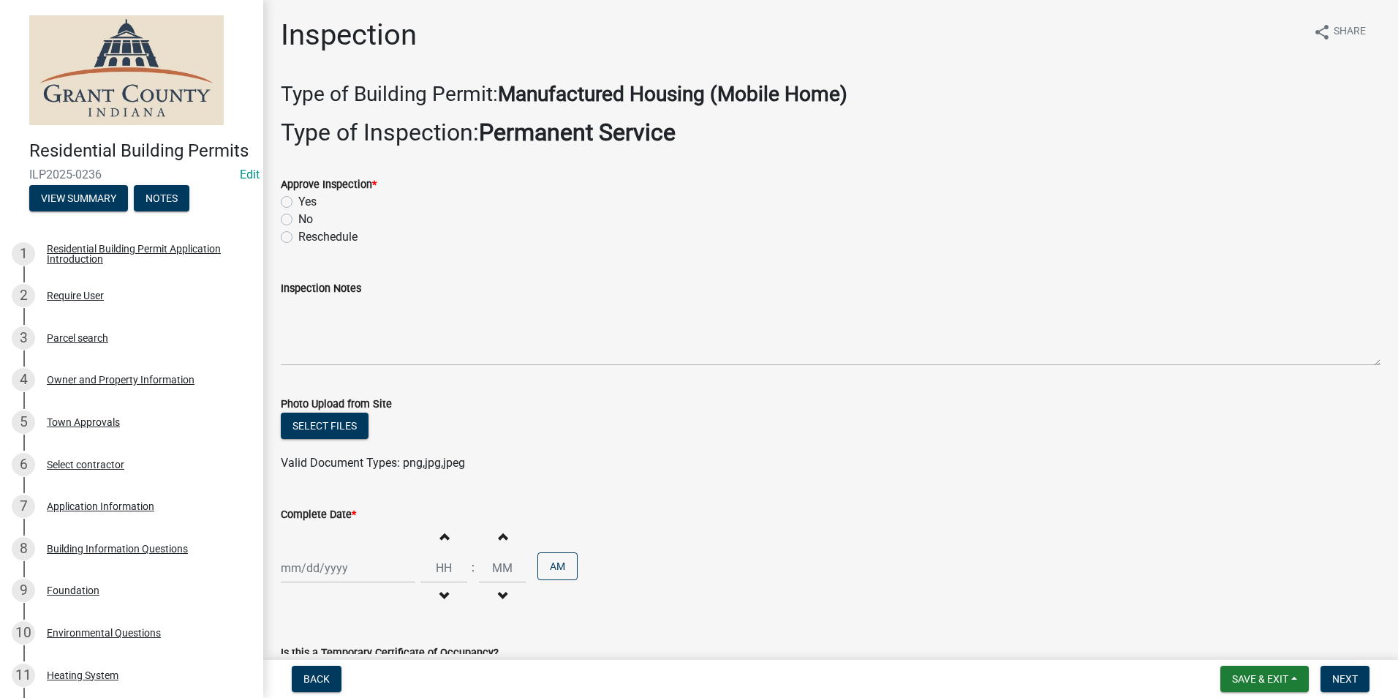
click at [298, 204] on label "Yes" at bounding box center [307, 202] width 18 height 18
click at [298, 203] on input "Yes" at bounding box center [303, 198] width 10 height 10
radio input "true"
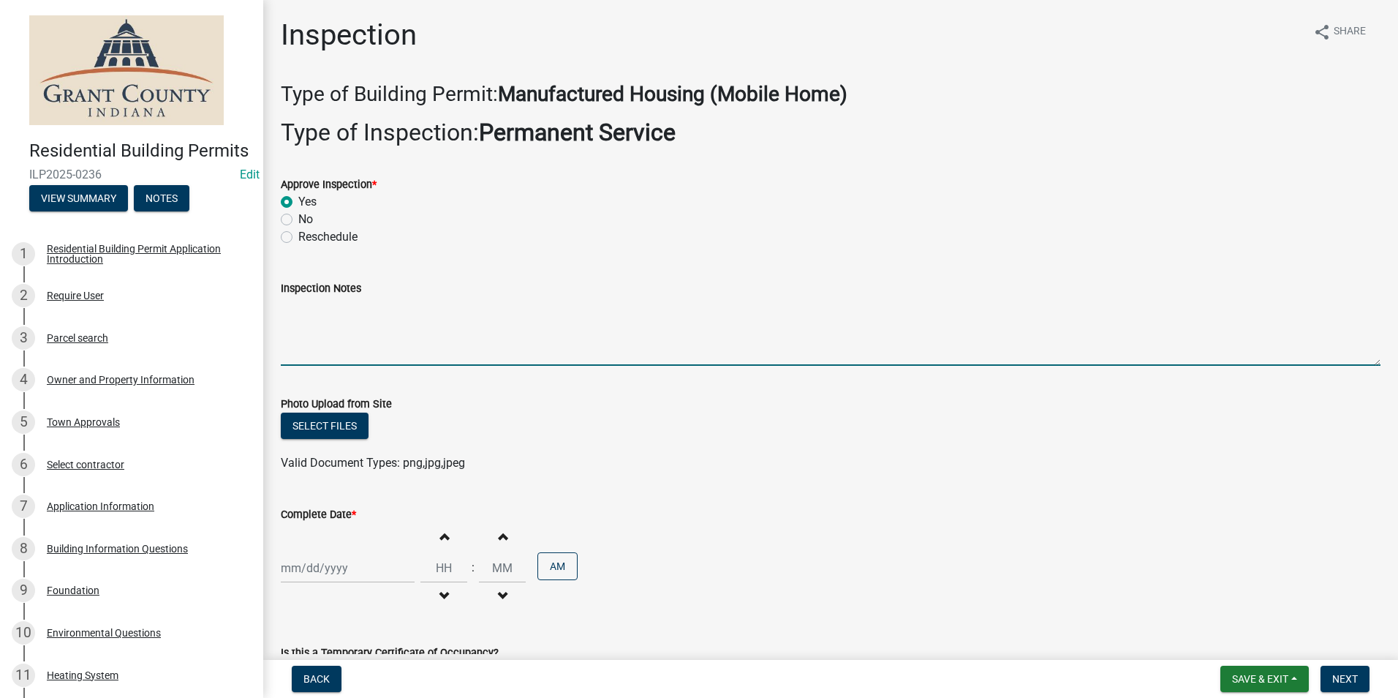
click at [287, 317] on textarea "Inspection Notes" at bounding box center [831, 331] width 1100 height 69
type textarea "Meter base disconnect combo. 2 ground rods with 1 continuous wire. AEP emailed."
select select "10"
select select "2025"
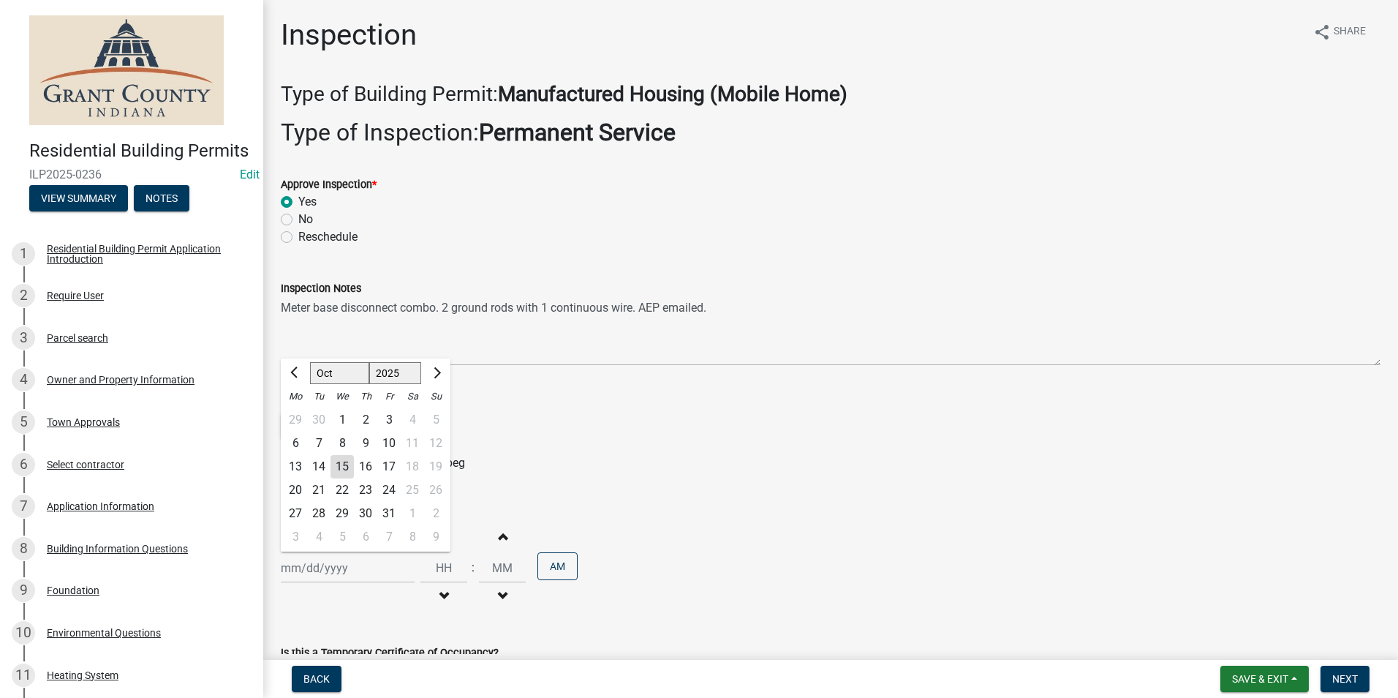
drag, startPoint x: 298, startPoint y: 569, endPoint x: 300, endPoint y: 546, distance: 23.4
click at [298, 569] on div "[PERSON_NAME] Feb Mar Apr [PERSON_NAME][DATE] Oct Nov [DATE] 1526 1527 1528 152…" at bounding box center [348, 568] width 134 height 30
click at [344, 461] on div "15" at bounding box center [342, 466] width 23 height 23
type input "[DATE]"
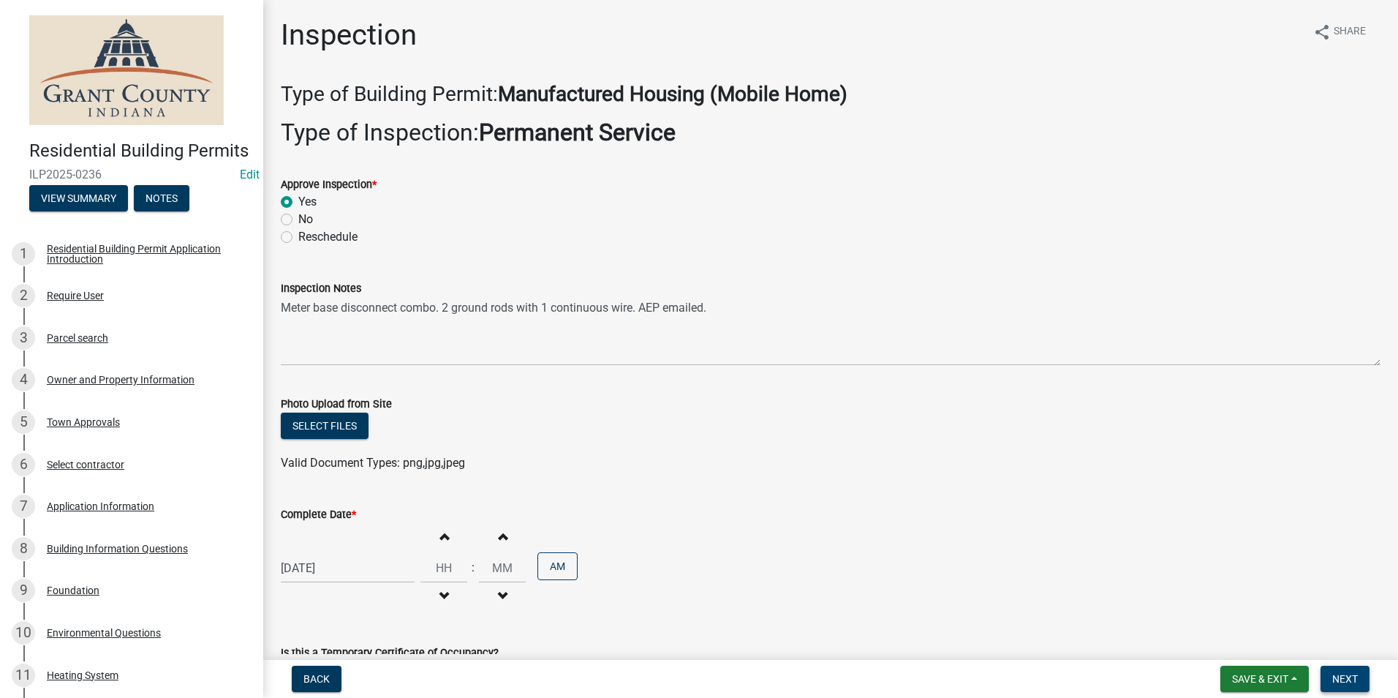
click at [1345, 677] on span "Next" at bounding box center [1345, 679] width 26 height 12
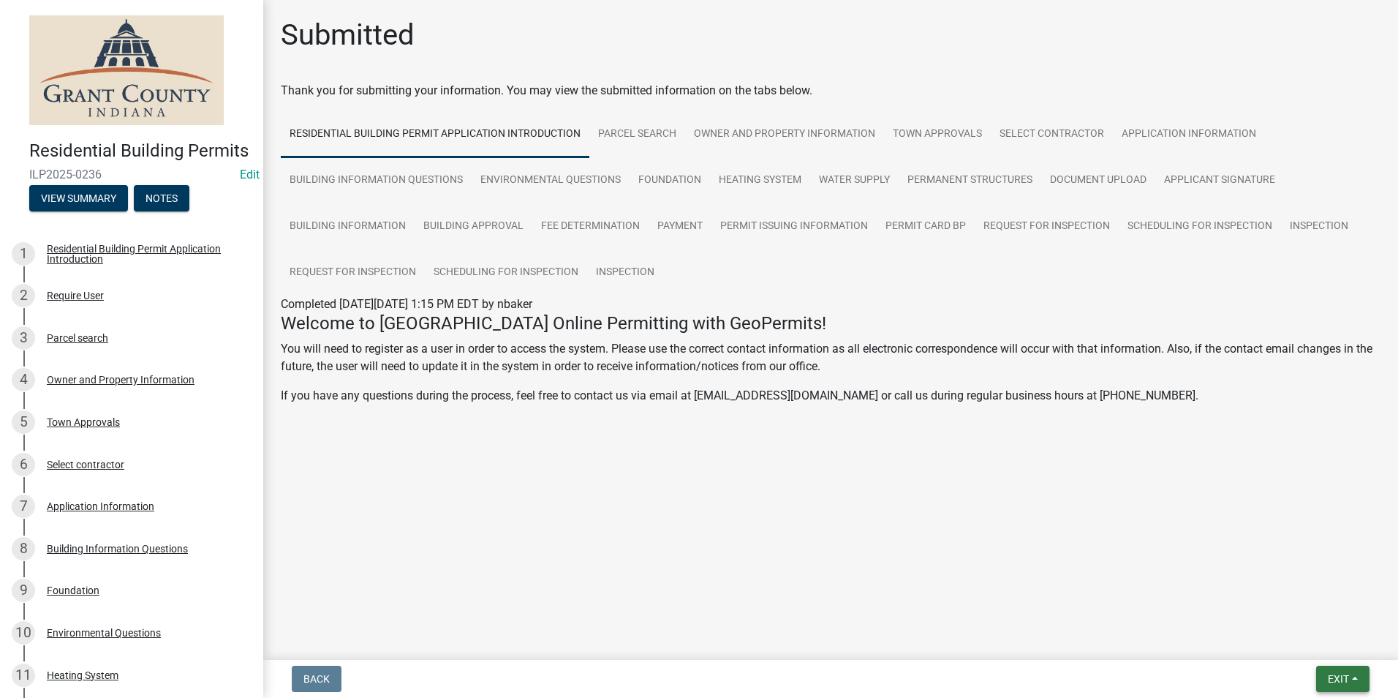
drag, startPoint x: 1347, startPoint y: 675, endPoint x: 1334, endPoint y: 646, distance: 32.1
click at [1345, 673] on span "Exit" at bounding box center [1338, 679] width 21 height 12
click at [1330, 637] on button "Save & Exit" at bounding box center [1311, 640] width 117 height 35
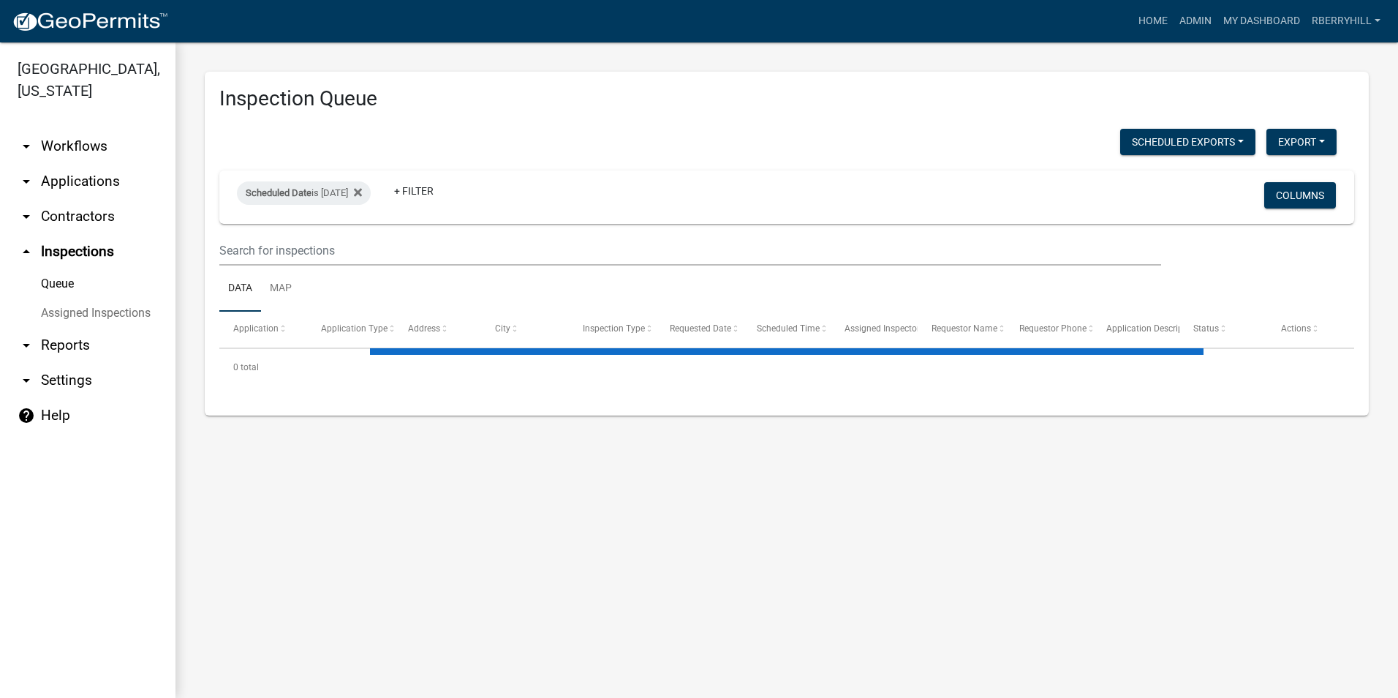
select select "1: 25"
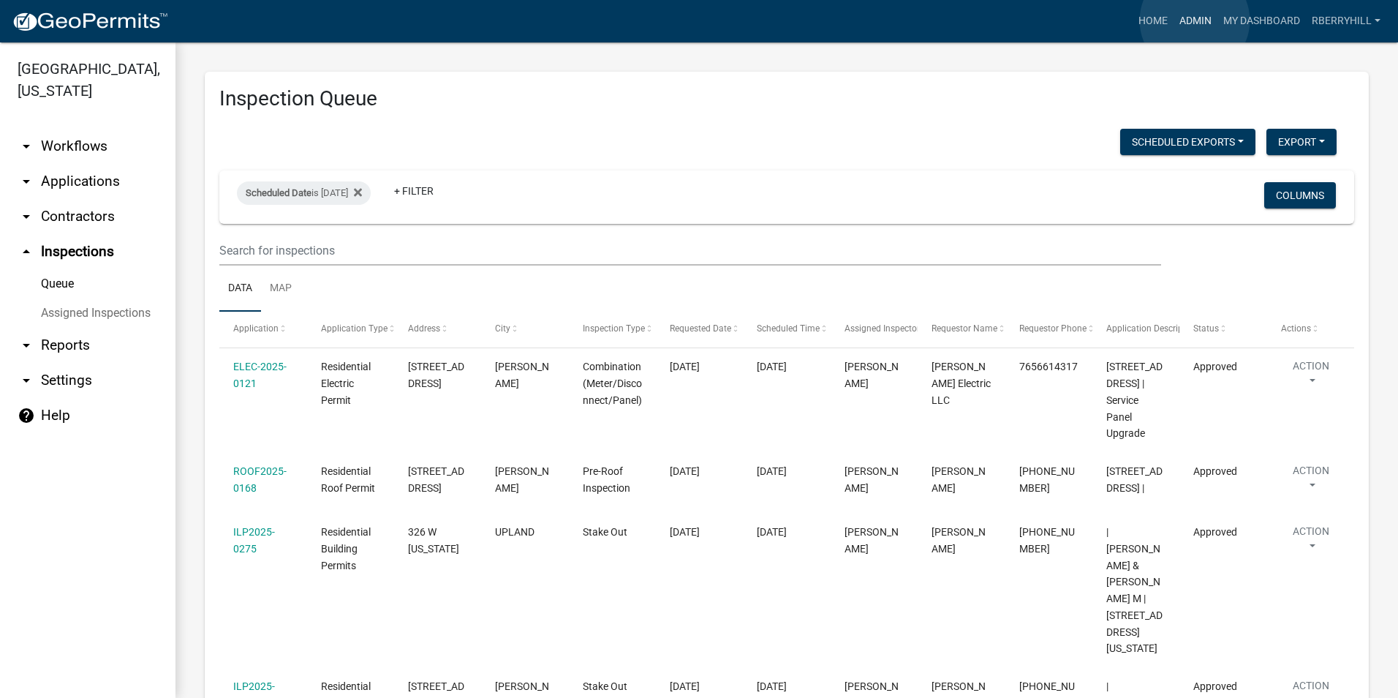
click at [1195, 20] on link "Admin" at bounding box center [1196, 21] width 44 height 28
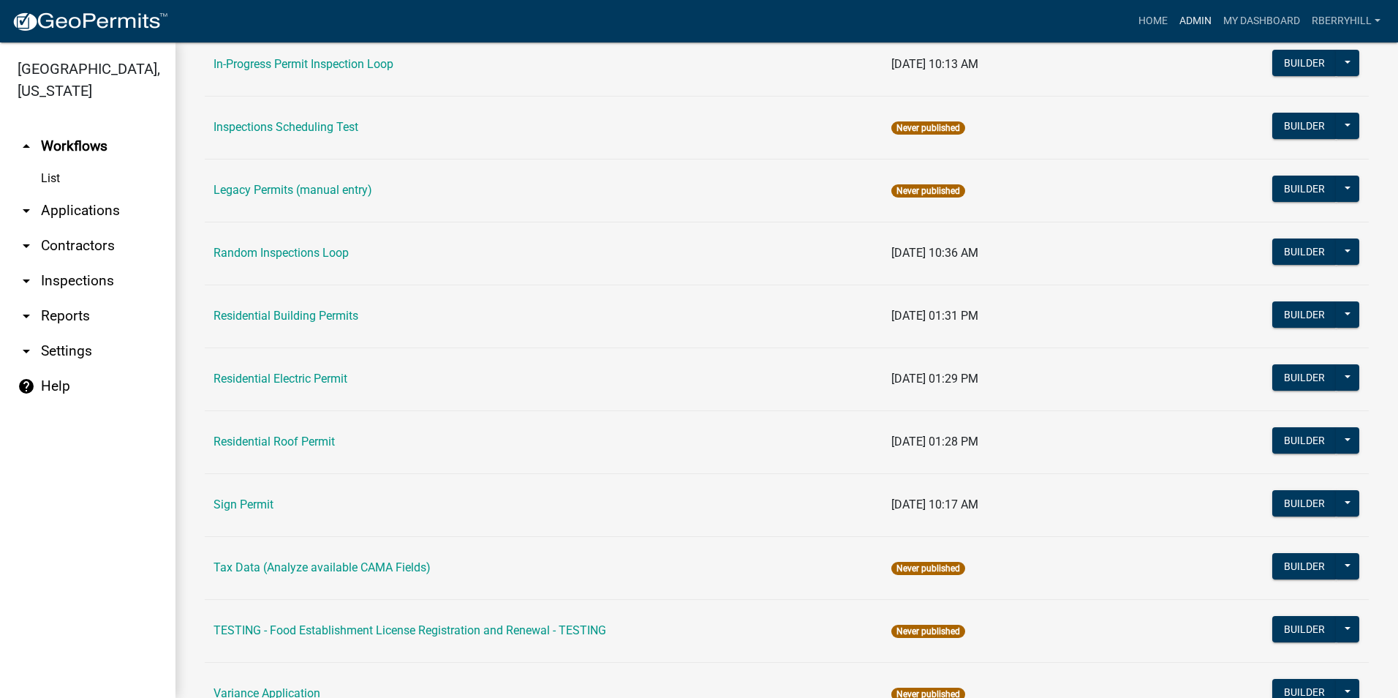
scroll to position [1294, 0]
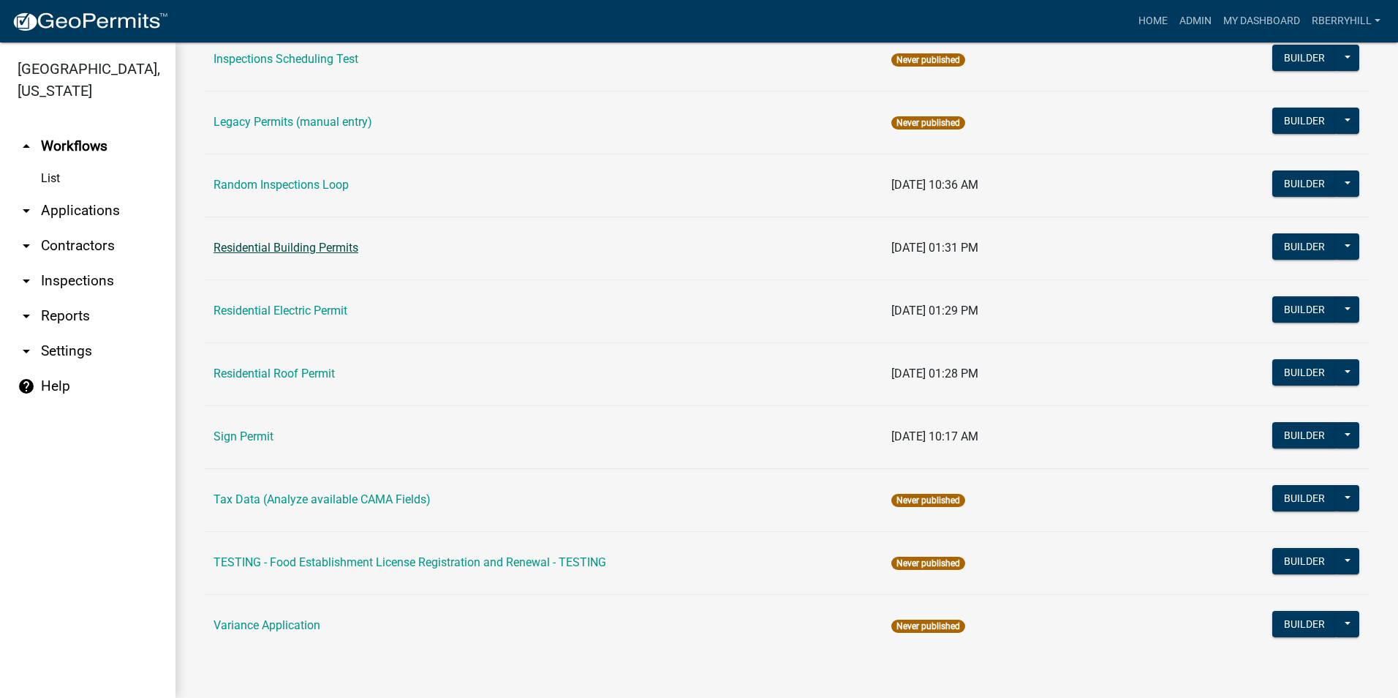
click at [276, 246] on link "Residential Building Permits" at bounding box center [286, 248] width 145 height 14
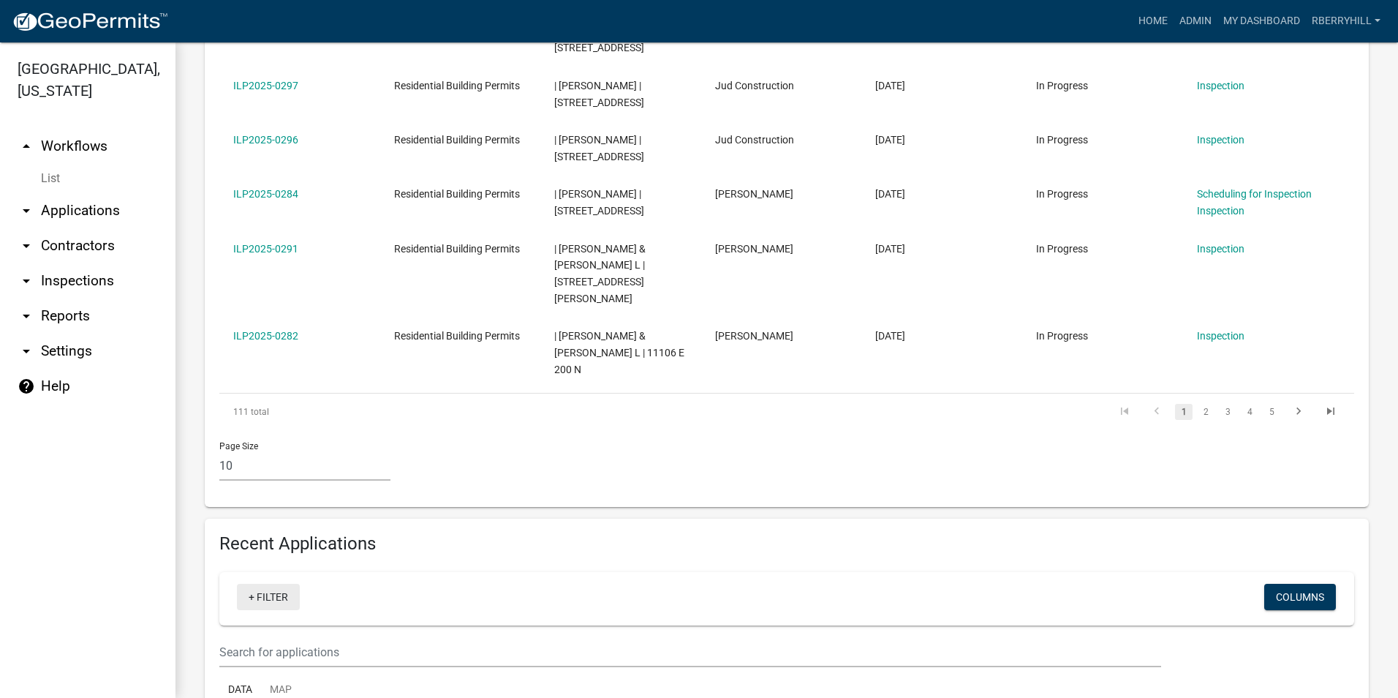
scroll to position [877, 0]
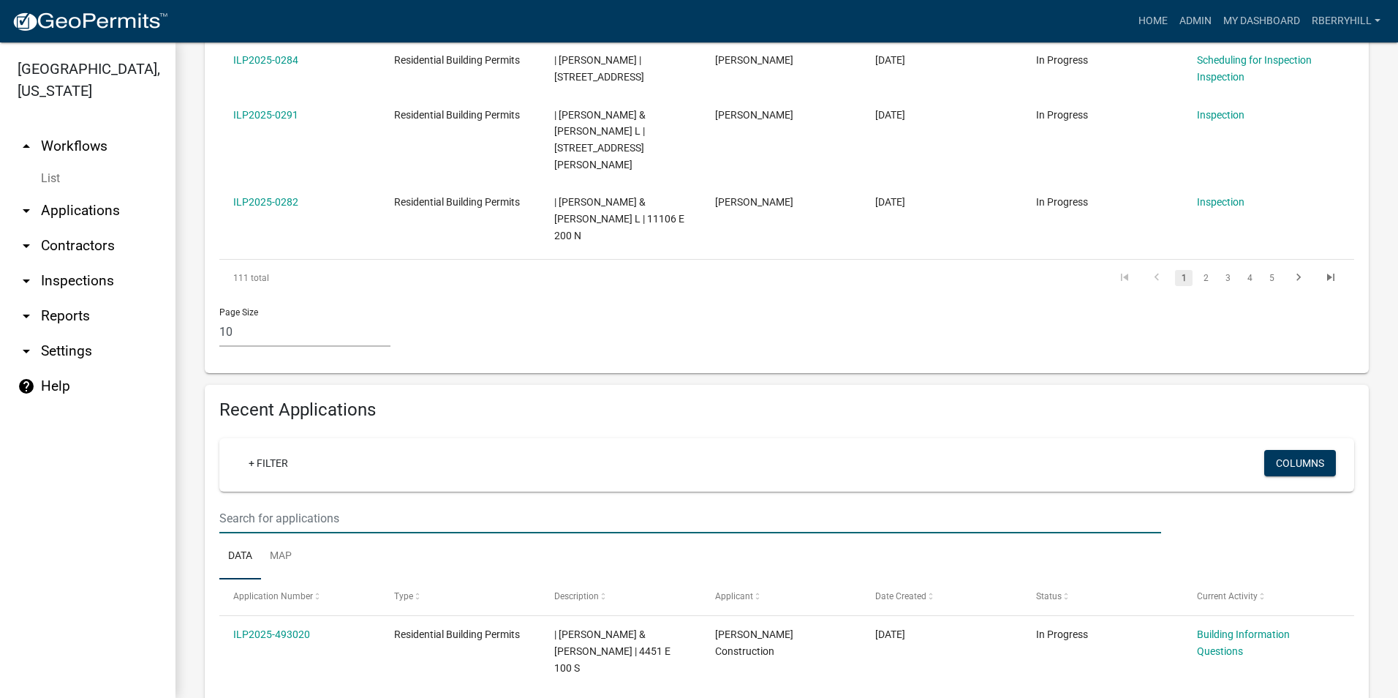
click at [246, 503] on input "text" at bounding box center [690, 518] width 942 height 30
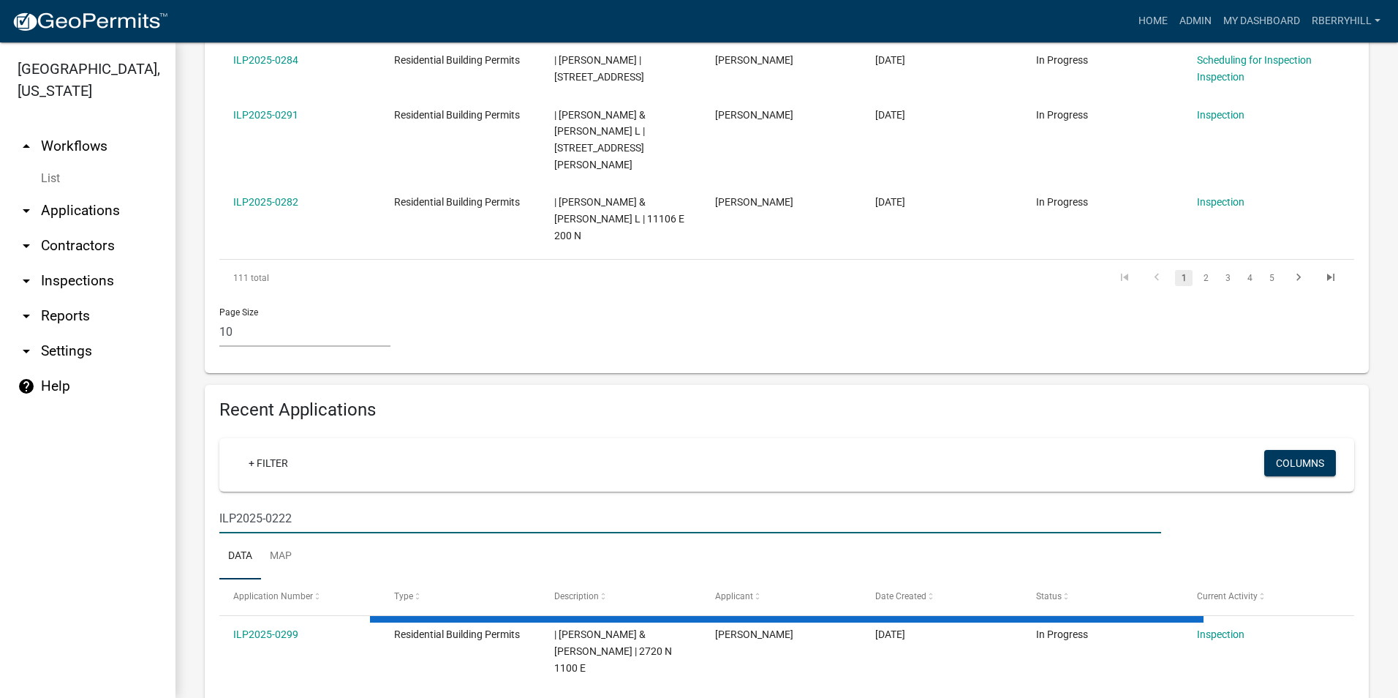
scroll to position [869, 0]
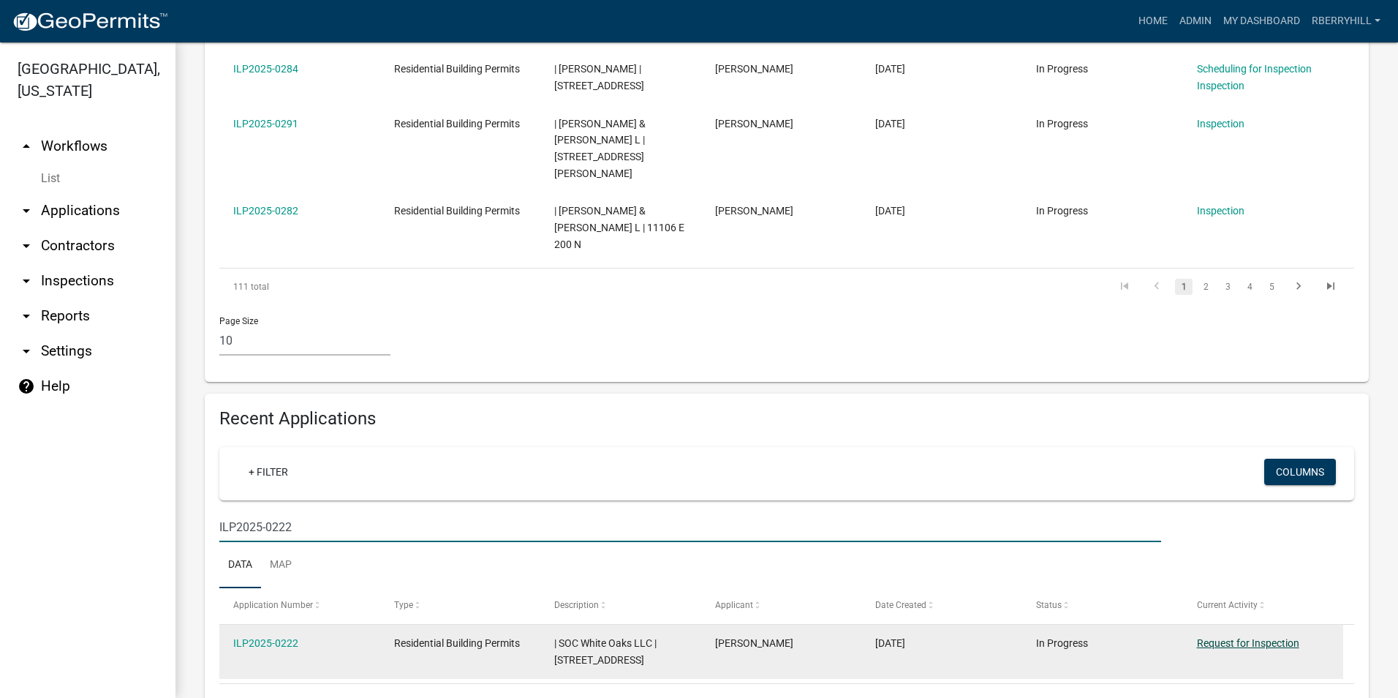
type input "ILP2025-0222"
click at [1250, 637] on link "Request for Inspection" at bounding box center [1248, 643] width 102 height 12
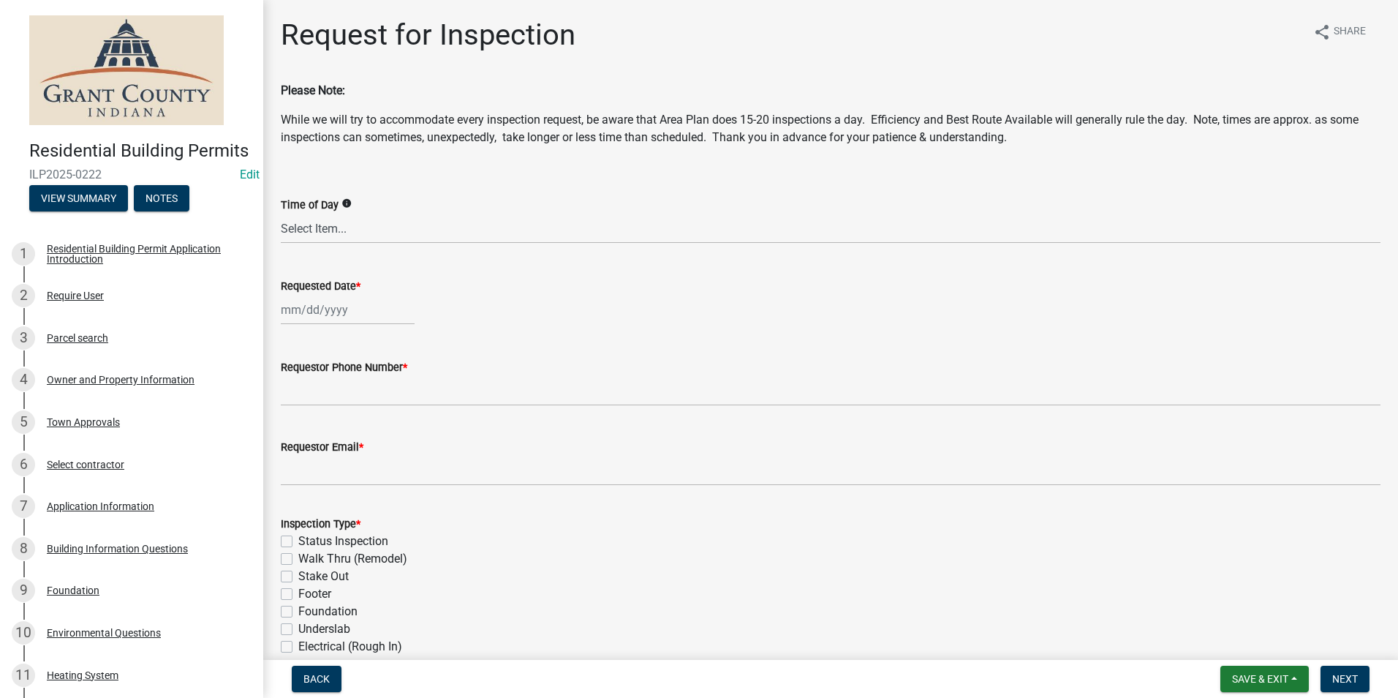
select select "10"
select select "2025"
click at [294, 310] on div "[PERSON_NAME] Feb Mar Apr [PERSON_NAME][DATE] Oct Nov [DATE] 1526 1527 1528 152…" at bounding box center [348, 310] width 134 height 30
click at [343, 436] on div "15" at bounding box center [342, 434] width 23 height 23
type input "[DATE]"
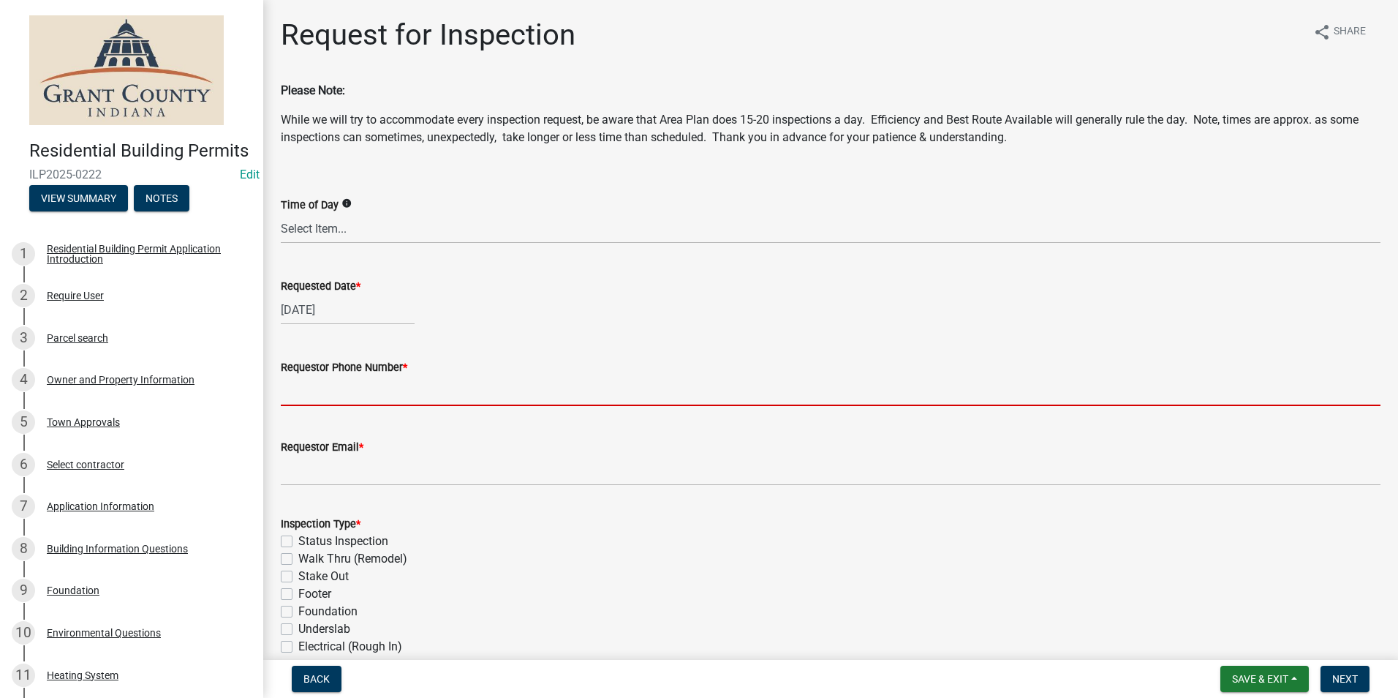
click at [334, 390] on input "Requestor Phone Number *" at bounding box center [831, 391] width 1100 height 30
type input "7656684765"
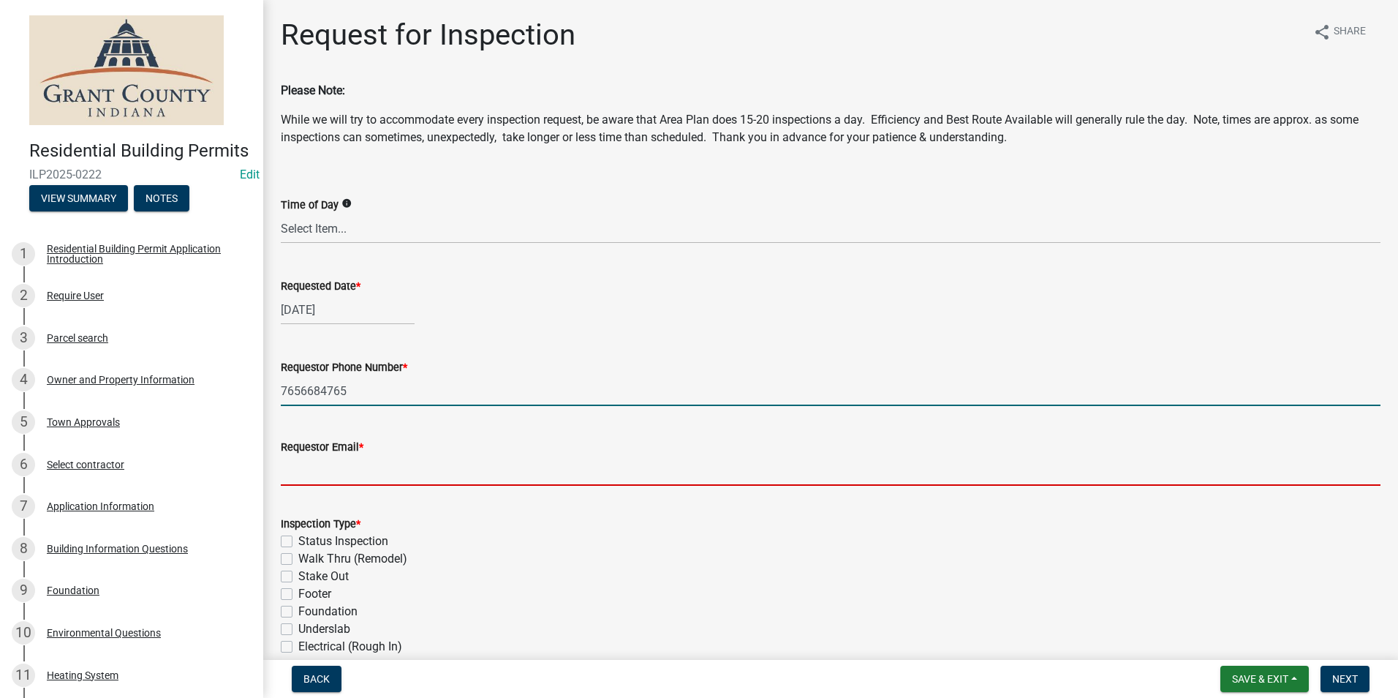
click at [342, 473] on input "Requestor Email *" at bounding box center [831, 471] width 1100 height 30
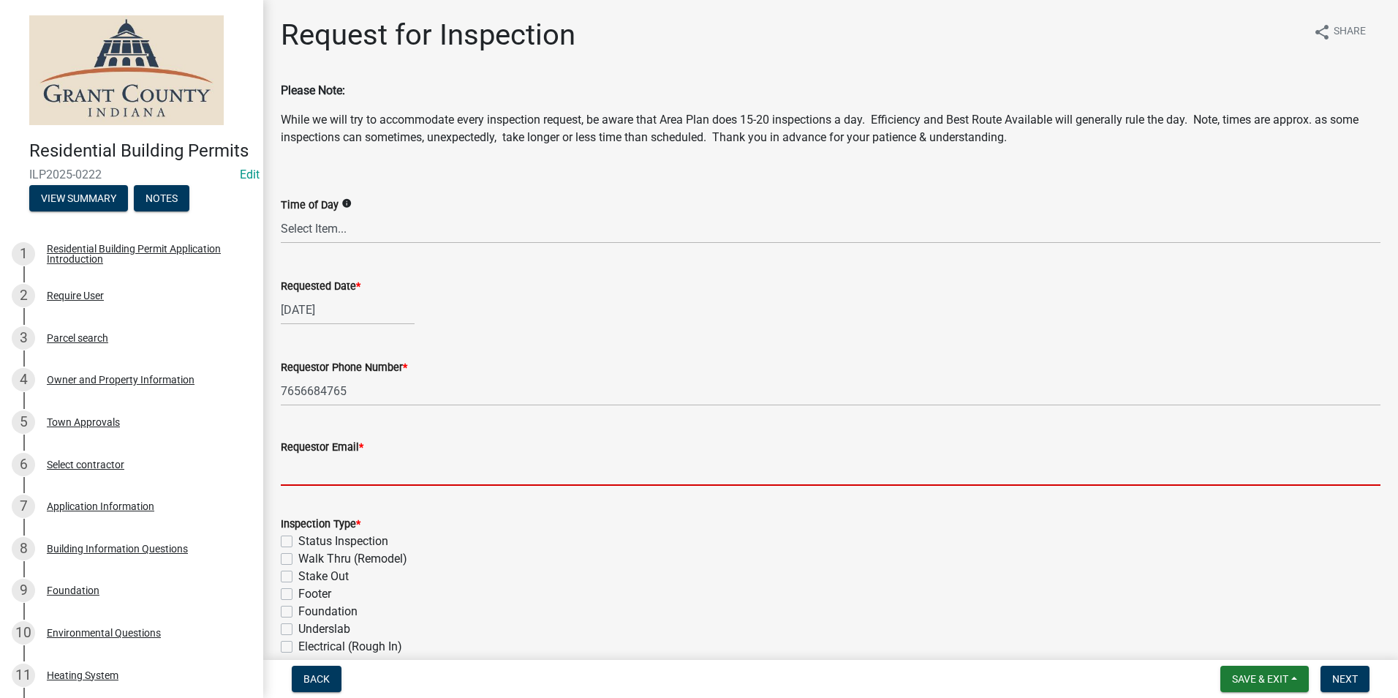
type input "[EMAIL_ADDRESS][DOMAIN_NAME]"
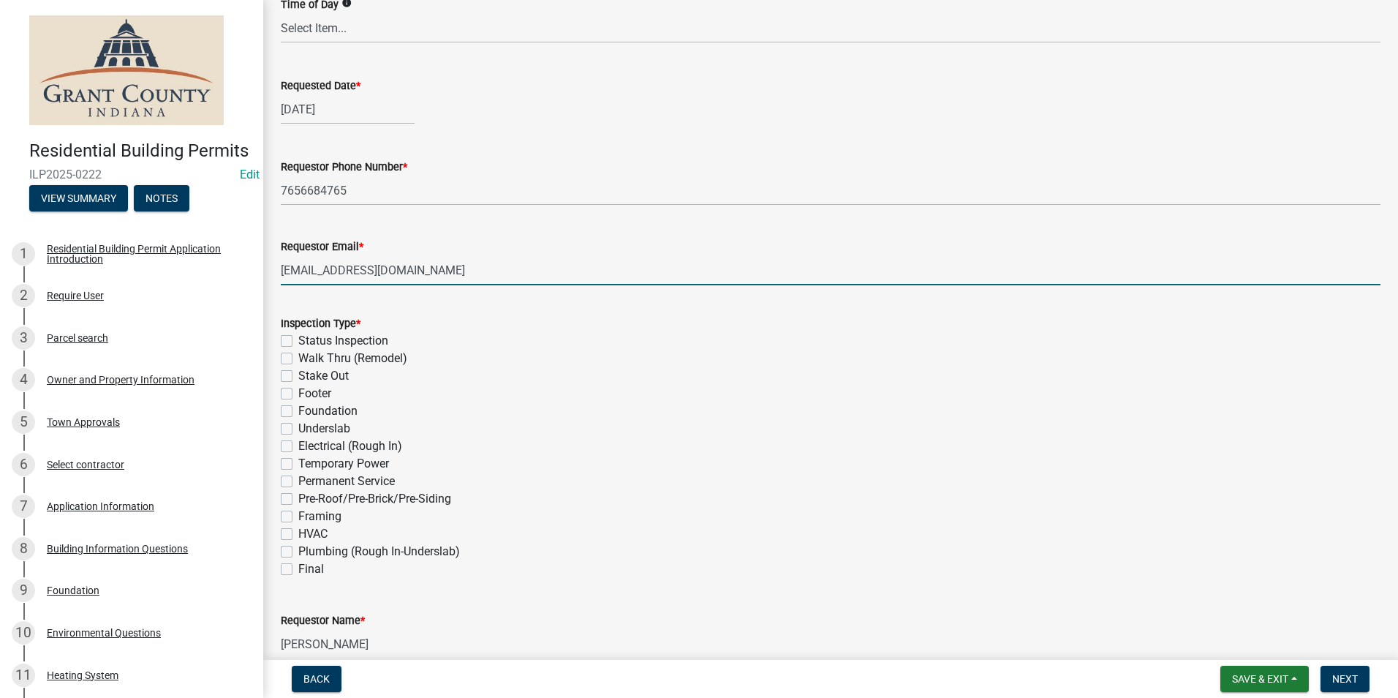
scroll to position [292, 0]
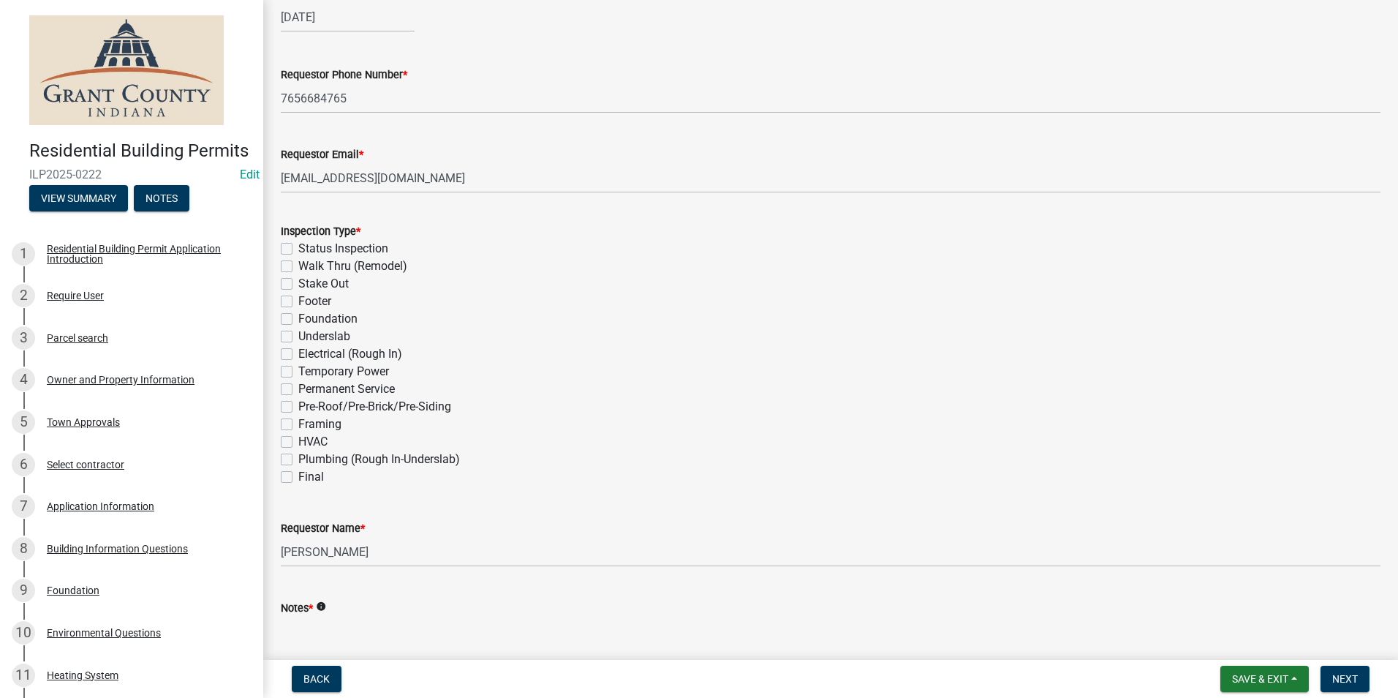
click at [298, 300] on label "Footer" at bounding box center [314, 301] width 33 height 18
click at [298, 300] on input "Footer" at bounding box center [303, 297] width 10 height 10
checkbox input "true"
checkbox input "false"
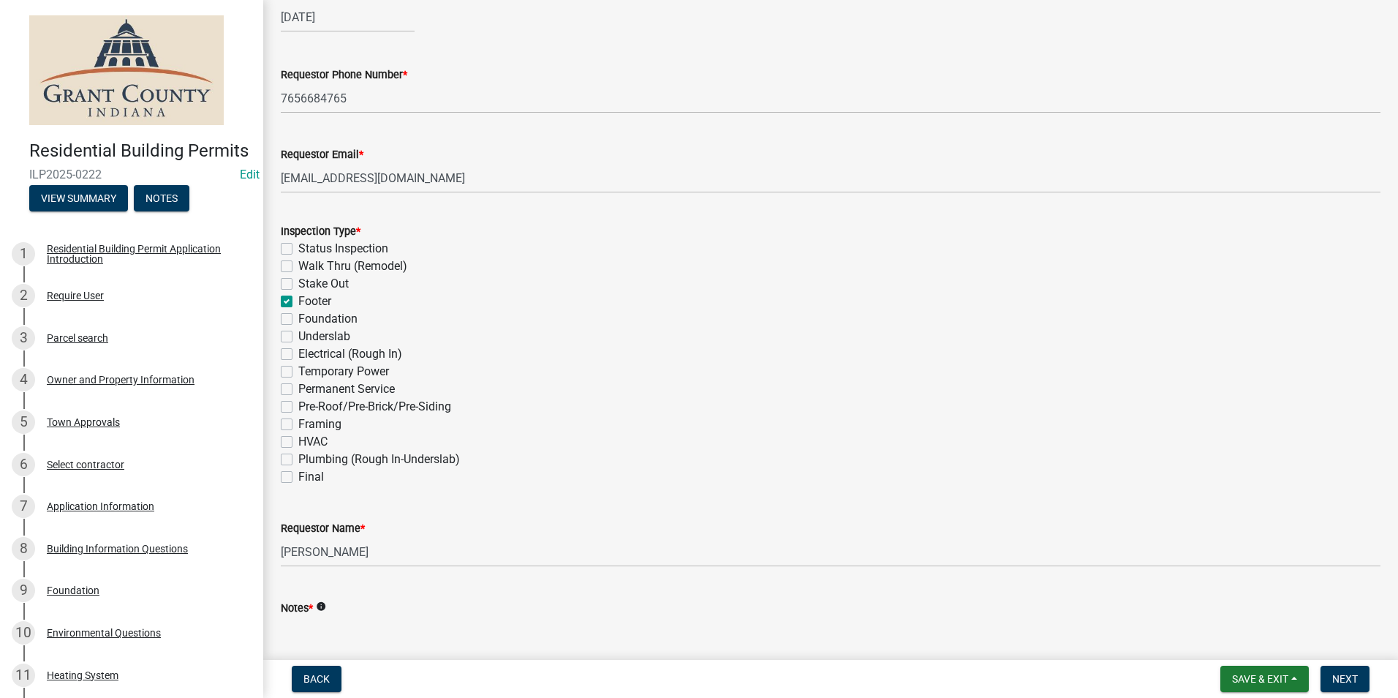
checkbox input "false"
checkbox input "true"
checkbox input "false"
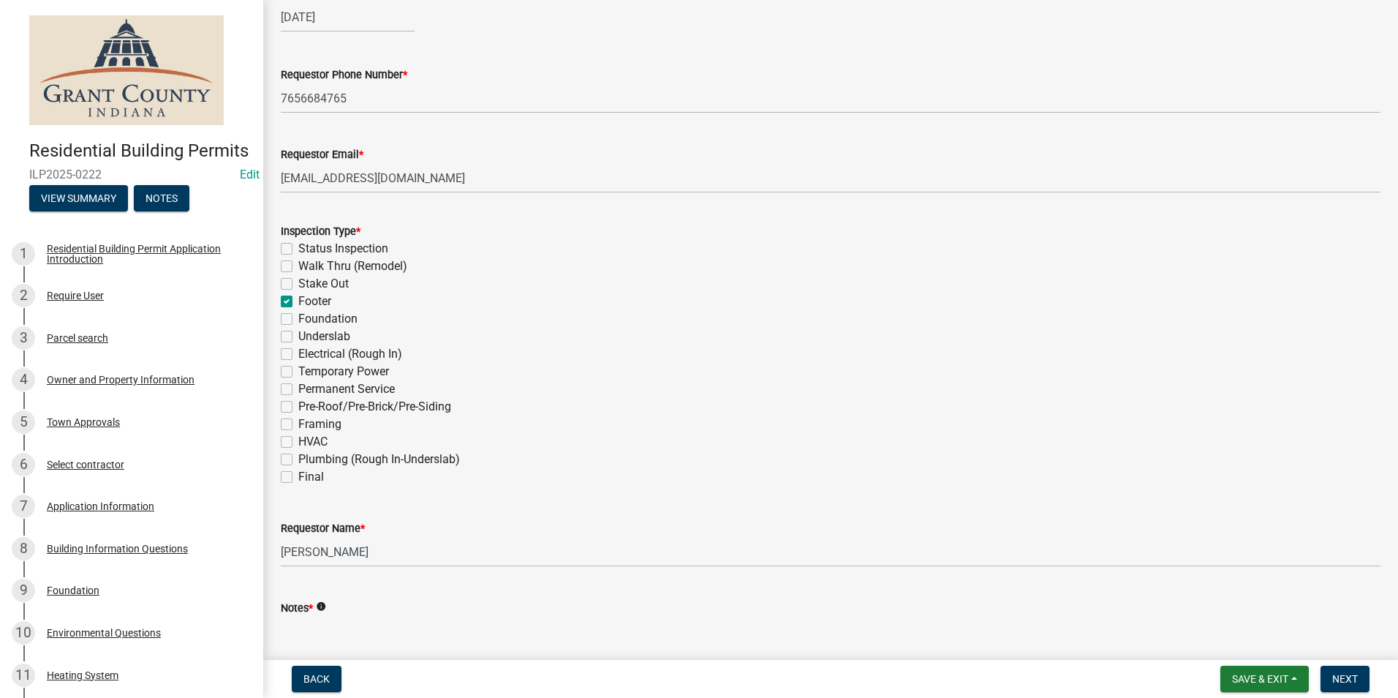
checkbox input "false"
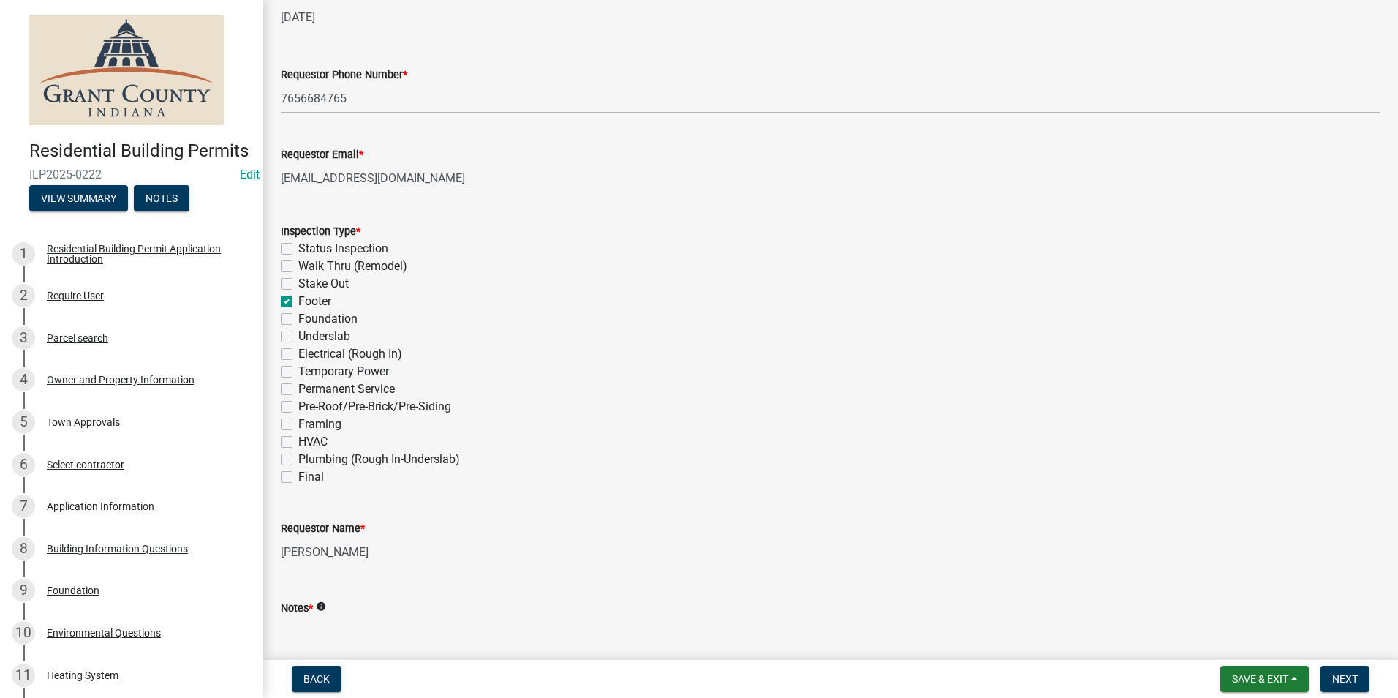
checkbox input "false"
click at [316, 642] on textarea "Notes *" at bounding box center [831, 650] width 1100 height 69
type textarea "n/a"
click at [1356, 681] on span "Next" at bounding box center [1345, 679] width 26 height 12
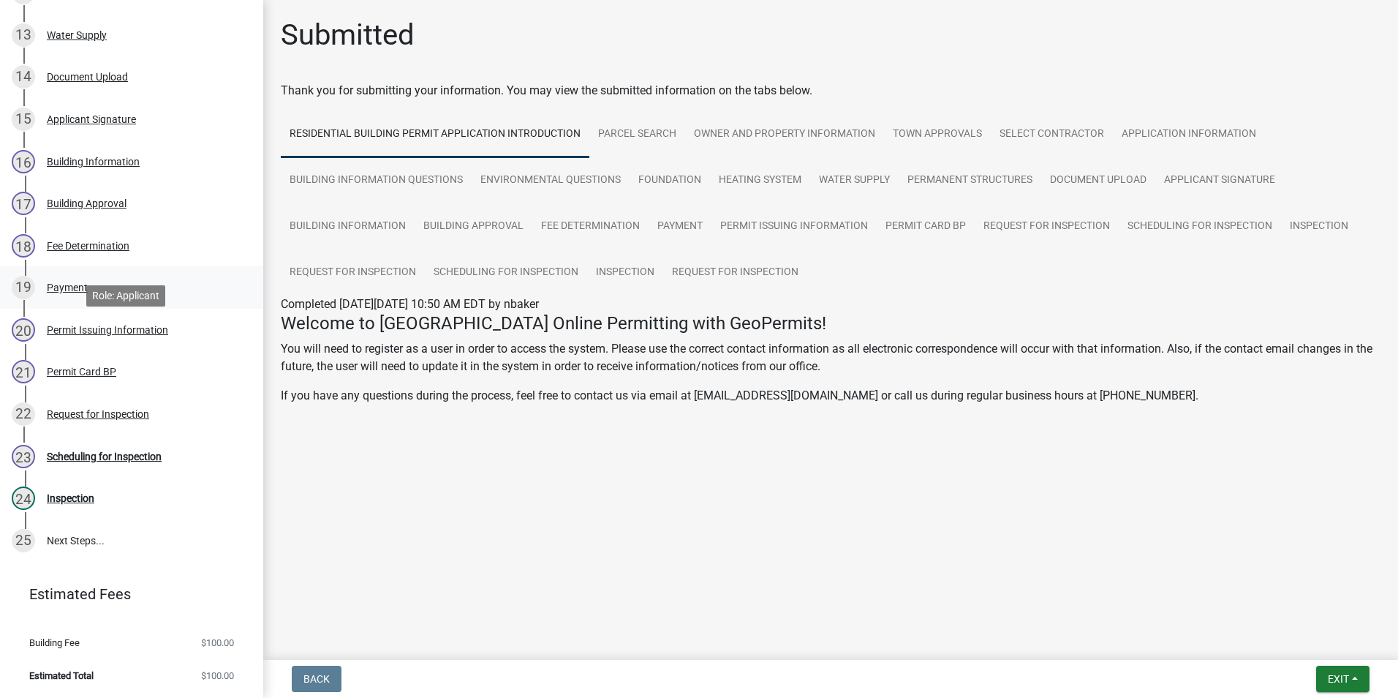
scroll to position [744, 0]
click at [158, 457] on div "Scheduling for Inspection" at bounding box center [104, 456] width 115 height 10
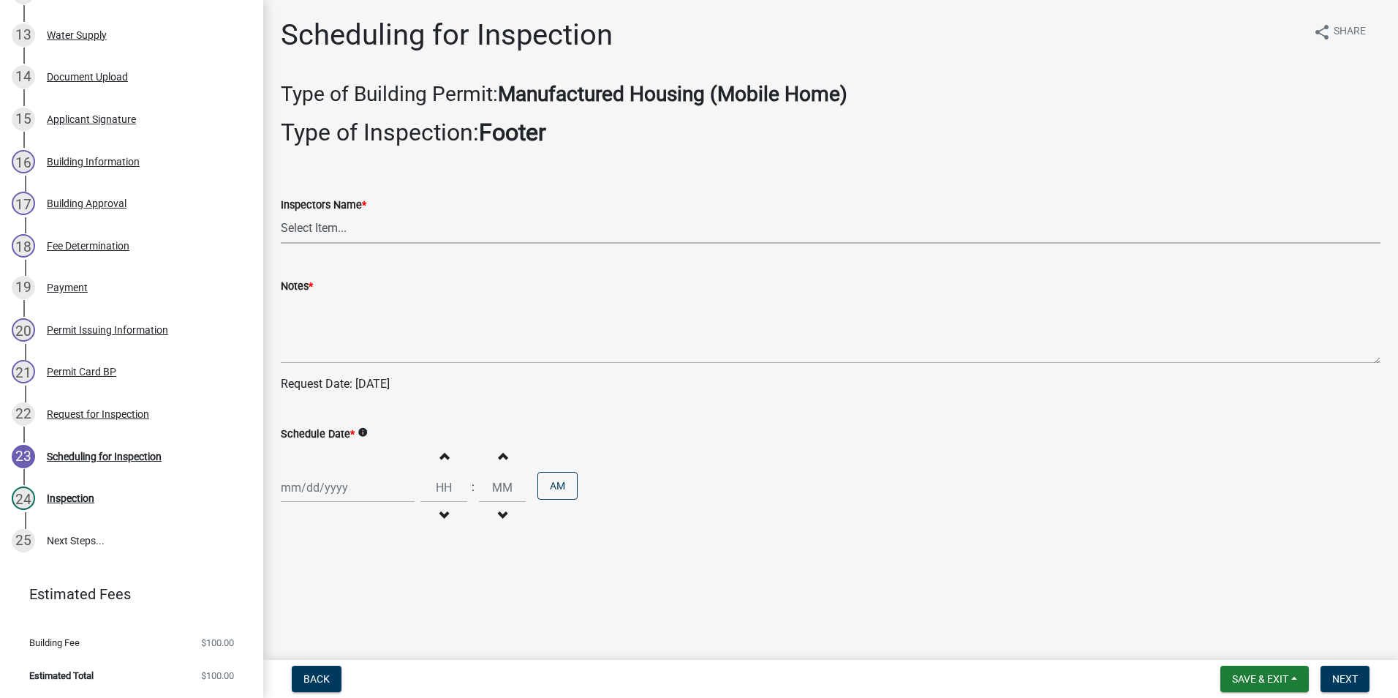
click at [315, 230] on select "Select Item... rberryhill ([PERSON_NAME]) [PERSON_NAME] ([PERSON_NAME]) [PERSON…" at bounding box center [831, 229] width 1100 height 30
select select "d7f9a44a-d2ea-4d3c-83b3-1aa71c950bd5"
click at [281, 214] on select "Select Item... rberryhill ([PERSON_NAME]) [PERSON_NAME] ([PERSON_NAME]) [PERSON…" at bounding box center [831, 229] width 1100 height 30
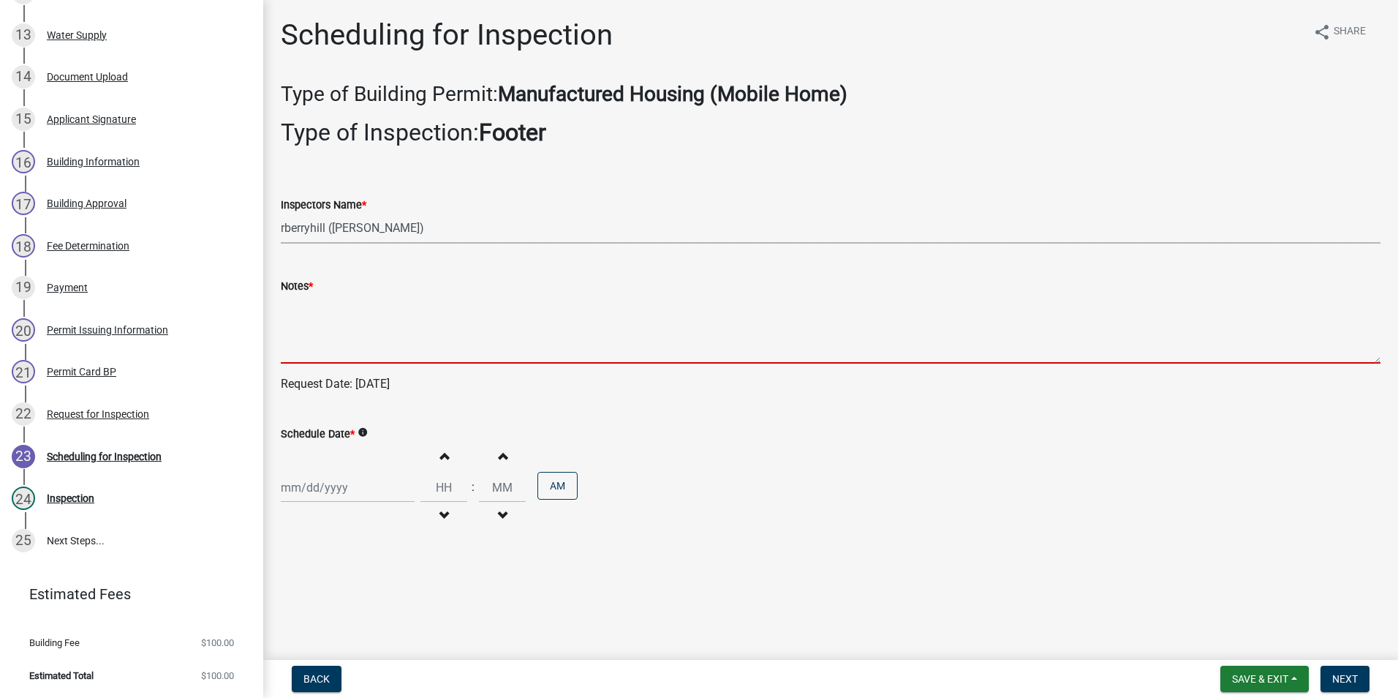
click at [291, 333] on textarea "Notes *" at bounding box center [831, 329] width 1100 height 69
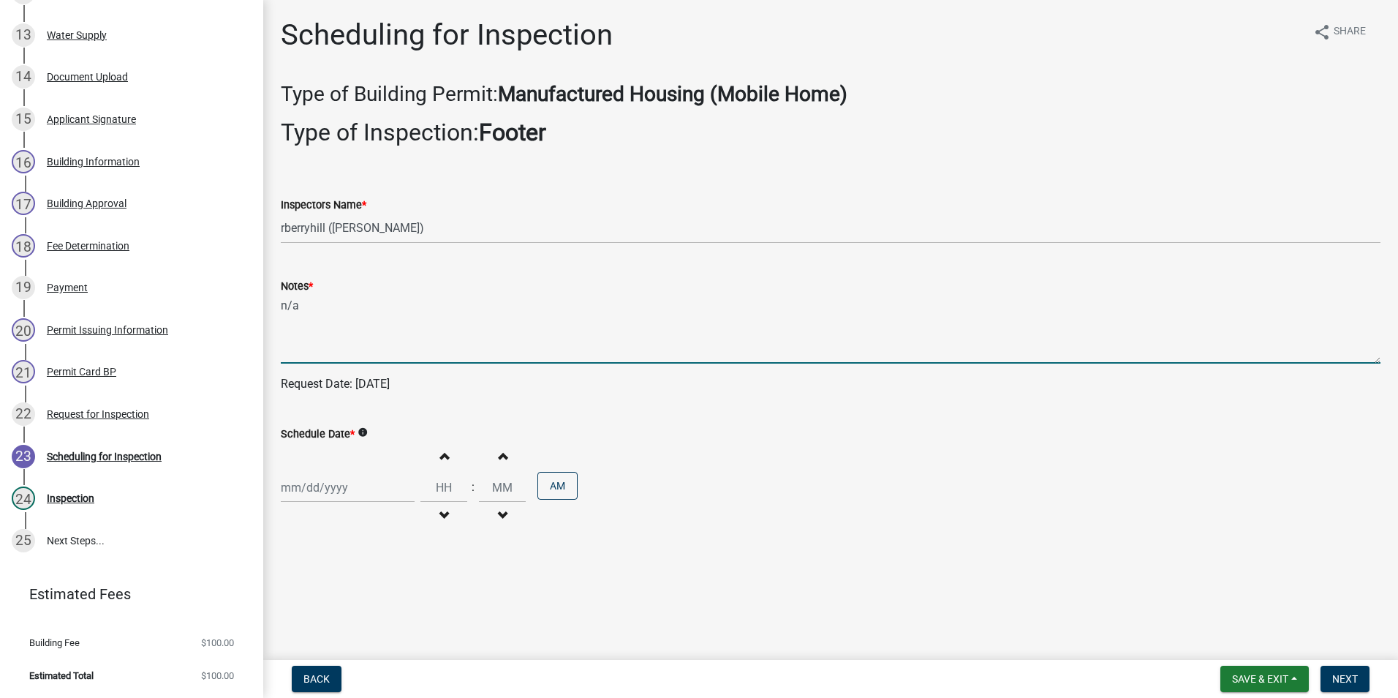
type textarea "n/a"
select select "10"
select select "2025"
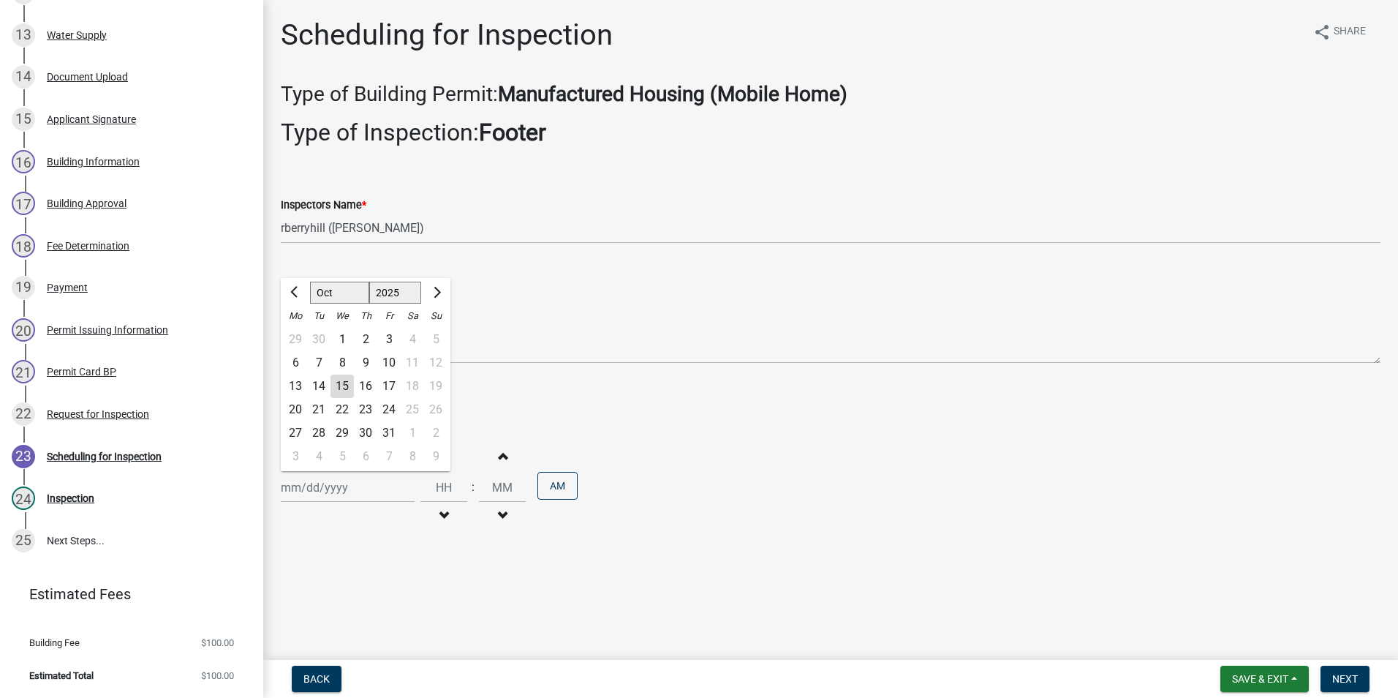
click at [338, 487] on div "[PERSON_NAME] Feb Mar Apr [PERSON_NAME][DATE] Oct Nov [DATE] 1526 1527 1528 152…" at bounding box center [348, 487] width 134 height 30
click at [344, 388] on div "15" at bounding box center [342, 385] width 23 height 23
type input "[DATE]"
click at [1348, 676] on span "Next" at bounding box center [1345, 679] width 26 height 12
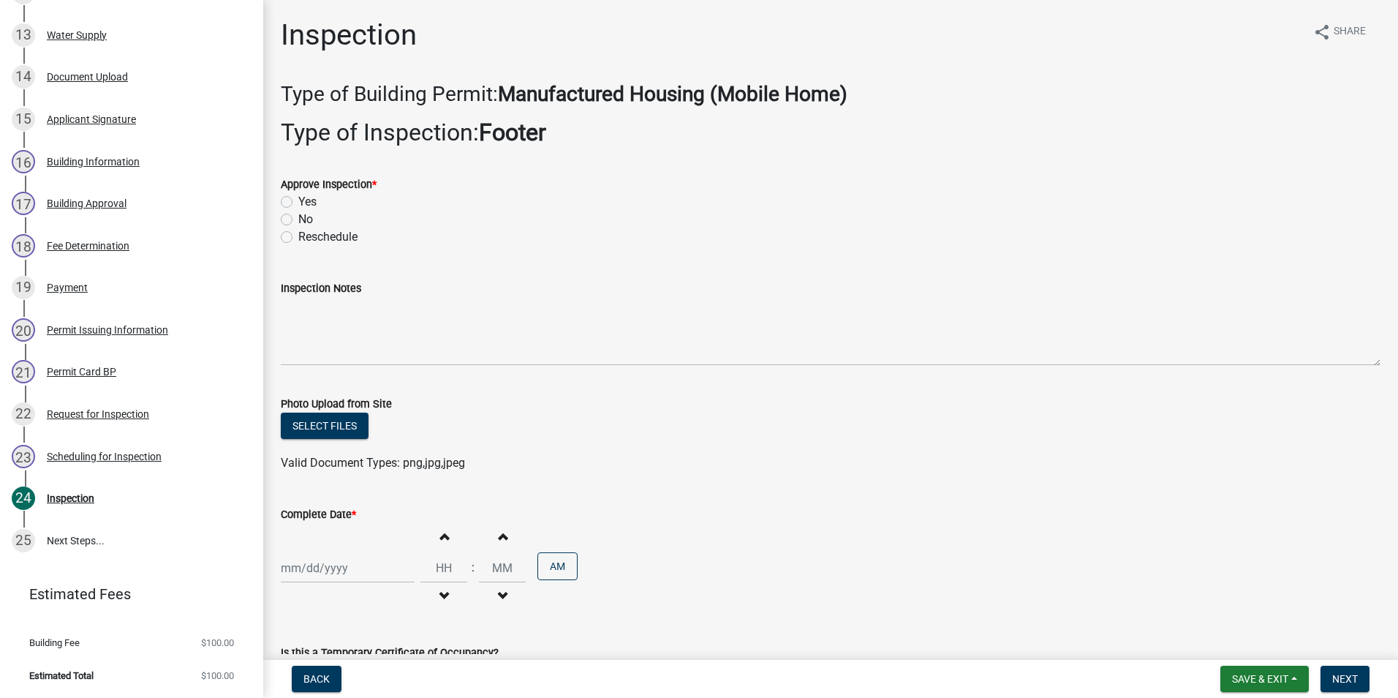
click at [298, 201] on label "Yes" at bounding box center [307, 202] width 18 height 18
click at [298, 201] on input "Yes" at bounding box center [303, 198] width 10 height 10
radio input "true"
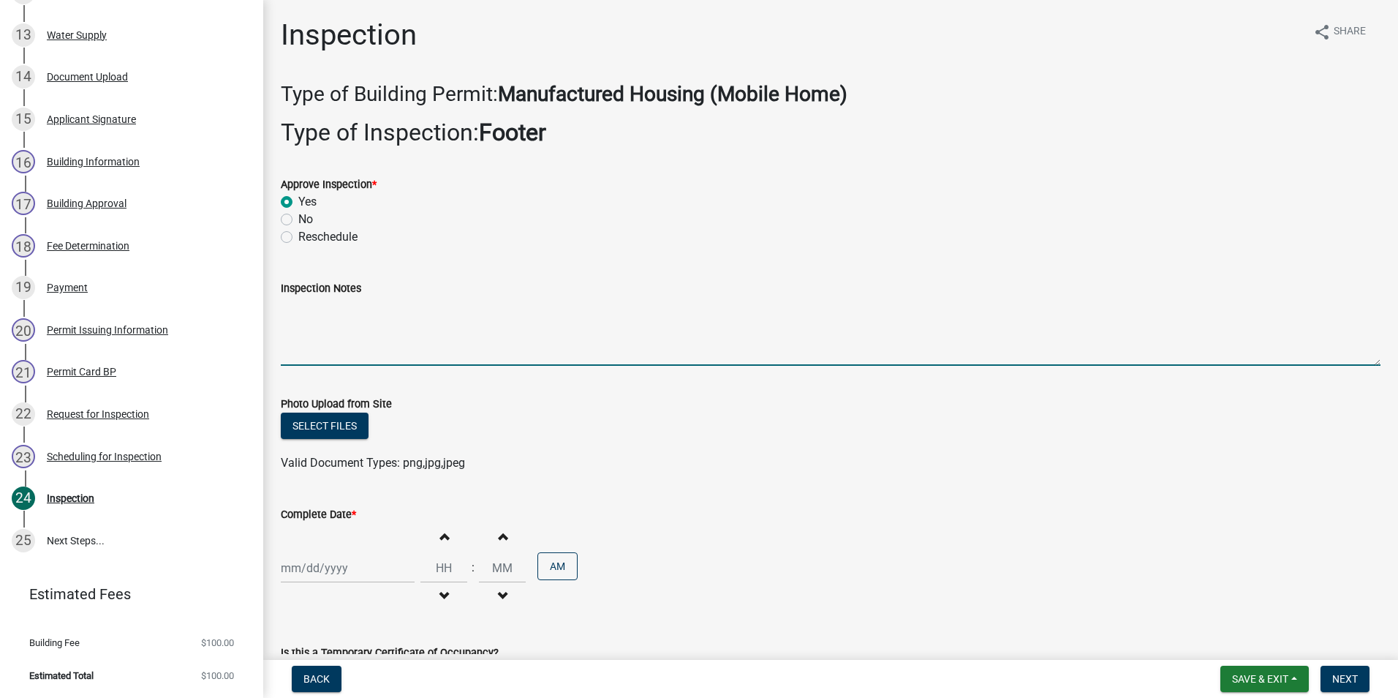
click at [297, 311] on textarea "Inspection Notes" at bounding box center [831, 331] width 1100 height 69
type textarea "Width and depth met code requirement."
click at [312, 572] on div at bounding box center [348, 568] width 134 height 30
select select "10"
select select "2025"
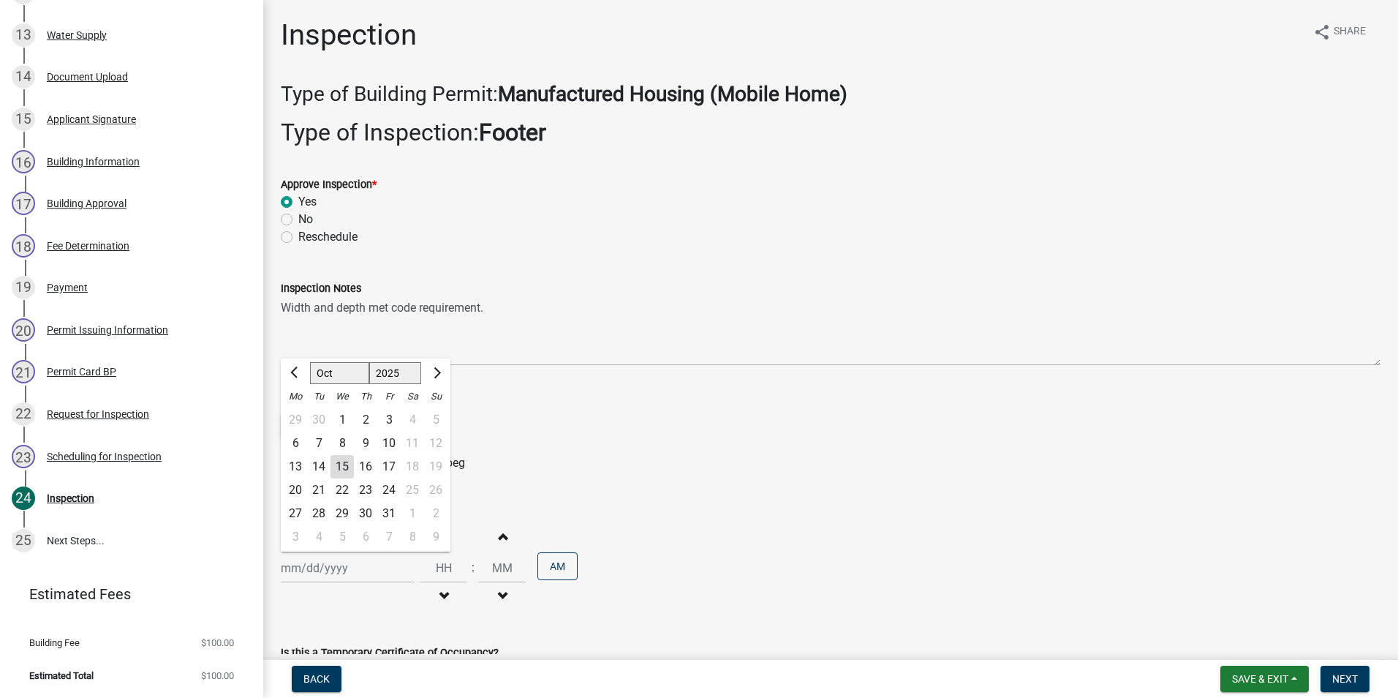
click at [344, 464] on div "15" at bounding box center [342, 466] width 23 height 23
type input "[DATE]"
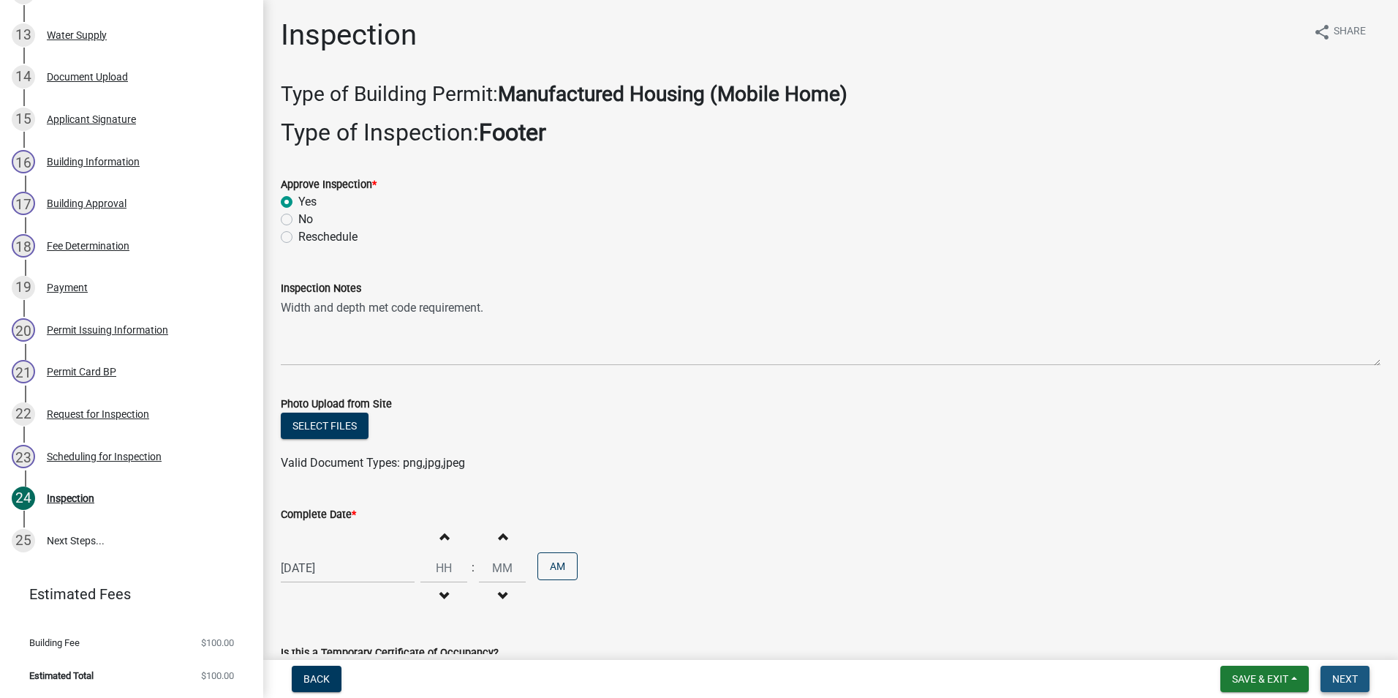
click at [1345, 677] on span "Next" at bounding box center [1345, 679] width 26 height 12
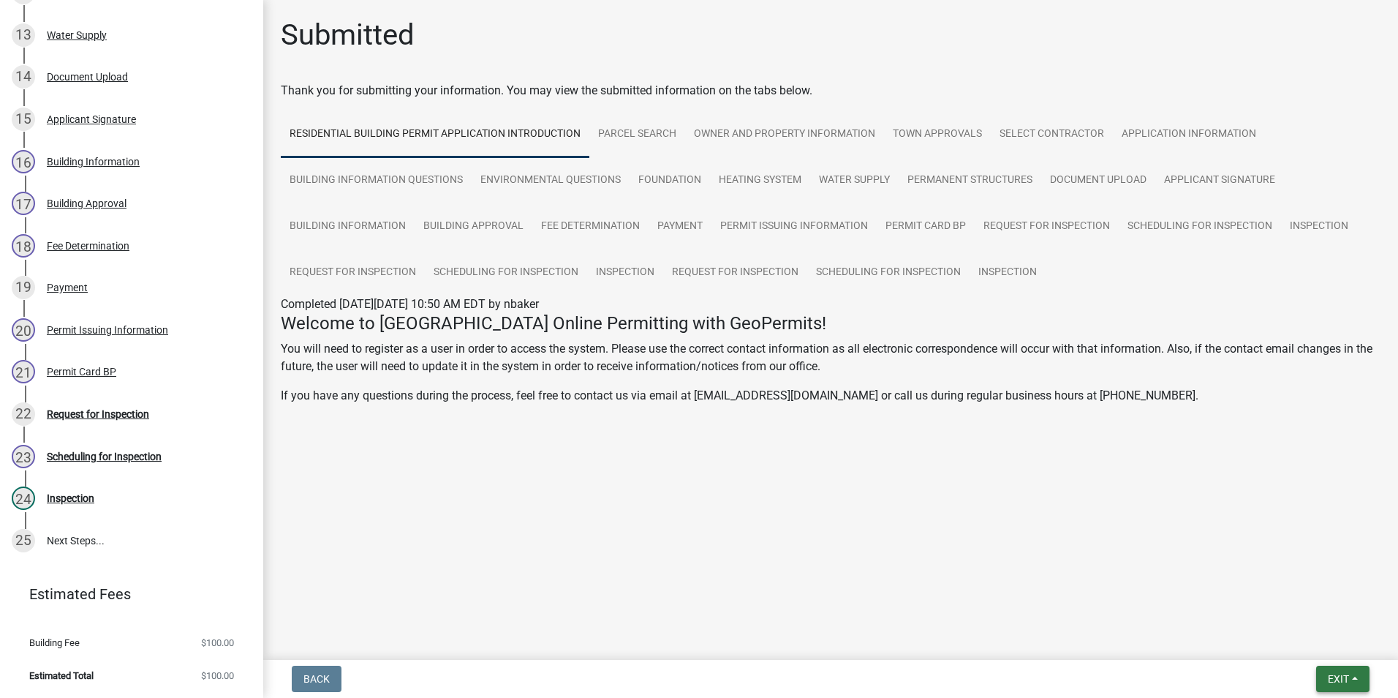
click at [1337, 676] on span "Exit" at bounding box center [1338, 679] width 21 height 12
click at [1332, 649] on button "Save & Exit" at bounding box center [1311, 640] width 117 height 35
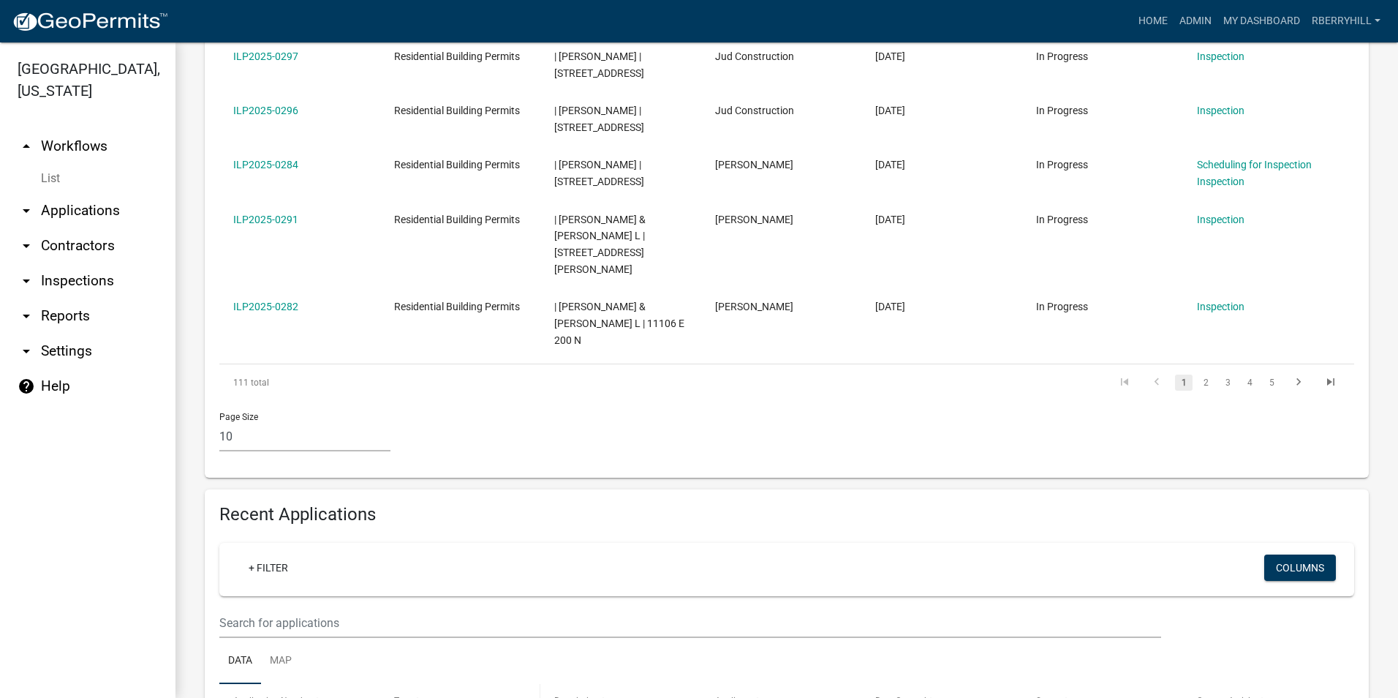
scroll to position [804, 0]
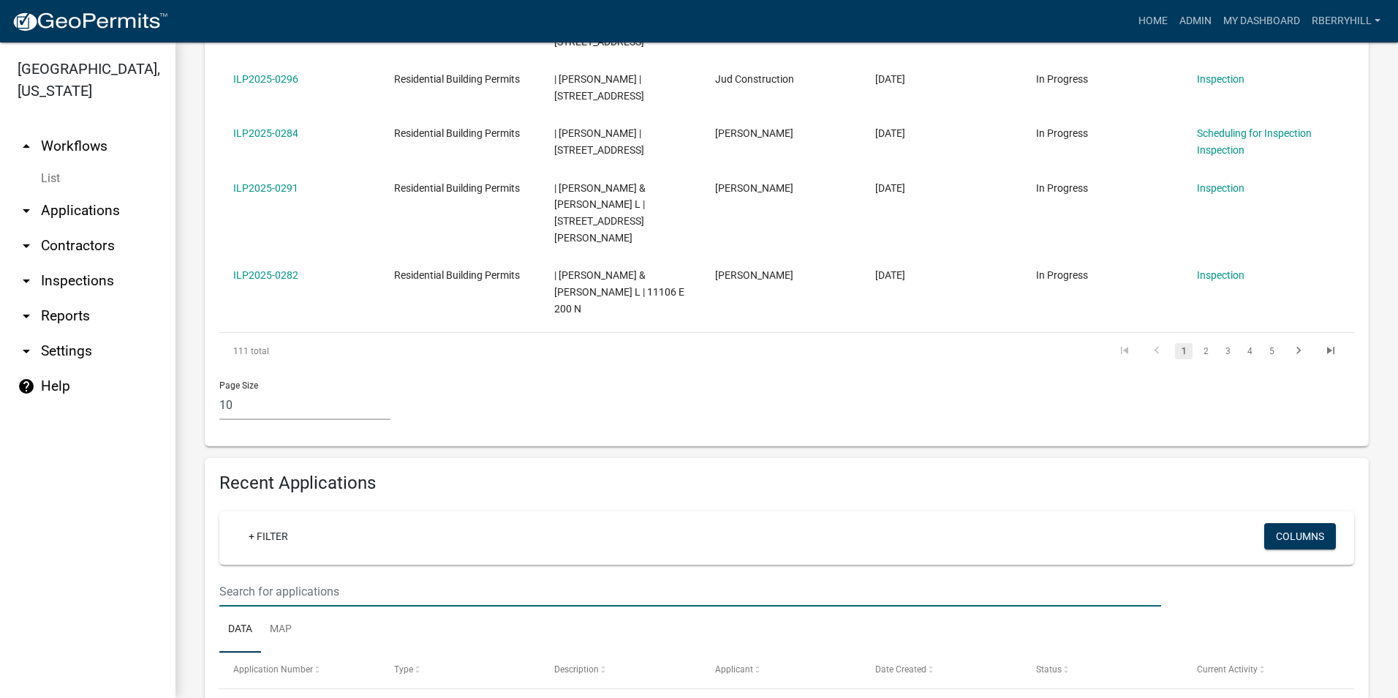
click at [227, 576] on input "text" at bounding box center [690, 591] width 942 height 30
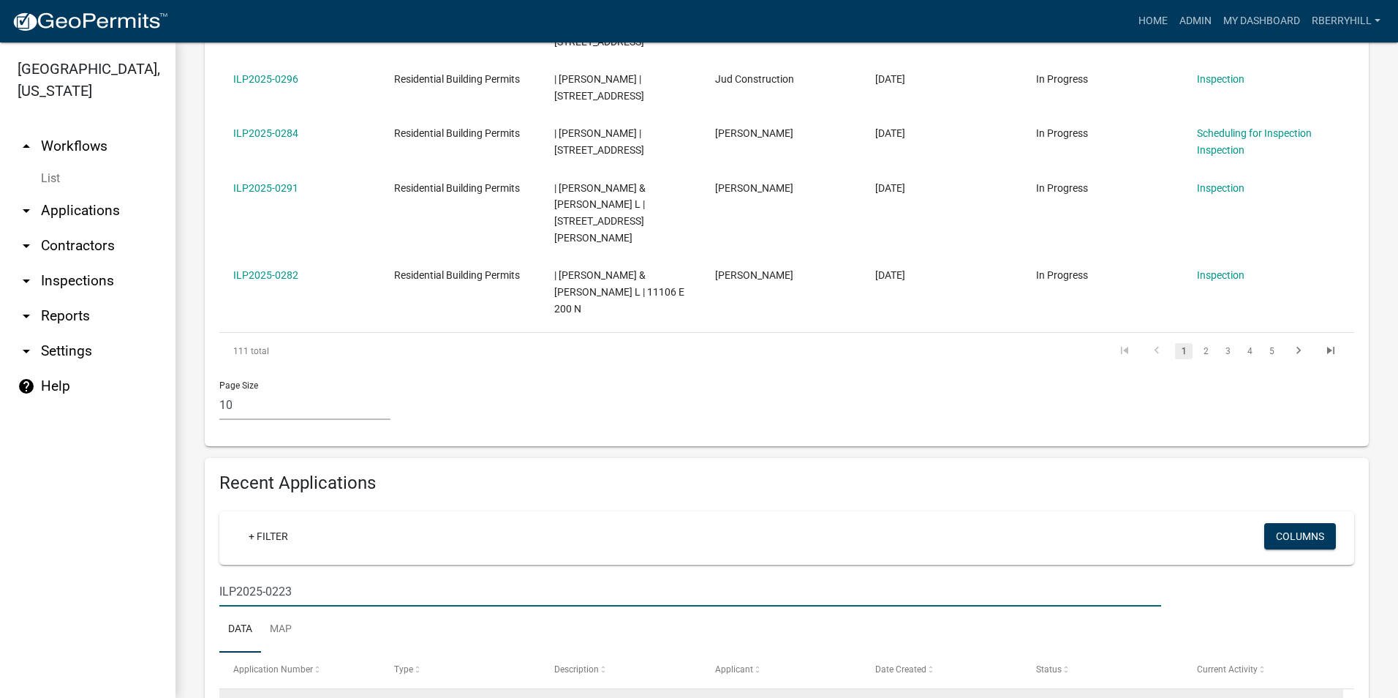
type input "ILP2025-0223"
click at [1260, 697] on link "Request for Inspection" at bounding box center [1248, 707] width 102 height 12
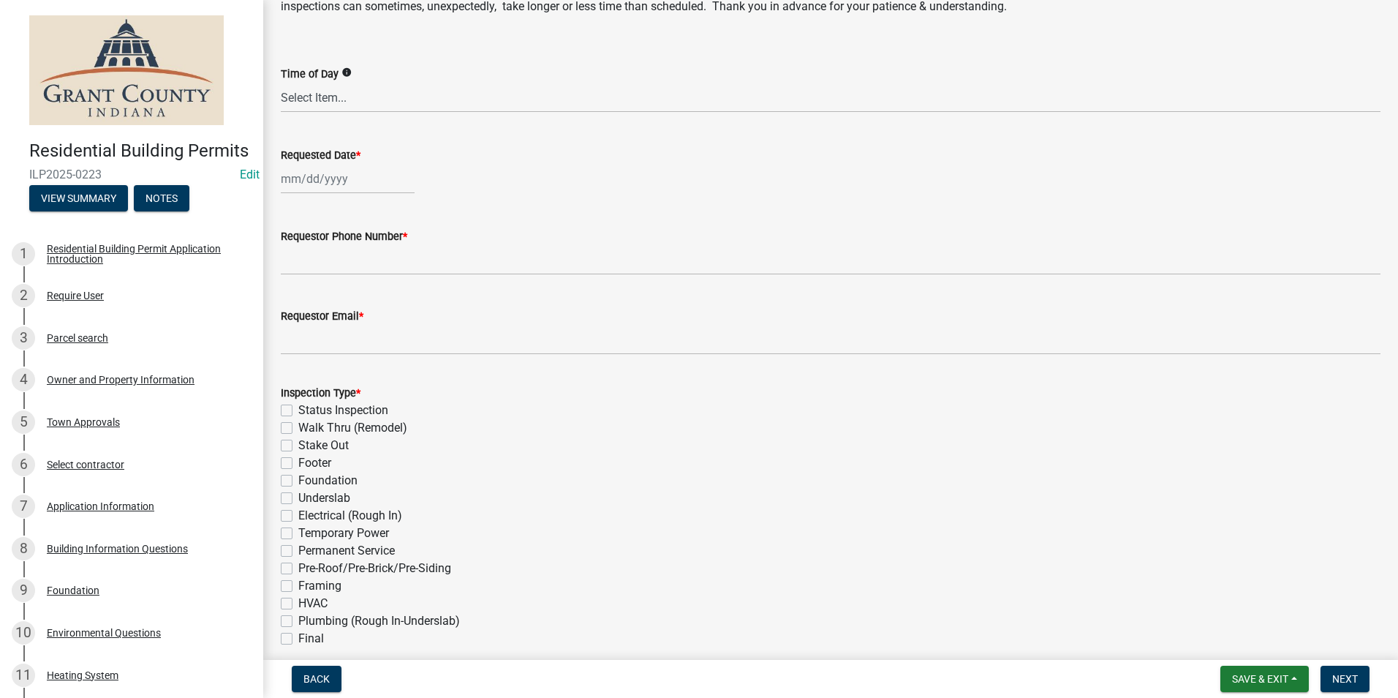
scroll to position [146, 0]
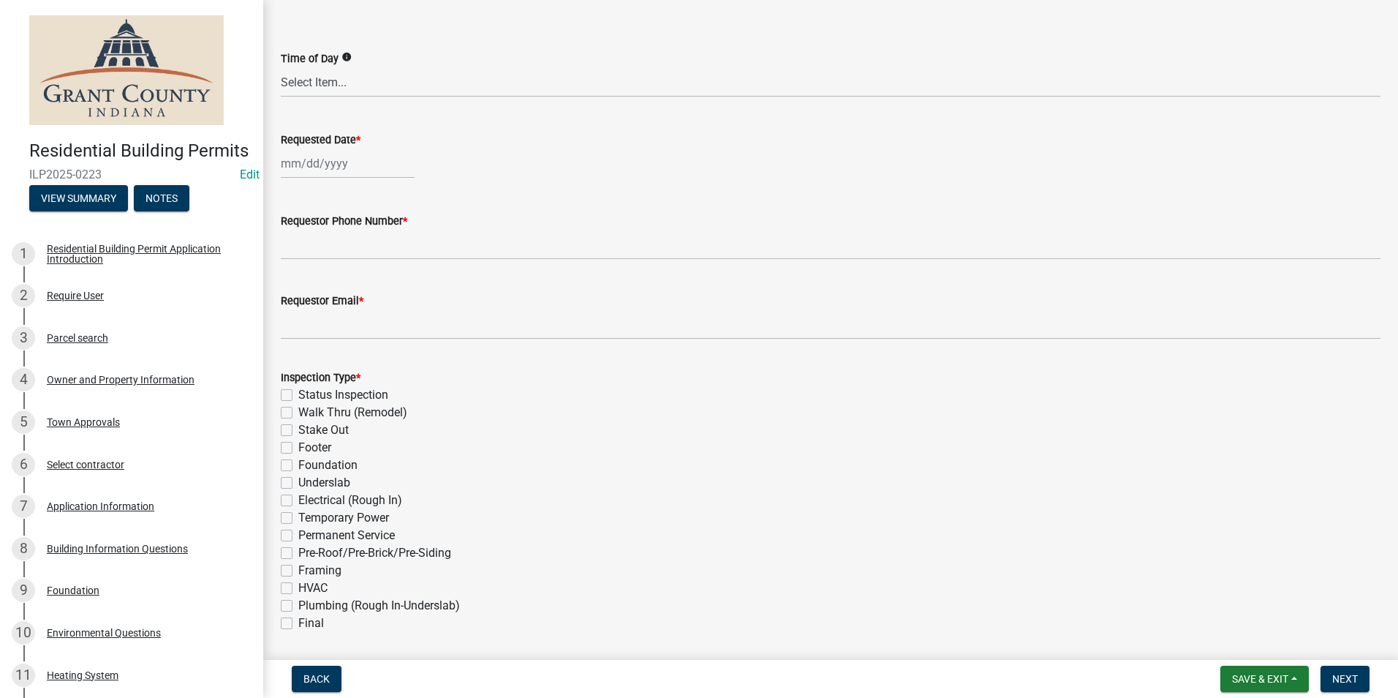
click at [314, 162] on div at bounding box center [348, 163] width 134 height 30
select select "10"
select select "2025"
click at [342, 286] on div "15" at bounding box center [342, 287] width 23 height 23
type input "[DATE]"
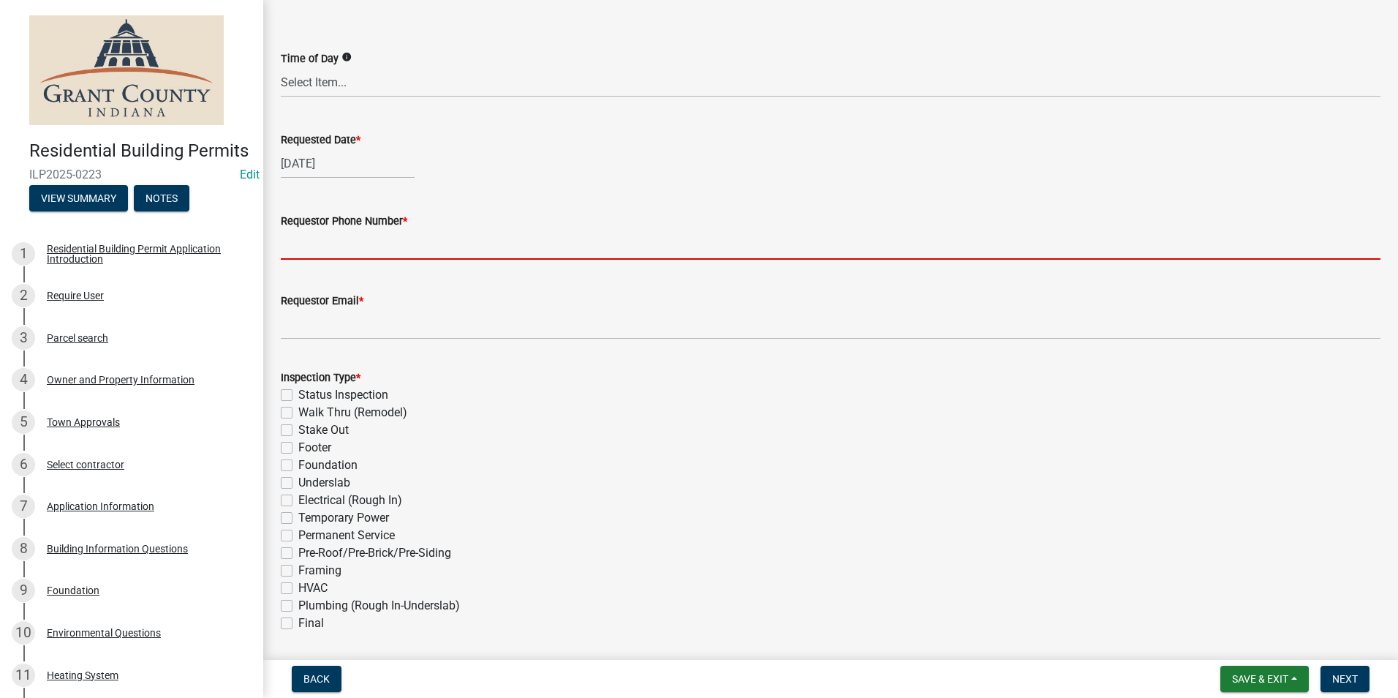
click at [339, 250] on input "Requestor Phone Number *" at bounding box center [831, 245] width 1100 height 30
type input "7656684765"
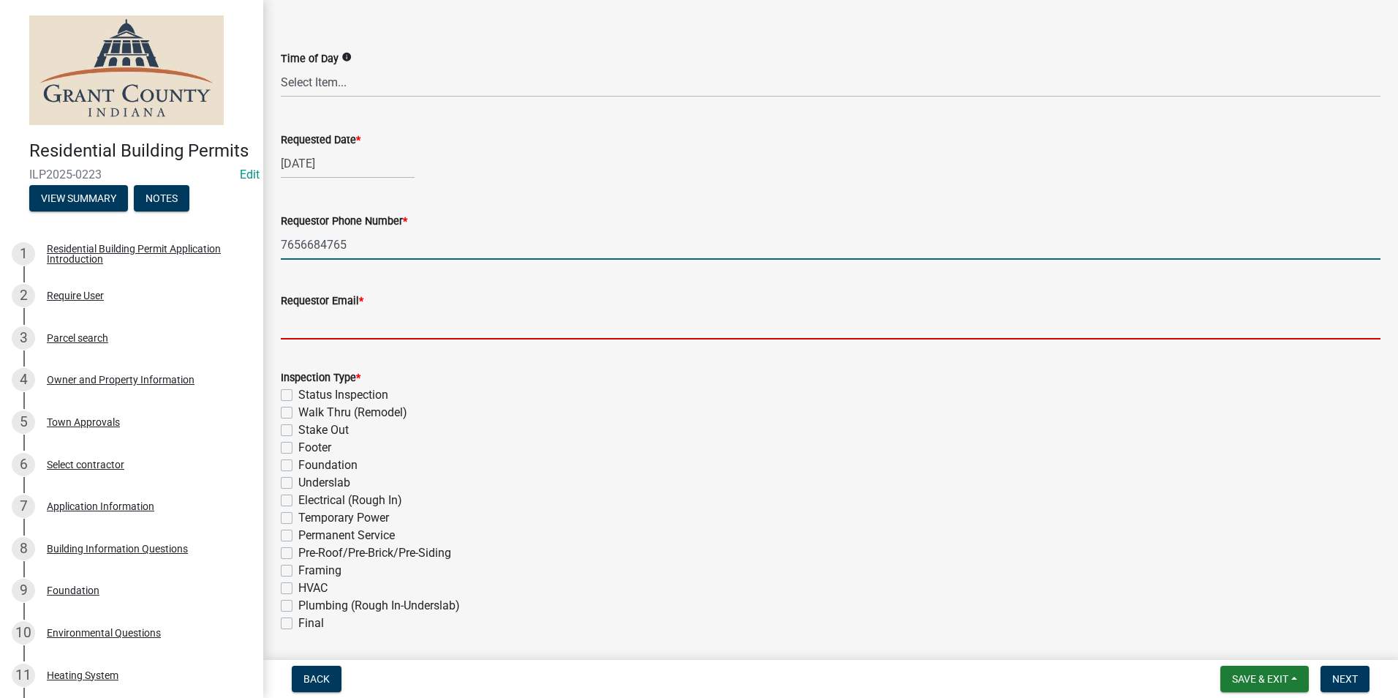
type input "[EMAIL_ADDRESS][DOMAIN_NAME]"
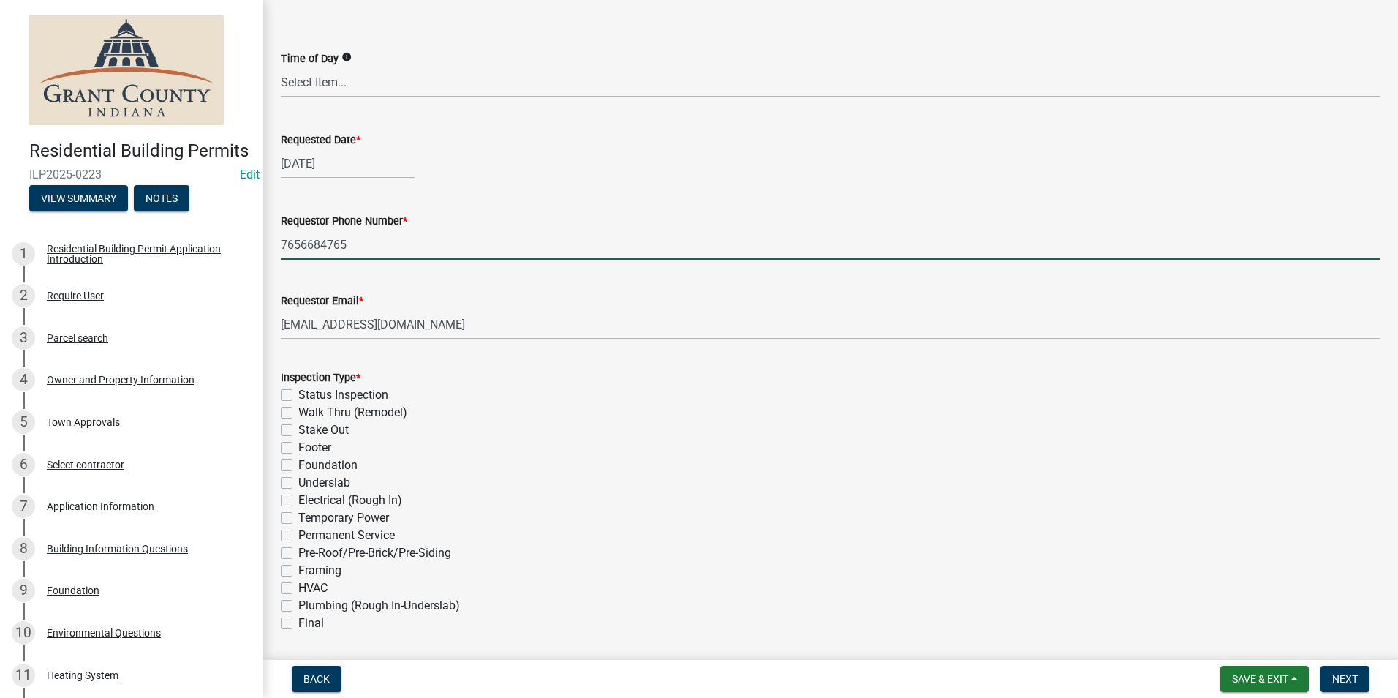
click at [298, 450] on label "Footer" at bounding box center [314, 448] width 33 height 18
click at [298, 448] on input "Footer" at bounding box center [303, 444] width 10 height 10
checkbox input "true"
checkbox input "false"
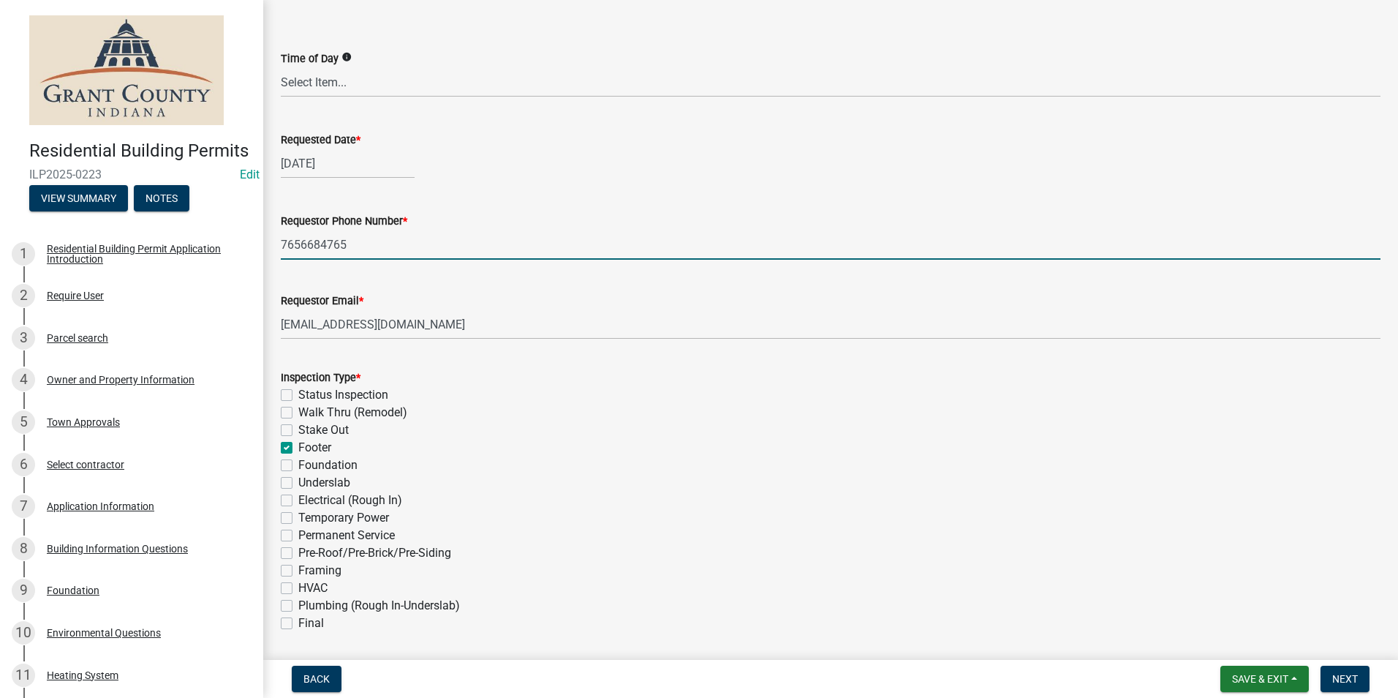
checkbox input "false"
checkbox input "true"
checkbox input "false"
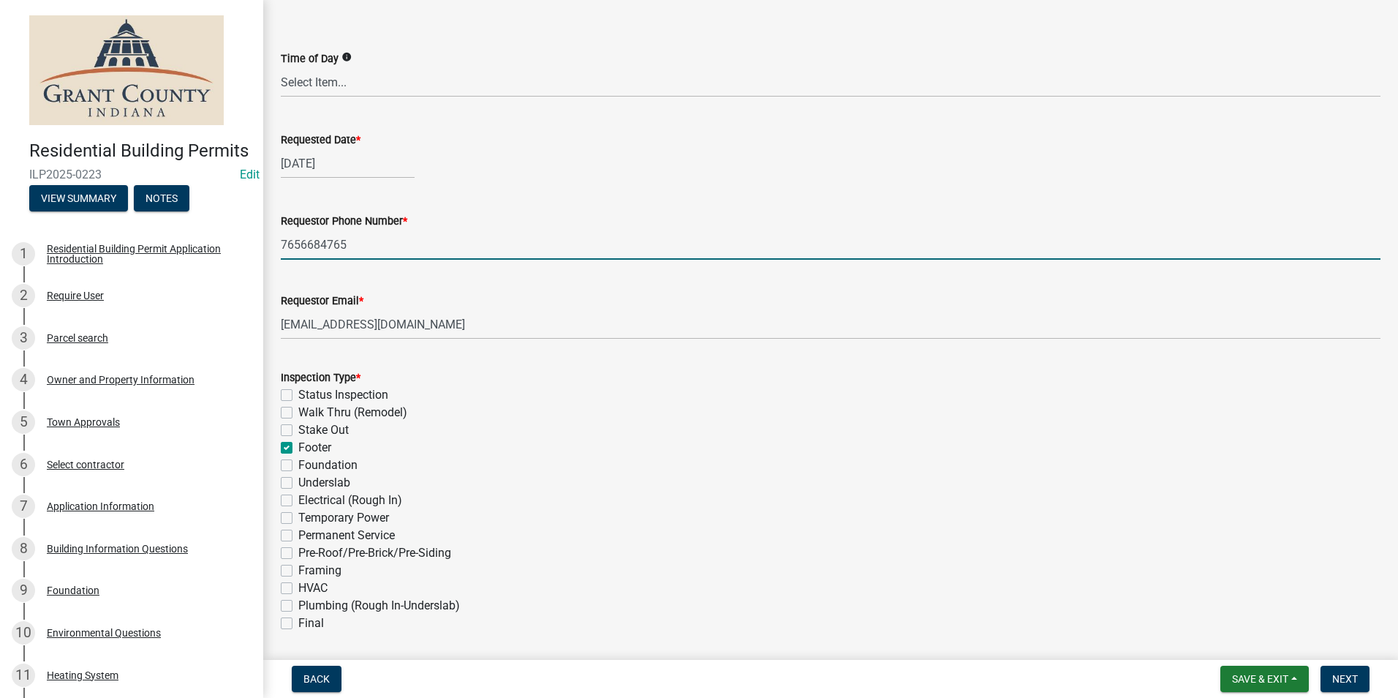
checkbox input "false"
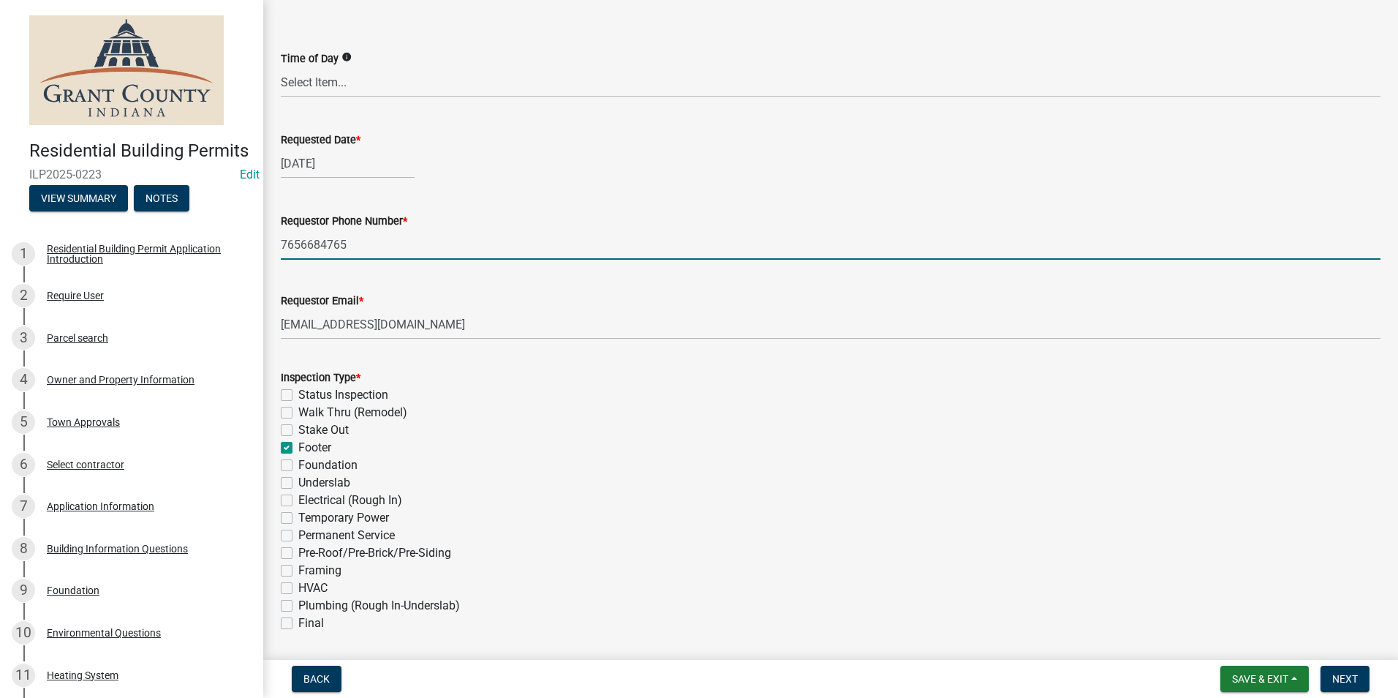
checkbox input "false"
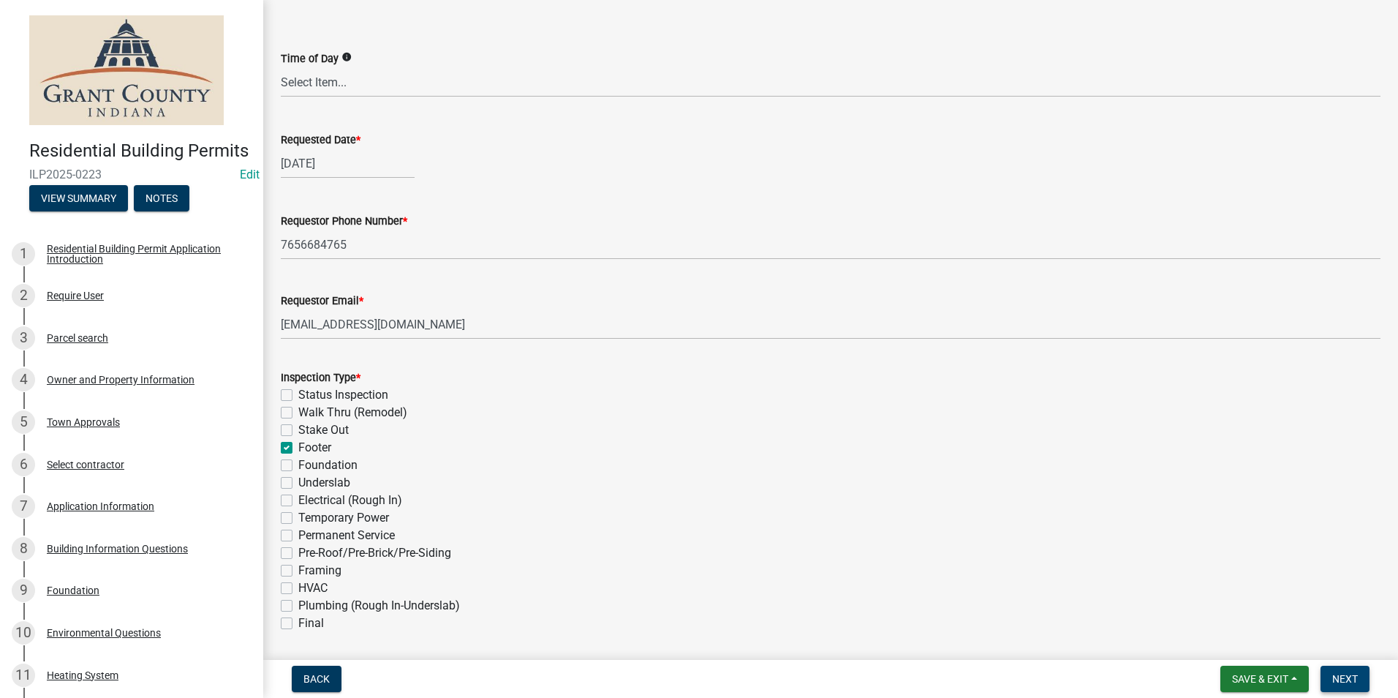
click at [1335, 675] on span "Next" at bounding box center [1345, 679] width 26 height 12
click at [1348, 676] on span "Next" at bounding box center [1345, 679] width 26 height 12
click at [1346, 676] on span "Next" at bounding box center [1345, 679] width 26 height 12
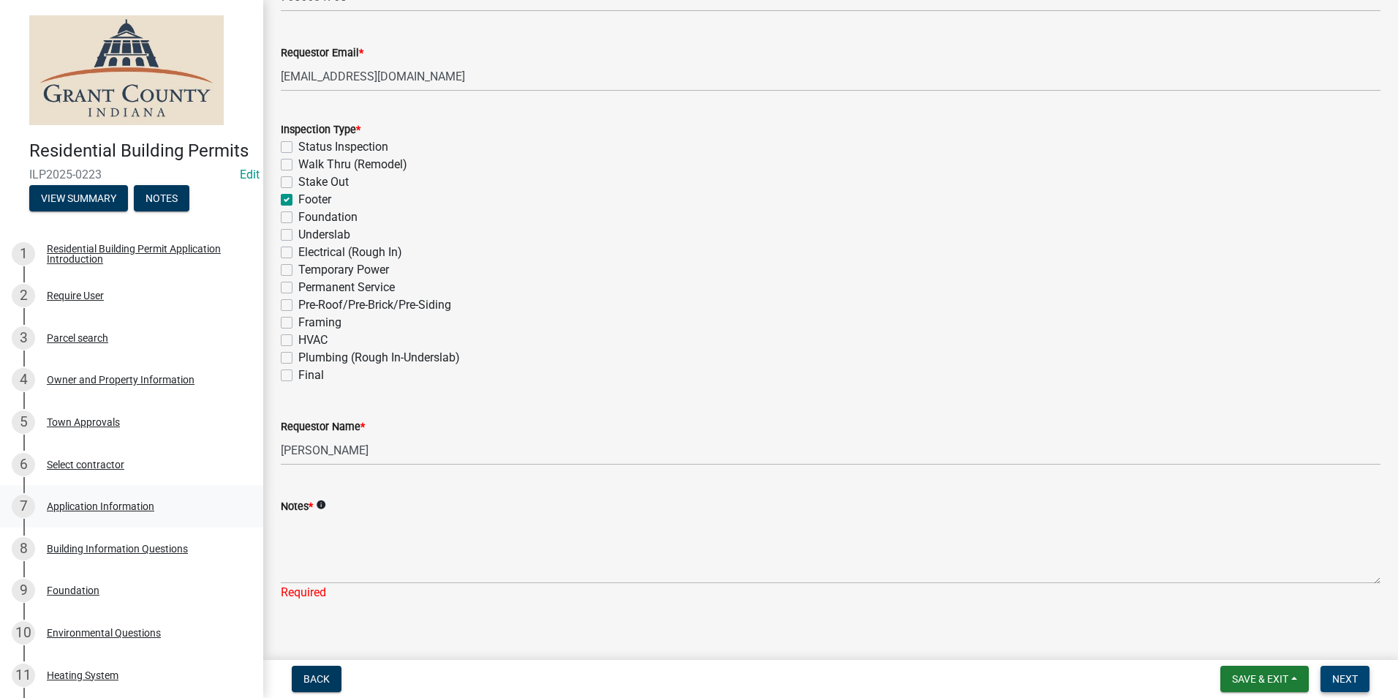
scroll to position [410, 0]
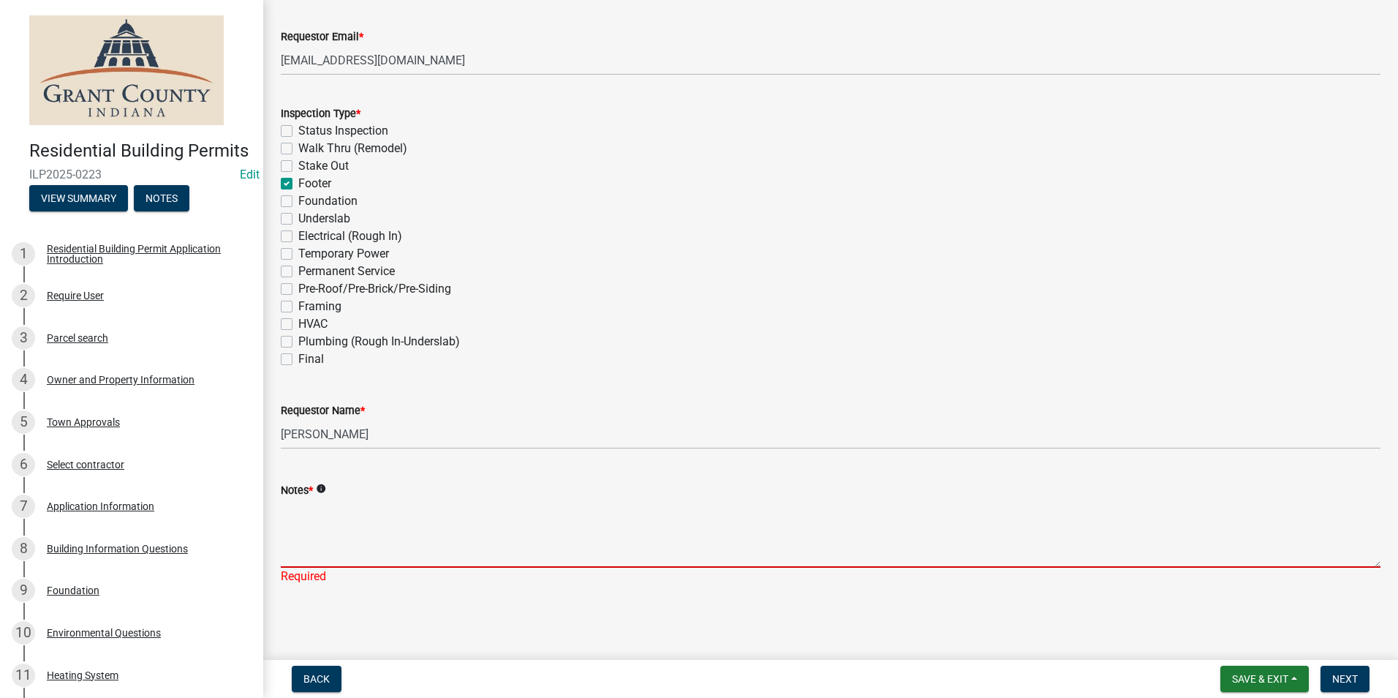
click at [296, 539] on textarea "Notes *" at bounding box center [831, 533] width 1100 height 69
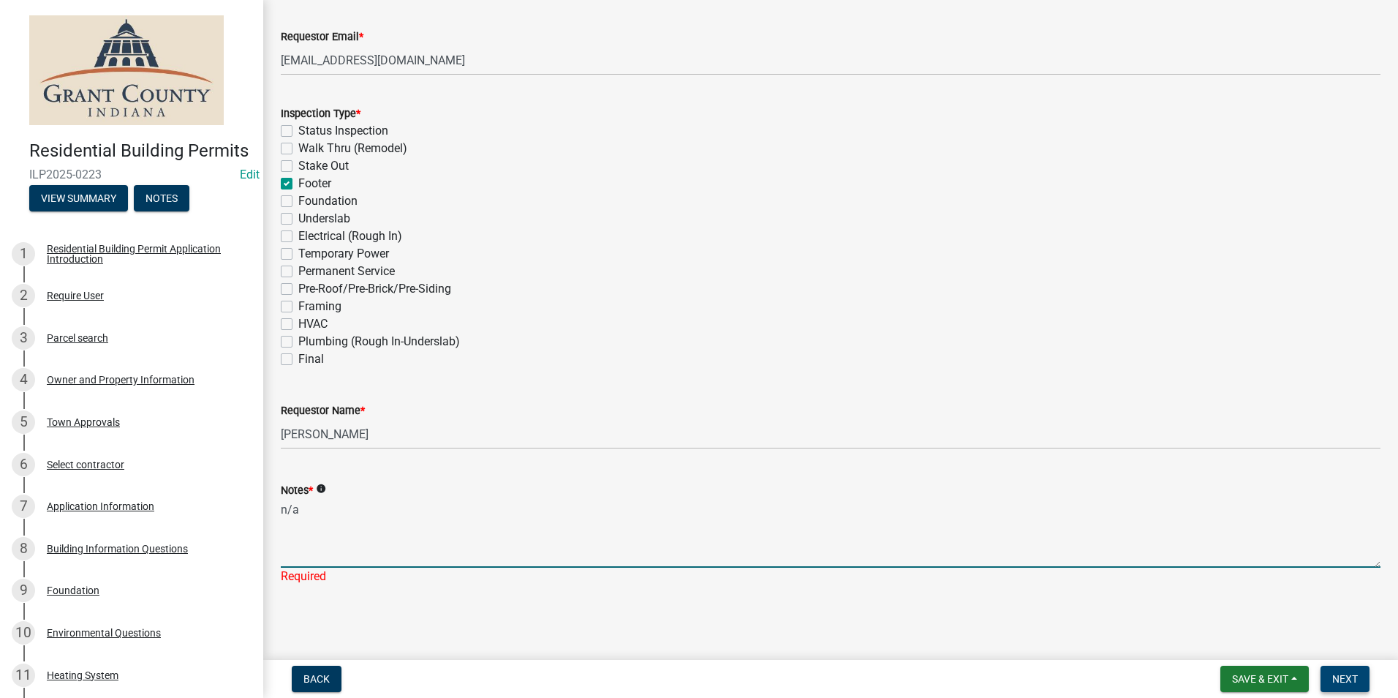
type textarea "n/a"
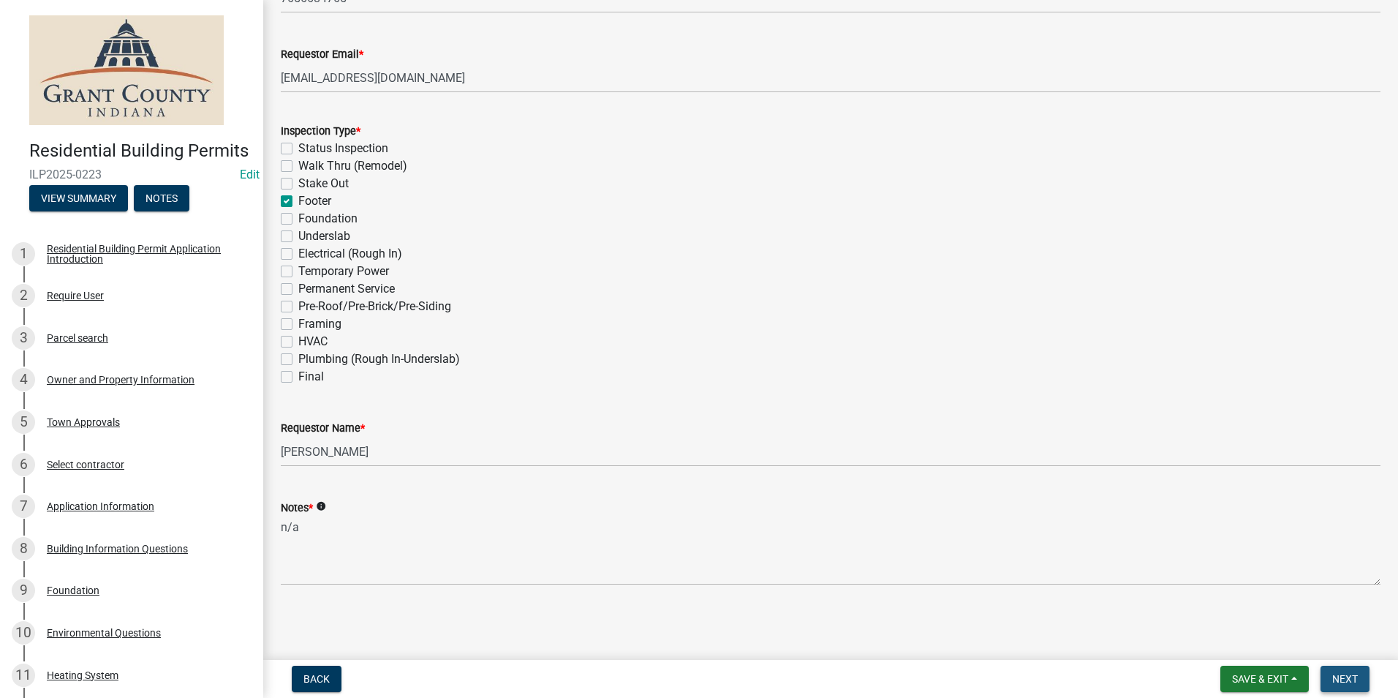
click at [1350, 682] on span "Next" at bounding box center [1345, 679] width 26 height 12
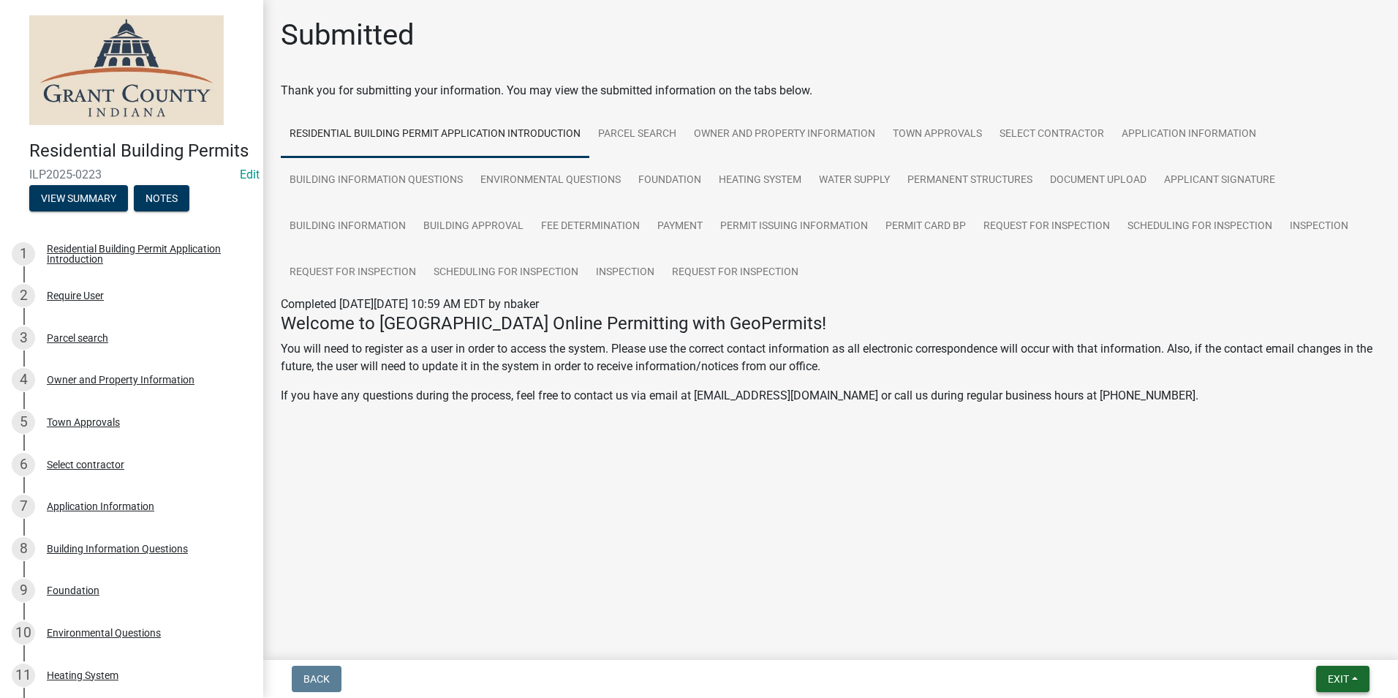
click at [1341, 676] on span "Exit" at bounding box center [1338, 679] width 21 height 12
click at [1320, 643] on button "Save & Exit" at bounding box center [1311, 640] width 117 height 35
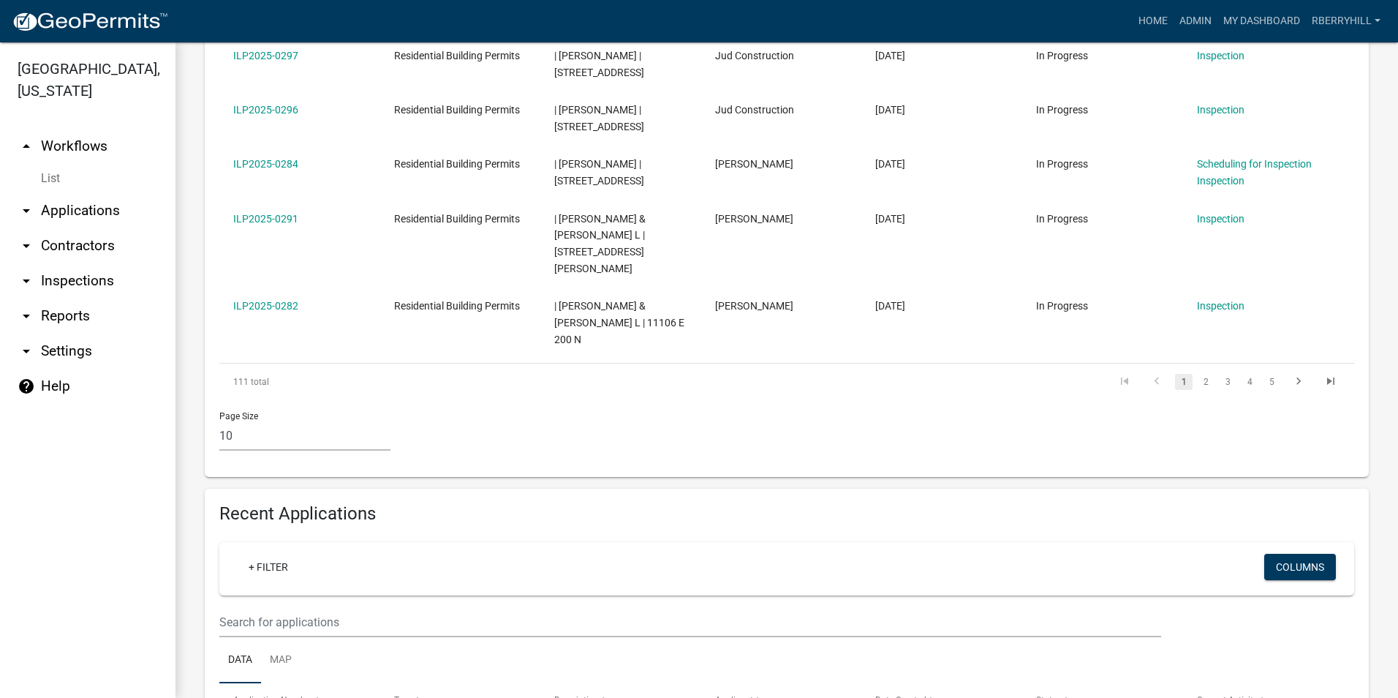
scroll to position [804, 0]
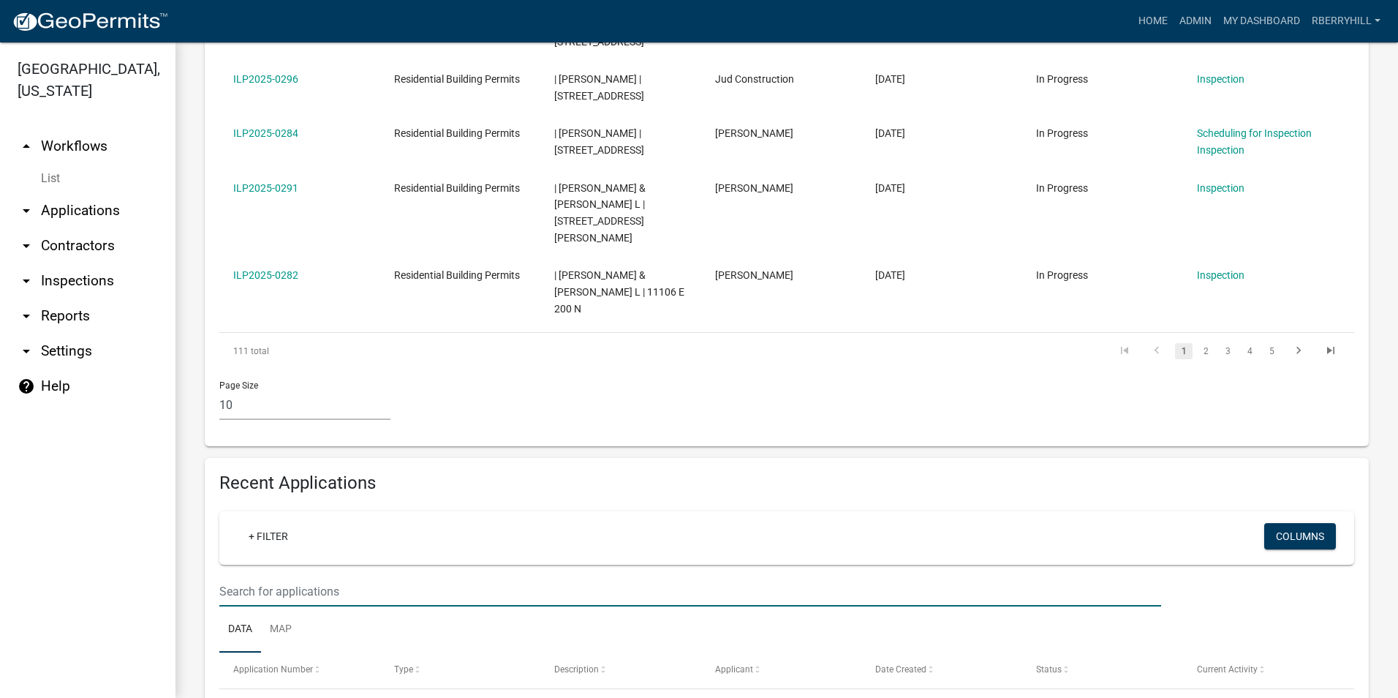
click at [250, 576] on input "text" at bounding box center [690, 591] width 942 height 30
type input "ILP2025-0223"
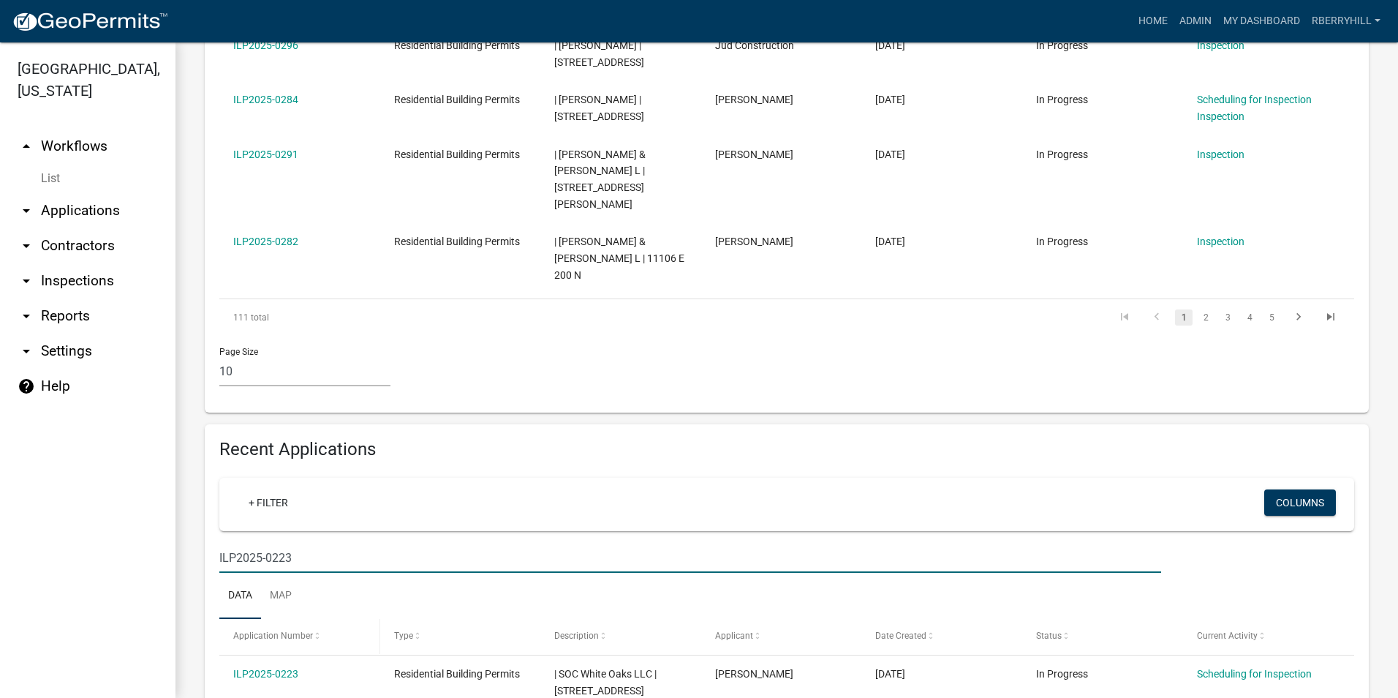
scroll to position [869, 0]
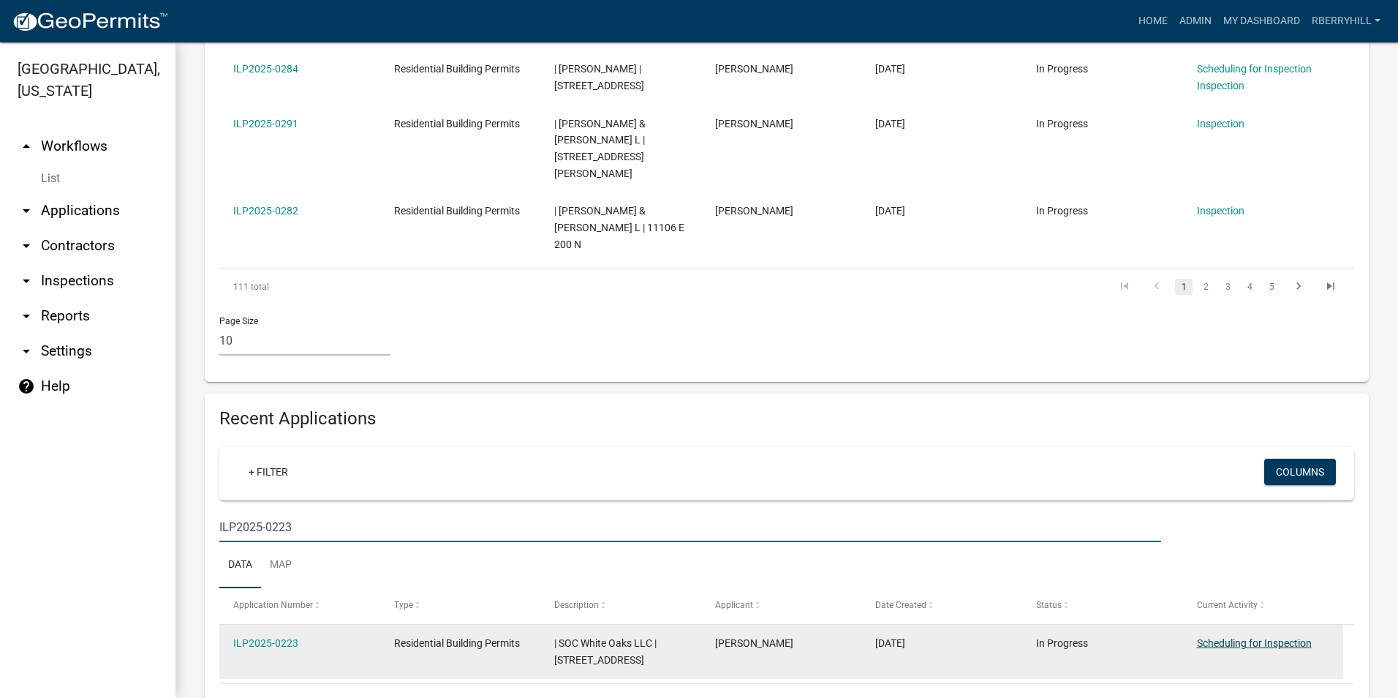
click at [1234, 637] on link "Scheduling for Inspection" at bounding box center [1254, 643] width 115 height 12
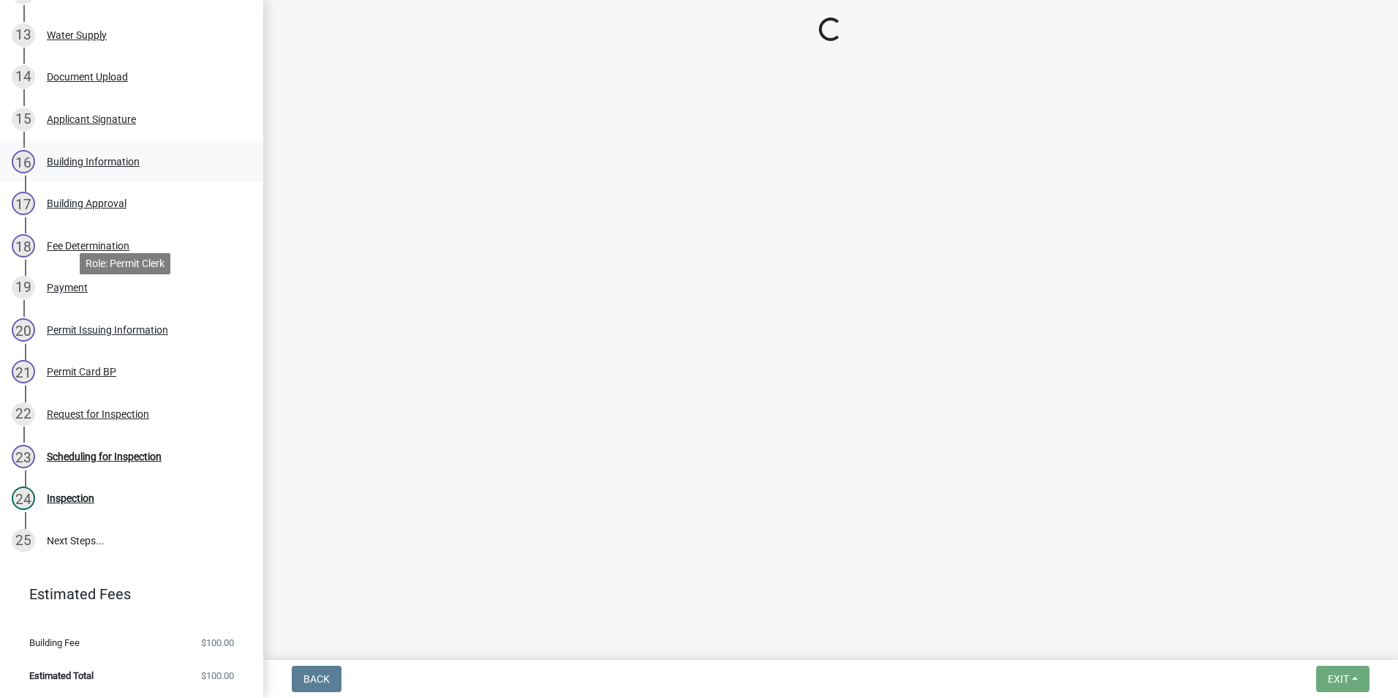
scroll to position [731, 0]
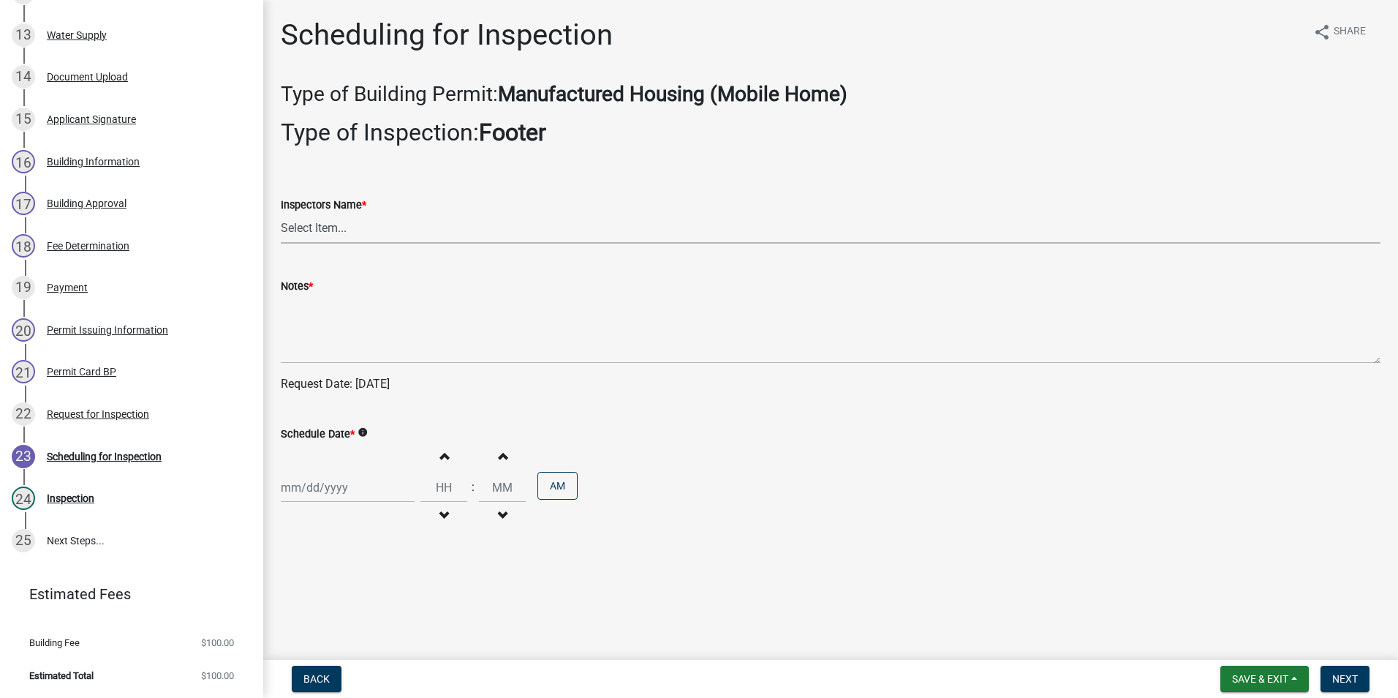
click at [322, 229] on select "Select Item... rberryhill ([PERSON_NAME]) [PERSON_NAME] ([PERSON_NAME]) [PERSON…" at bounding box center [831, 229] width 1100 height 30
select select "d7f9a44a-d2ea-4d3c-83b3-1aa71c950bd5"
click at [281, 214] on select "Select Item... rberryhill ([PERSON_NAME]) [PERSON_NAME] ([PERSON_NAME]) [PERSON…" at bounding box center [831, 229] width 1100 height 30
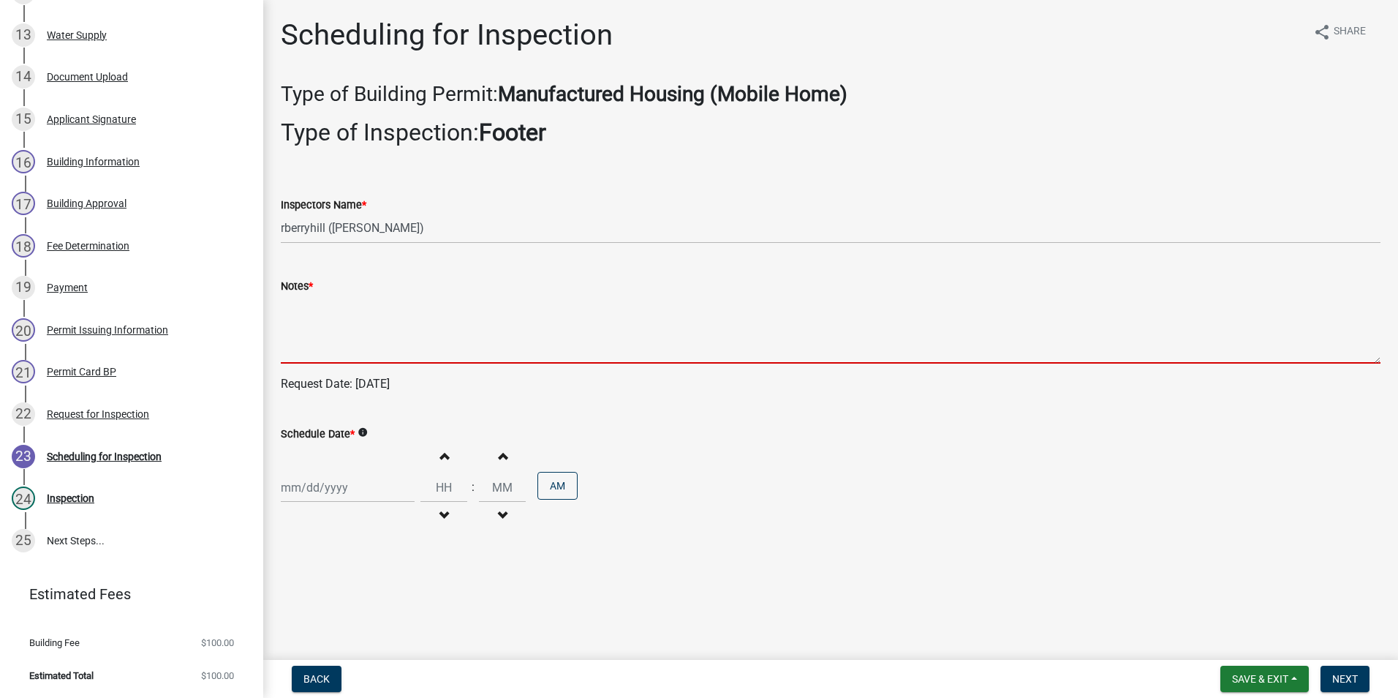
click at [302, 329] on textarea "Notes *" at bounding box center [831, 329] width 1100 height 69
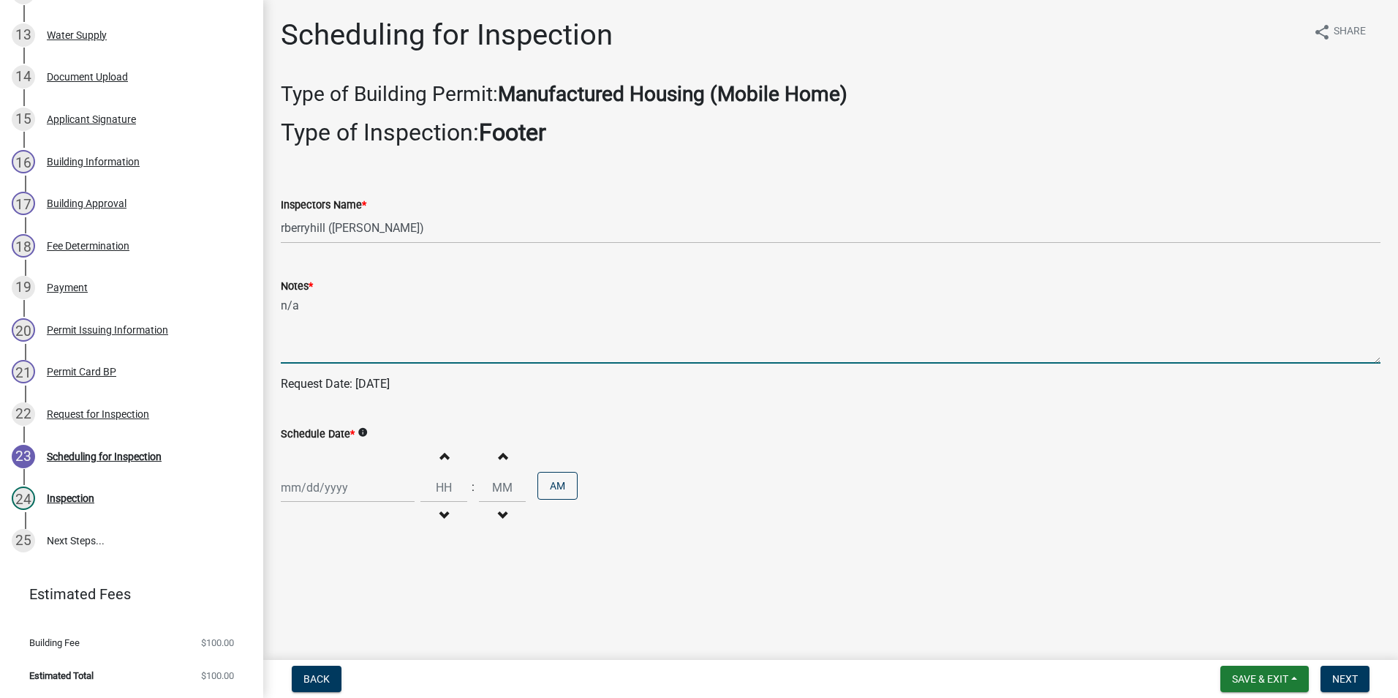
type textarea "n/a"
click at [322, 489] on div at bounding box center [348, 487] width 134 height 30
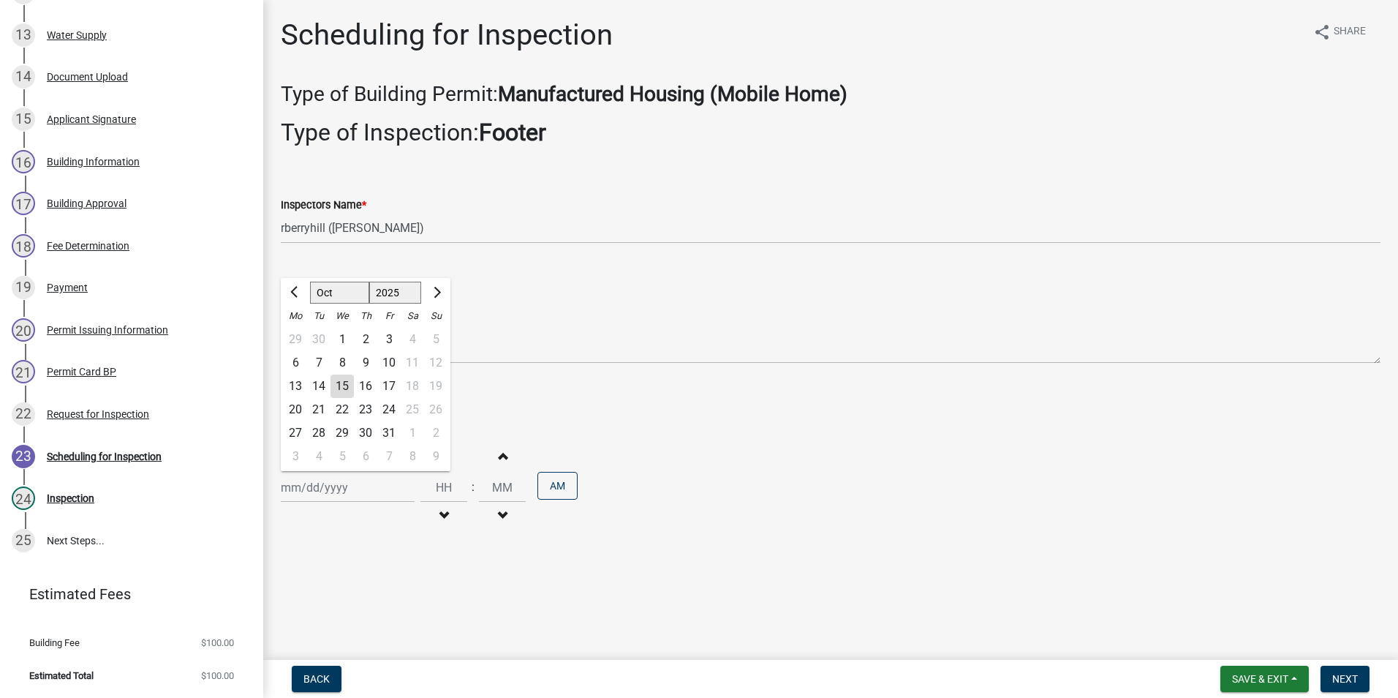
click at [339, 393] on div "15" at bounding box center [342, 385] width 23 height 23
click at [1335, 679] on span "Next" at bounding box center [1345, 679] width 26 height 12
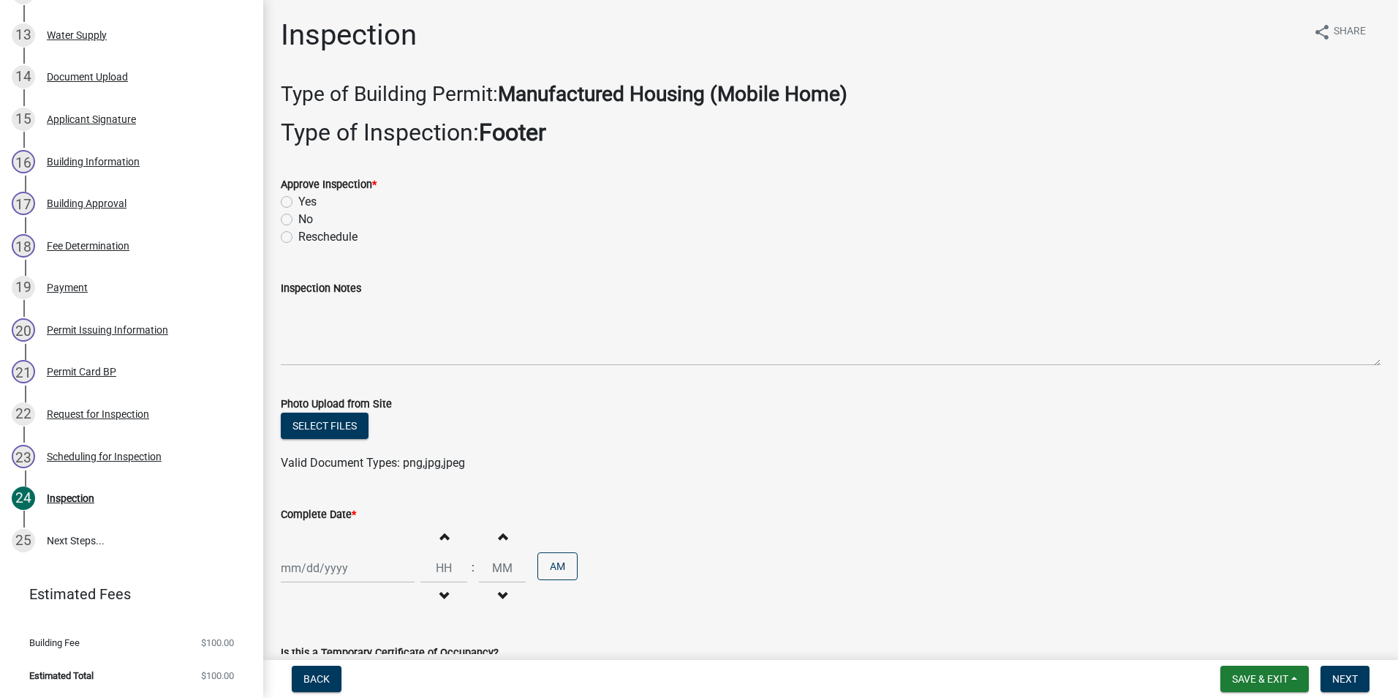
click at [298, 203] on label "Yes" at bounding box center [307, 202] width 18 height 18
click at [298, 203] on input "Yes" at bounding box center [303, 198] width 10 height 10
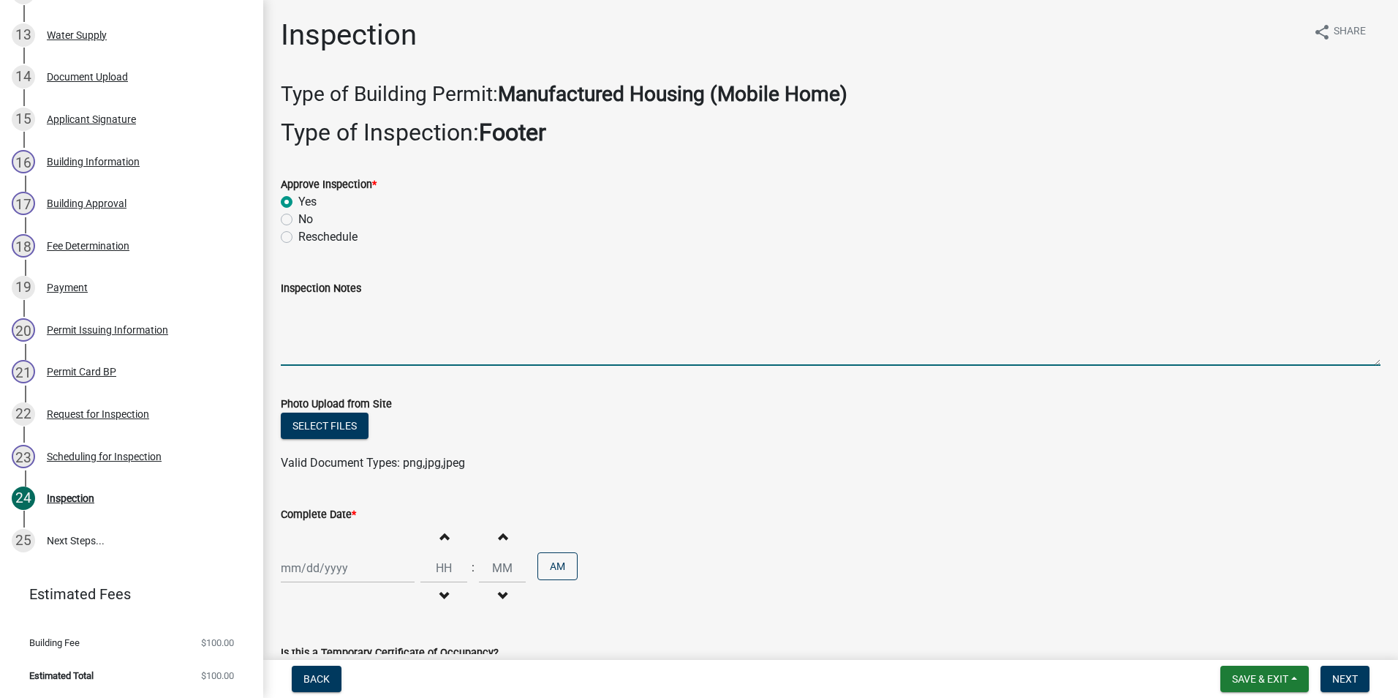
click at [295, 303] on textarea "Inspection Notes" at bounding box center [831, 331] width 1100 height 69
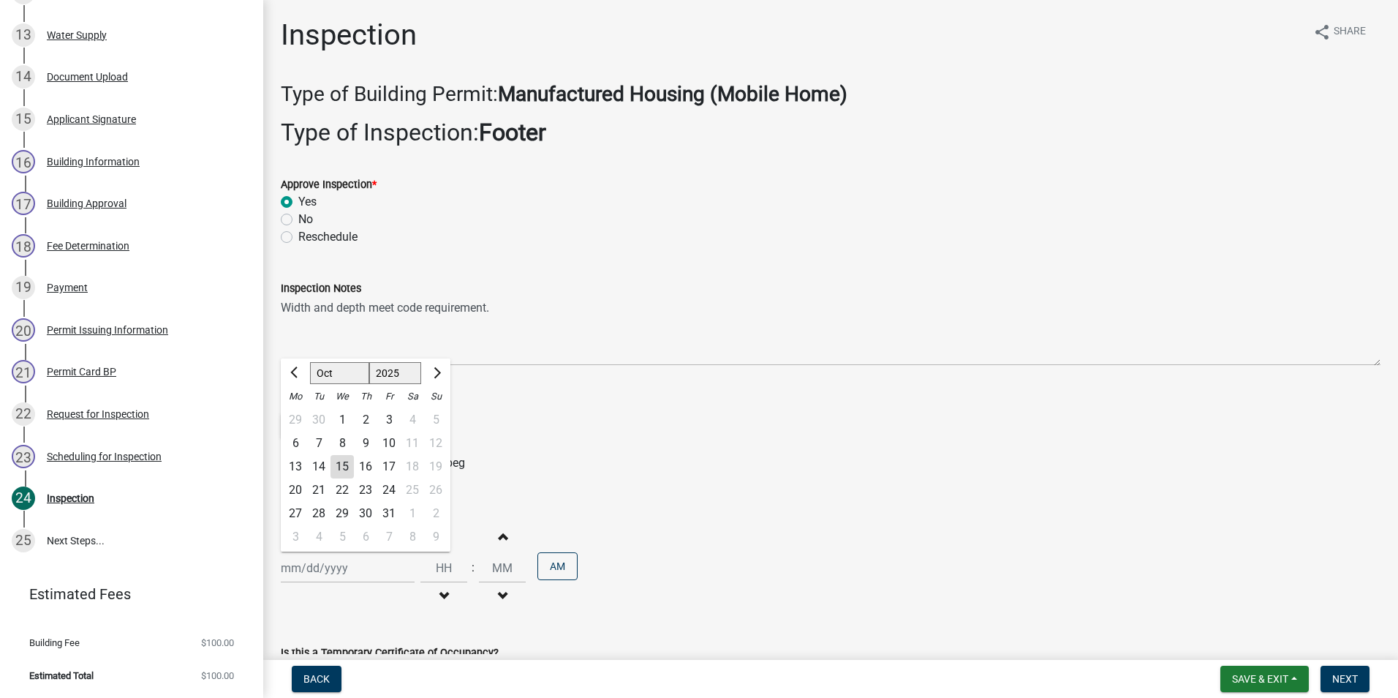
drag, startPoint x: 312, startPoint y: 570, endPoint x: 313, endPoint y: 559, distance: 11.0
click at [312, 570] on div "[PERSON_NAME] Feb Mar Apr [PERSON_NAME][DATE] Oct Nov [DATE] 1526 1527 1528 152…" at bounding box center [348, 568] width 134 height 30
click at [344, 467] on div "15" at bounding box center [342, 466] width 23 height 23
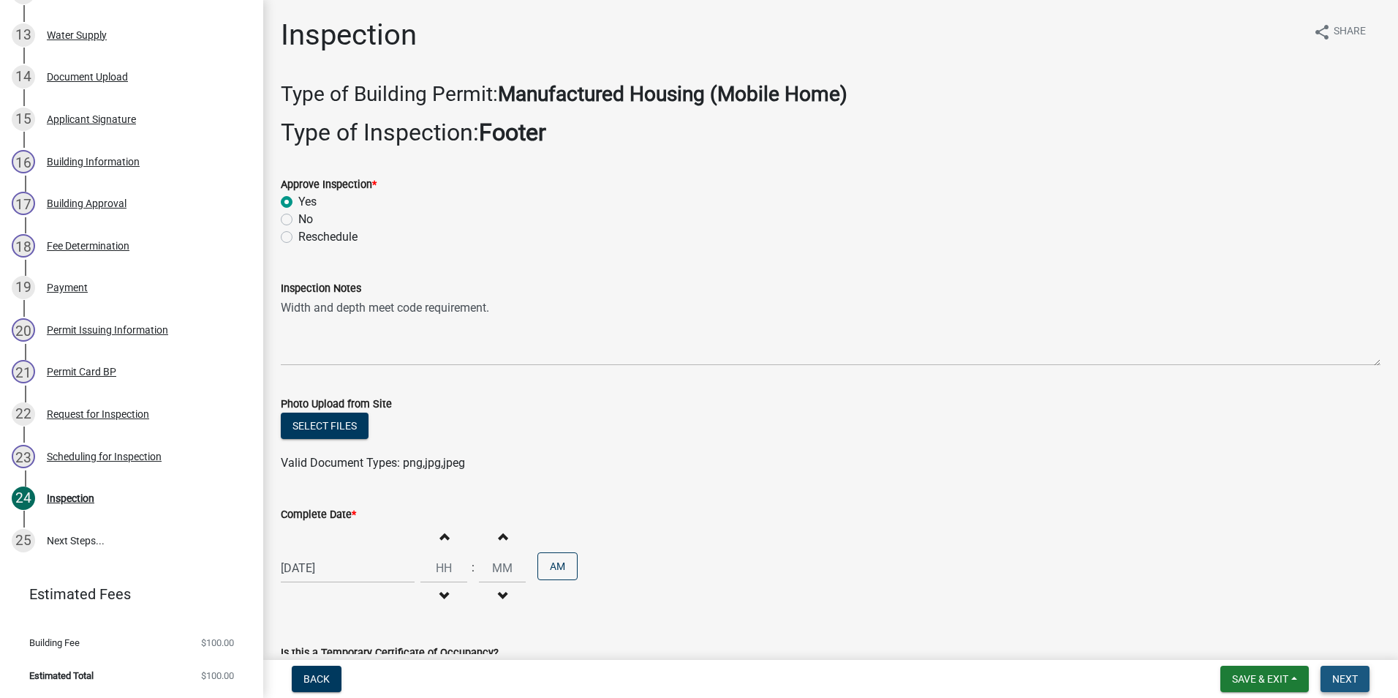
click at [1346, 676] on span "Next" at bounding box center [1345, 679] width 26 height 12
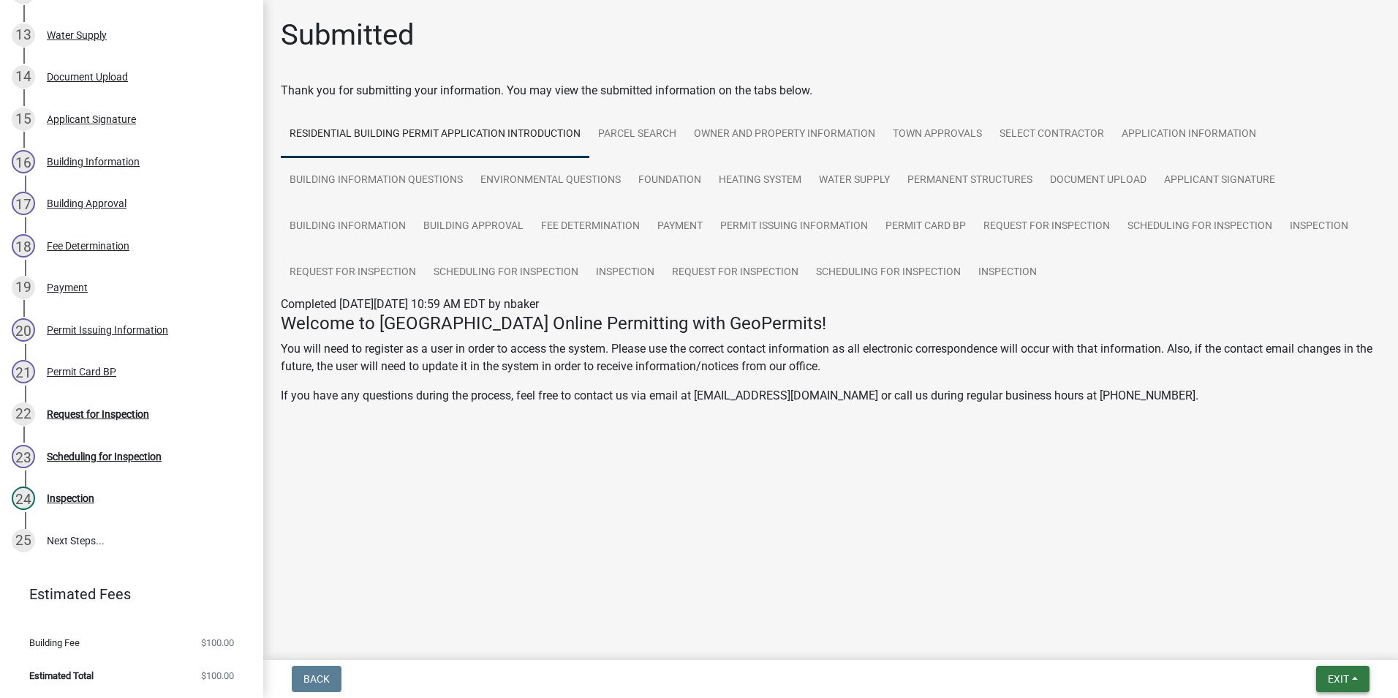
click at [1346, 676] on span "Exit" at bounding box center [1338, 679] width 21 height 12
click at [1324, 646] on button "Save & Exit" at bounding box center [1311, 640] width 117 height 35
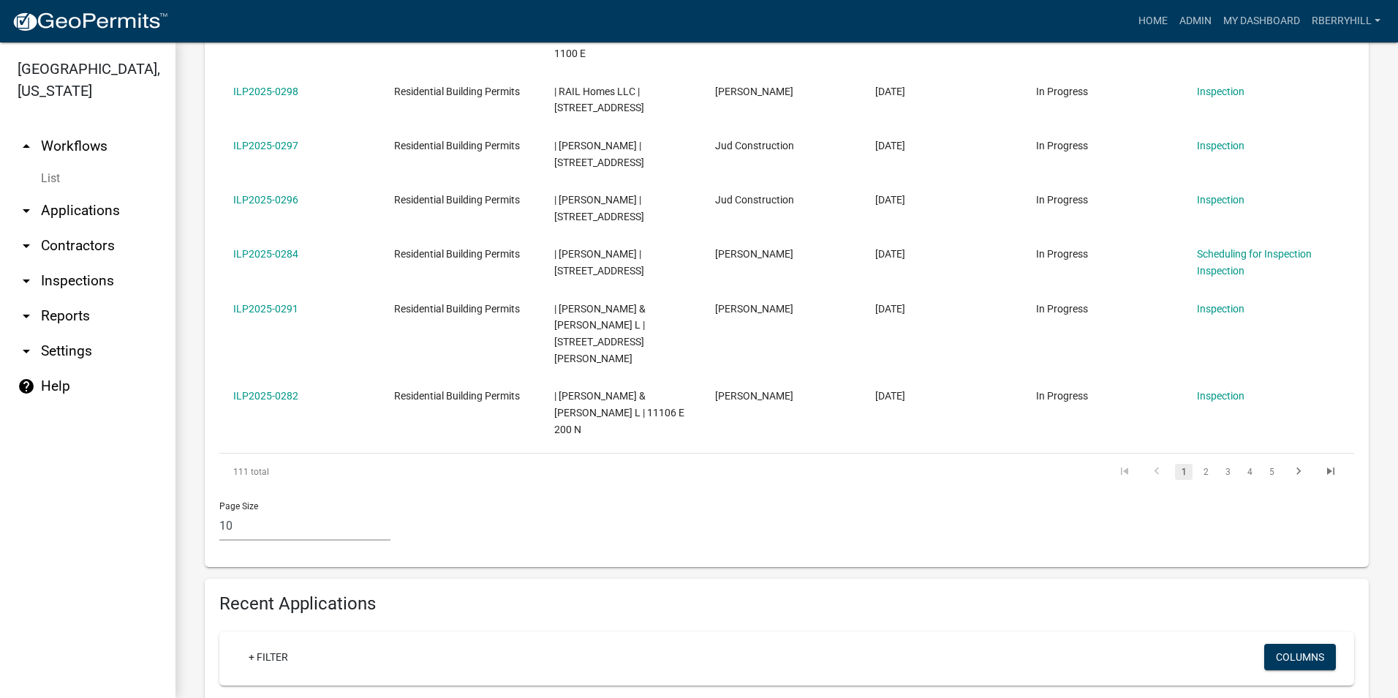
scroll to position [804, 0]
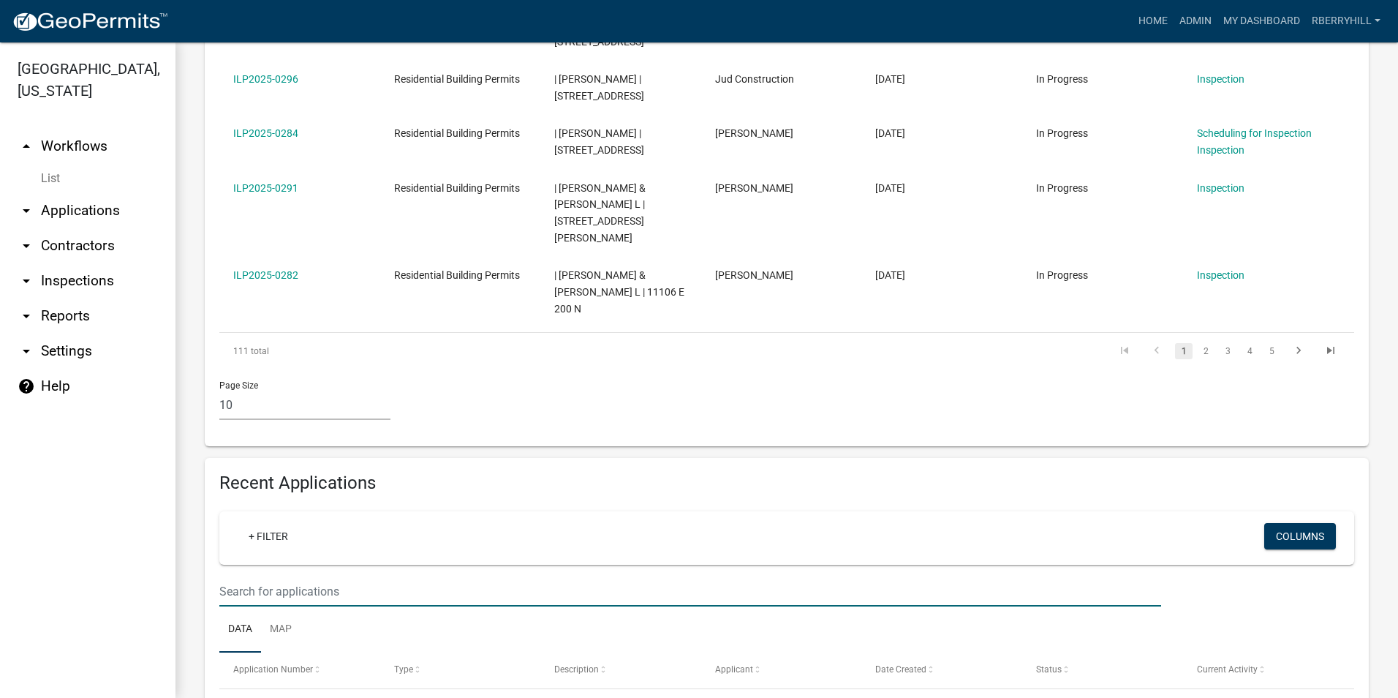
click at [232, 576] on input "text" at bounding box center [690, 591] width 942 height 30
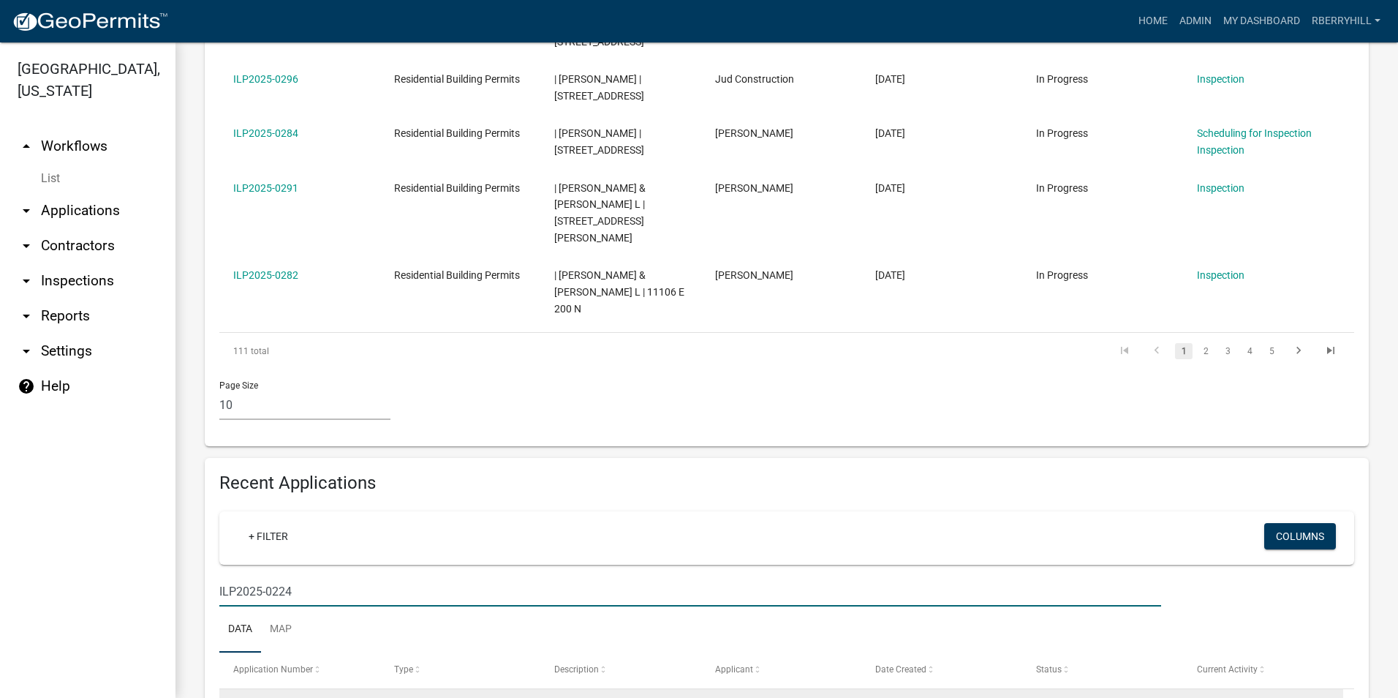
click at [1247, 697] on link "Request for Inspection" at bounding box center [1248, 707] width 102 height 12
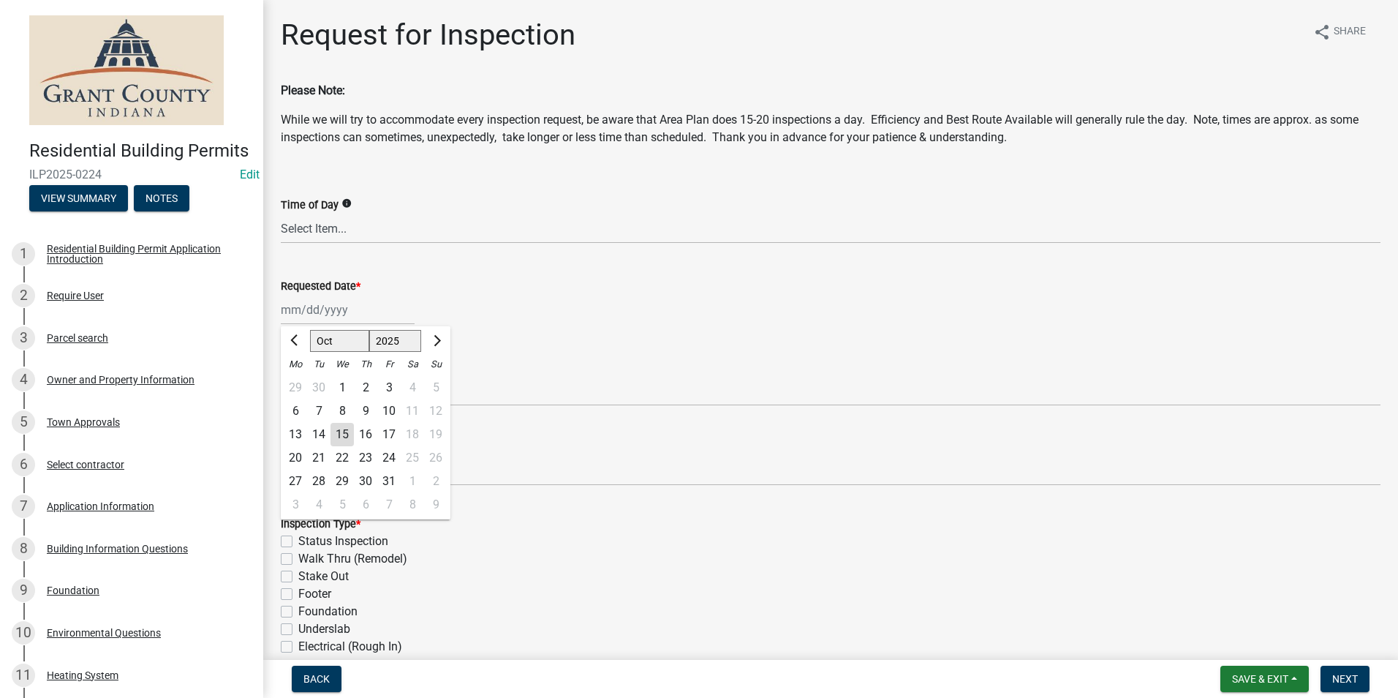
click at [322, 315] on div "[PERSON_NAME] Feb Mar Apr [PERSON_NAME][DATE] Oct Nov [DATE] 1526 1527 1528 152…" at bounding box center [348, 310] width 134 height 30
drag, startPoint x: 341, startPoint y: 442, endPoint x: 339, endPoint y: 432, distance: 9.8
click at [341, 441] on div "15" at bounding box center [342, 434] width 23 height 23
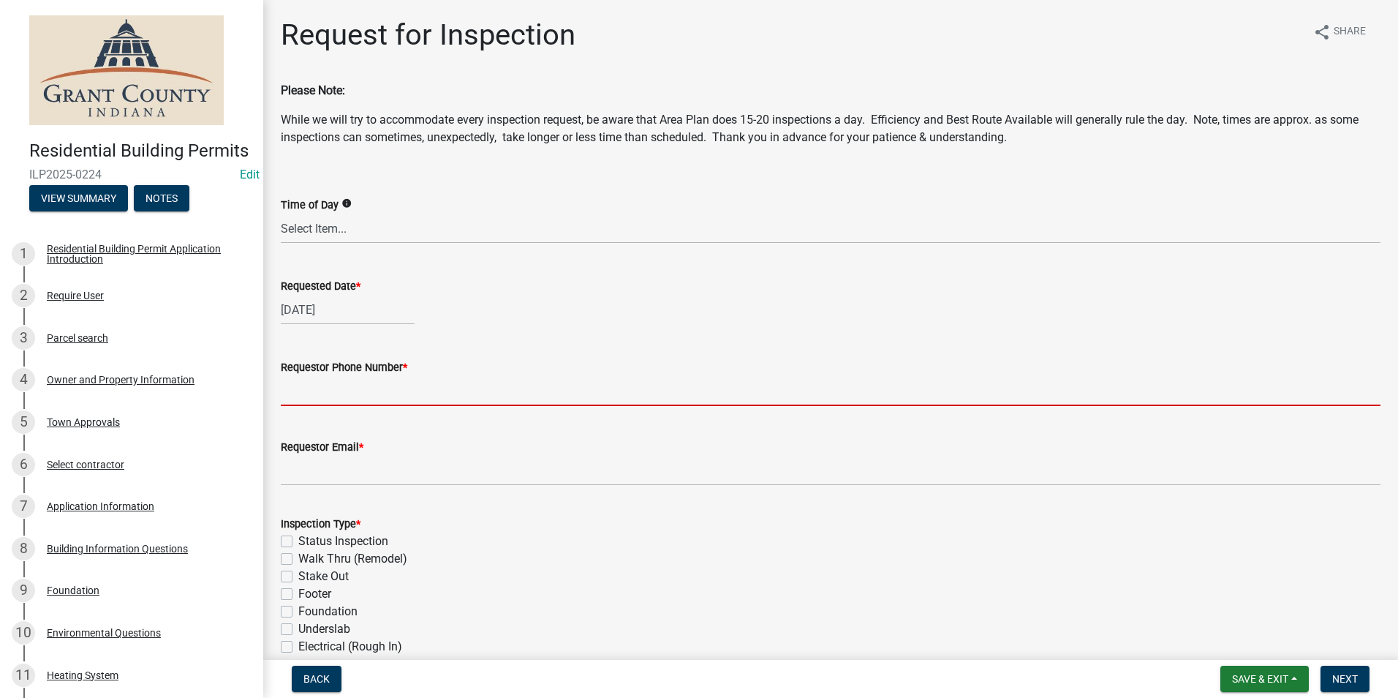
click at [331, 381] on input "Requestor Phone Number *" at bounding box center [831, 391] width 1100 height 30
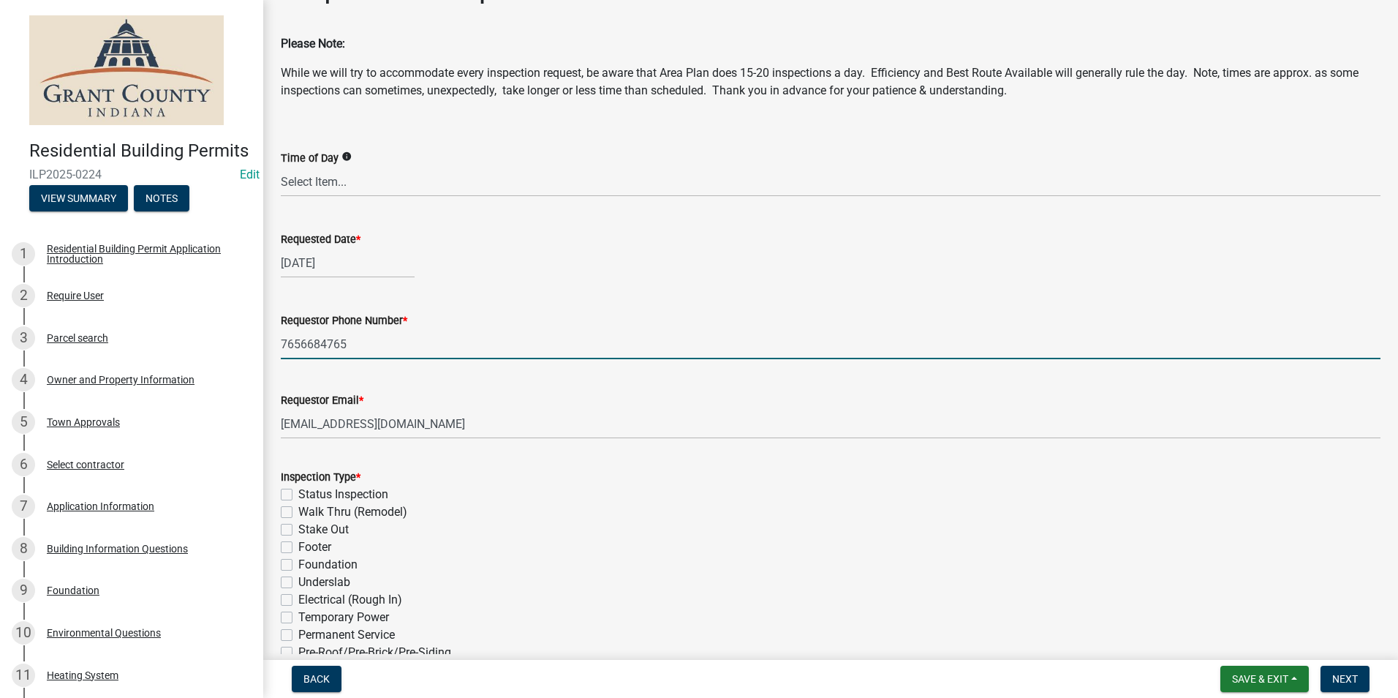
scroll to position [73, 0]
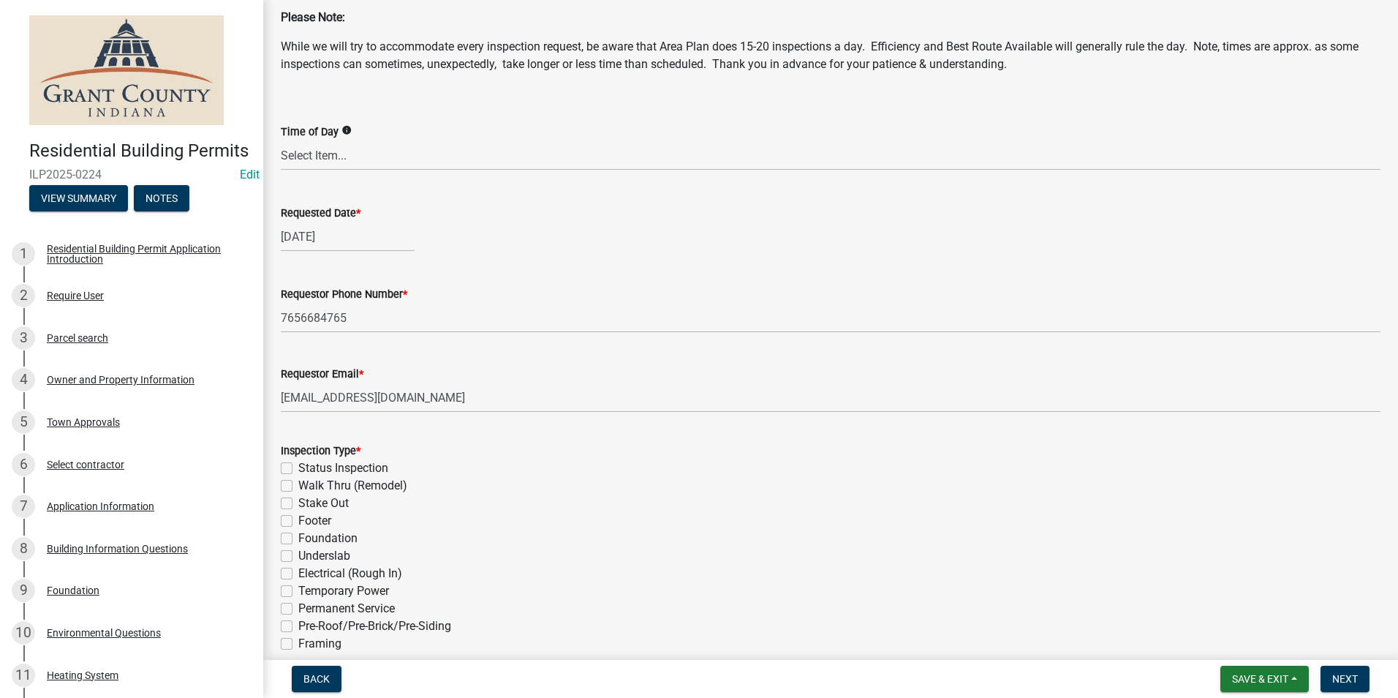
click at [298, 524] on label "Footer" at bounding box center [314, 521] width 33 height 18
click at [298, 521] on input "Footer" at bounding box center [303, 517] width 10 height 10
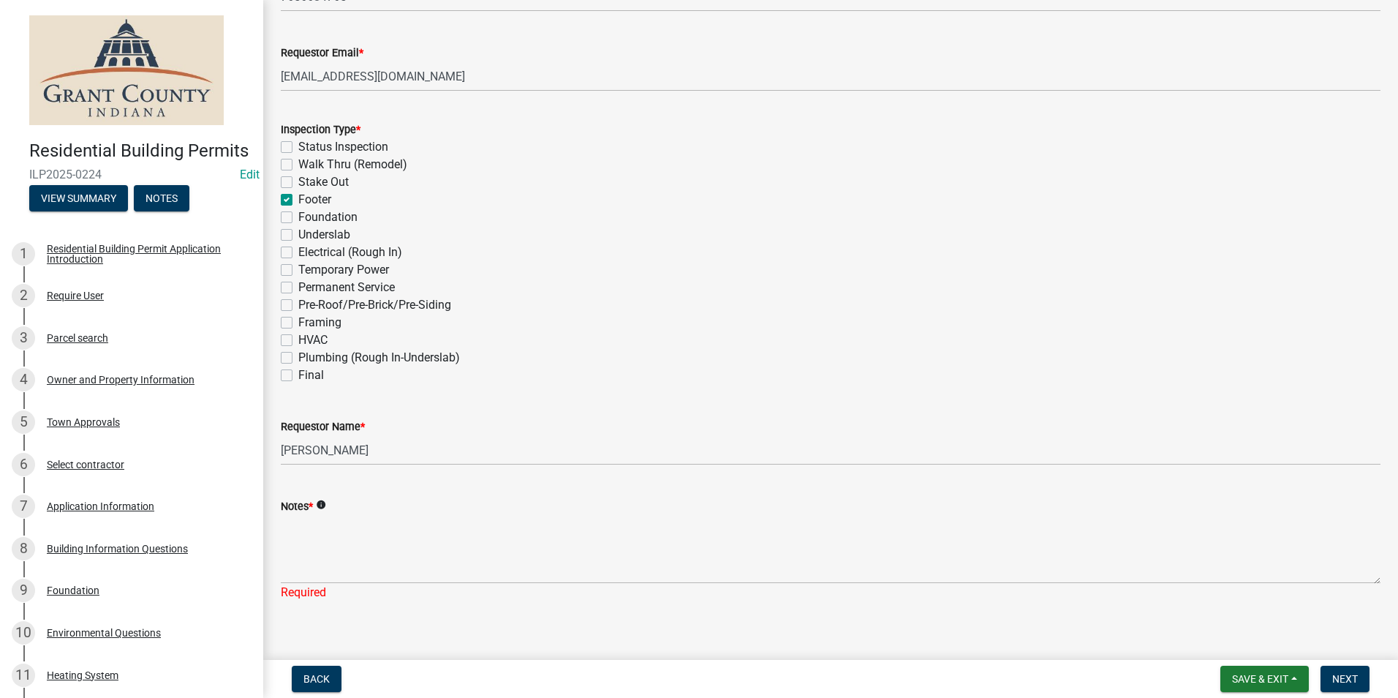
scroll to position [410, 0]
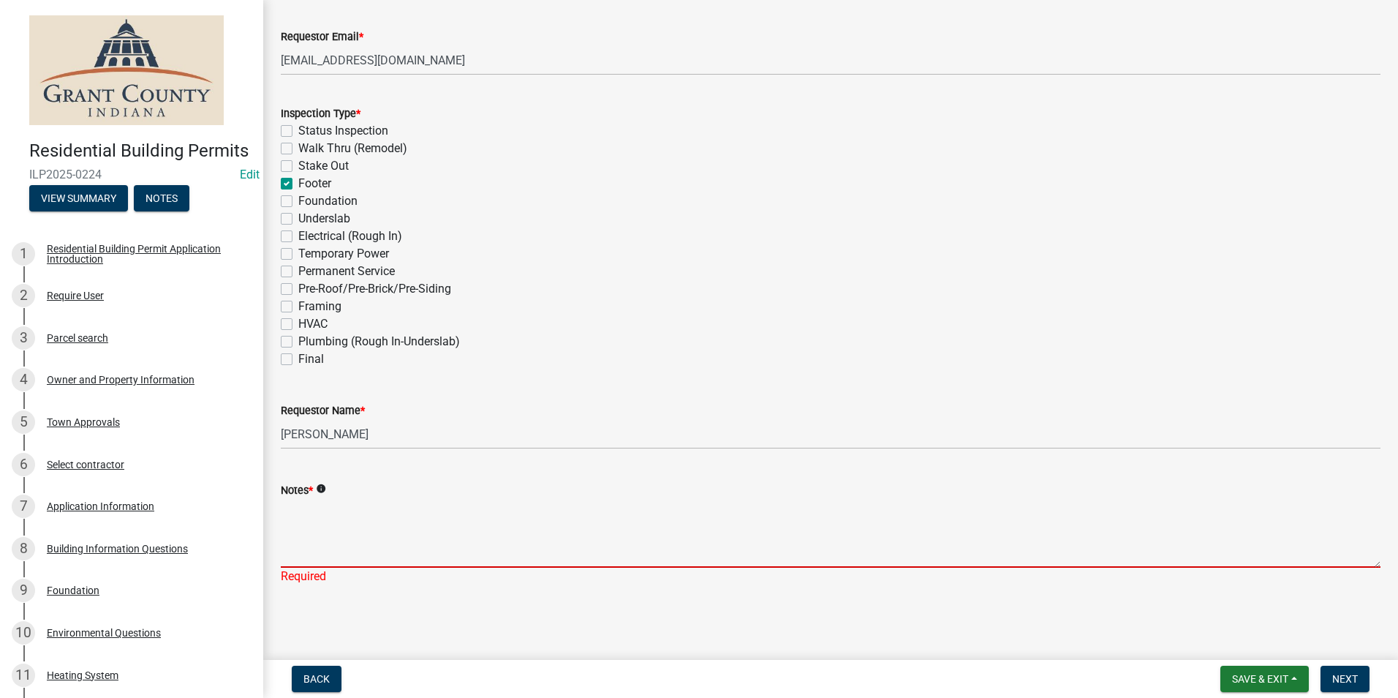
drag, startPoint x: 303, startPoint y: 534, endPoint x: 295, endPoint y: 531, distance: 8.6
click at [301, 533] on textarea "Notes *" at bounding box center [831, 533] width 1100 height 69
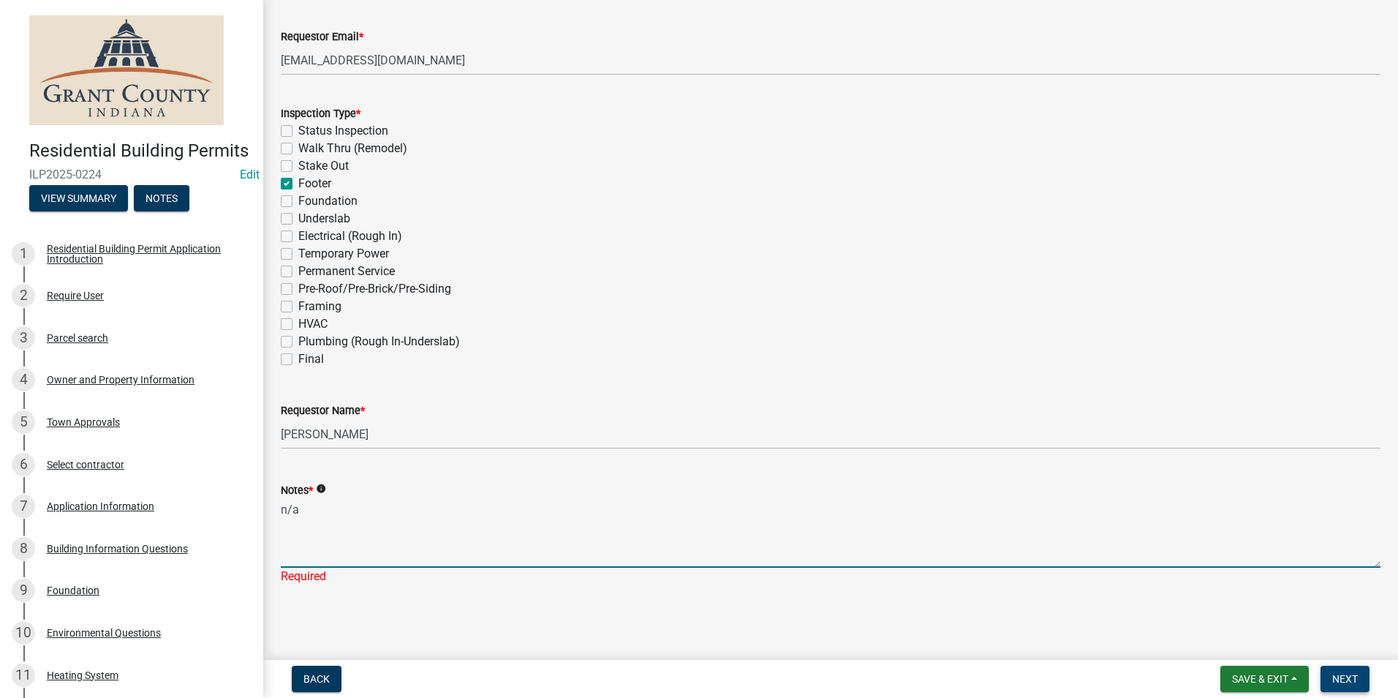
click at [1359, 683] on button "Next" at bounding box center [1345, 678] width 49 height 26
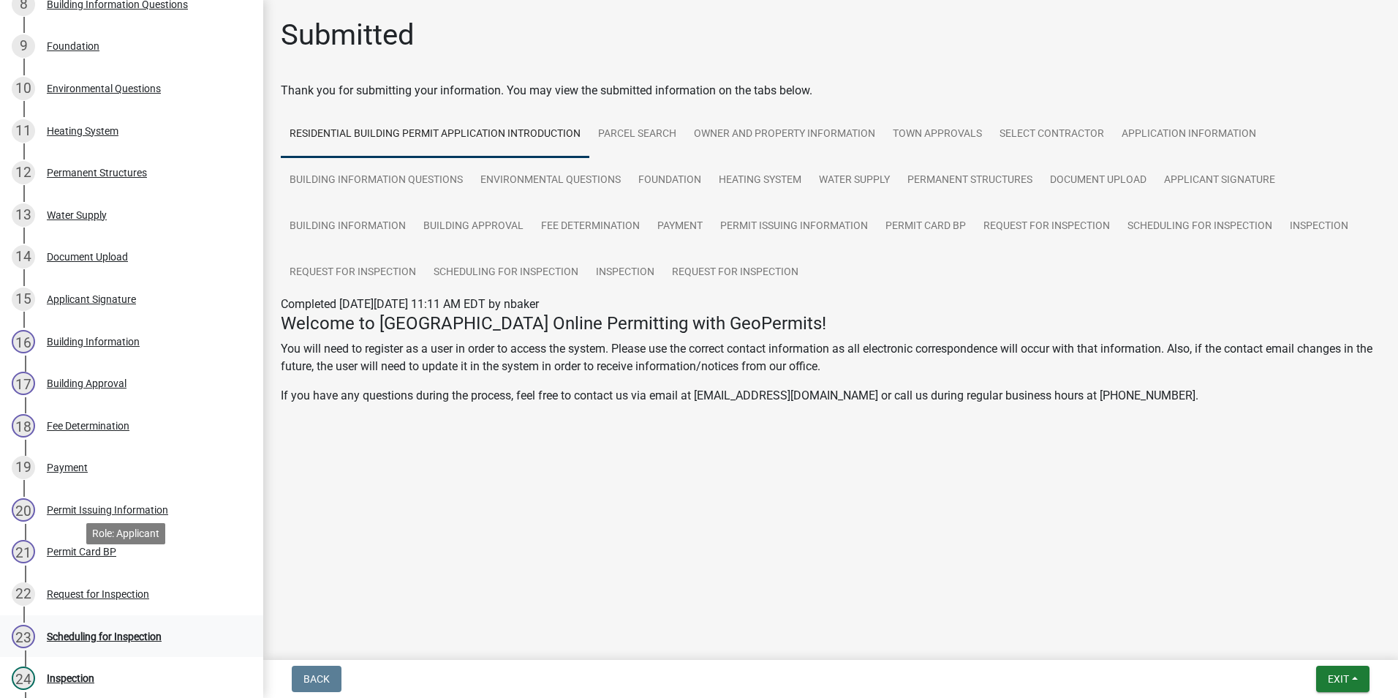
scroll to position [585, 0]
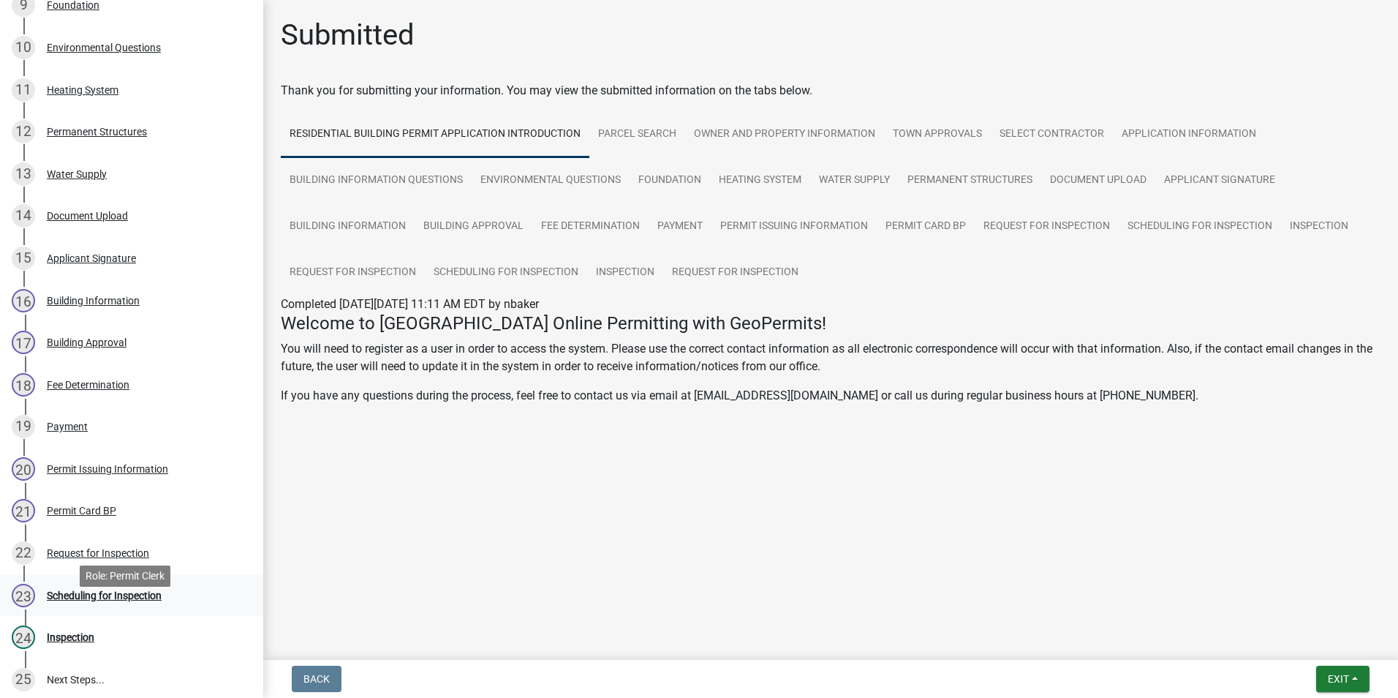
click at [139, 600] on div "Scheduling for Inspection" at bounding box center [104, 595] width 115 height 10
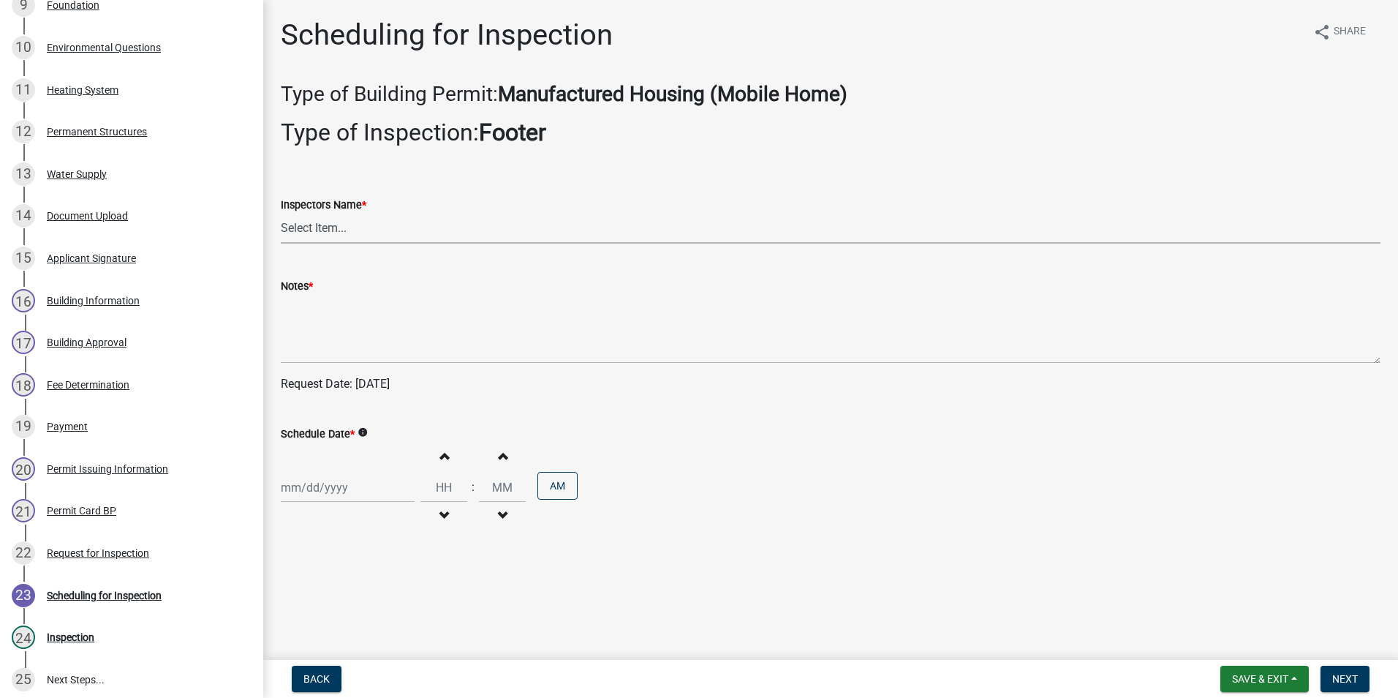
click at [315, 228] on select "Select Item... rberryhill ([PERSON_NAME]) [PERSON_NAME] ([PERSON_NAME]) [PERSON…" at bounding box center [831, 229] width 1100 height 30
click at [281, 214] on select "Select Item... rberryhill ([PERSON_NAME]) [PERSON_NAME] ([PERSON_NAME]) [PERSON…" at bounding box center [831, 229] width 1100 height 30
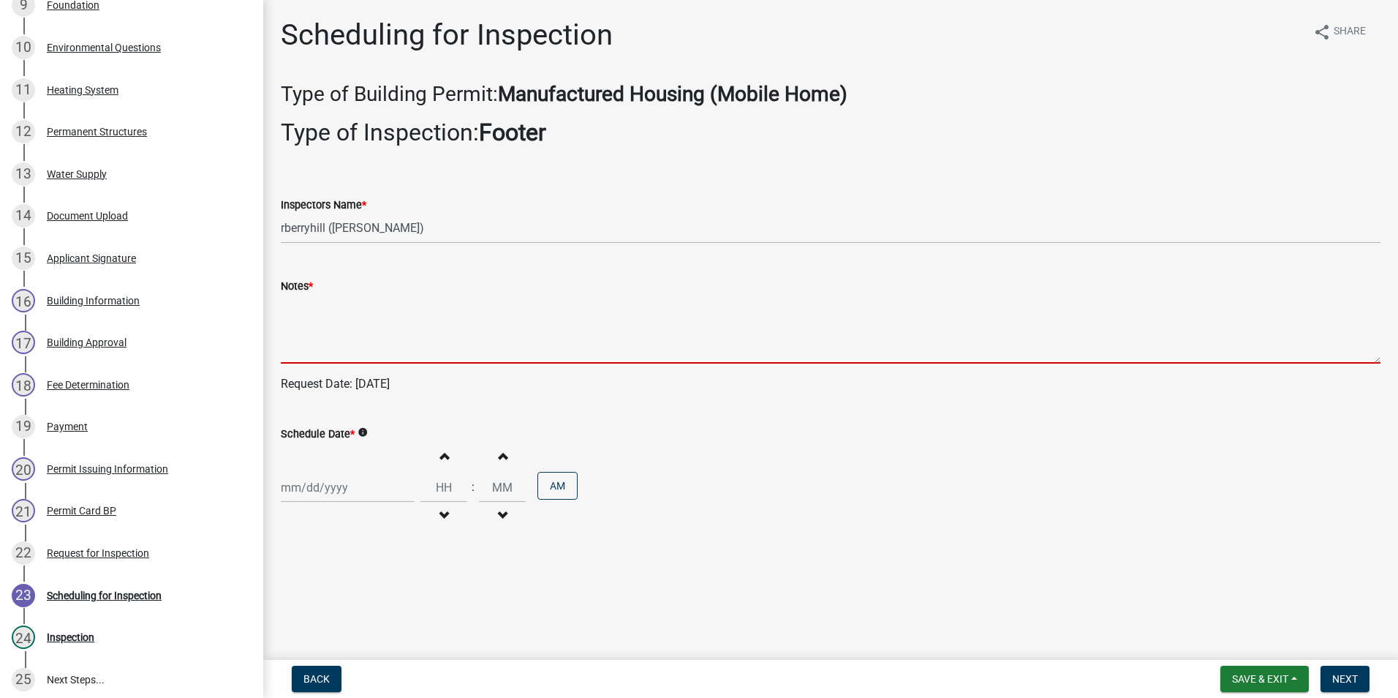
click at [303, 344] on textarea "Notes *" at bounding box center [831, 329] width 1100 height 69
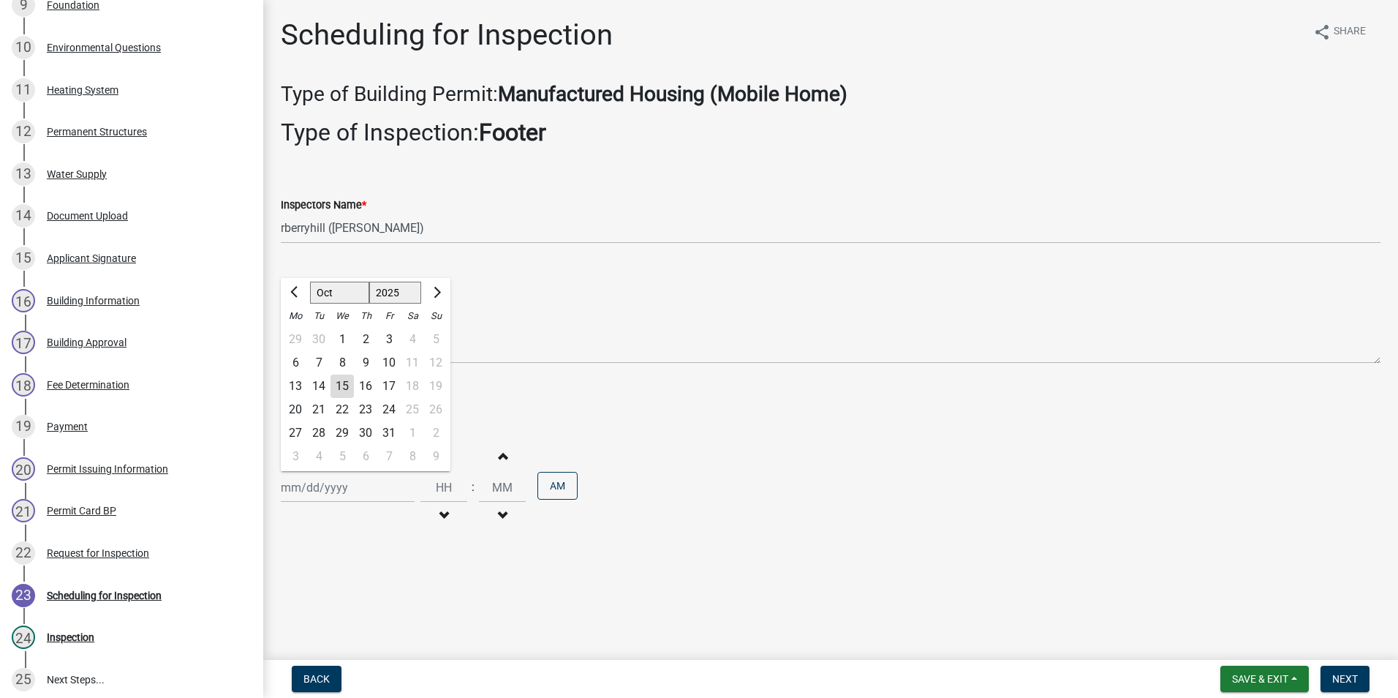
click at [335, 489] on div "[PERSON_NAME] Feb Mar Apr [PERSON_NAME][DATE] Oct Nov [DATE] 1526 1527 1528 152…" at bounding box center [348, 487] width 134 height 30
click at [344, 385] on div "15" at bounding box center [342, 385] width 23 height 23
click at [1341, 682] on span "Next" at bounding box center [1345, 679] width 26 height 12
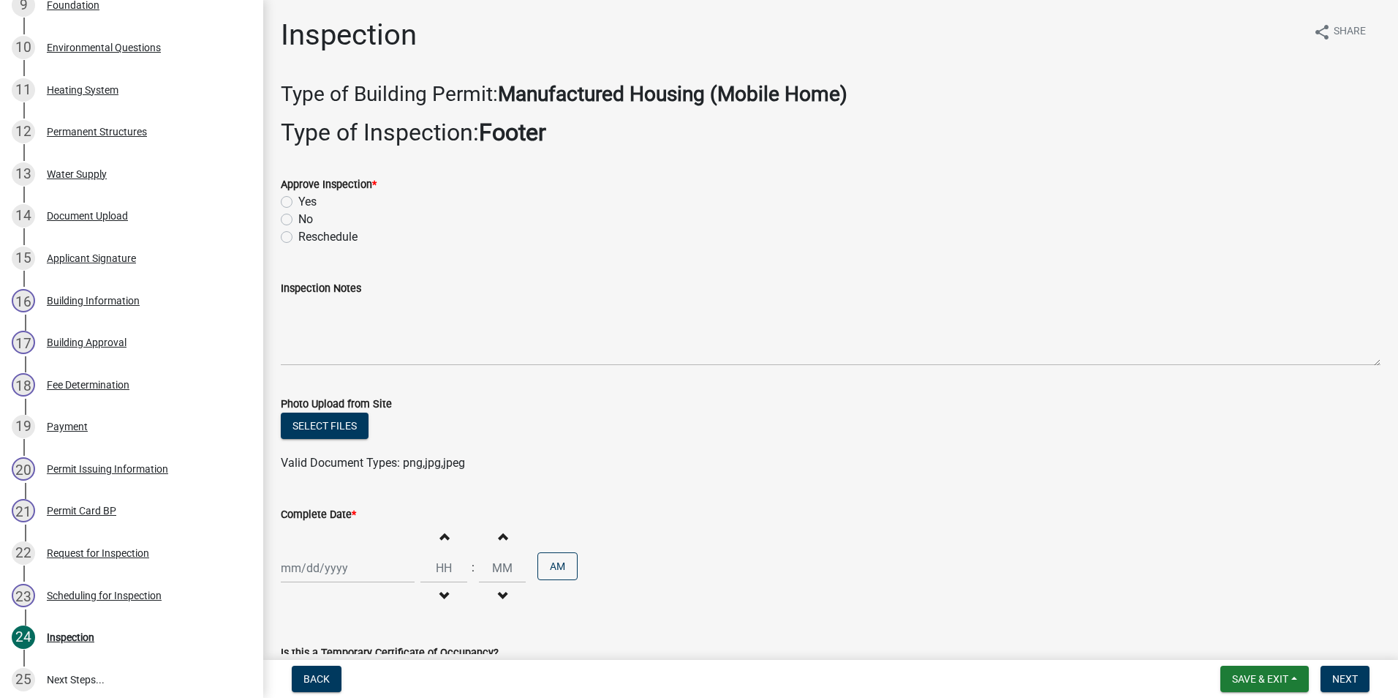
click at [298, 200] on label "Yes" at bounding box center [307, 202] width 18 height 18
click at [298, 200] on input "Yes" at bounding box center [303, 198] width 10 height 10
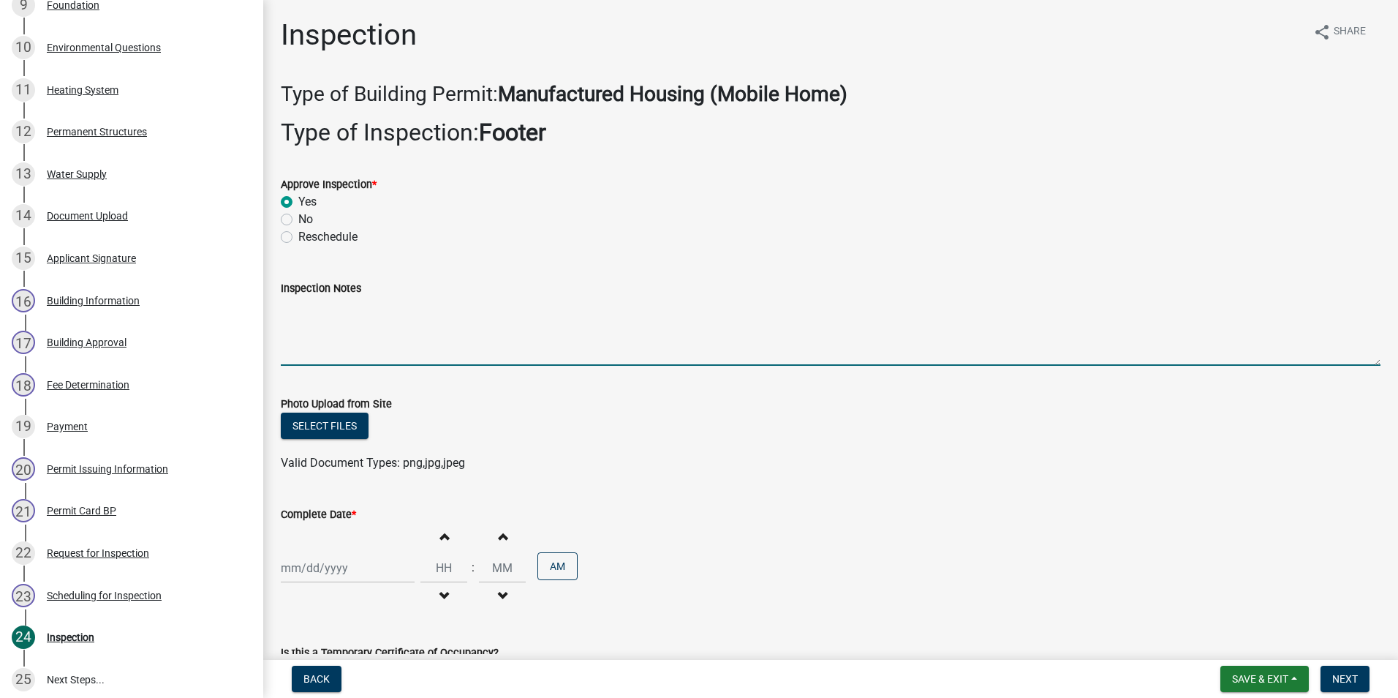
click at [297, 315] on textarea "Inspection Notes" at bounding box center [831, 331] width 1100 height 69
click at [328, 568] on div at bounding box center [348, 568] width 134 height 30
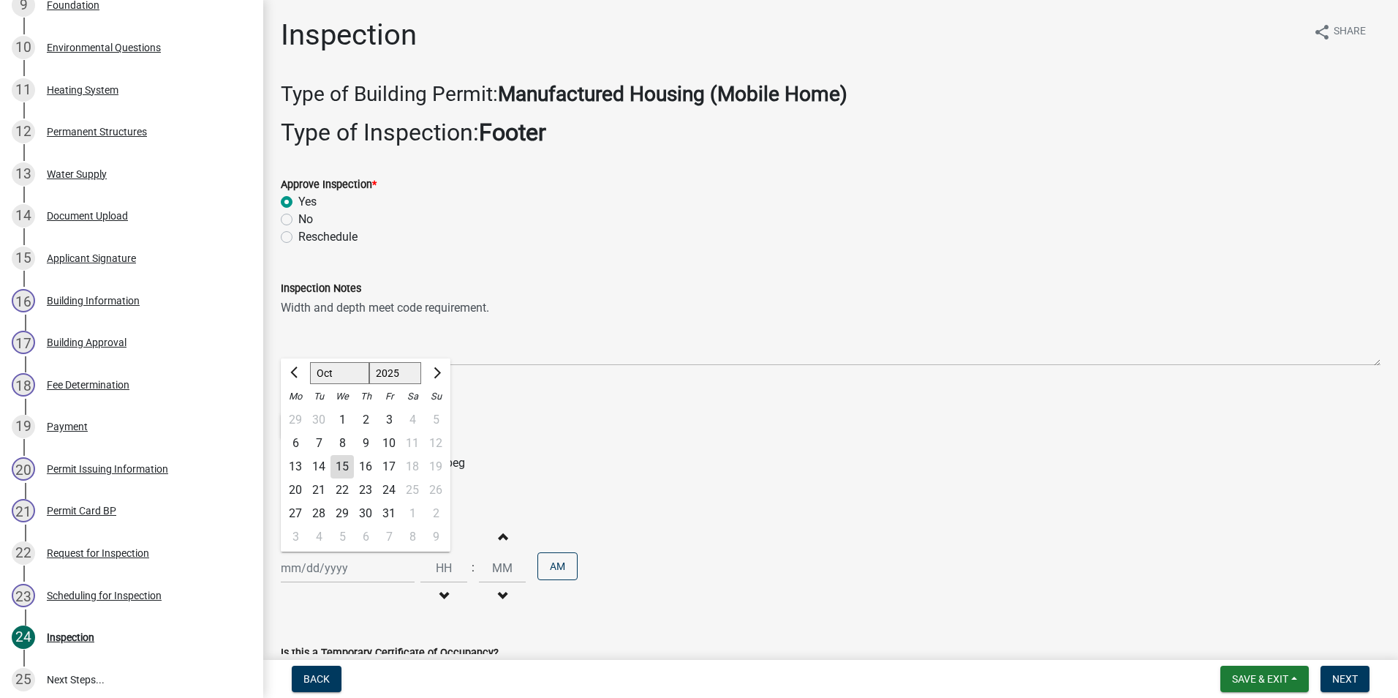
click at [345, 467] on div "15" at bounding box center [342, 466] width 23 height 23
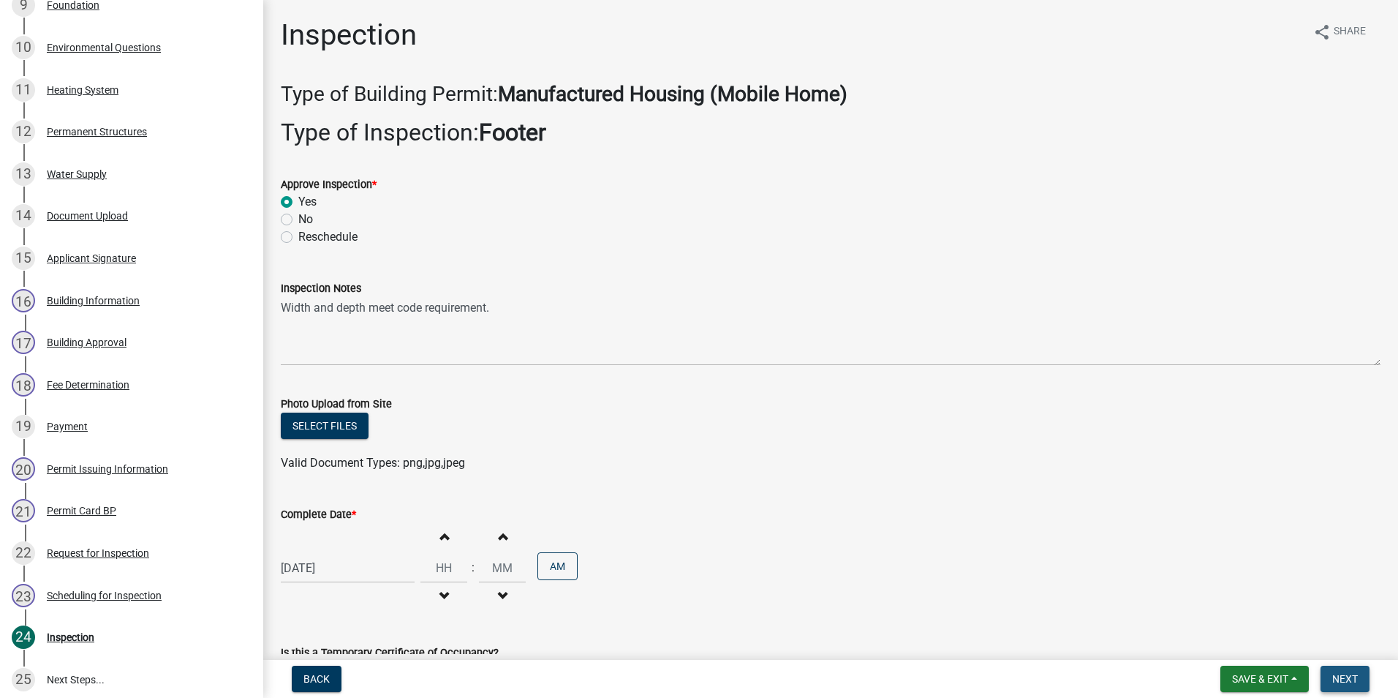
click at [1348, 677] on span "Next" at bounding box center [1345, 679] width 26 height 12
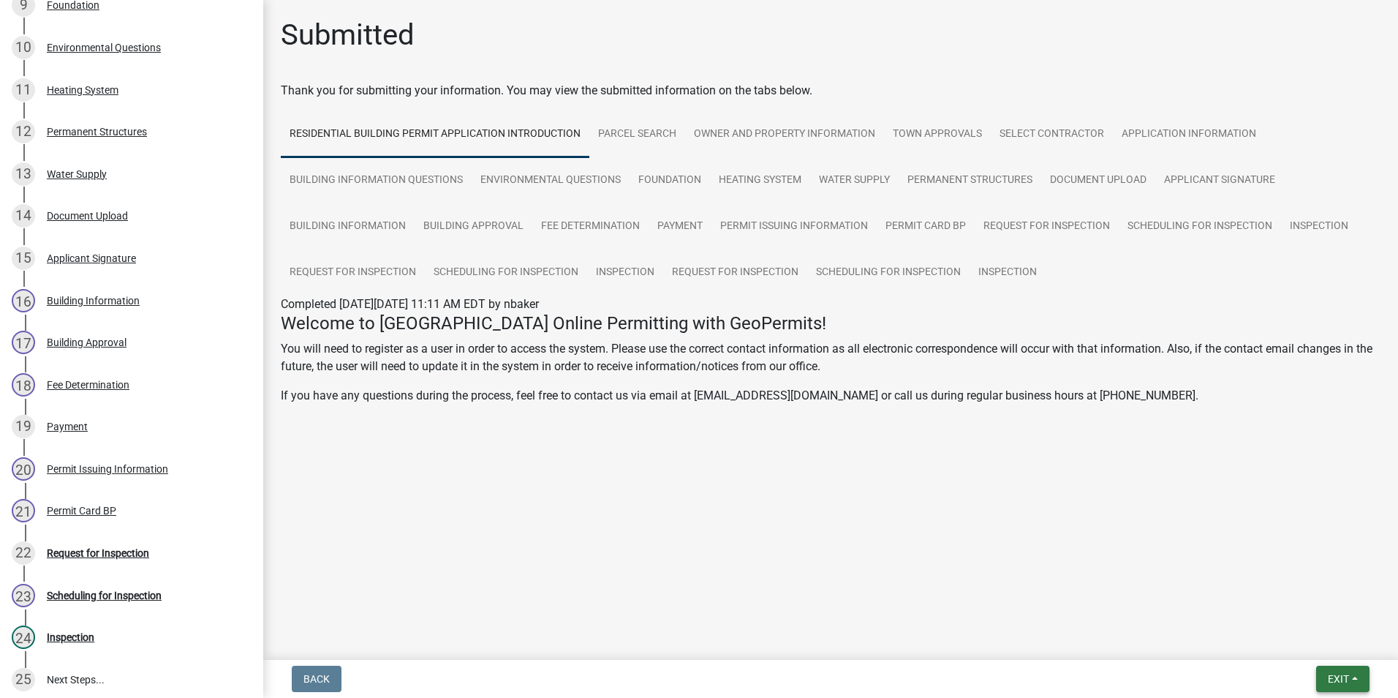
click at [1330, 677] on span "Exit" at bounding box center [1338, 679] width 21 height 12
click at [1325, 651] on button "Save & Exit" at bounding box center [1311, 640] width 117 height 35
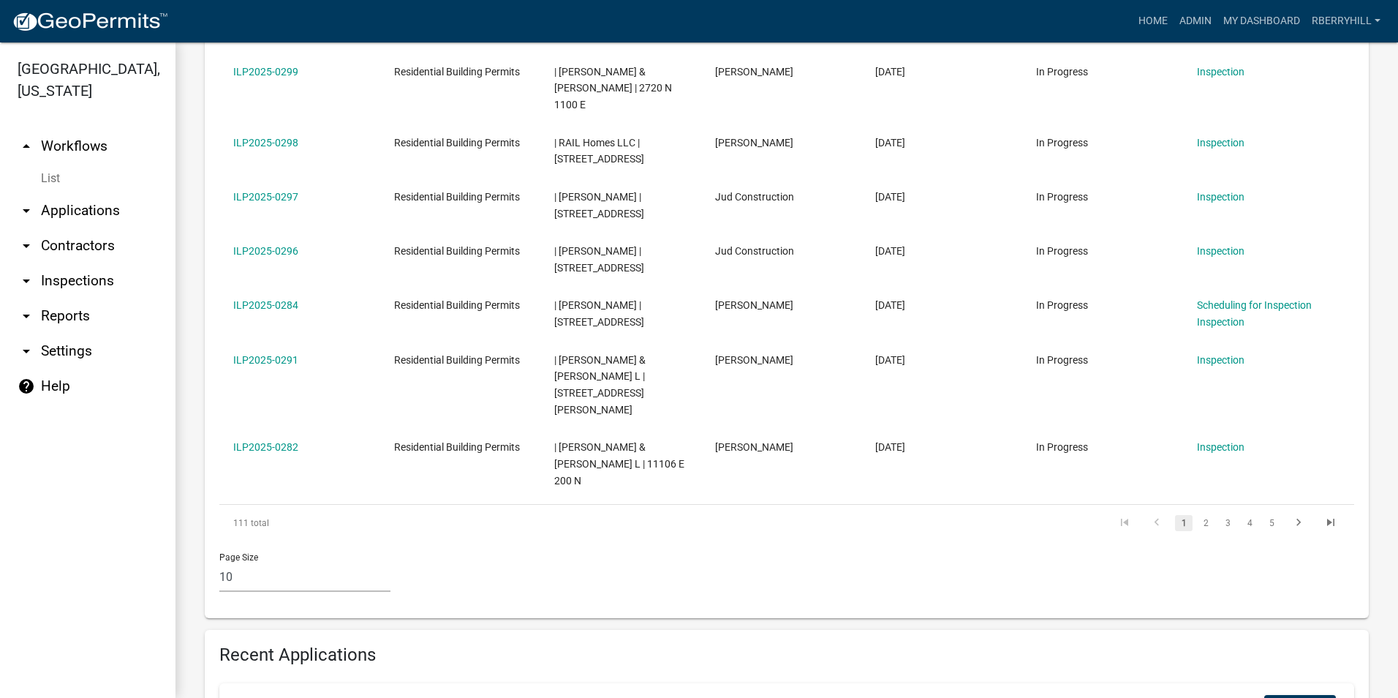
scroll to position [731, 0]
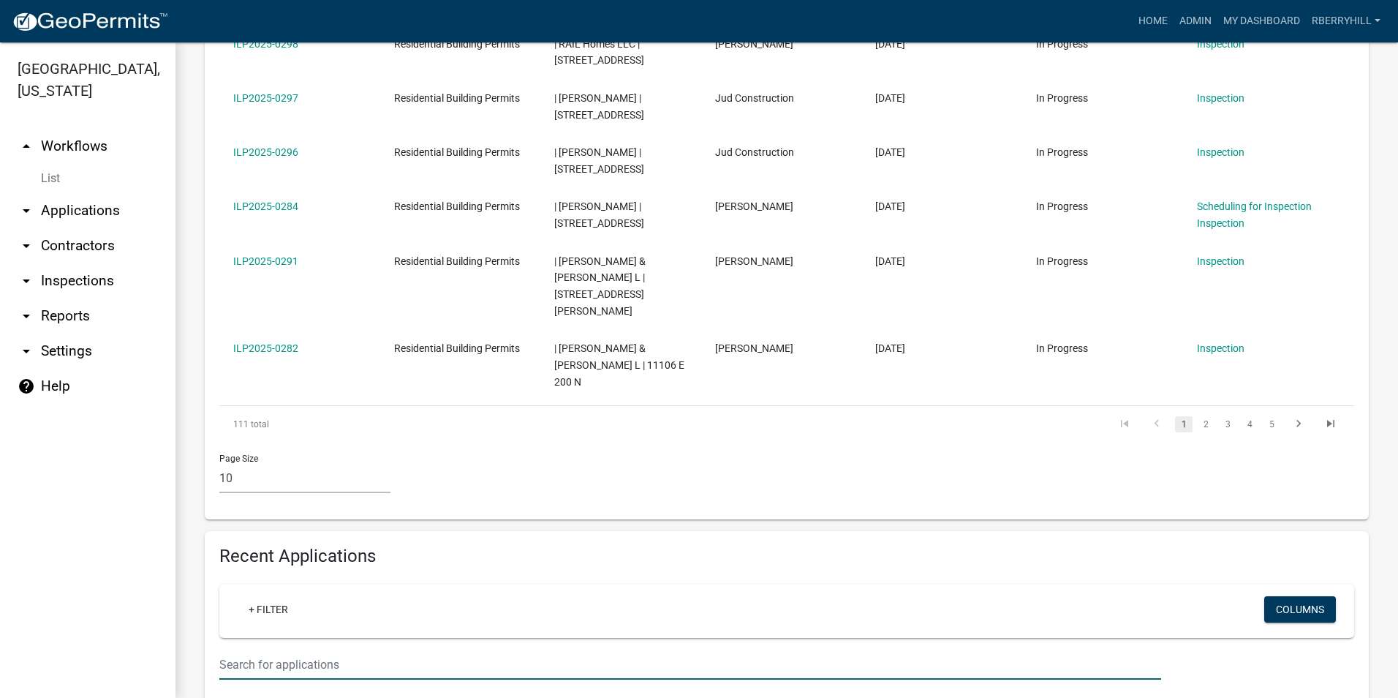
click at [230, 649] on input "text" at bounding box center [690, 664] width 942 height 30
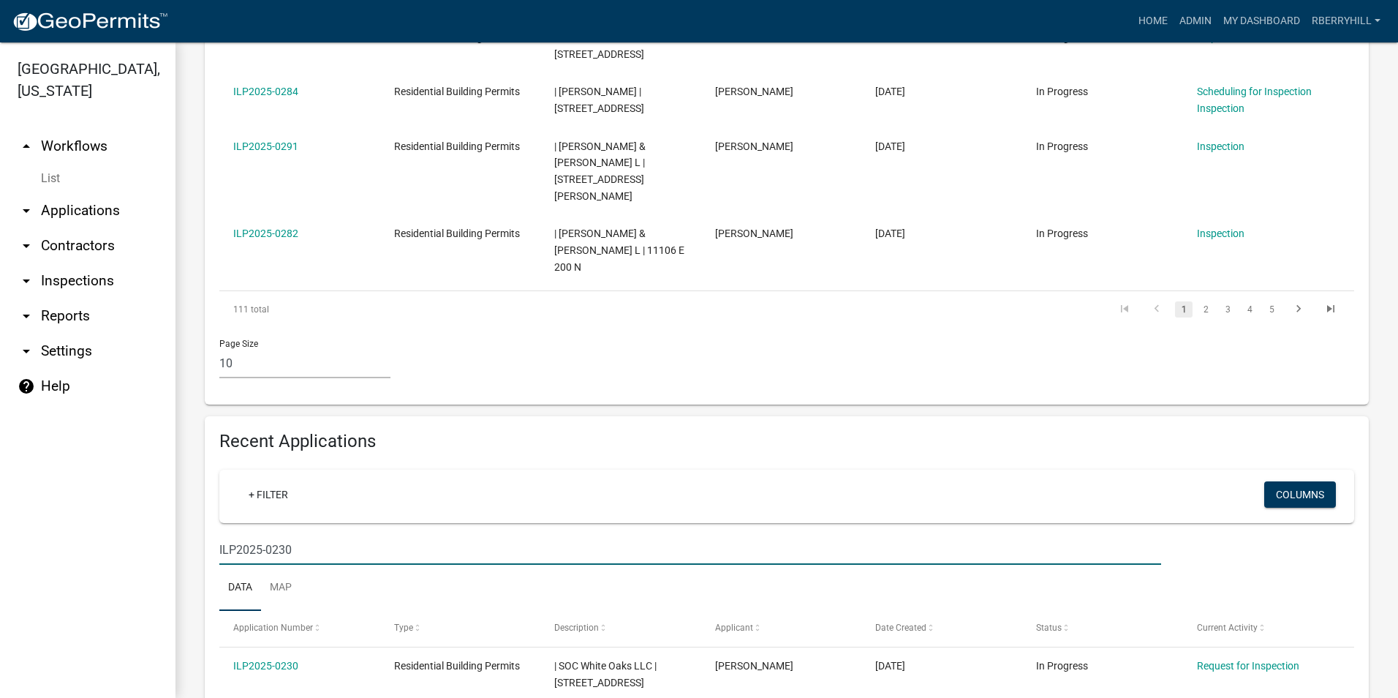
scroll to position [869, 0]
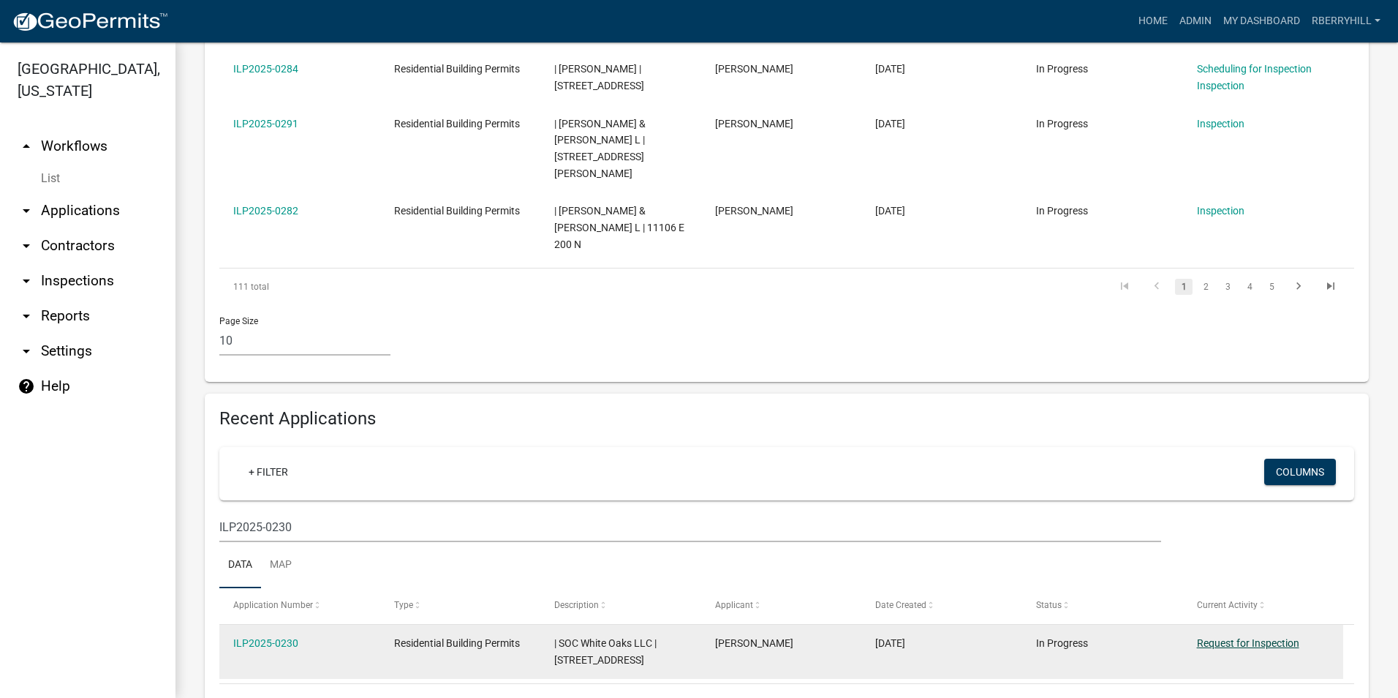
click at [1259, 637] on link "Request for Inspection" at bounding box center [1248, 643] width 102 height 12
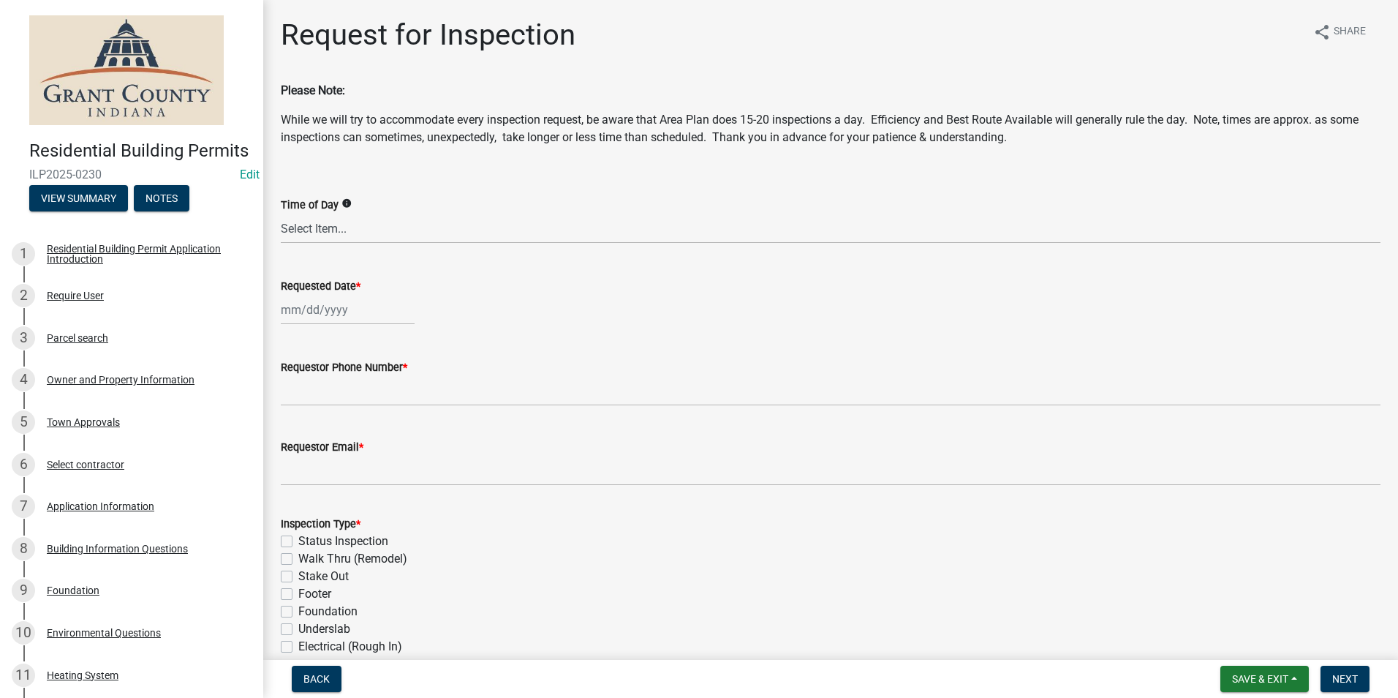
click at [324, 310] on div at bounding box center [348, 310] width 134 height 30
click at [341, 434] on div "15" at bounding box center [342, 434] width 23 height 23
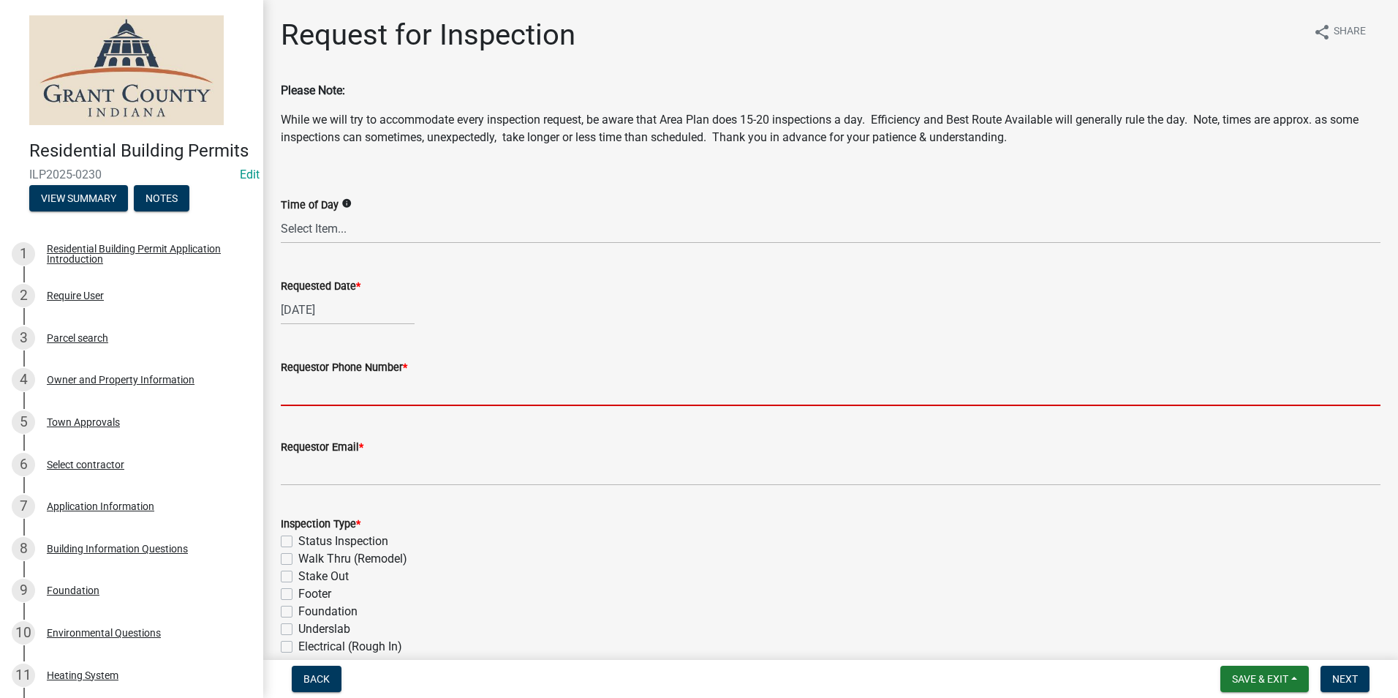
click at [318, 397] on input "Requestor Phone Number *" at bounding box center [831, 391] width 1100 height 30
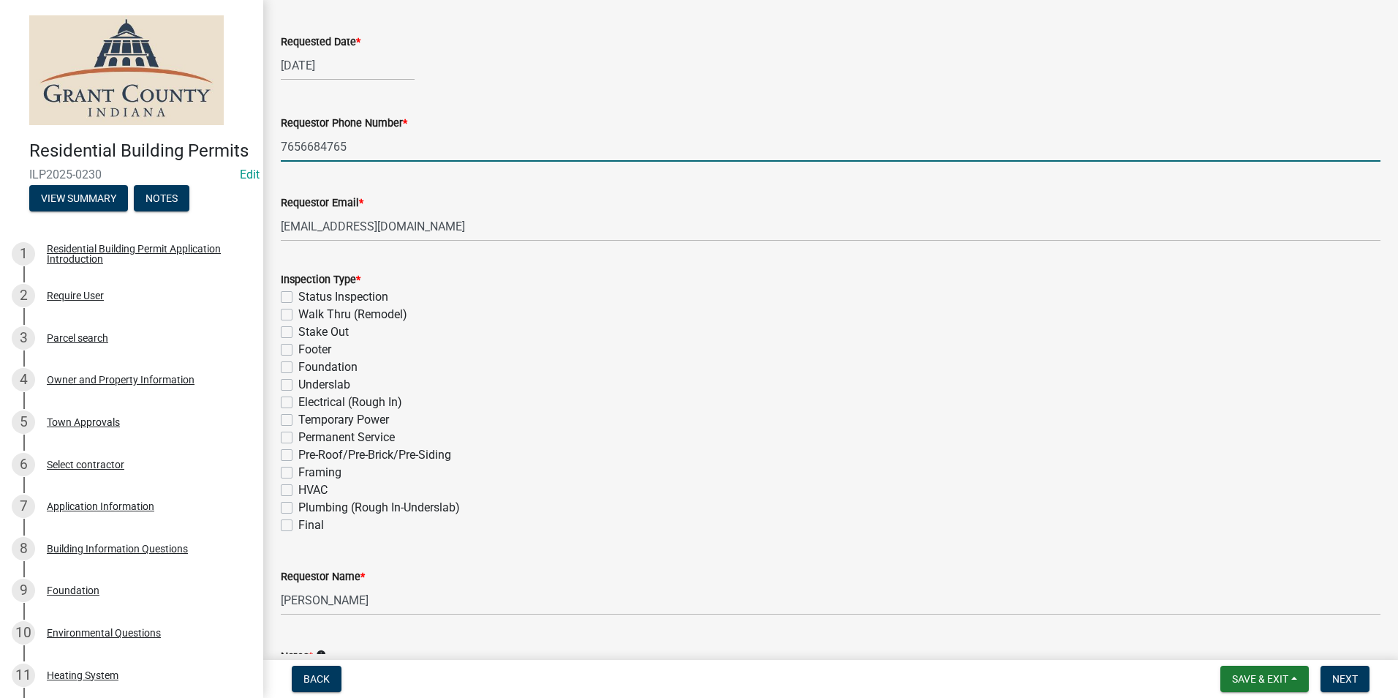
scroll to position [292, 0]
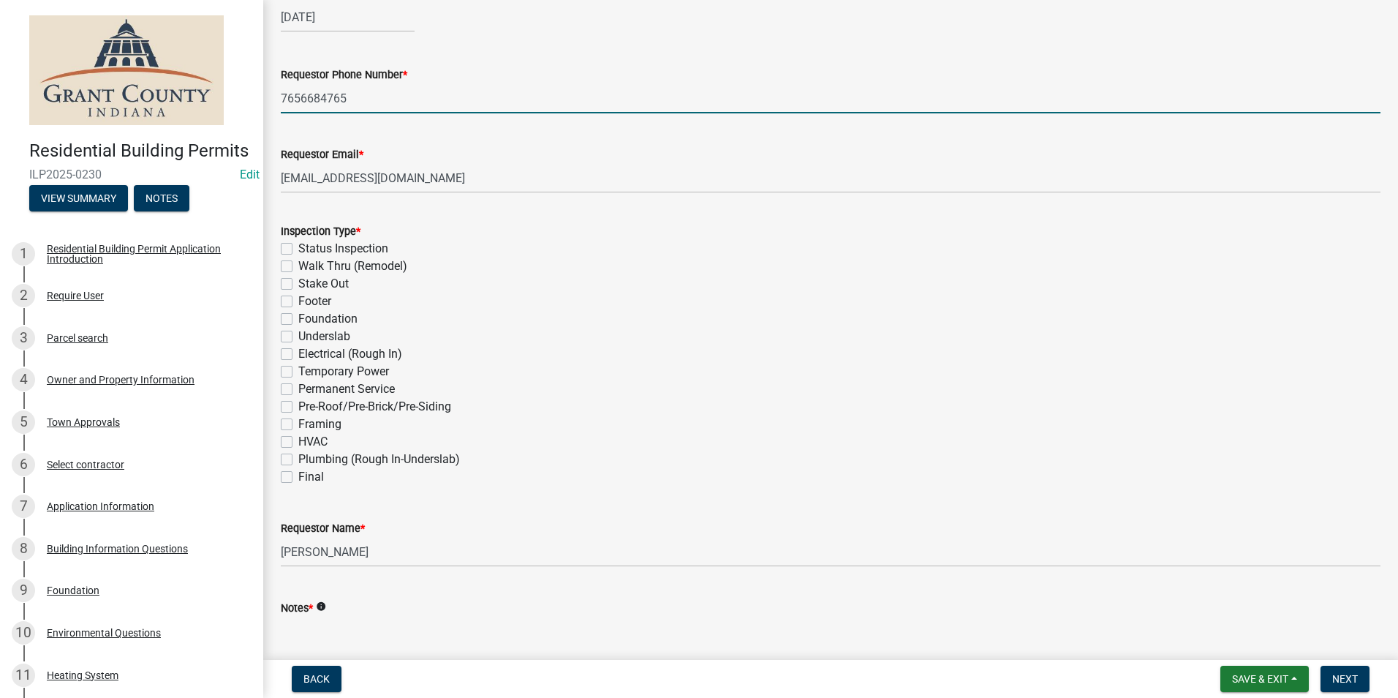
click at [298, 301] on label "Footer" at bounding box center [314, 301] width 33 height 18
click at [298, 301] on input "Footer" at bounding box center [303, 297] width 10 height 10
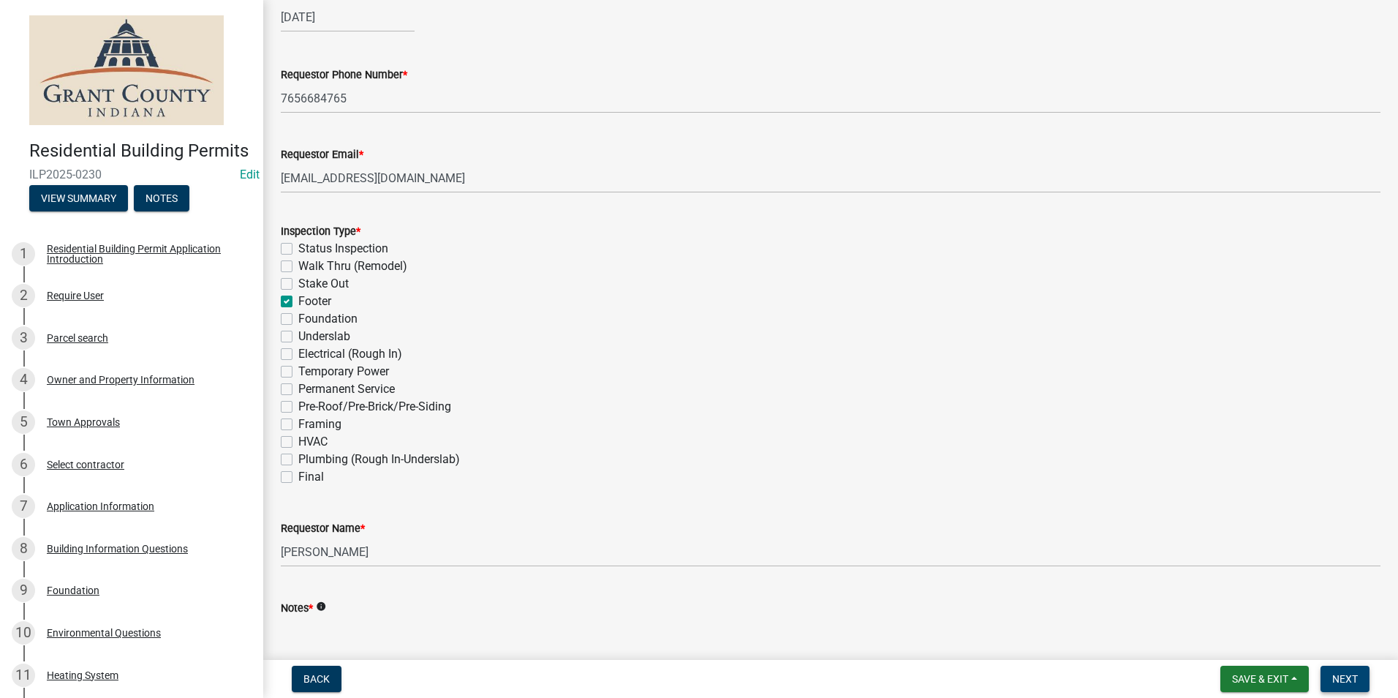
click at [1337, 688] on button "Next" at bounding box center [1345, 678] width 49 height 26
click at [306, 633] on textarea "Notes *" at bounding box center [831, 650] width 1100 height 69
click at [1335, 683] on span "Next" at bounding box center [1345, 679] width 26 height 12
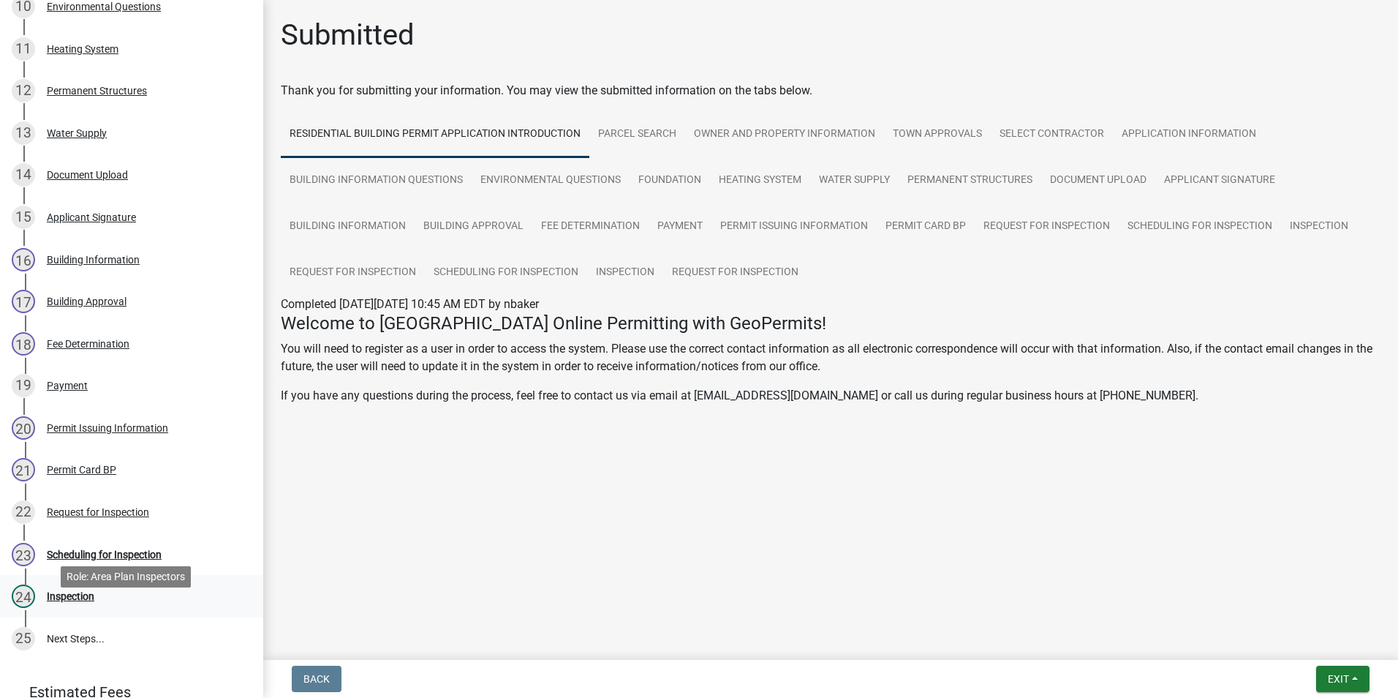
scroll to position [658, 0]
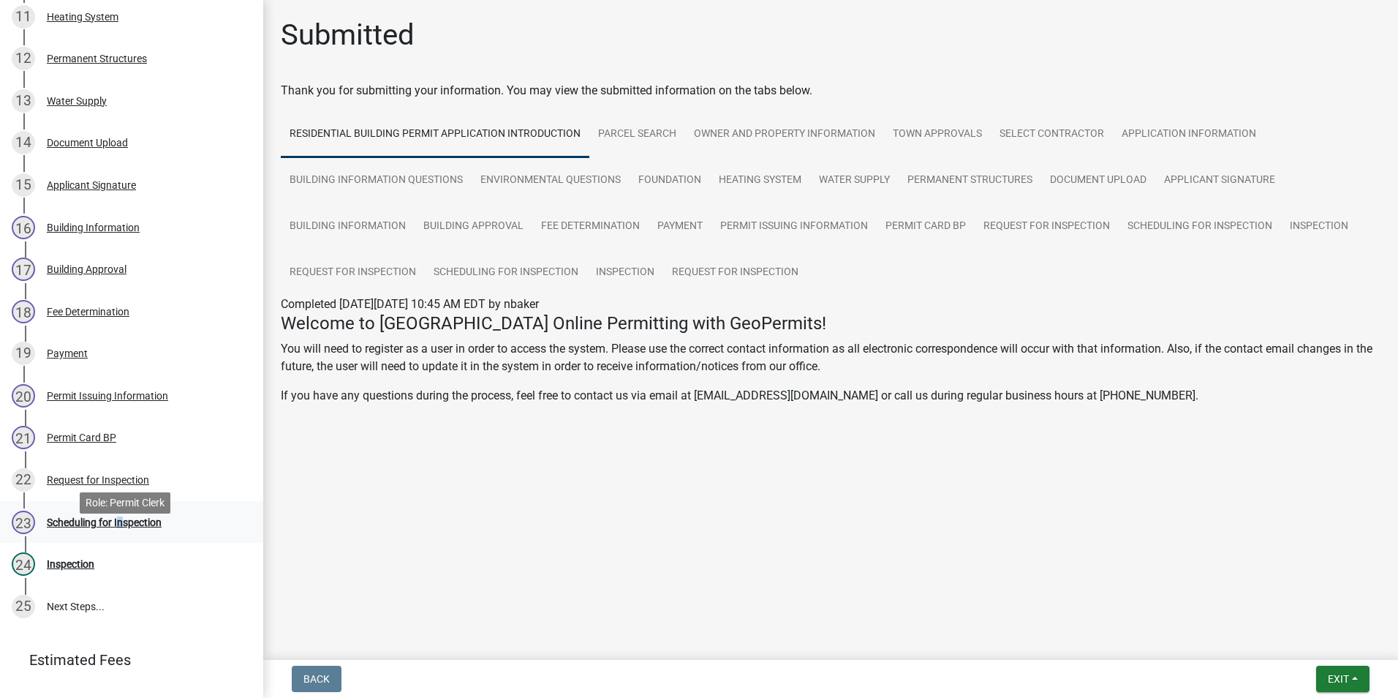
click at [118, 527] on div "Scheduling for Inspection" at bounding box center [104, 522] width 115 height 10
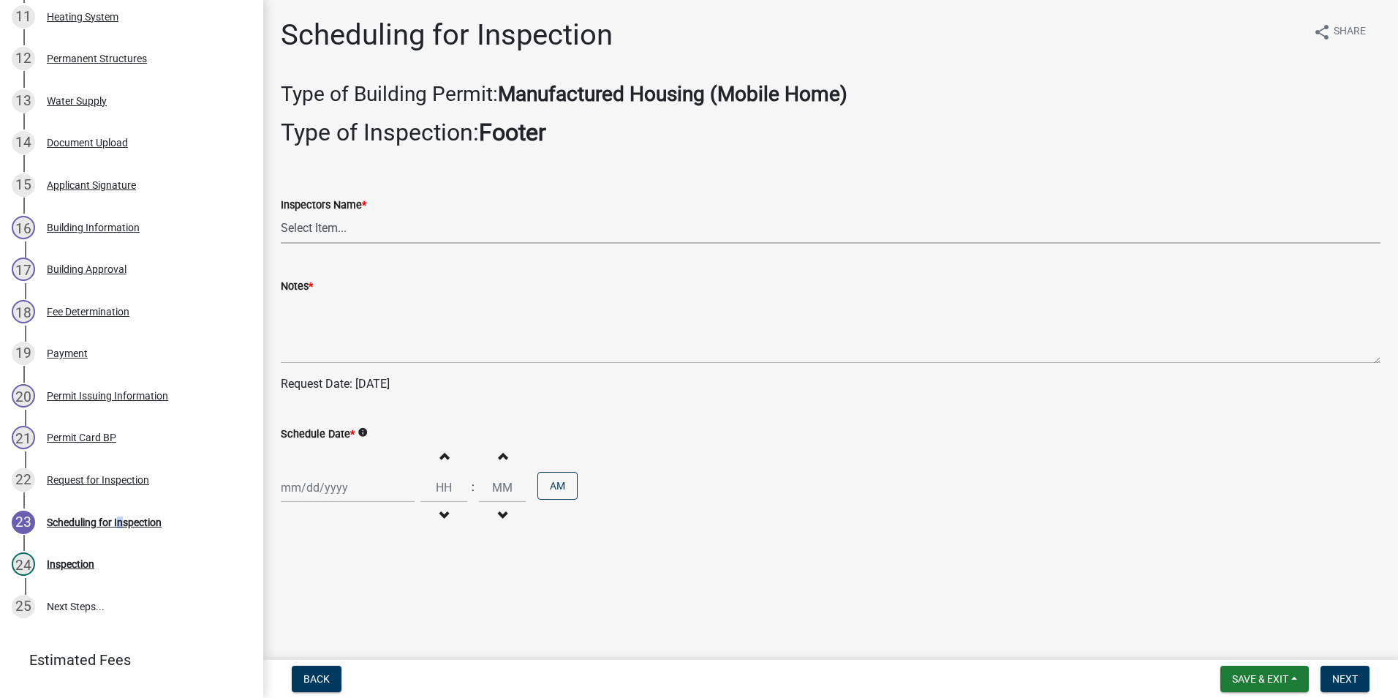
click at [292, 227] on select "Select Item... rberryhill ([PERSON_NAME]) [PERSON_NAME] ([PERSON_NAME]) [PERSON…" at bounding box center [831, 229] width 1100 height 30
click at [281, 214] on select "Select Item... rberryhill ([PERSON_NAME]) [PERSON_NAME] ([PERSON_NAME]) [PERSON…" at bounding box center [831, 229] width 1100 height 30
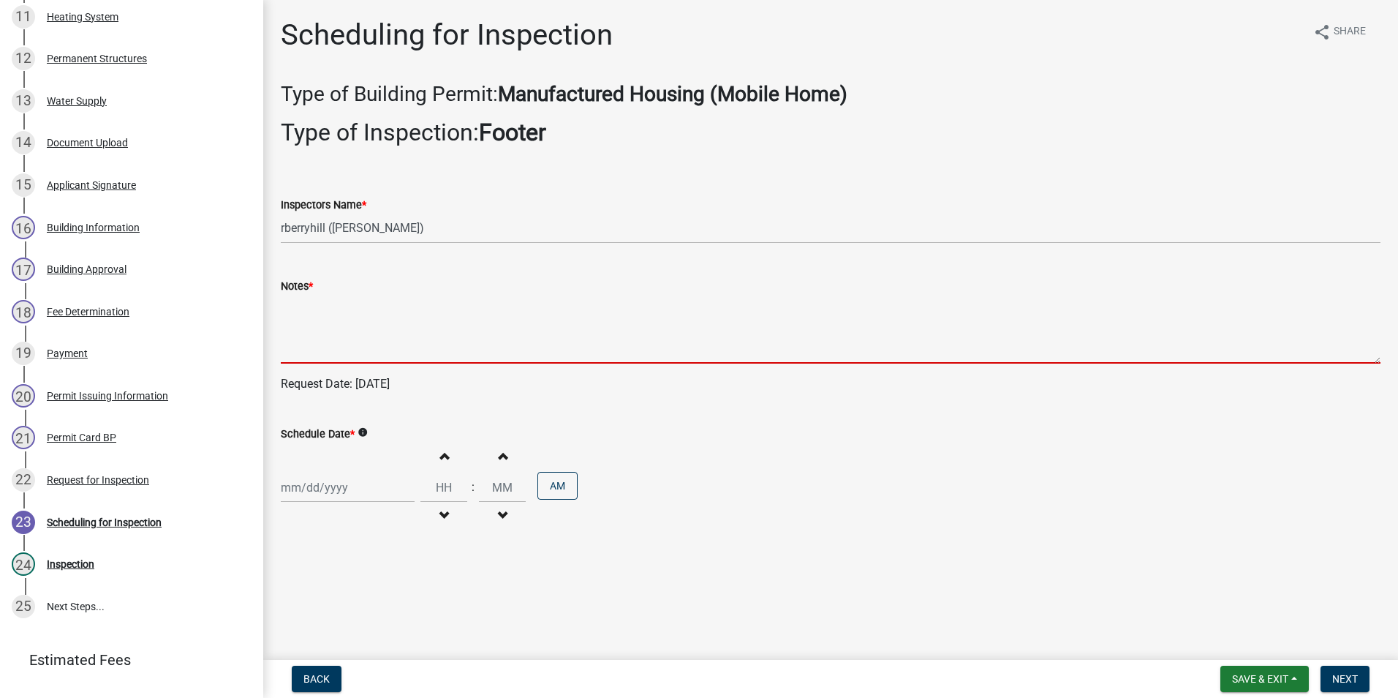
click at [296, 320] on textarea "Notes *" at bounding box center [831, 329] width 1100 height 69
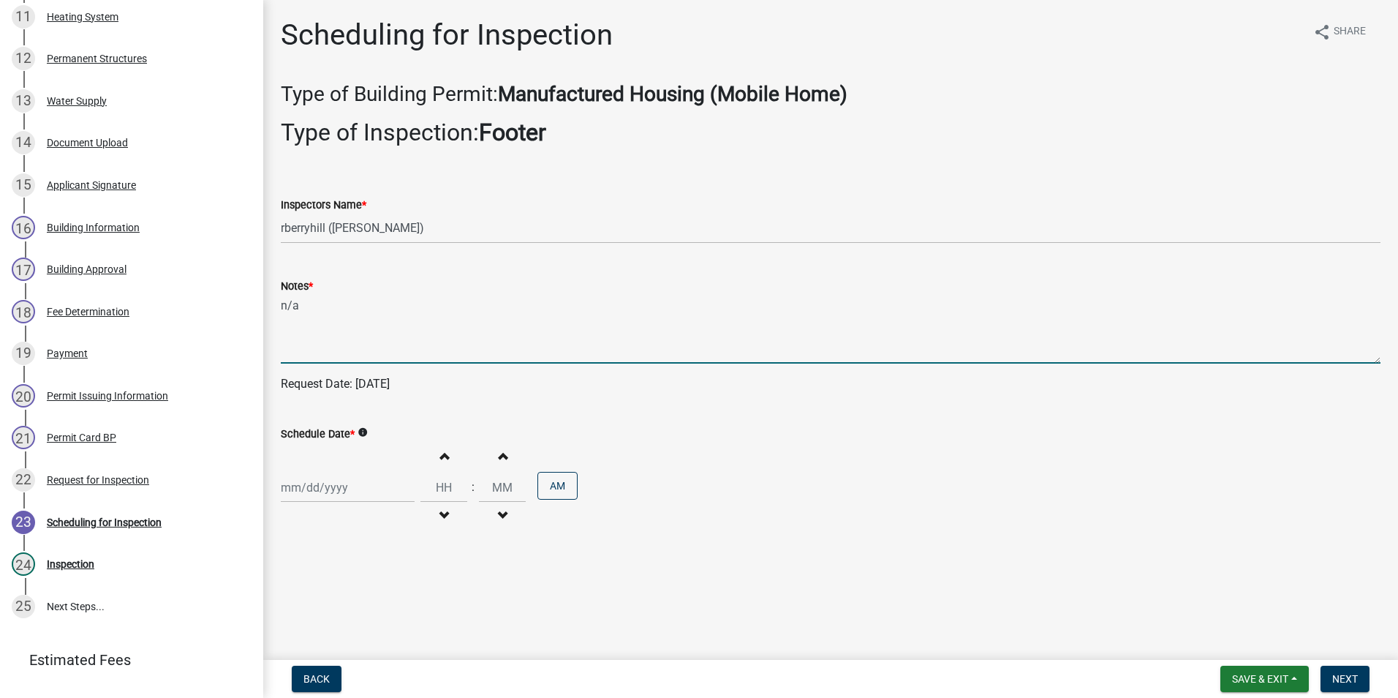
click at [306, 489] on div at bounding box center [348, 487] width 134 height 30
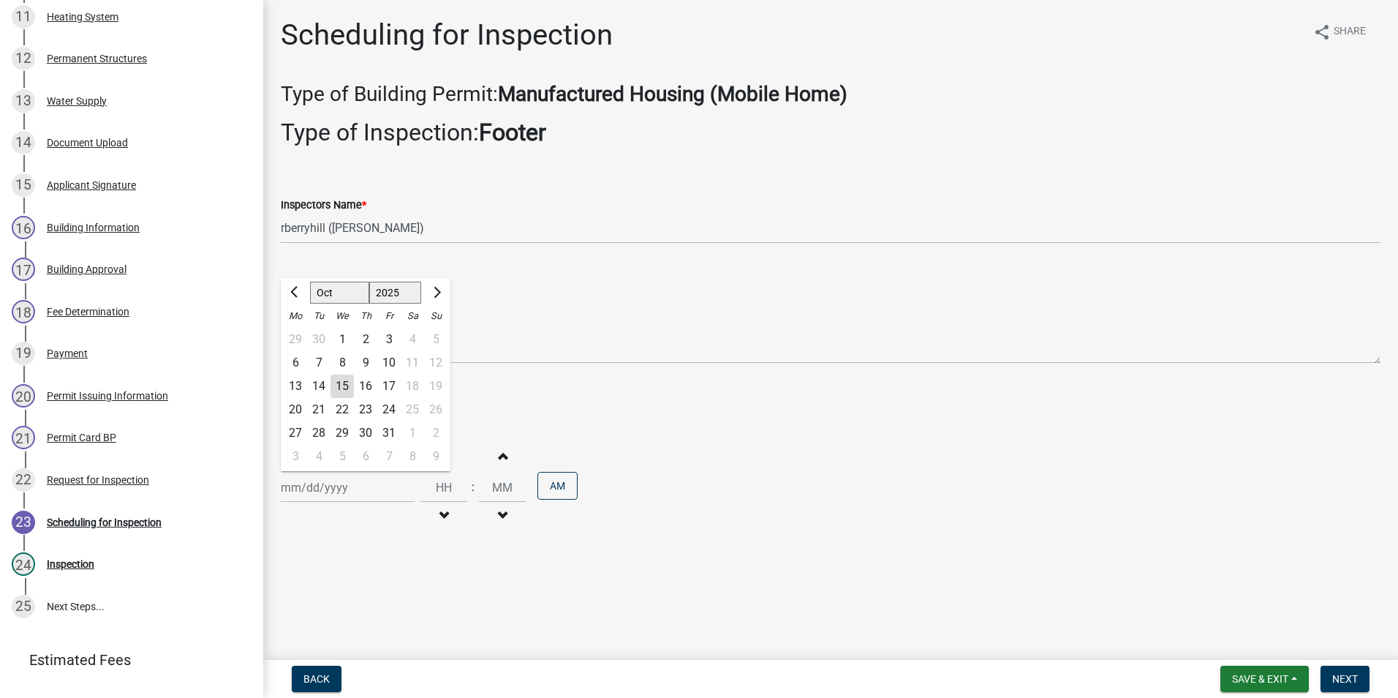
click at [341, 382] on div "15" at bounding box center [342, 385] width 23 height 23
click at [1343, 675] on span "Next" at bounding box center [1345, 679] width 26 height 12
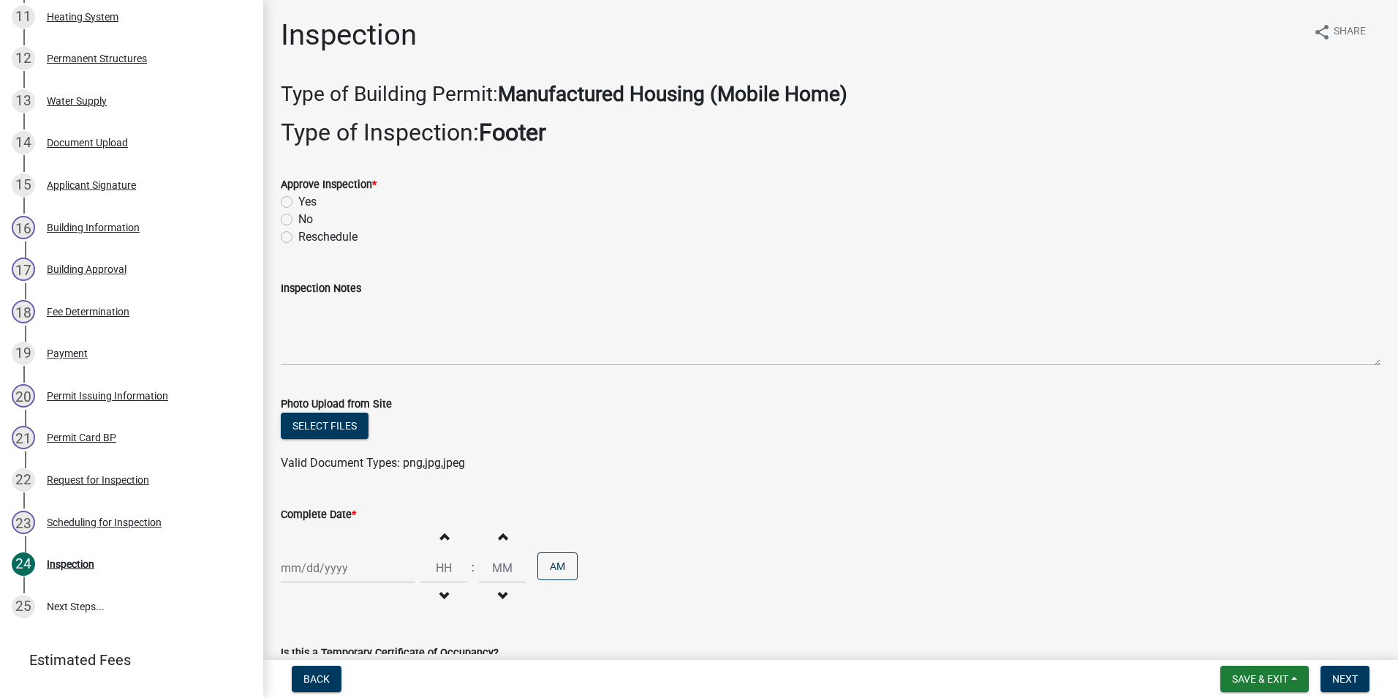
click at [298, 200] on label "Yes" at bounding box center [307, 202] width 18 height 18
click at [298, 200] on input "Yes" at bounding box center [303, 198] width 10 height 10
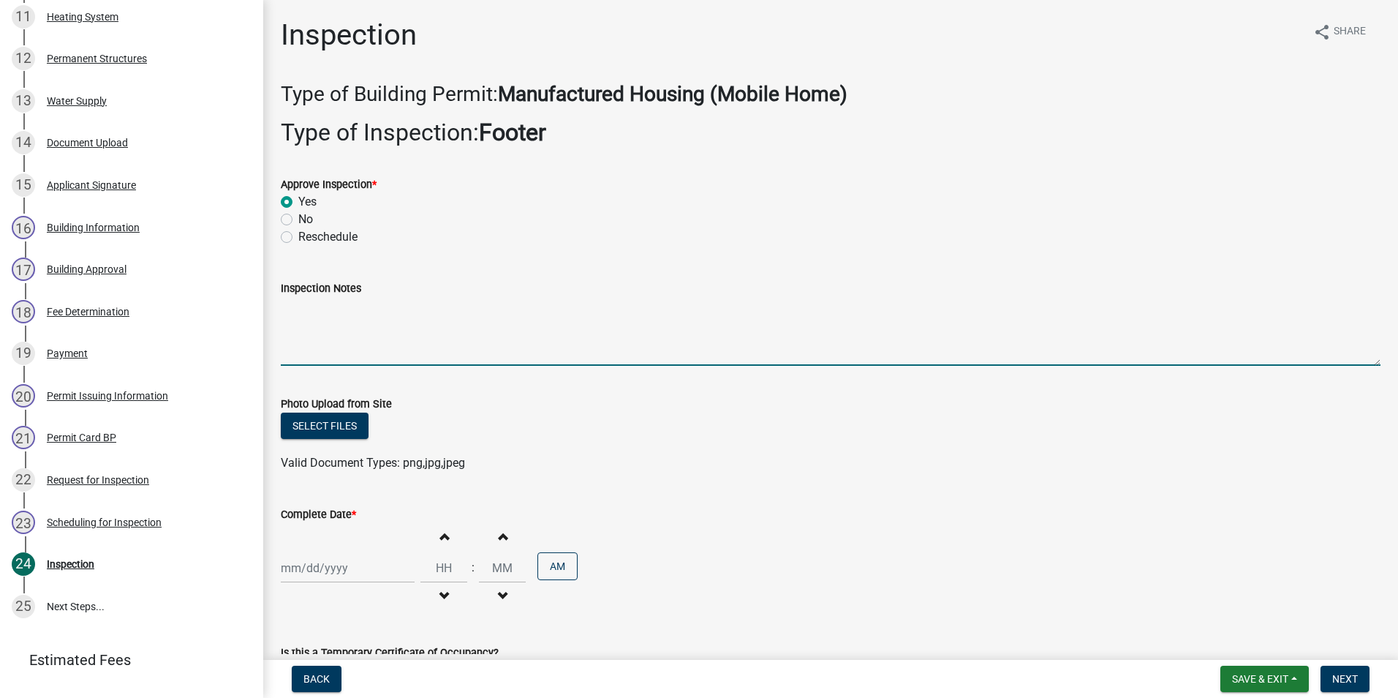
click at [286, 323] on textarea "Inspection Notes" at bounding box center [831, 331] width 1100 height 69
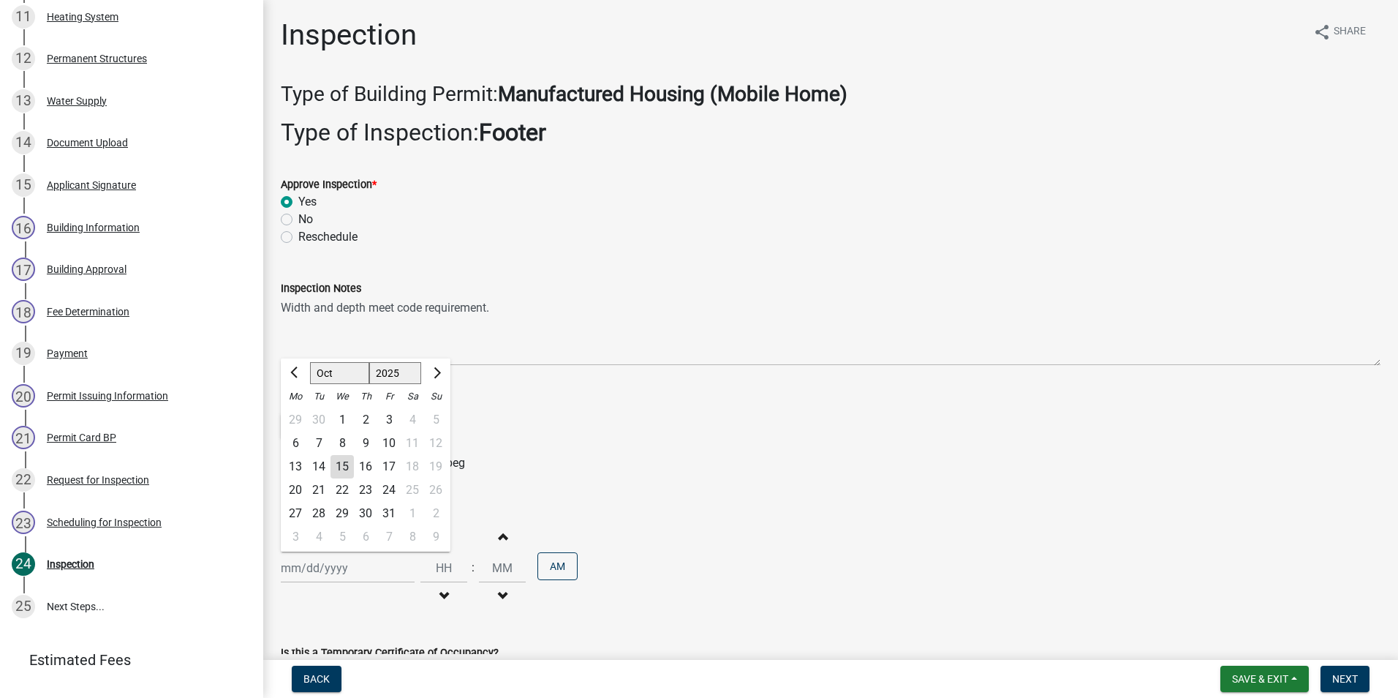
click at [317, 567] on div "[PERSON_NAME] Feb Mar Apr [PERSON_NAME][DATE] Oct Nov [DATE] 1526 1527 1528 152…" at bounding box center [348, 568] width 134 height 30
click at [341, 469] on div "15" at bounding box center [342, 466] width 23 height 23
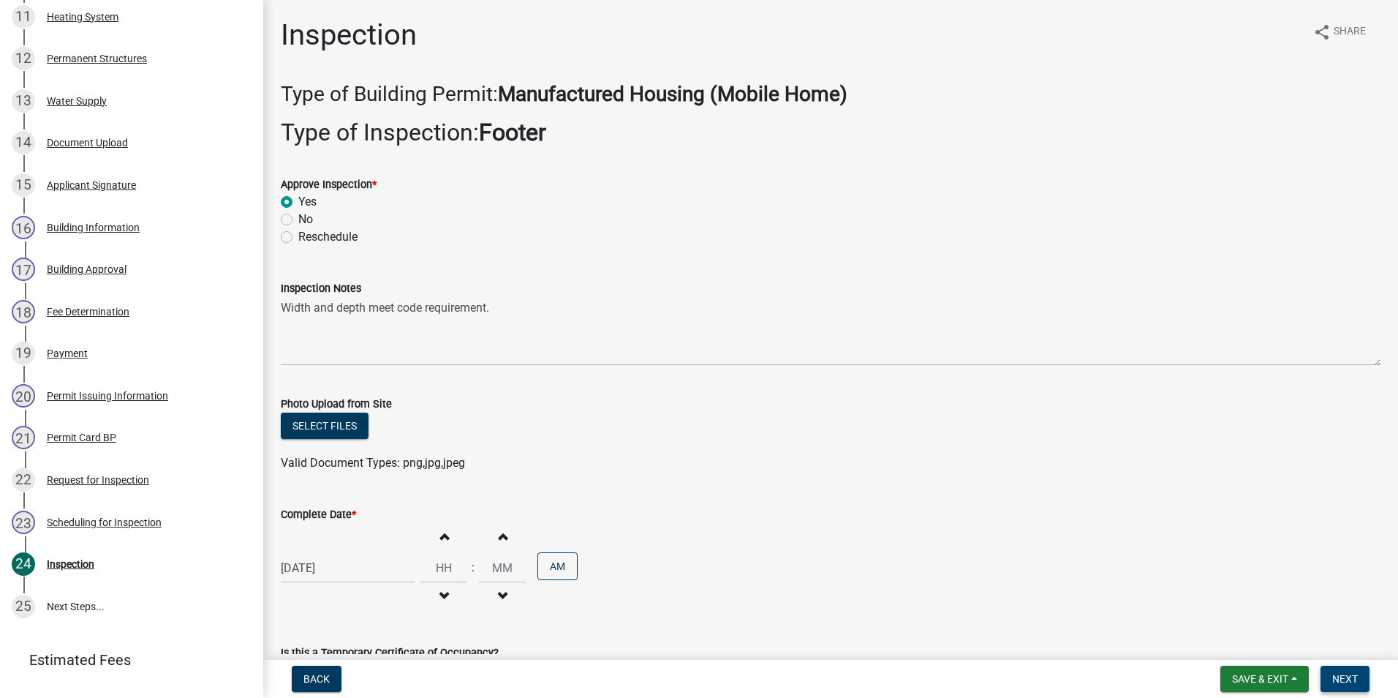
click at [1342, 679] on span "Next" at bounding box center [1345, 679] width 26 height 12
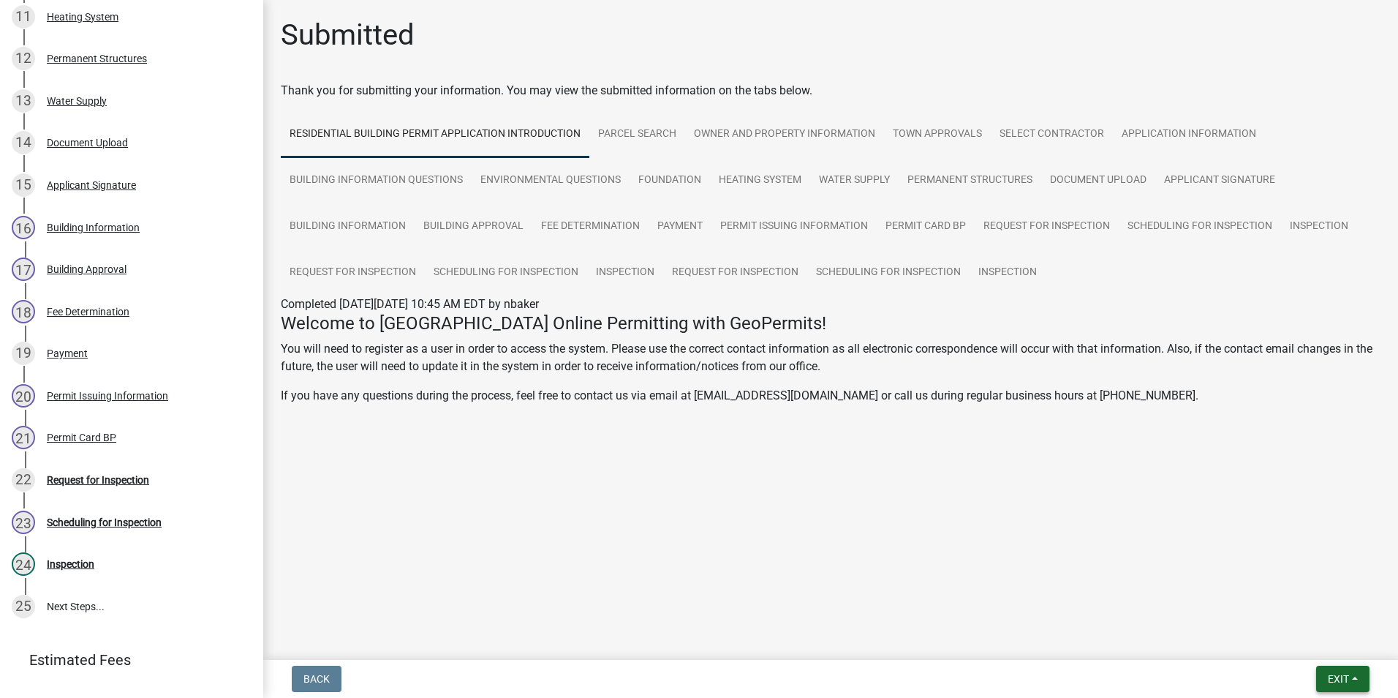
click at [1344, 679] on span "Exit" at bounding box center [1338, 679] width 21 height 12
click at [1329, 649] on button "Save & Exit" at bounding box center [1311, 640] width 117 height 35
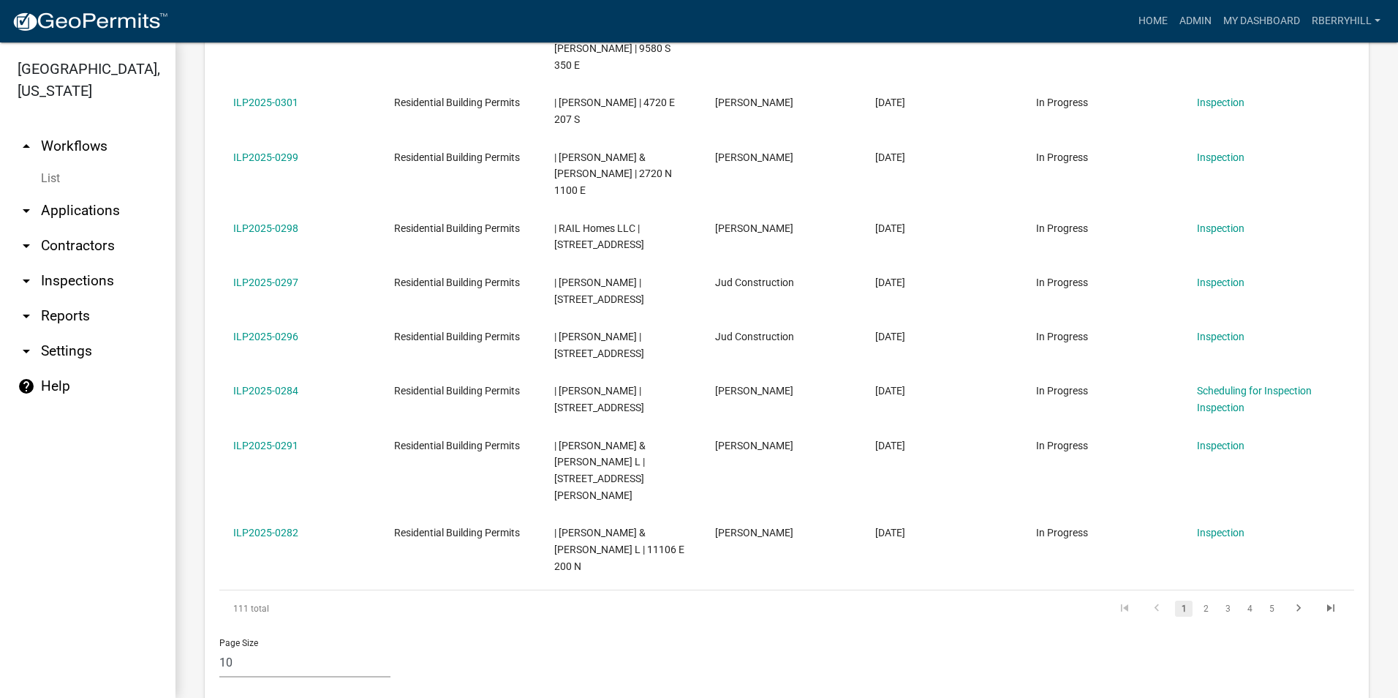
scroll to position [804, 0]
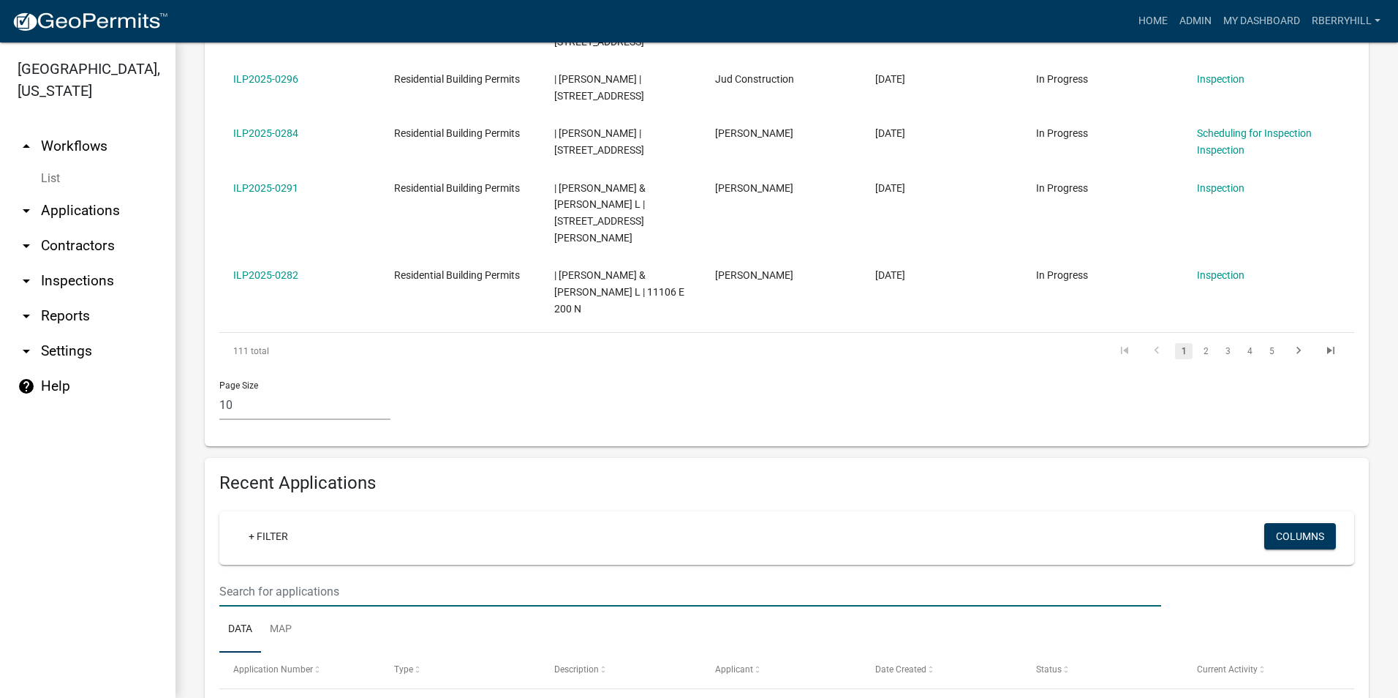
click at [231, 576] on input "text" at bounding box center [690, 591] width 942 height 30
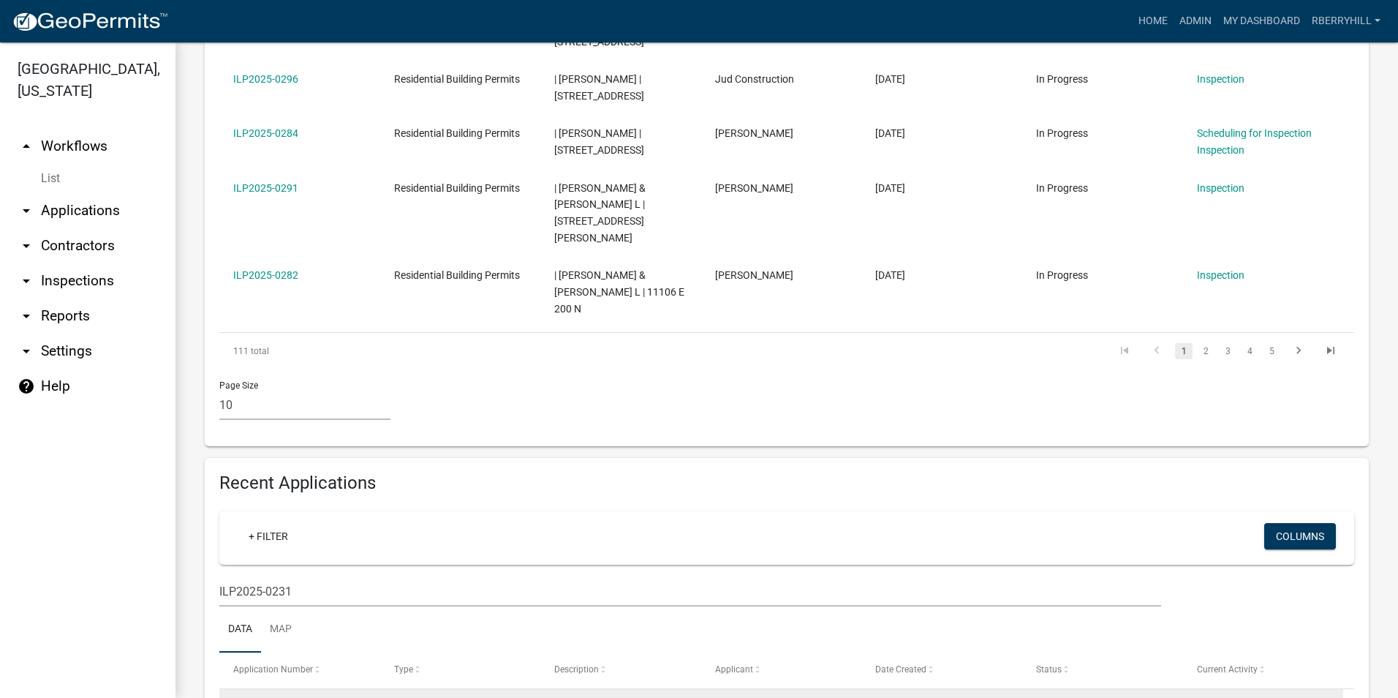
click at [1270, 697] on link "Request for Inspection" at bounding box center [1248, 707] width 102 height 12
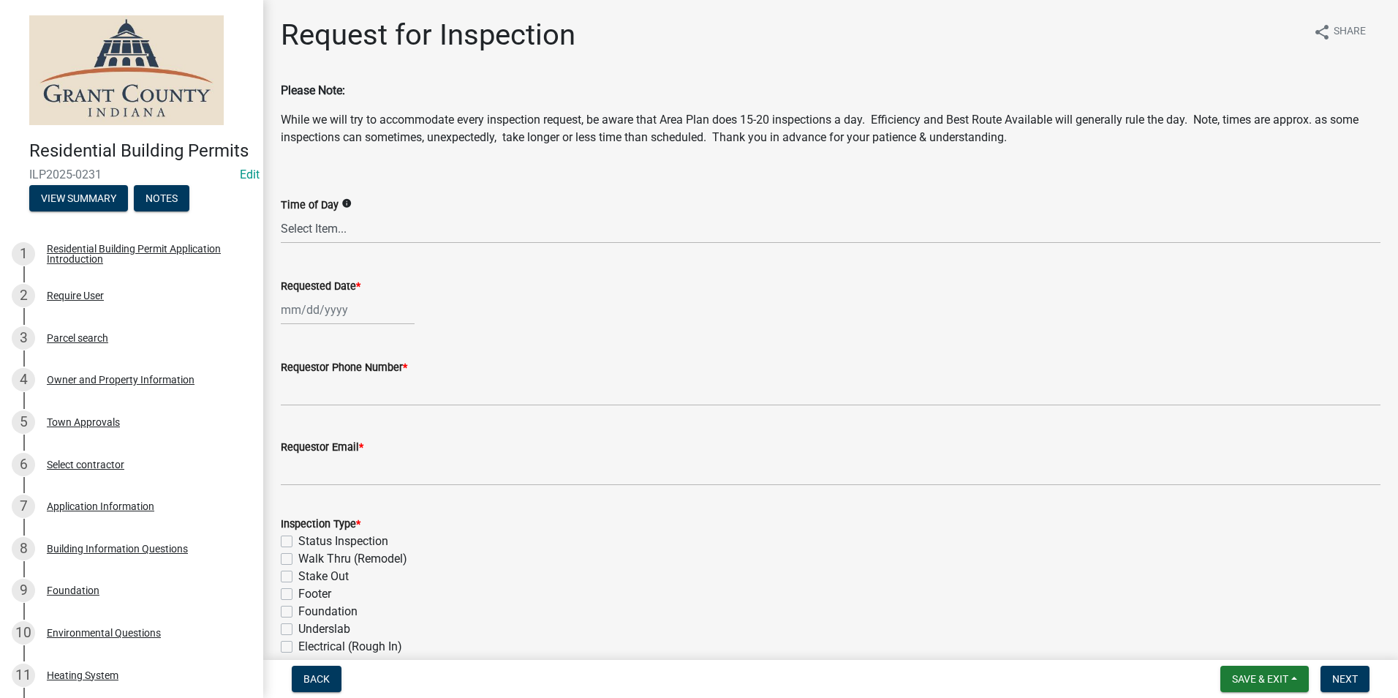
click at [317, 313] on div at bounding box center [348, 310] width 134 height 30
click at [338, 438] on div "15" at bounding box center [342, 434] width 23 height 23
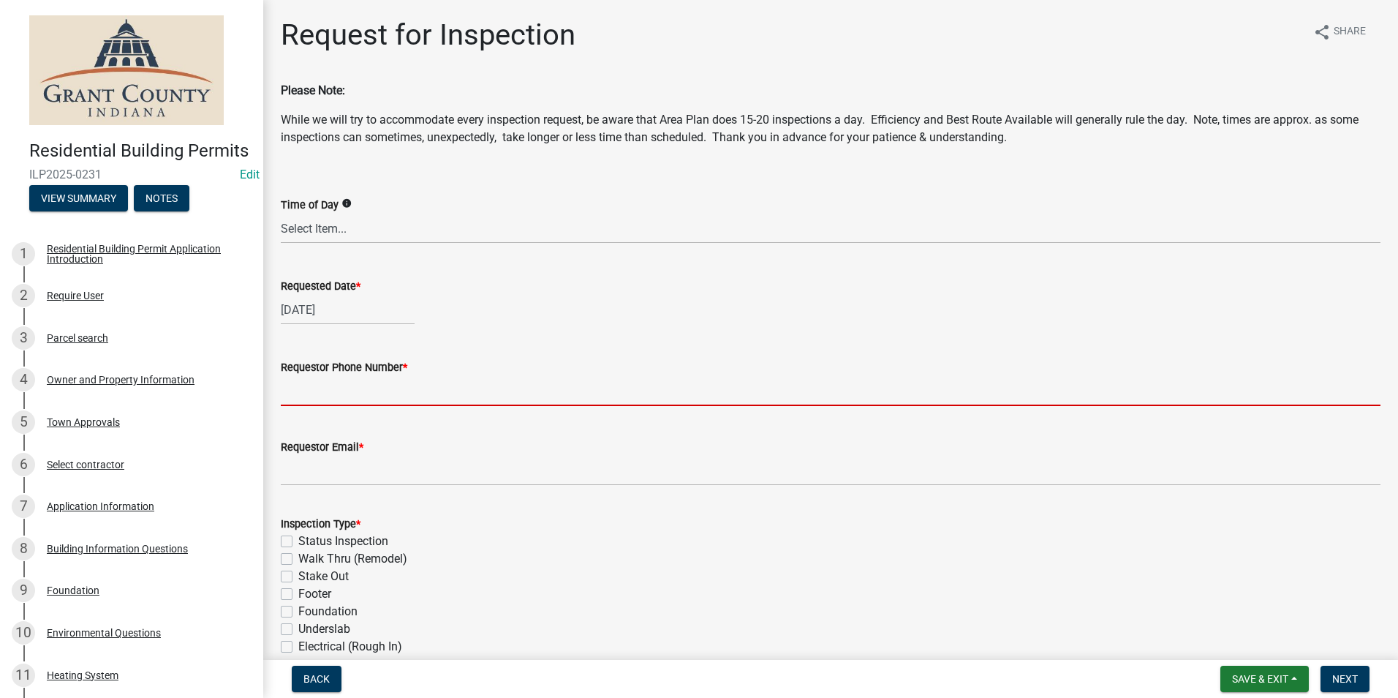
click at [339, 395] on input "Requestor Phone Number *" at bounding box center [831, 391] width 1100 height 30
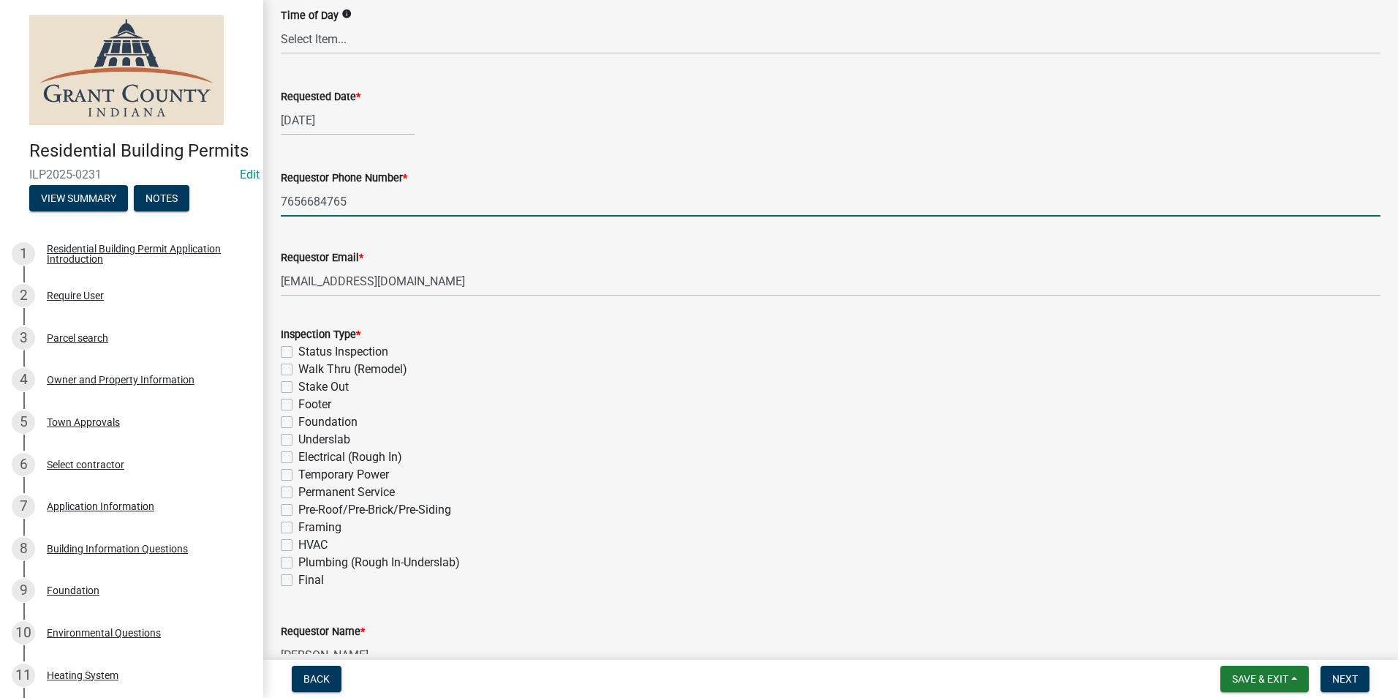
scroll to position [219, 0]
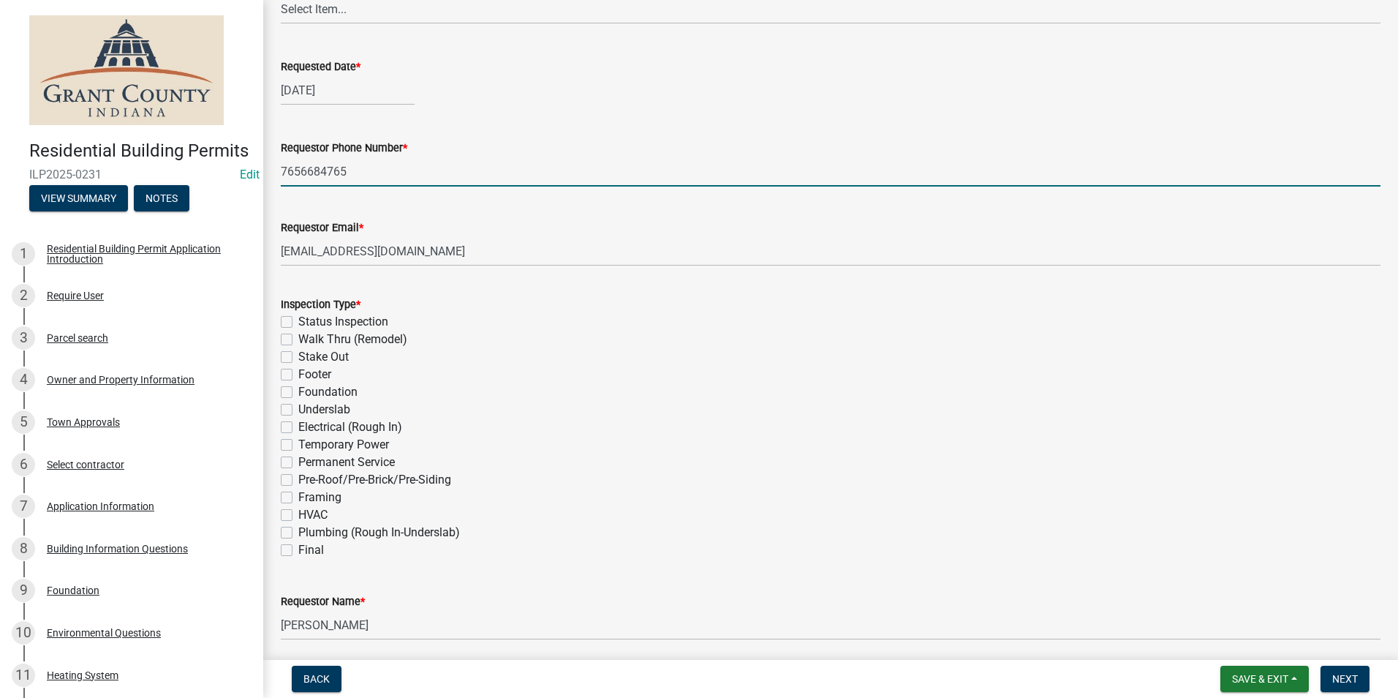
click at [298, 377] on label "Footer" at bounding box center [314, 375] width 33 height 18
click at [298, 375] on input "Footer" at bounding box center [303, 371] width 10 height 10
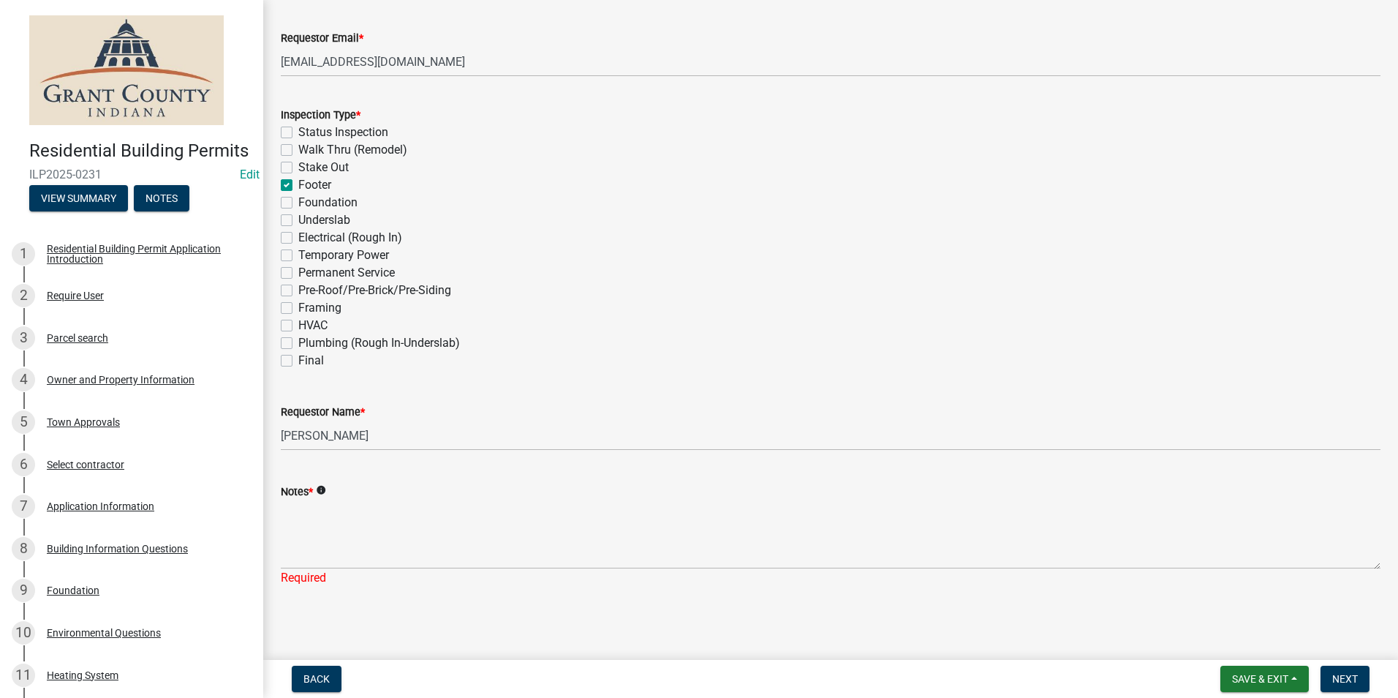
scroll to position [410, 0]
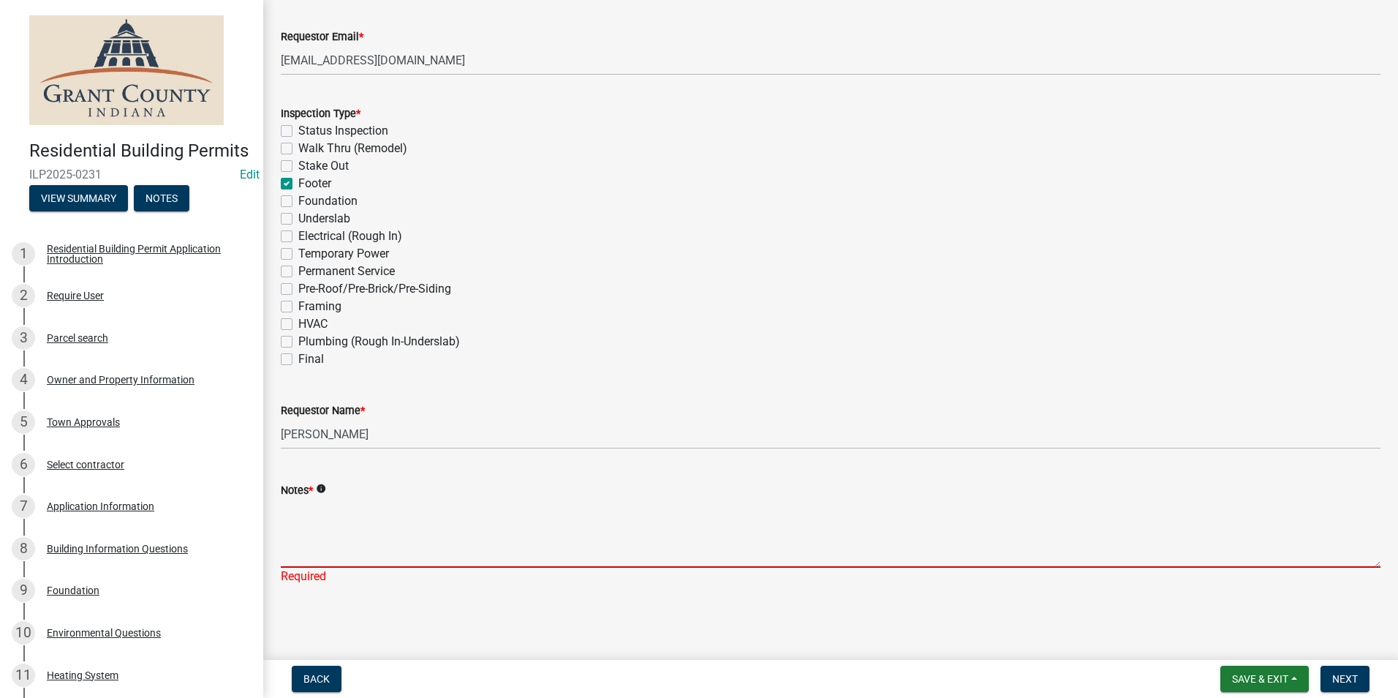
click at [302, 529] on textarea "Notes *" at bounding box center [831, 533] width 1100 height 69
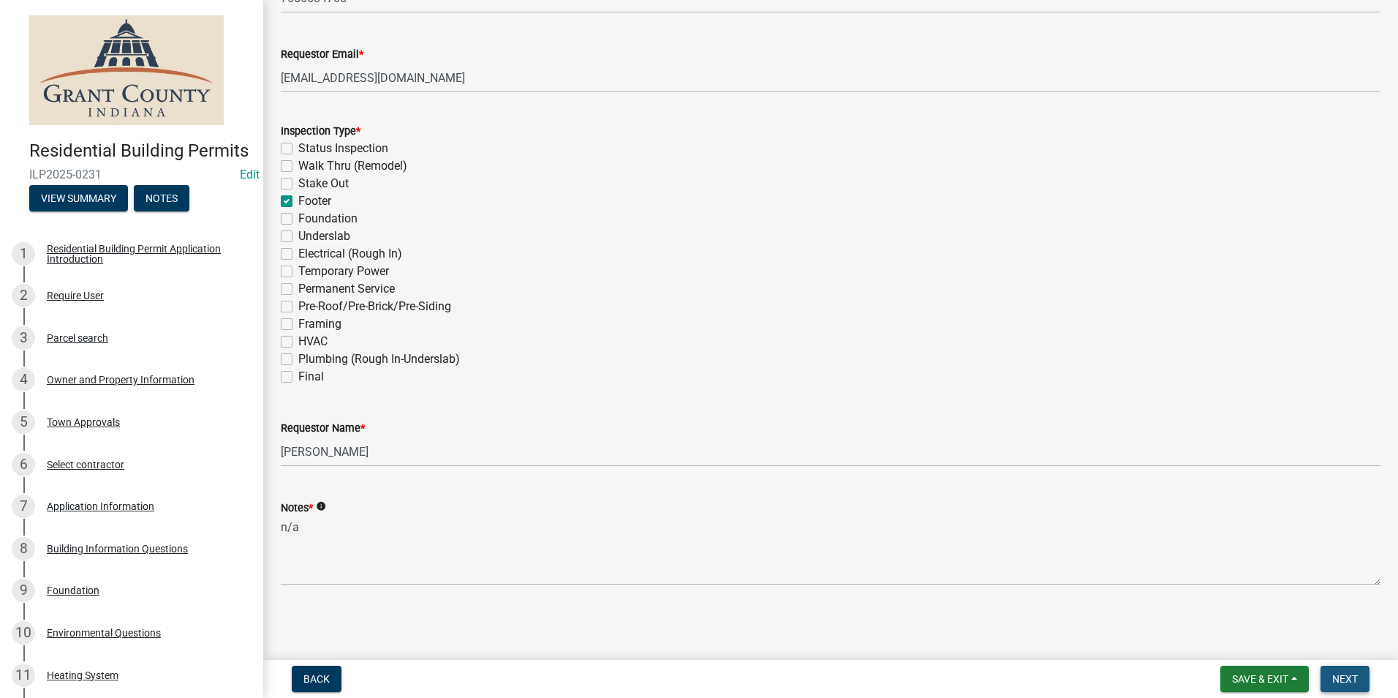
scroll to position [0, 0]
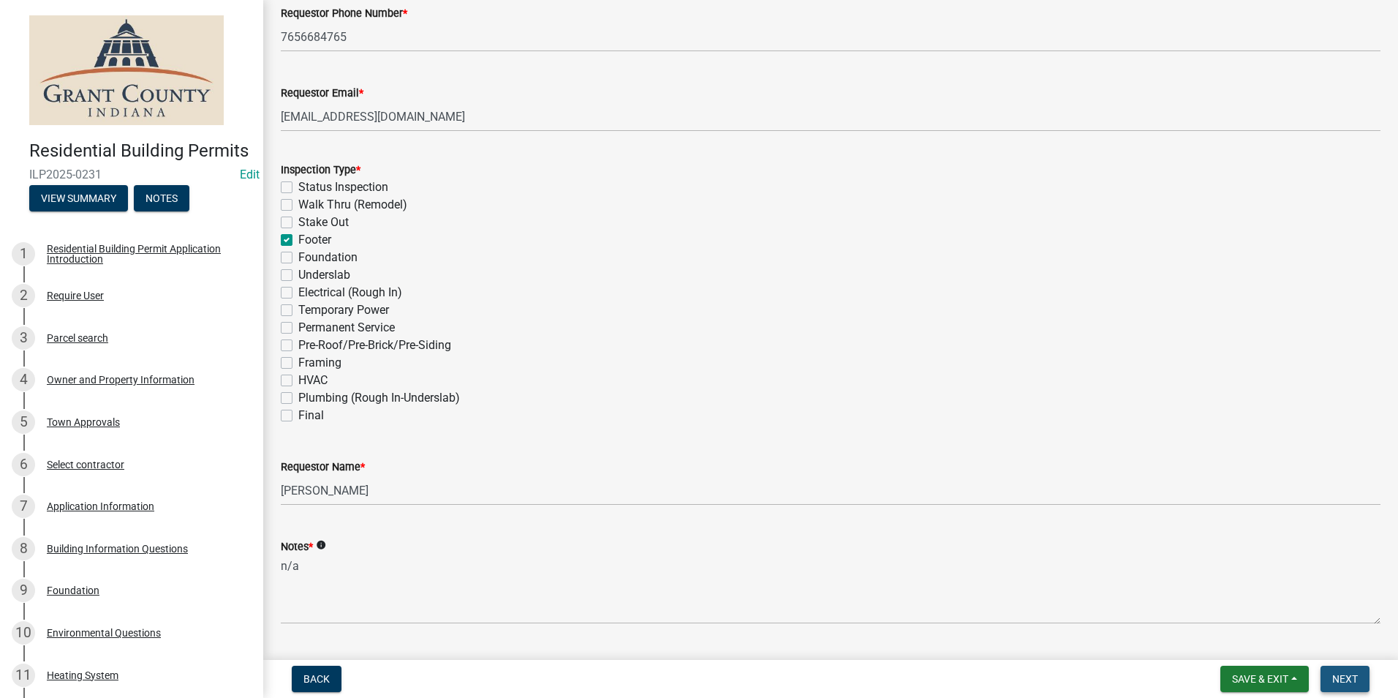
click at [1335, 676] on span "Next" at bounding box center [1345, 679] width 26 height 12
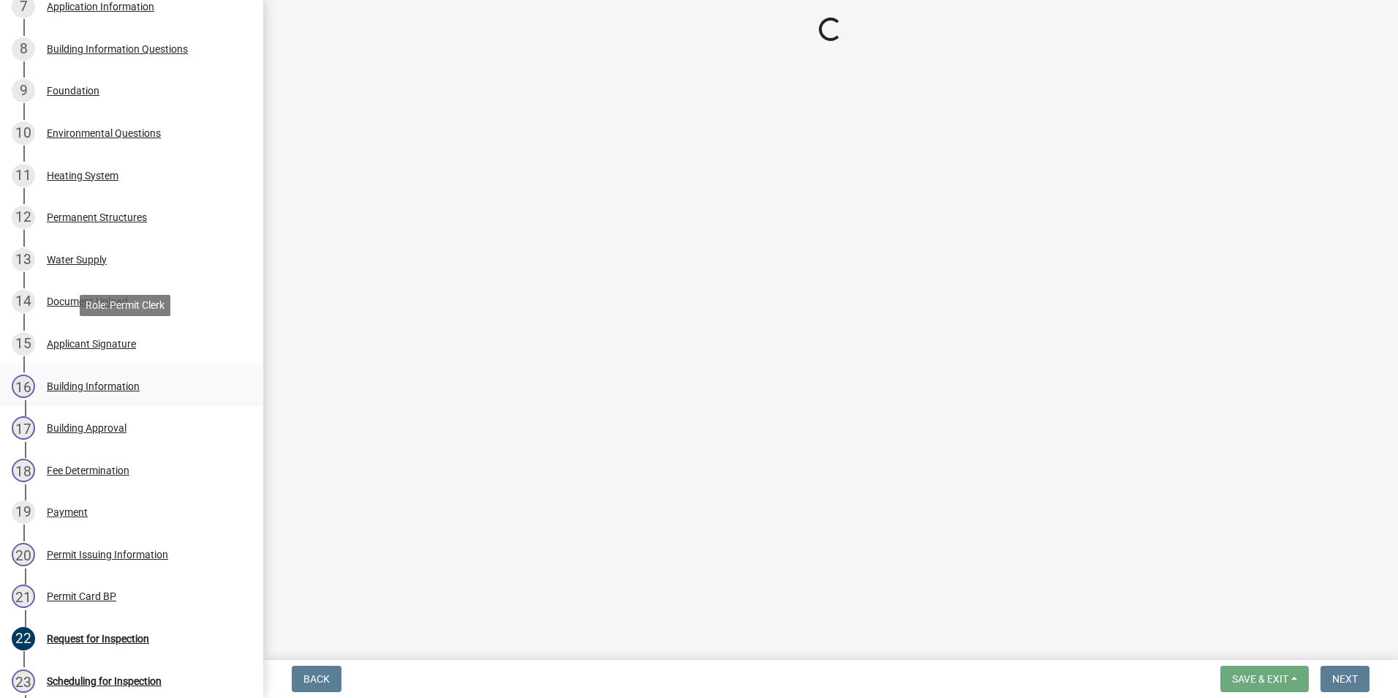
scroll to position [731, 0]
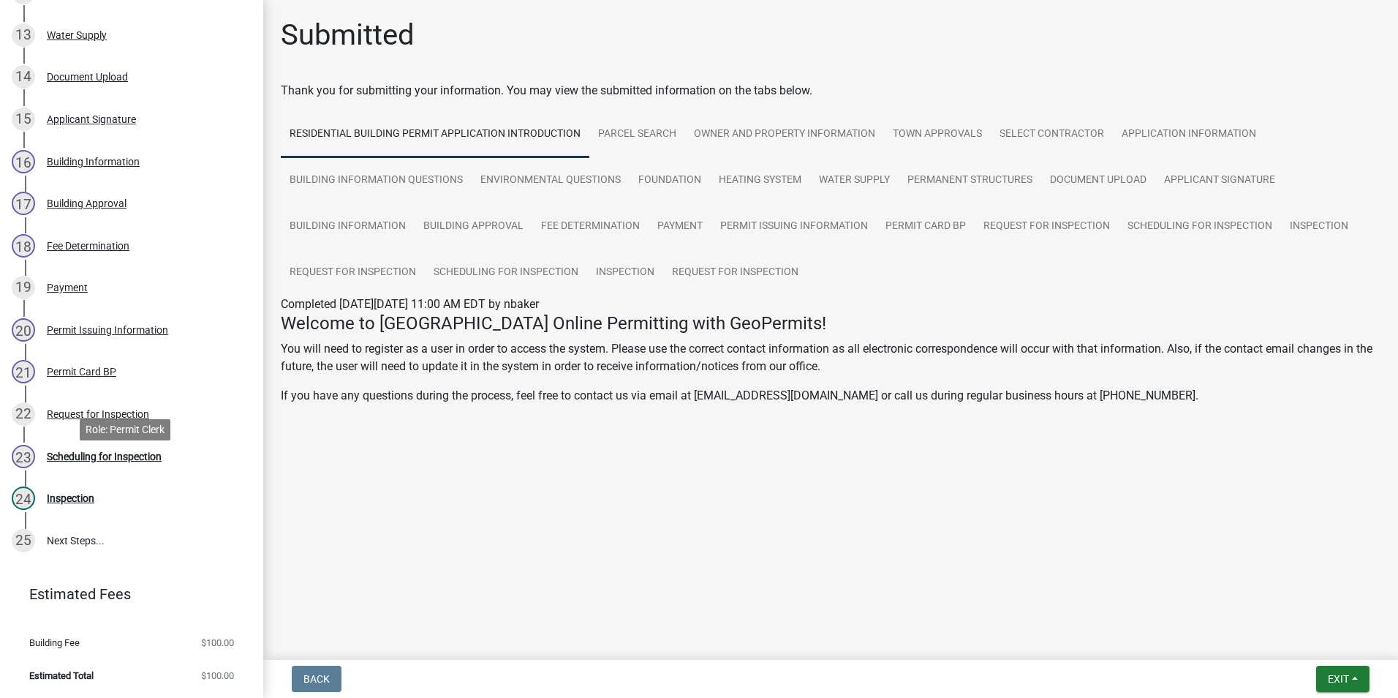
click at [116, 461] on div "Scheduling for Inspection" at bounding box center [104, 456] width 115 height 10
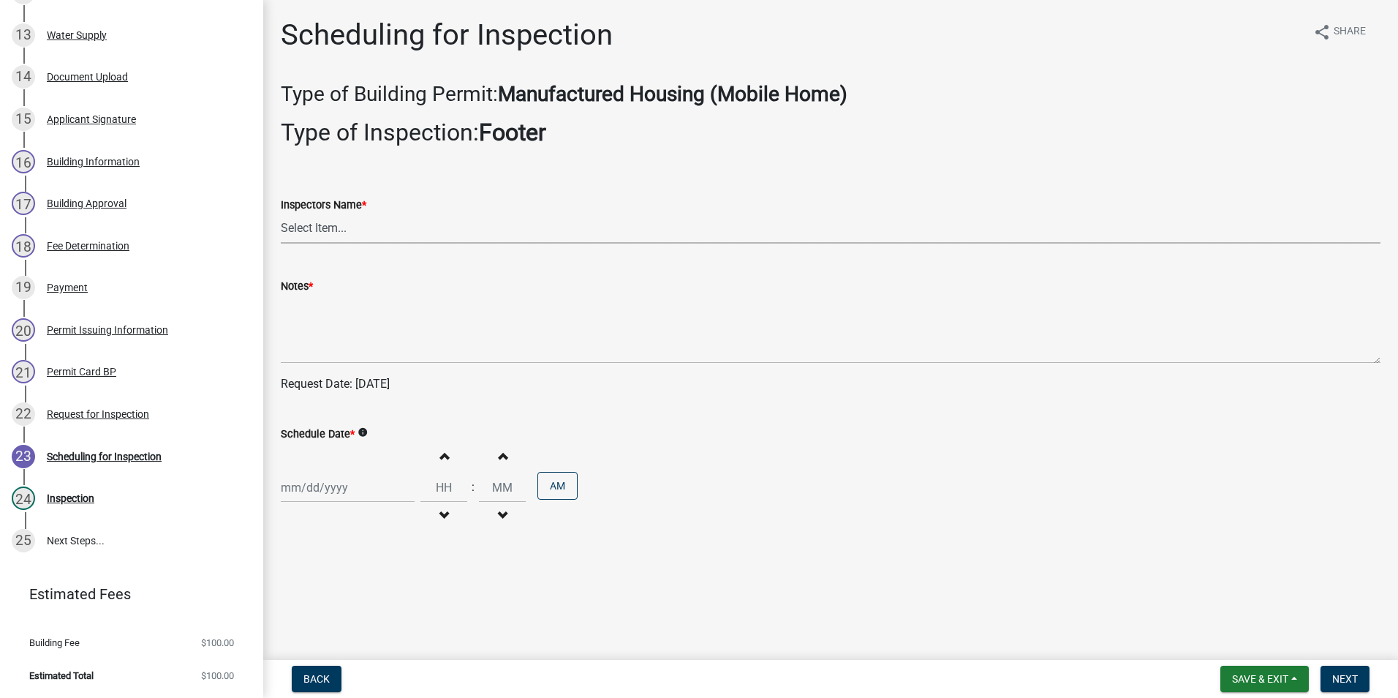
click at [323, 235] on select "Select Item... rberryhill ([PERSON_NAME]) [PERSON_NAME] ([PERSON_NAME]) [PERSON…" at bounding box center [831, 229] width 1100 height 30
click at [281, 214] on select "Select Item... rberryhill ([PERSON_NAME]) [PERSON_NAME] ([PERSON_NAME]) [PERSON…" at bounding box center [831, 229] width 1100 height 30
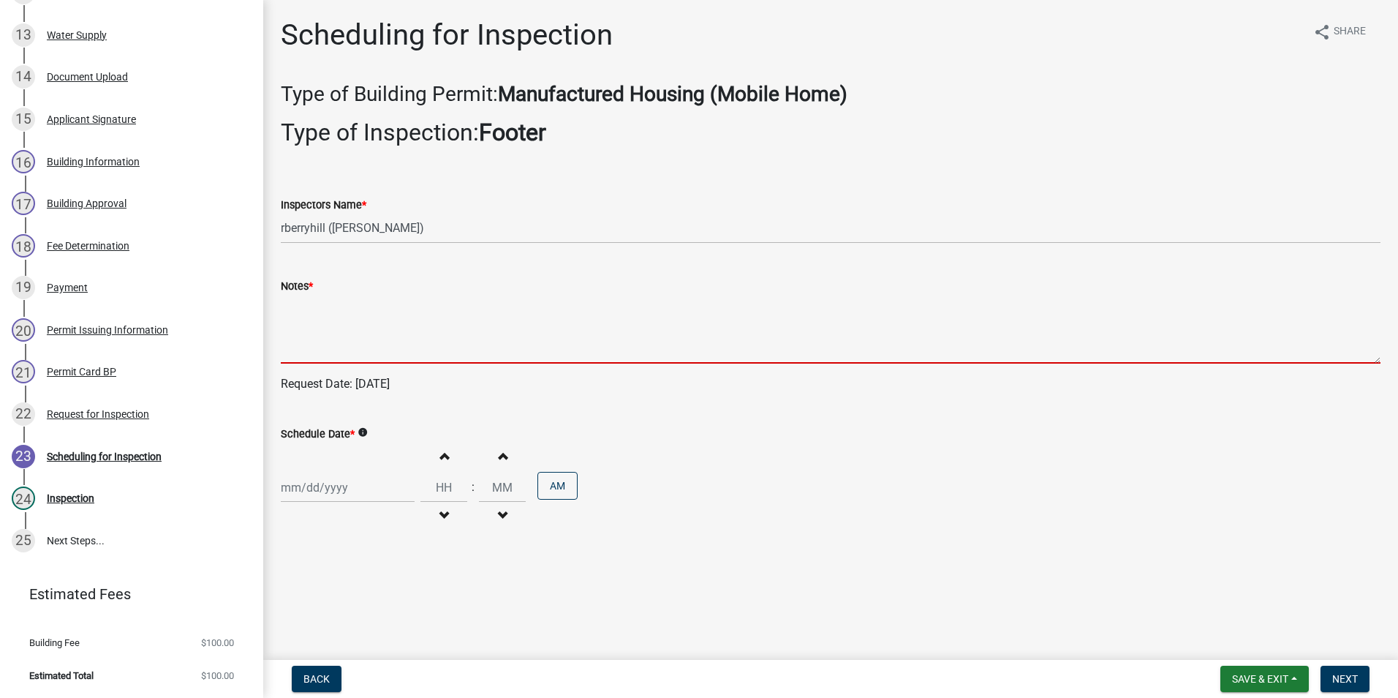
click at [303, 307] on textarea "Notes *" at bounding box center [831, 329] width 1100 height 69
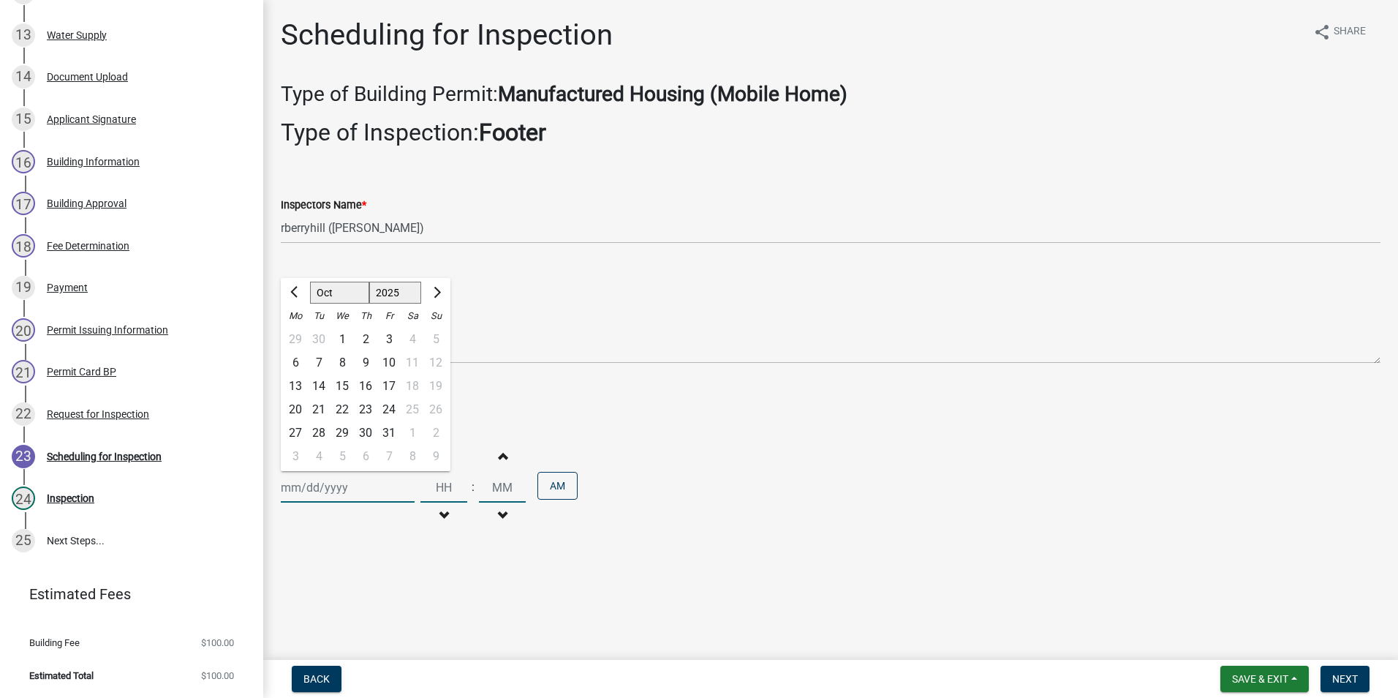
drag, startPoint x: 303, startPoint y: 494, endPoint x: 305, endPoint y: 481, distance: 12.6
click at [303, 494] on div "[PERSON_NAME] Feb Mar Apr [PERSON_NAME][DATE] Oct Nov [DATE] 1526 1527 1528 152…" at bounding box center [348, 487] width 134 height 30
click at [346, 382] on div "15" at bounding box center [342, 385] width 23 height 23
click at [1347, 679] on span "Next" at bounding box center [1345, 679] width 26 height 12
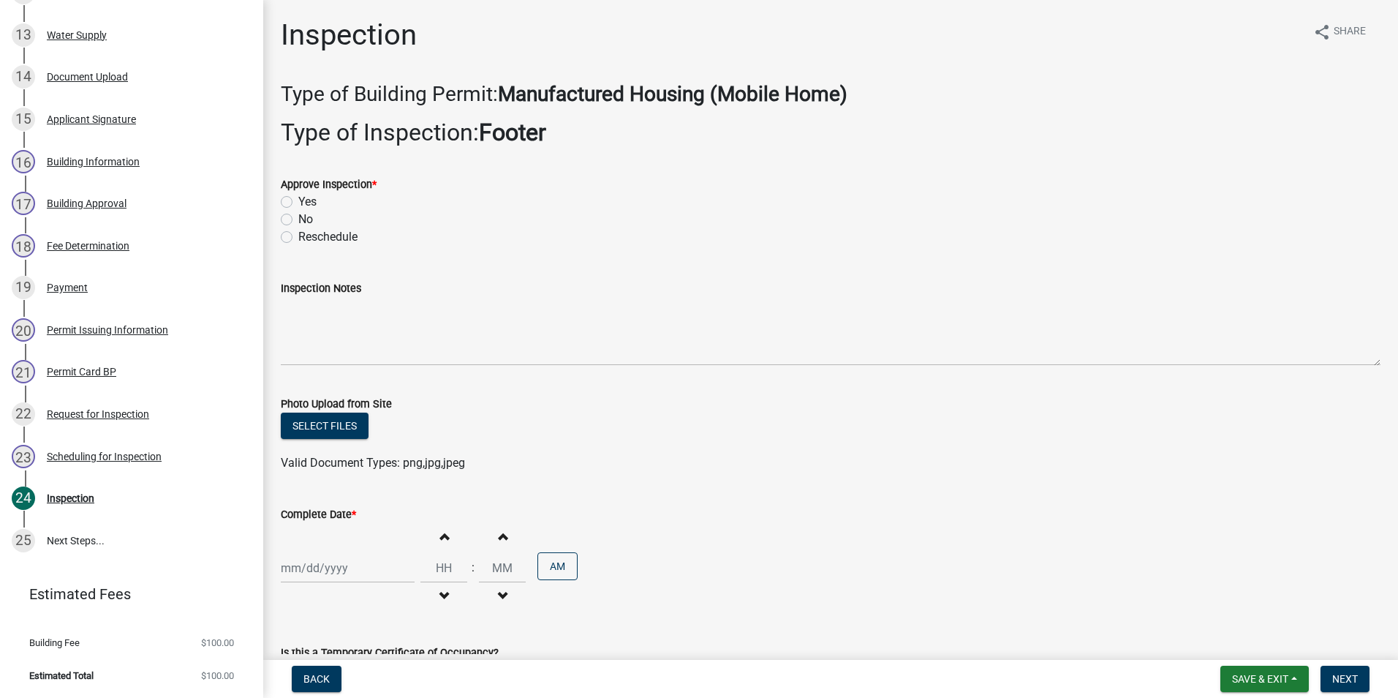
drag, startPoint x: 284, startPoint y: 203, endPoint x: 279, endPoint y: 257, distance: 55.2
click at [298, 203] on label "Yes" at bounding box center [307, 202] width 18 height 18
click at [298, 203] on input "Yes" at bounding box center [303, 198] width 10 height 10
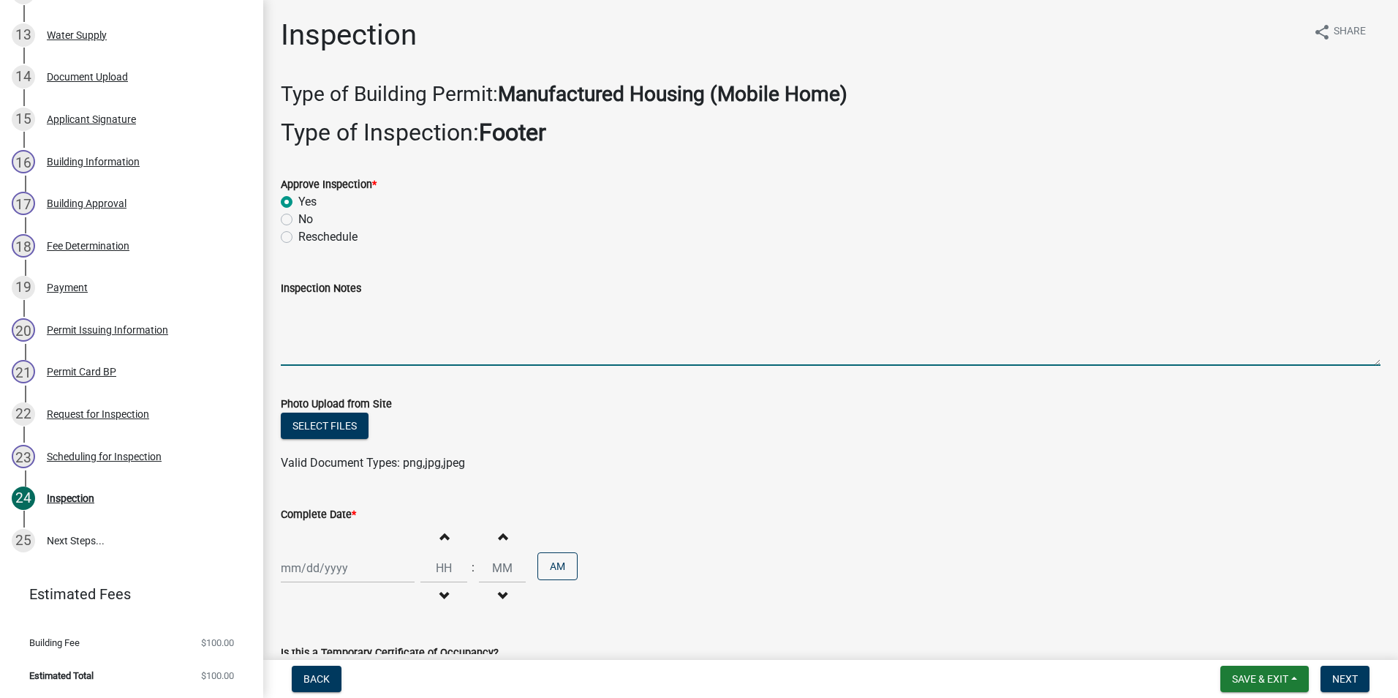
click at [290, 306] on textarea "Inspection Notes" at bounding box center [831, 331] width 1100 height 69
click at [301, 567] on div at bounding box center [348, 568] width 134 height 30
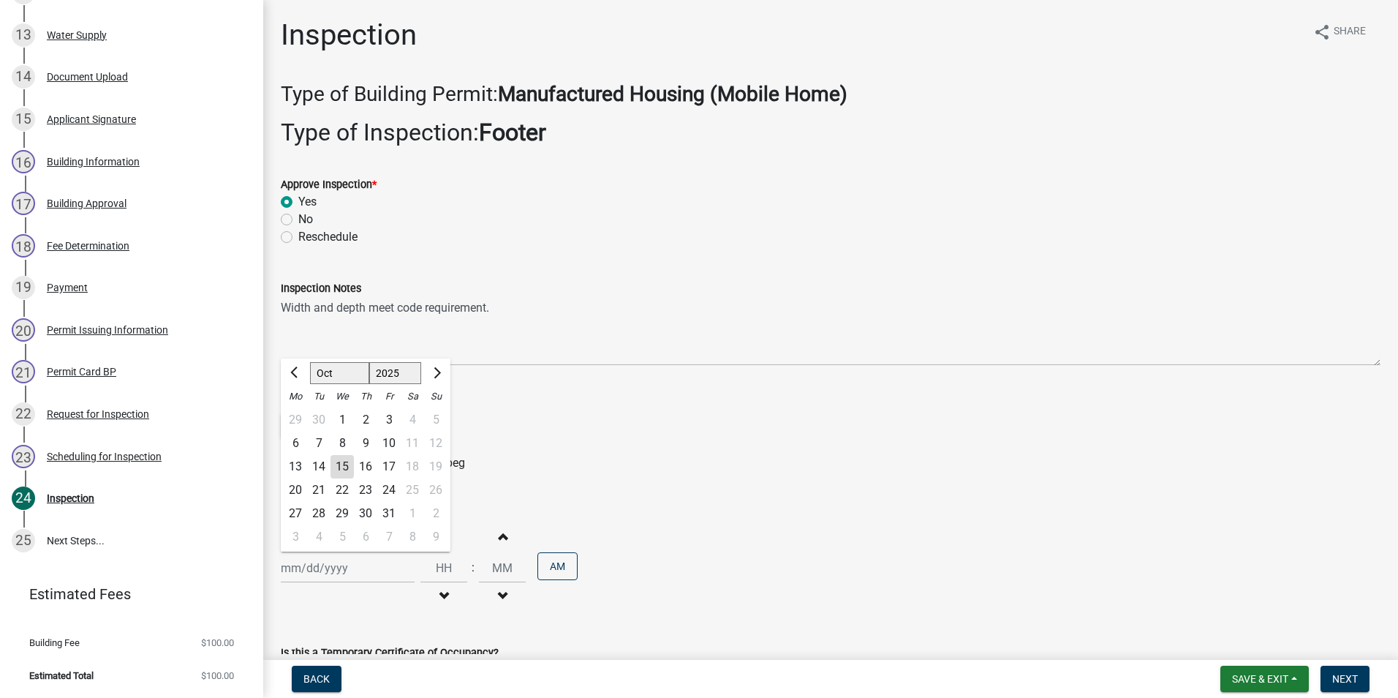
click at [342, 470] on div "15" at bounding box center [342, 466] width 23 height 23
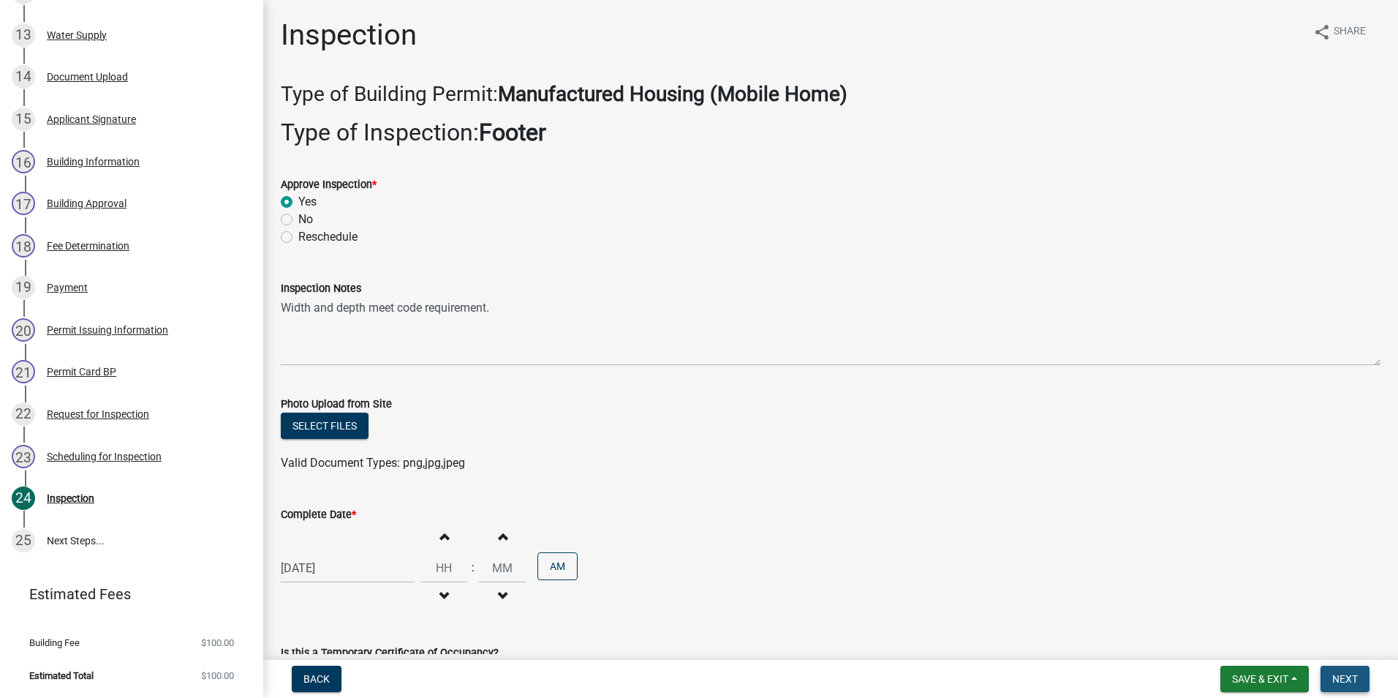
click at [1337, 683] on span "Next" at bounding box center [1345, 679] width 26 height 12
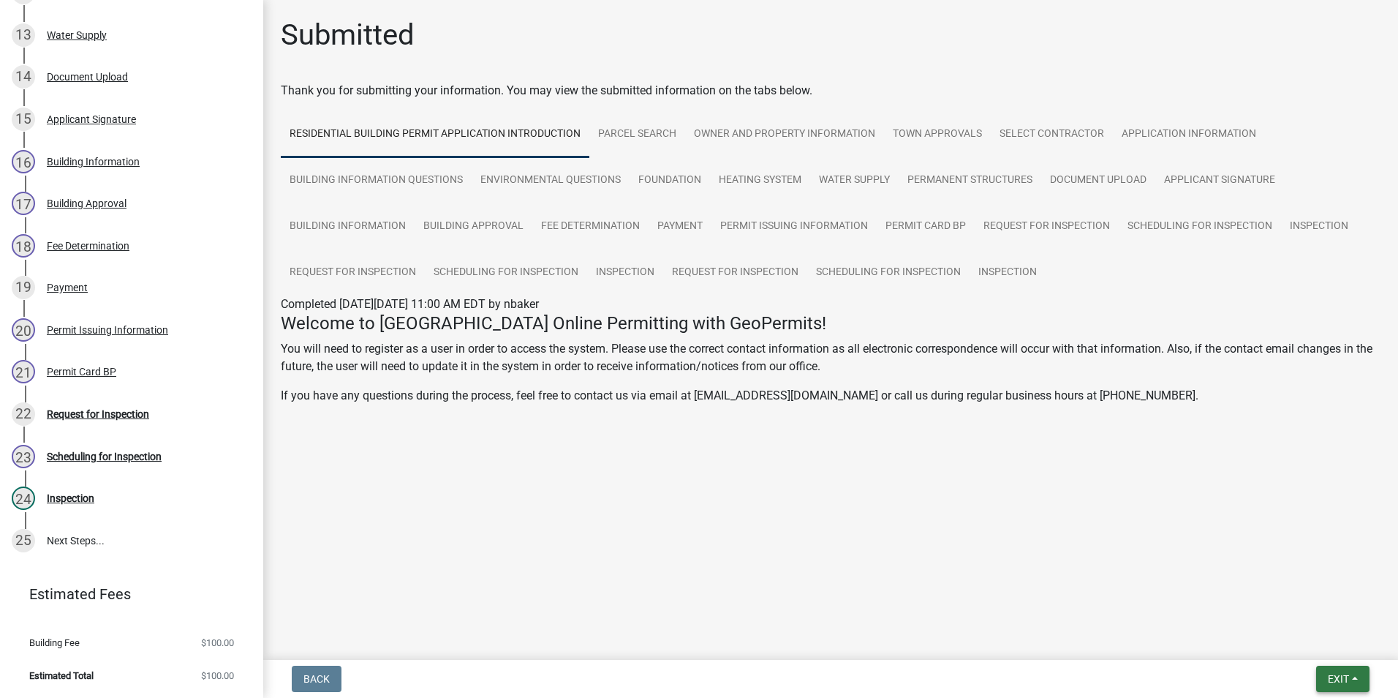
click at [1342, 682] on span "Exit" at bounding box center [1338, 679] width 21 height 12
click at [1330, 648] on button "Save & Exit" at bounding box center [1311, 640] width 117 height 35
